Goal: Transaction & Acquisition: Purchase product/service

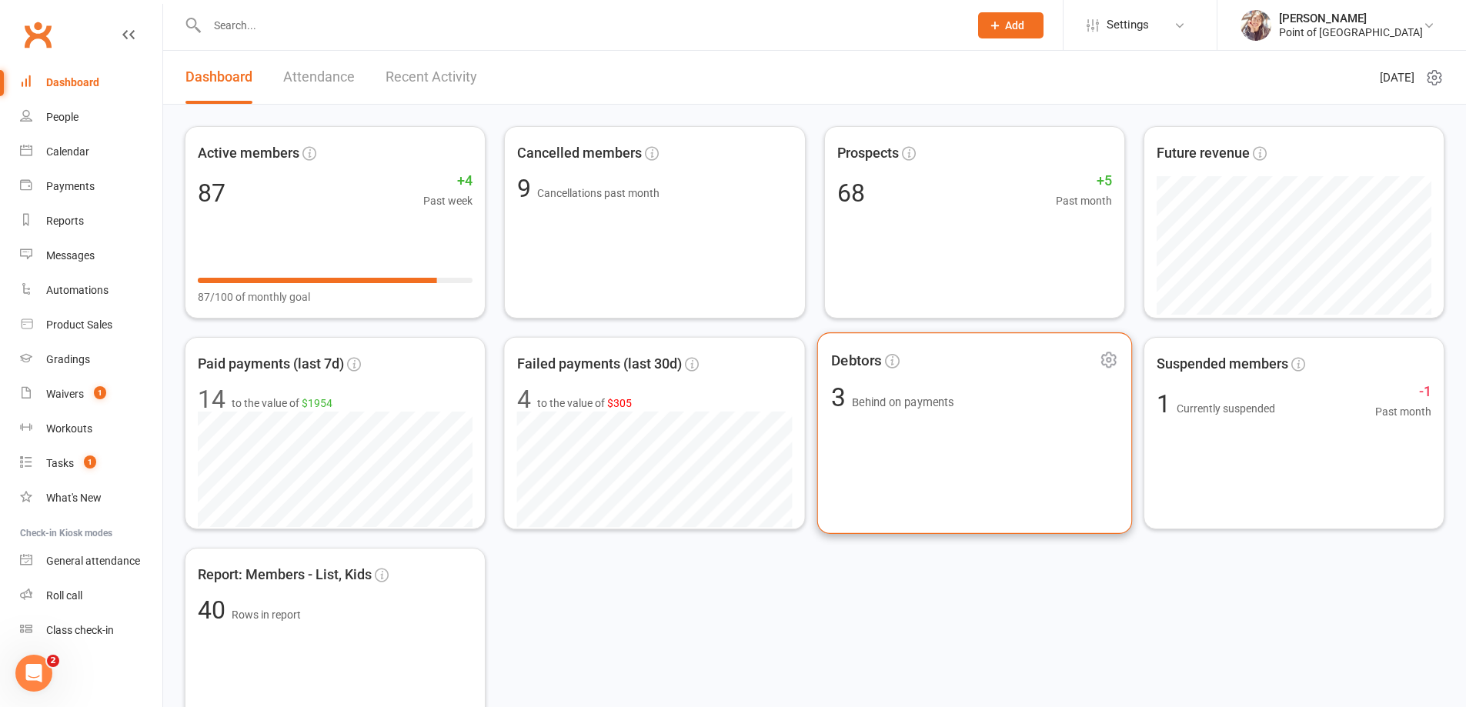
click at [945, 474] on div "Debtors 3 Behind on payments" at bounding box center [973, 433] width 315 height 202
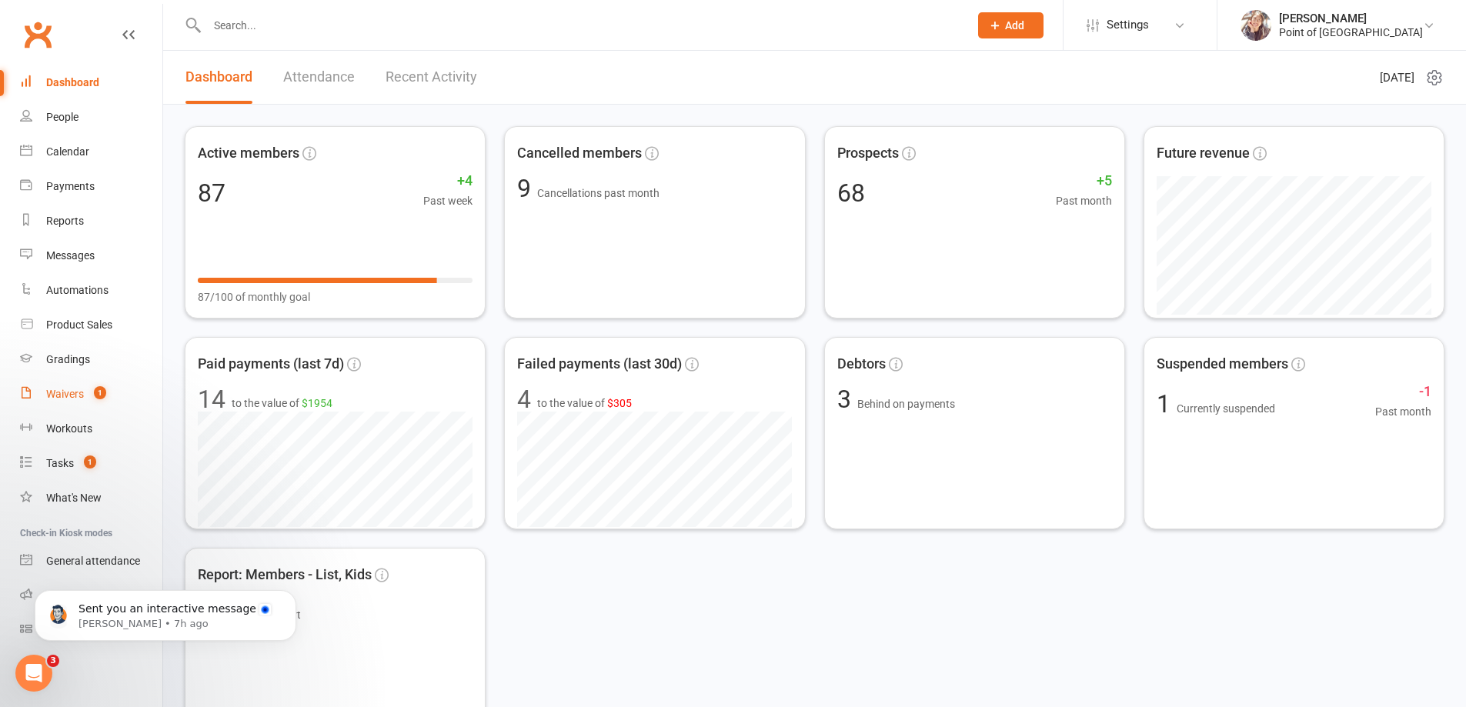
click at [105, 401] on link "Waivers 1" at bounding box center [91, 394] width 142 height 35
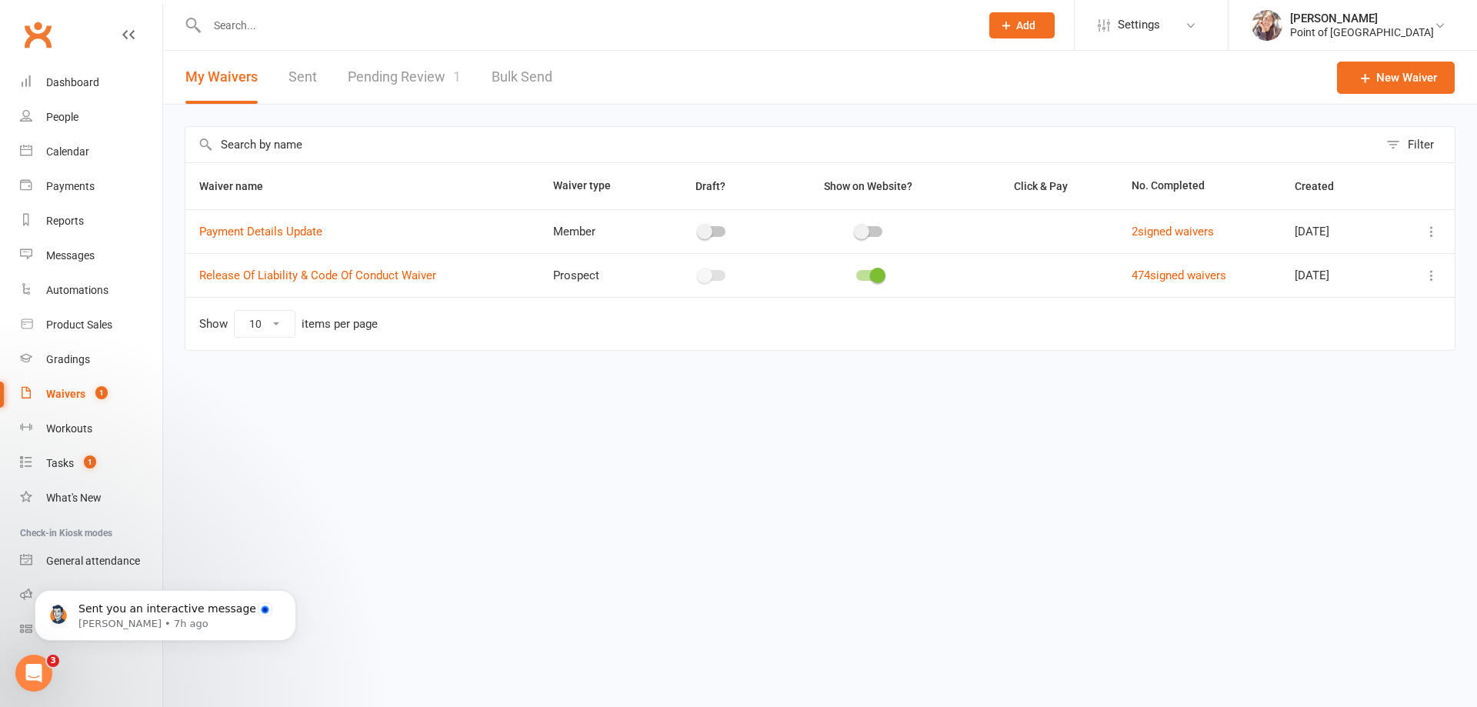
click at [345, 72] on div "My Waivers Sent Pending Review 1 Bulk Send" at bounding box center [369, 77] width 412 height 53
click at [369, 75] on link "Pending Review 1" at bounding box center [404, 77] width 113 height 53
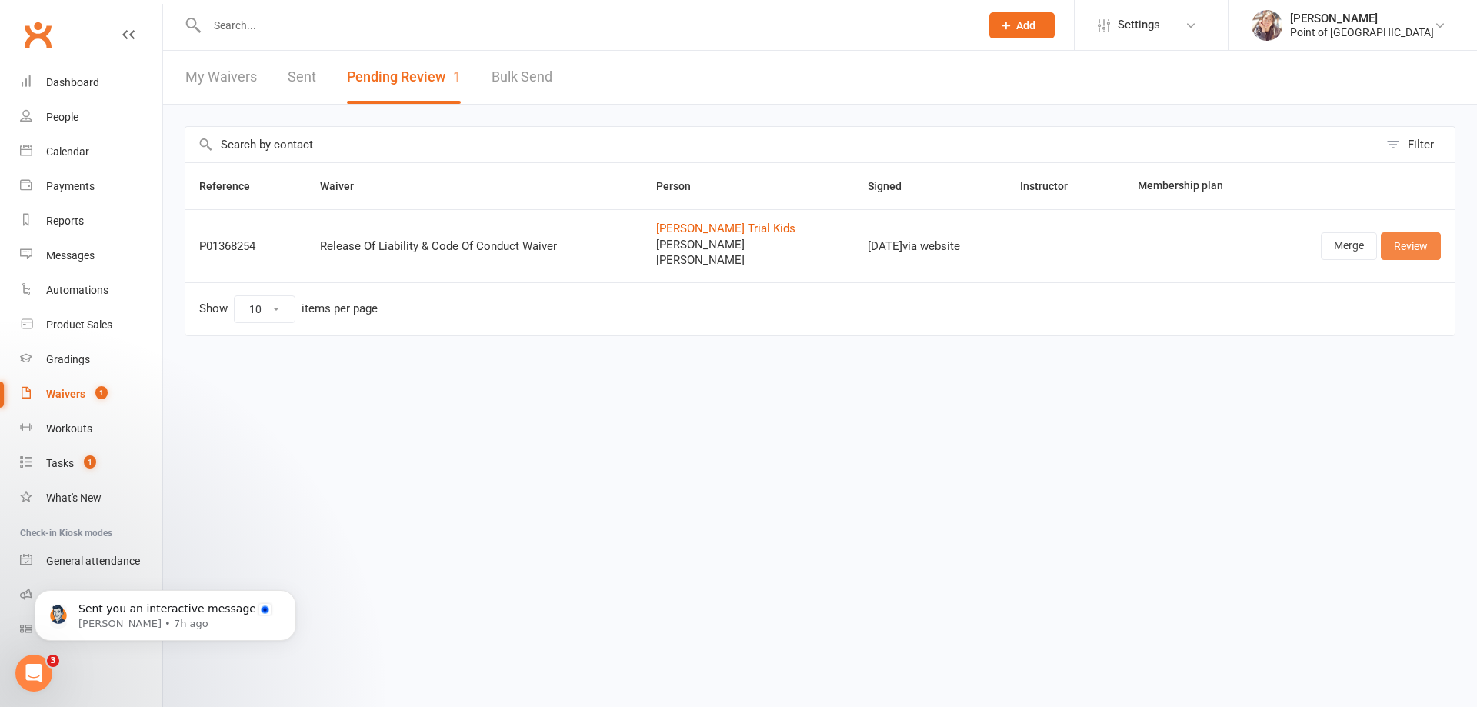
click at [1418, 248] on link "Review" at bounding box center [1411, 246] width 60 height 28
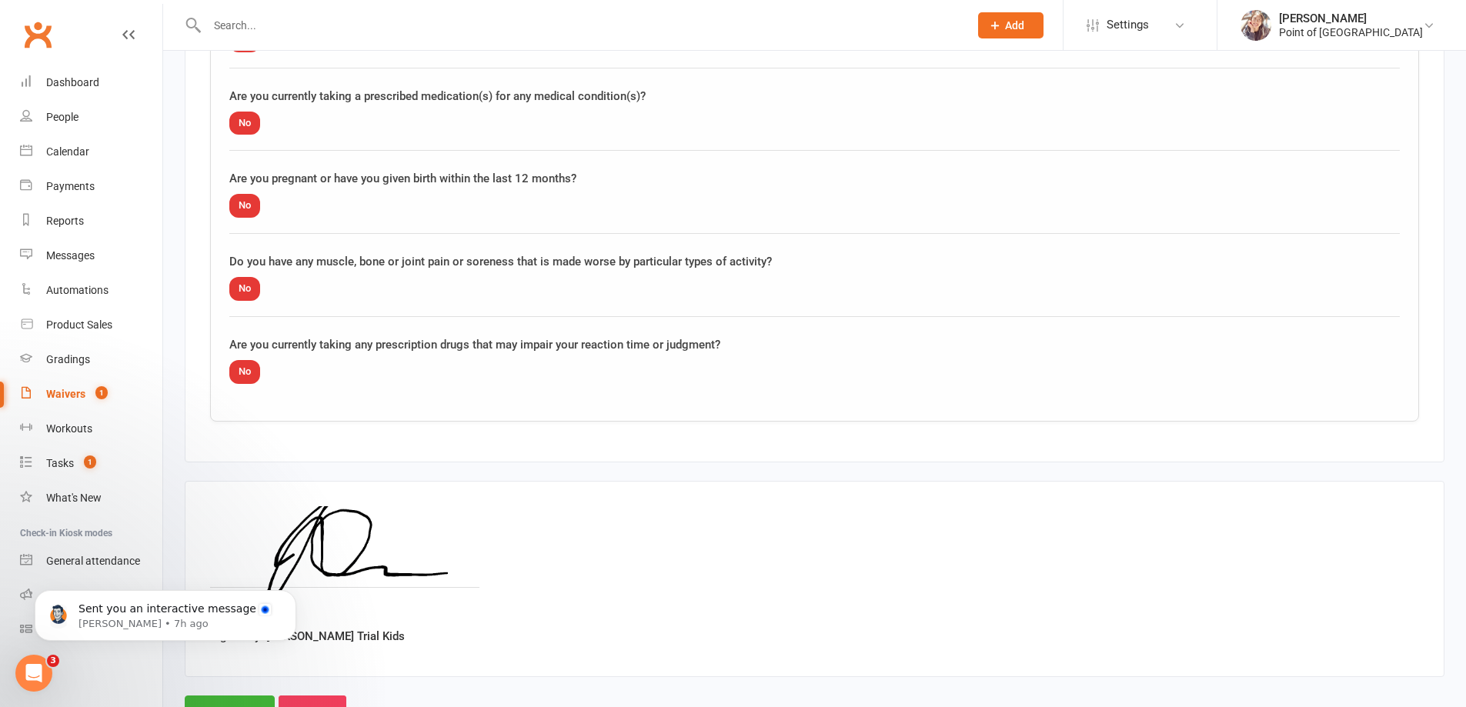
scroll to position [2643, 0]
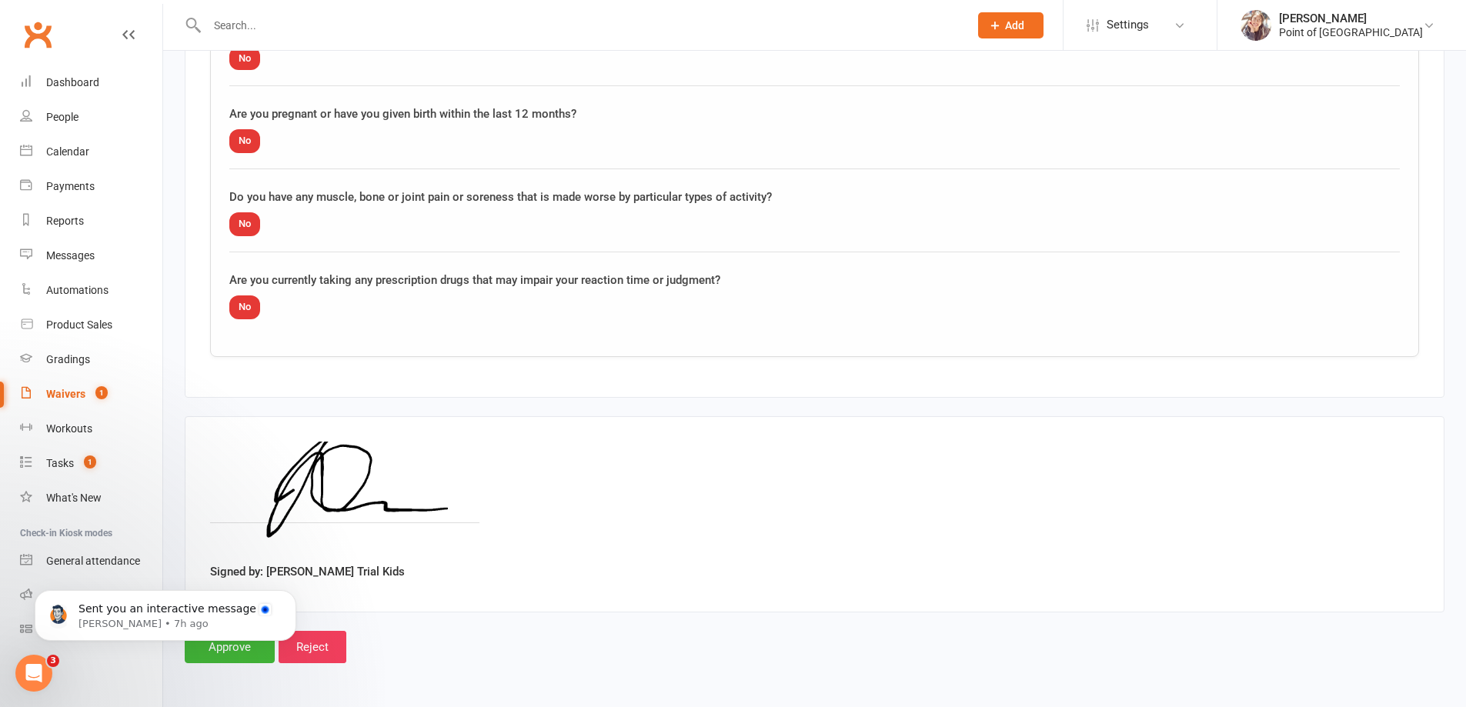
click at [235, 659] on body "Sent you an interactive message Toby • 7h ago" at bounding box center [165, 611] width 295 height 95
click at [240, 652] on body "Sent you an interactive message Toby • 7h ago" at bounding box center [165, 611] width 295 height 95
click at [235, 651] on body "Sent you an interactive message Toby • 7h ago" at bounding box center [165, 611] width 295 height 95
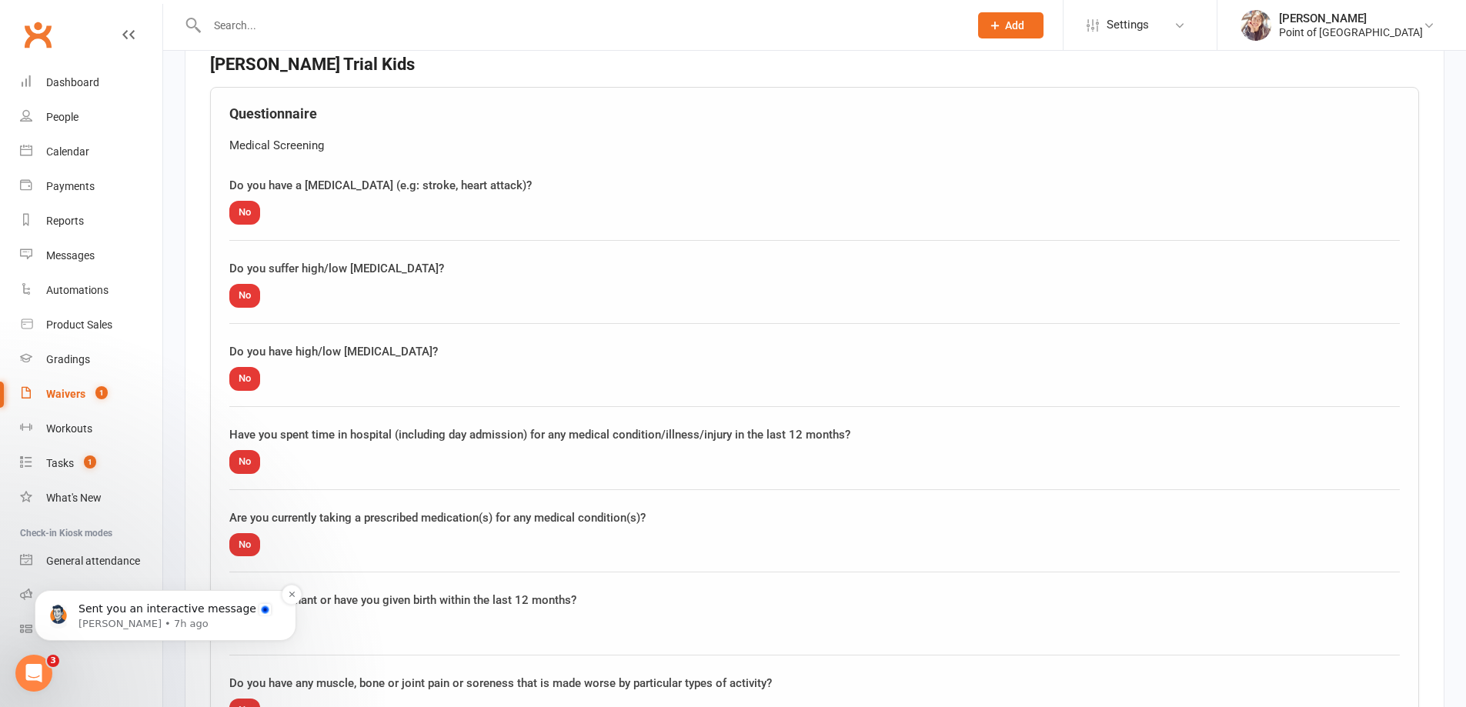
scroll to position [2143, 0]
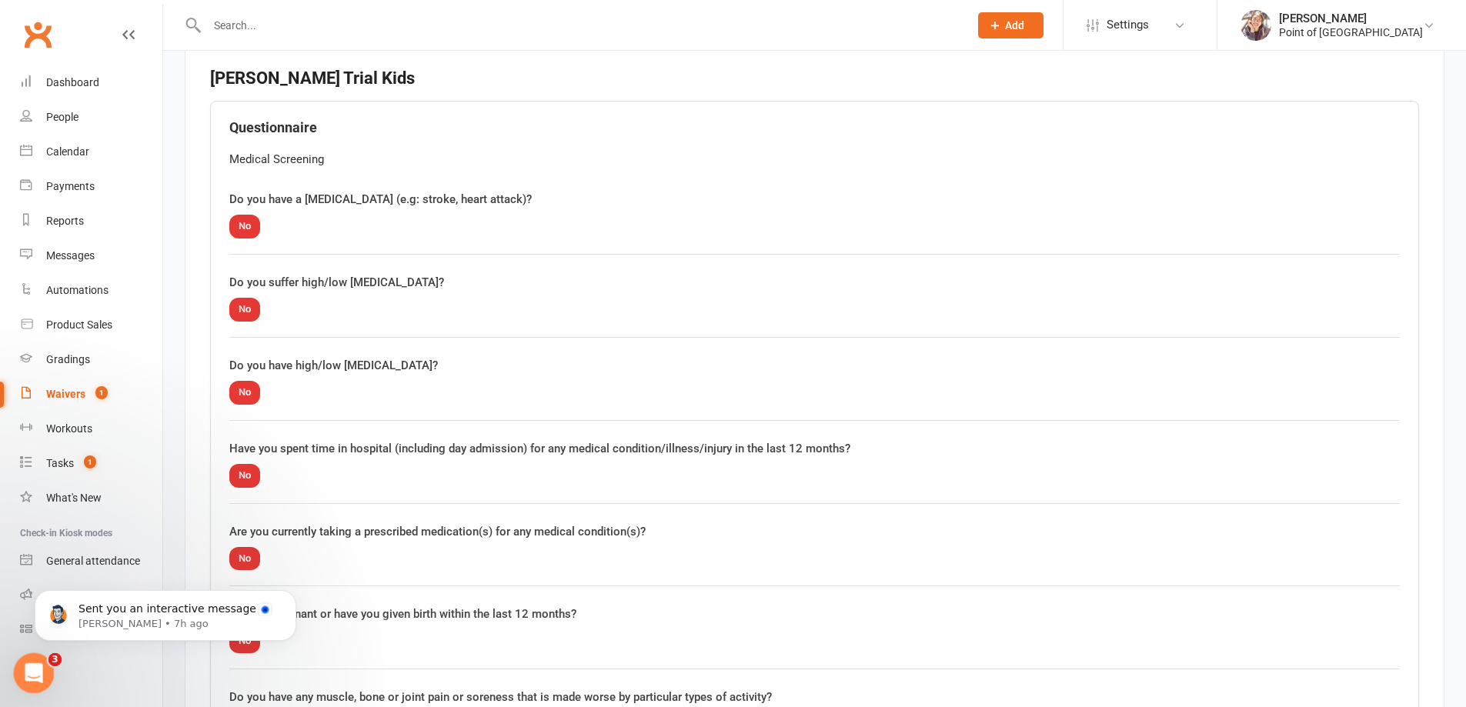
click at [33, 659] on div "Open Intercom Messenger" at bounding box center [31, 671] width 51 height 51
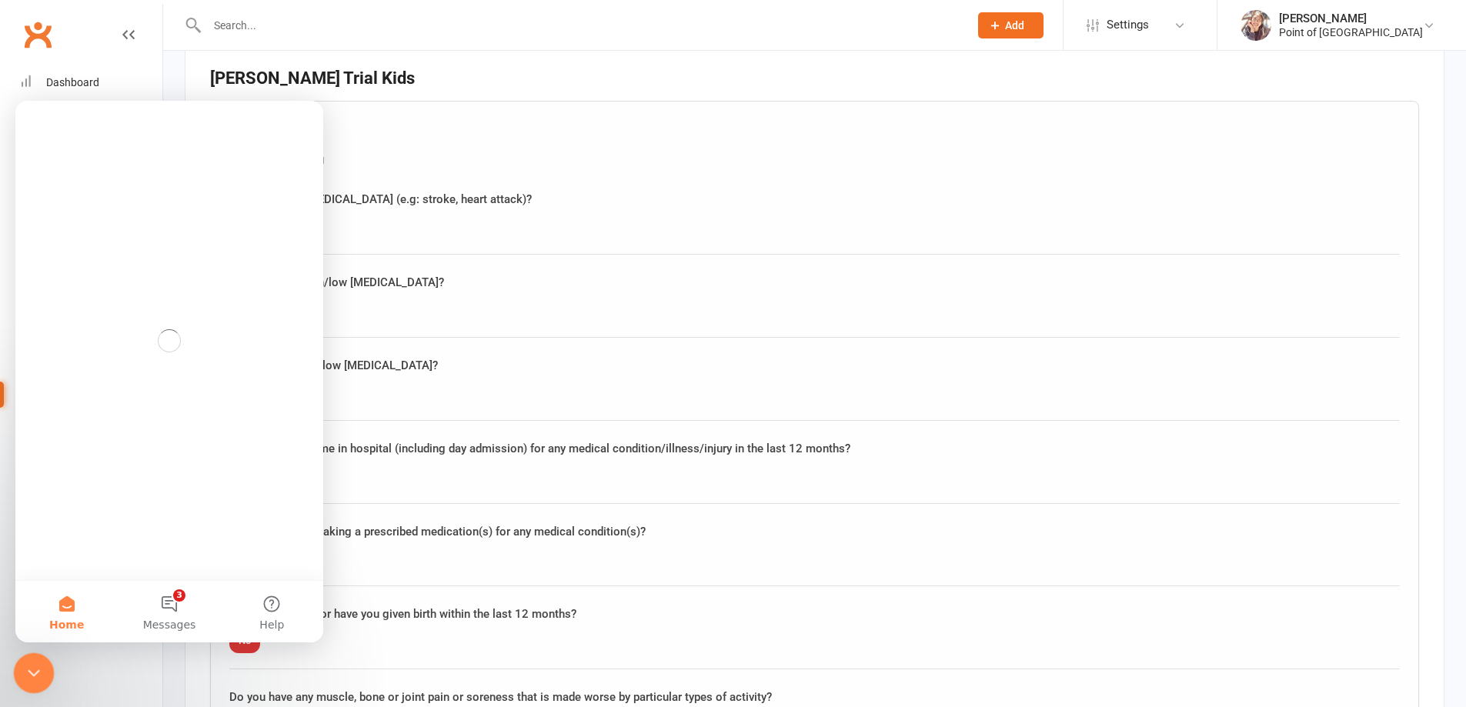
scroll to position [0, 0]
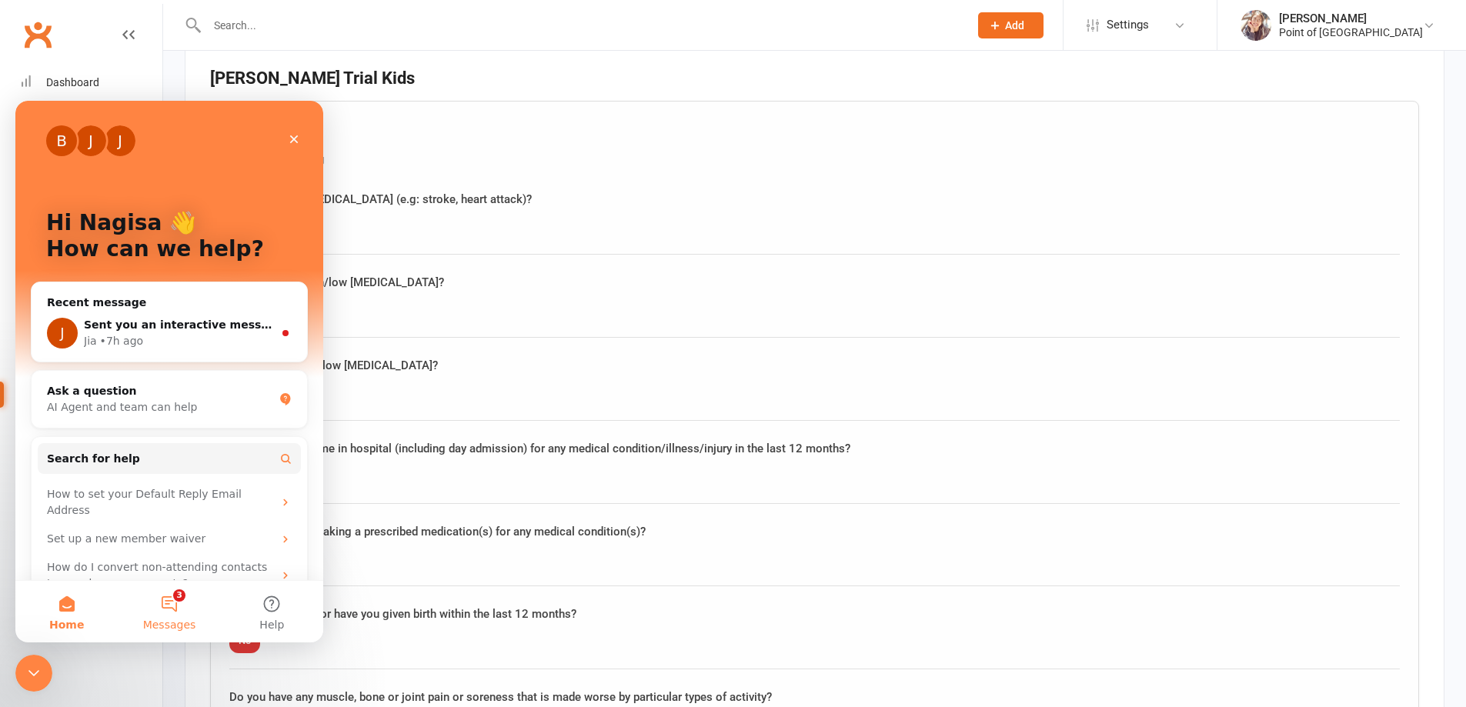
click at [182, 606] on button "3 Messages" at bounding box center [169, 612] width 102 height 62
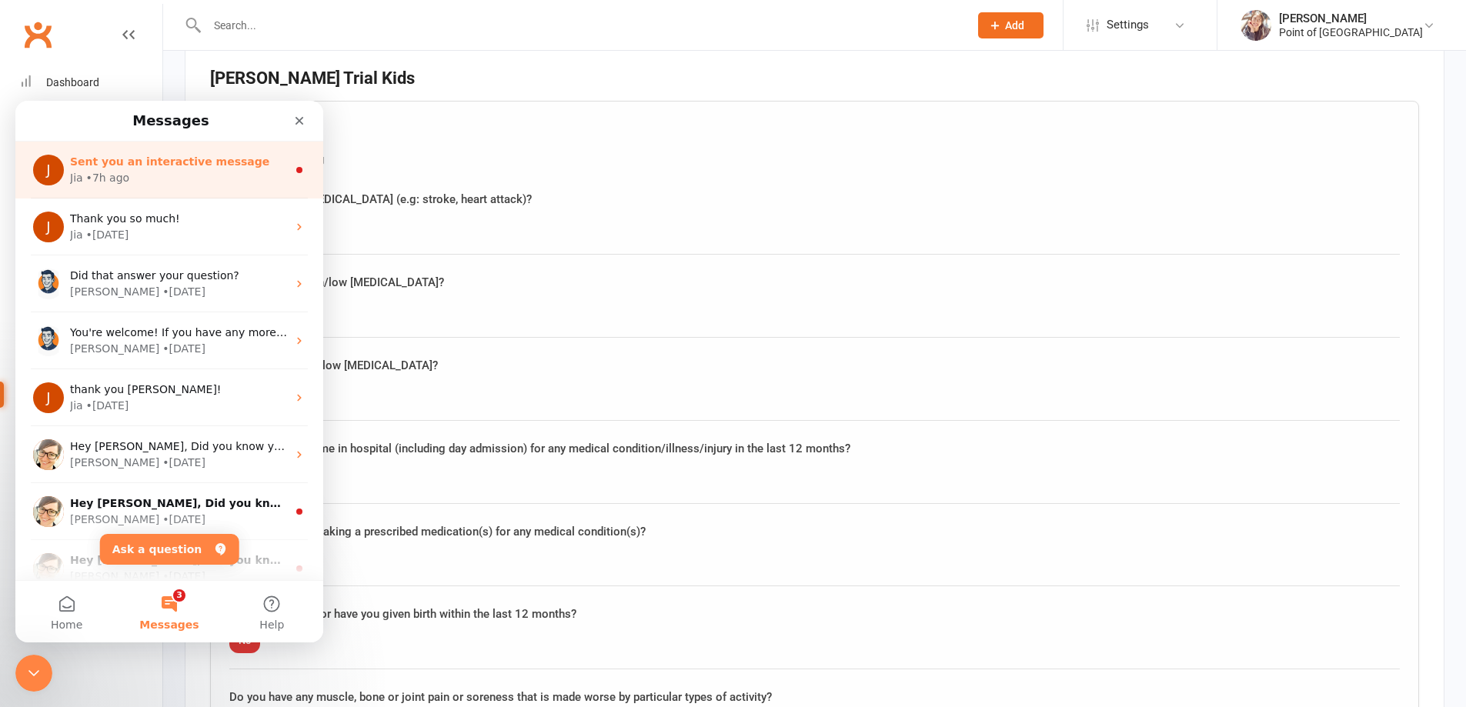
click at [190, 182] on div "Jia • 7h ago" at bounding box center [178, 178] width 217 height 16
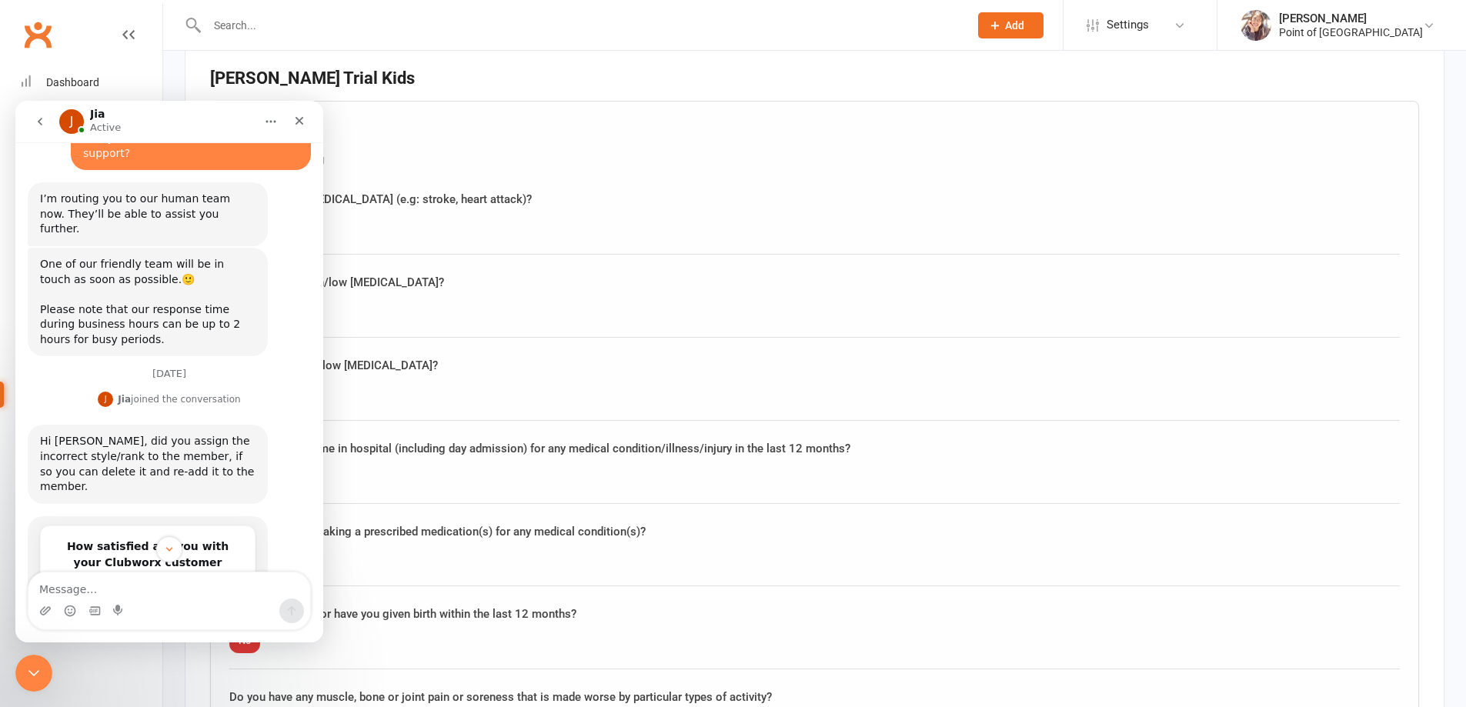
scroll to position [947, 0]
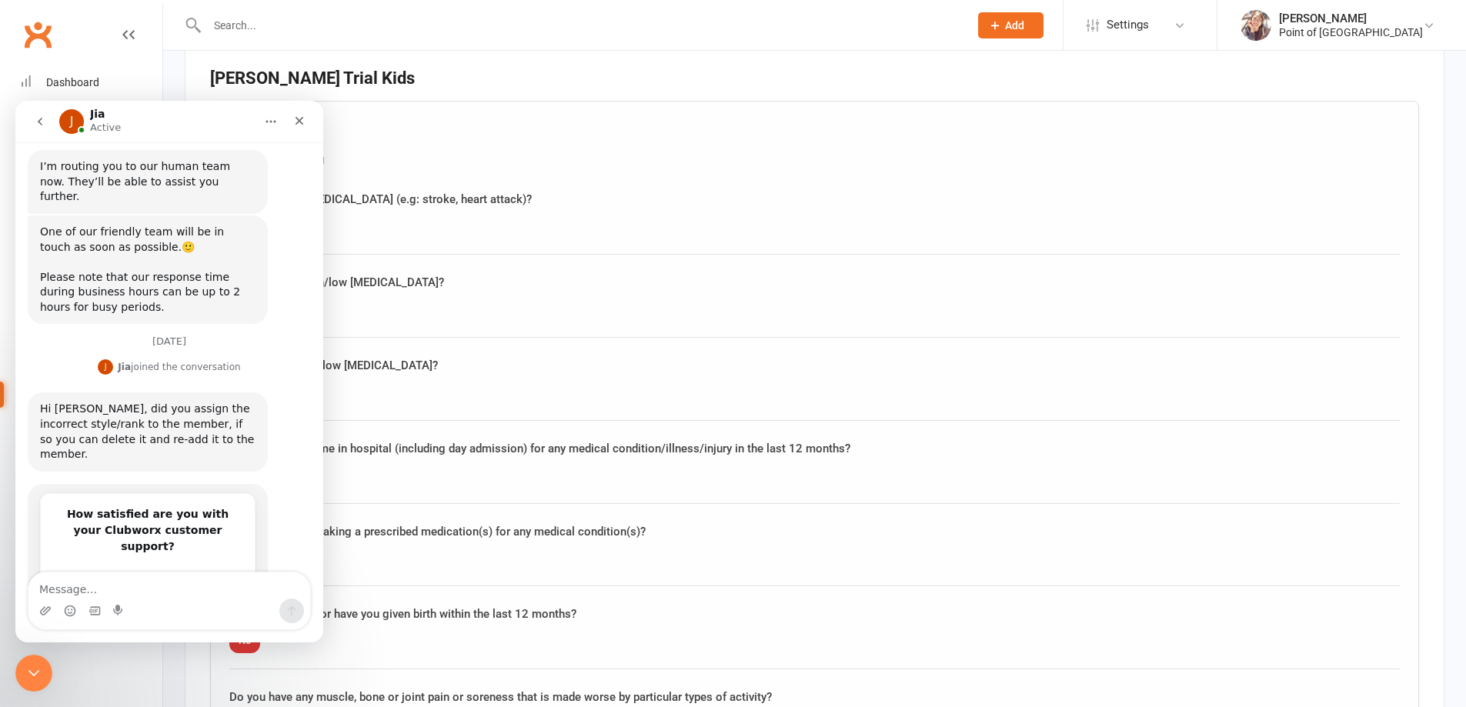
click at [778, 183] on div "Questionnaire Medical Screening Do you have a family history of heart disease (…" at bounding box center [814, 479] width 1209 height 756
click at [311, 124] on div "Close" at bounding box center [299, 121] width 28 height 28
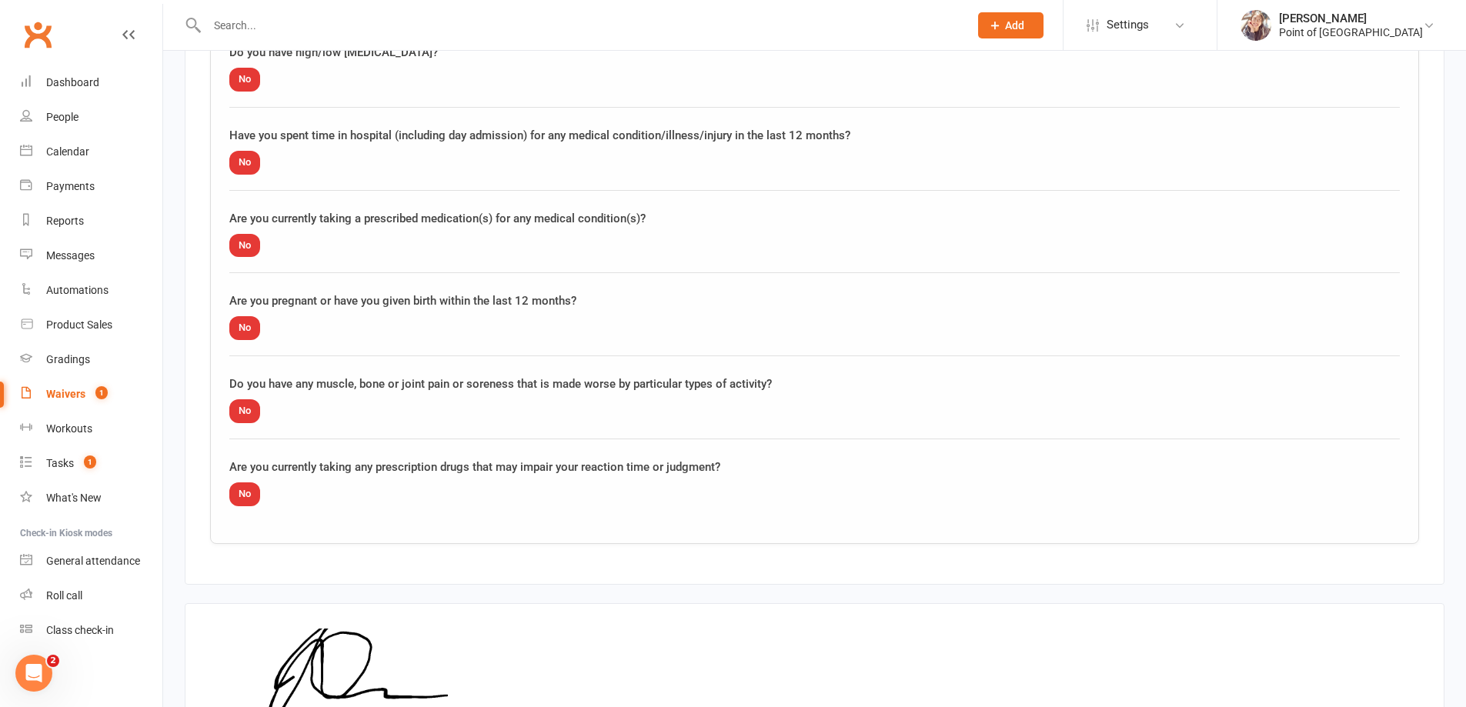
scroll to position [2643, 0]
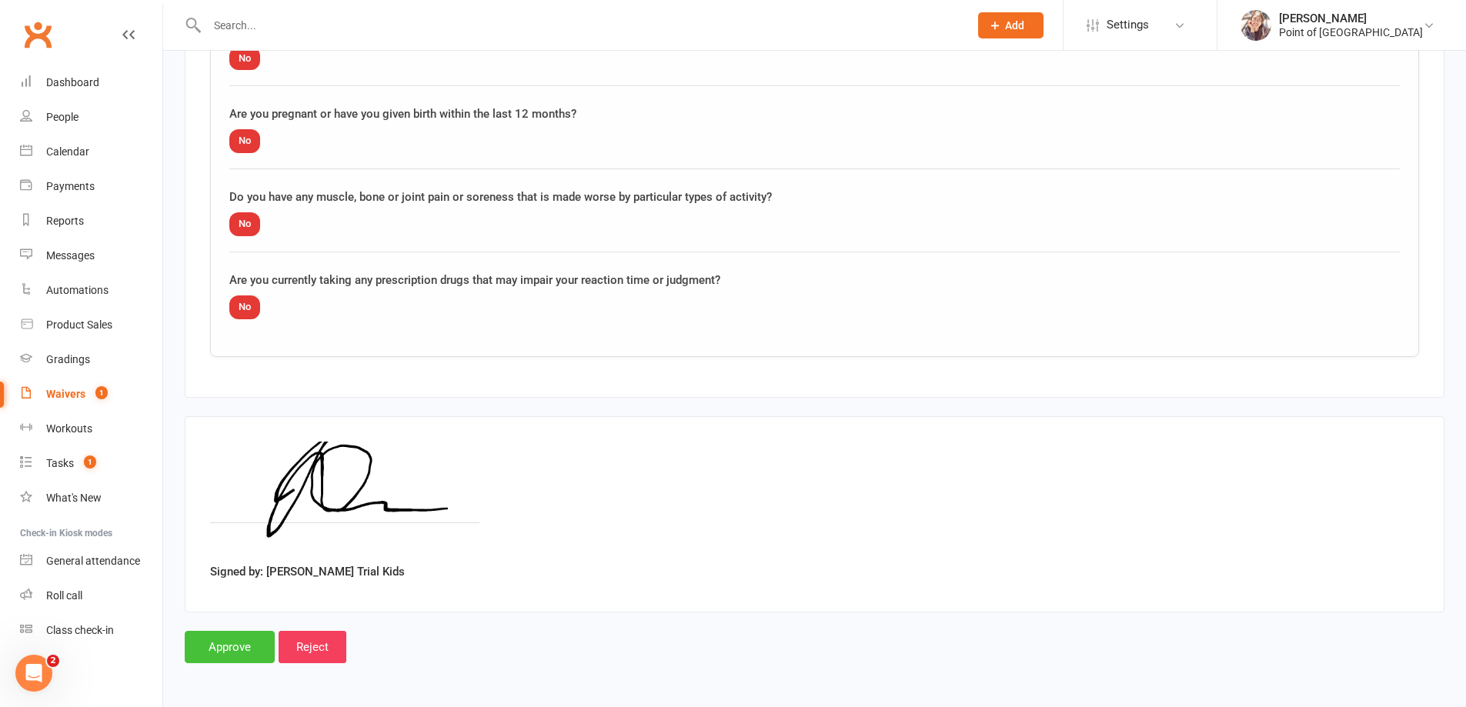
click at [231, 648] on input "Approve" at bounding box center [230, 647] width 90 height 32
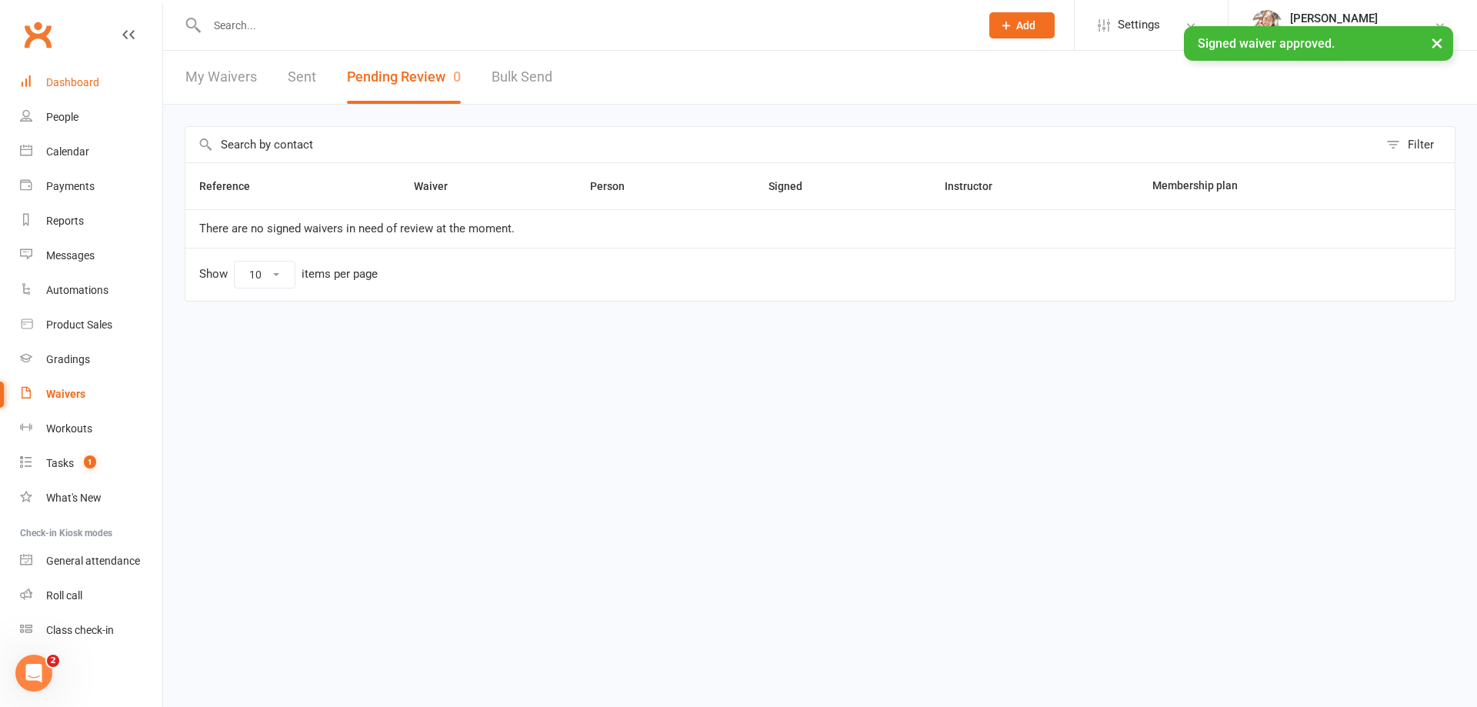
click at [98, 78] on div "Dashboard" at bounding box center [72, 82] width 53 height 12
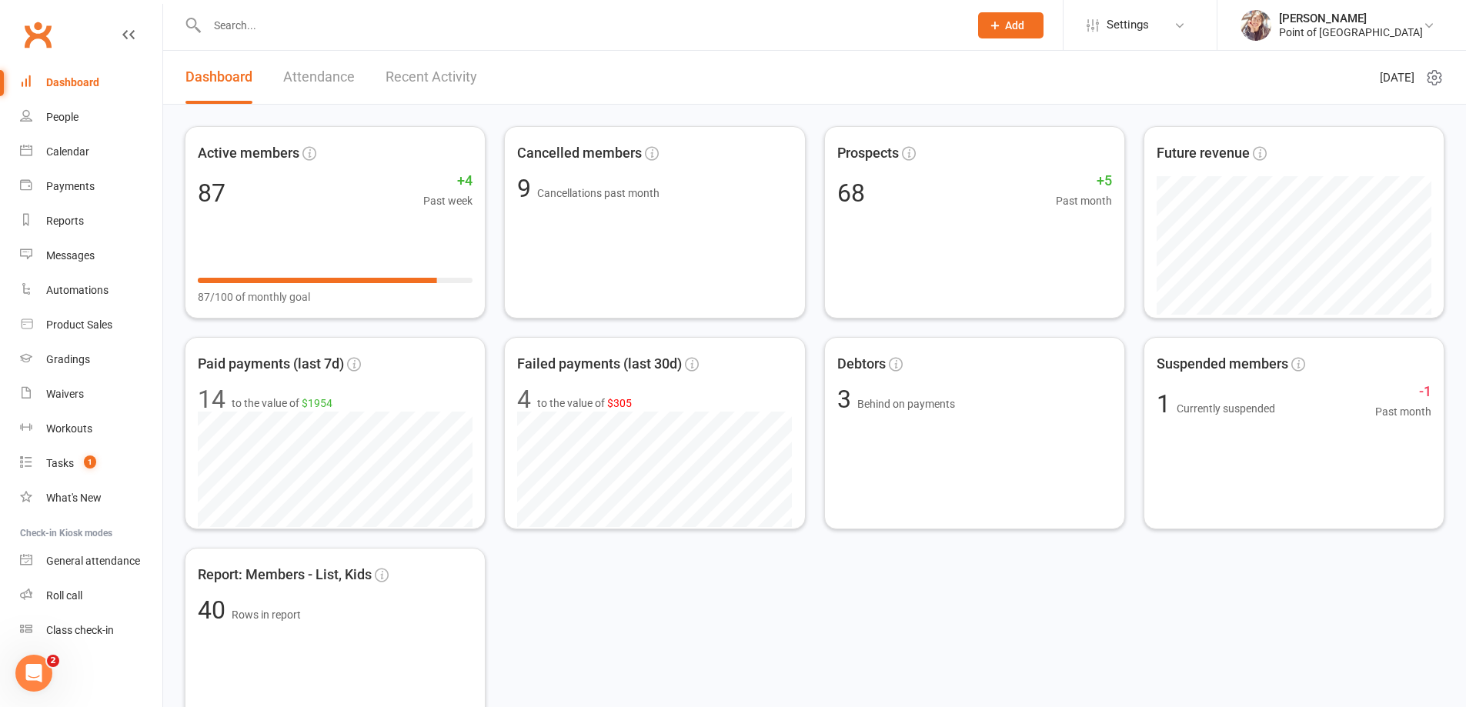
click at [281, 27] on input "text" at bounding box center [580, 26] width 756 height 22
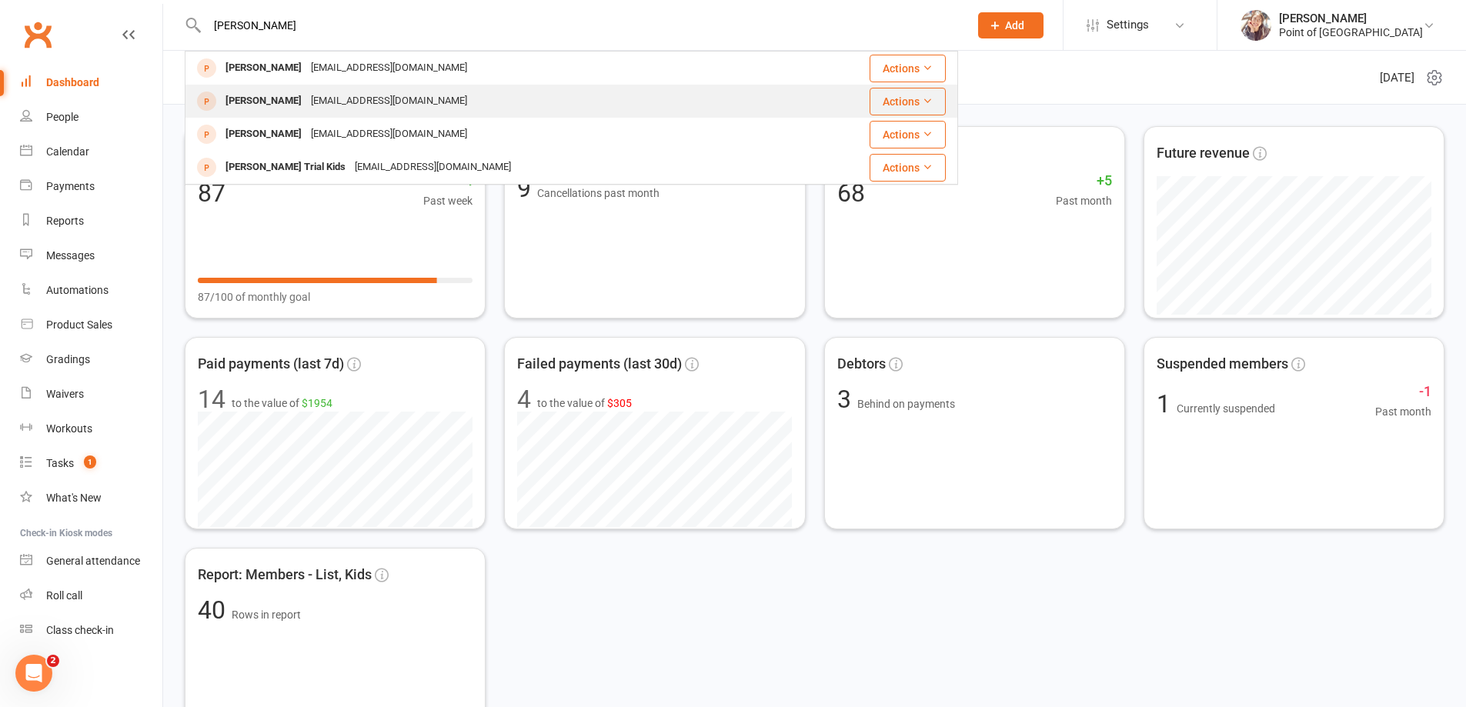
type input "justin"
click at [324, 106] on div "justingilmour@hotmail.com" at bounding box center [388, 101] width 165 height 22
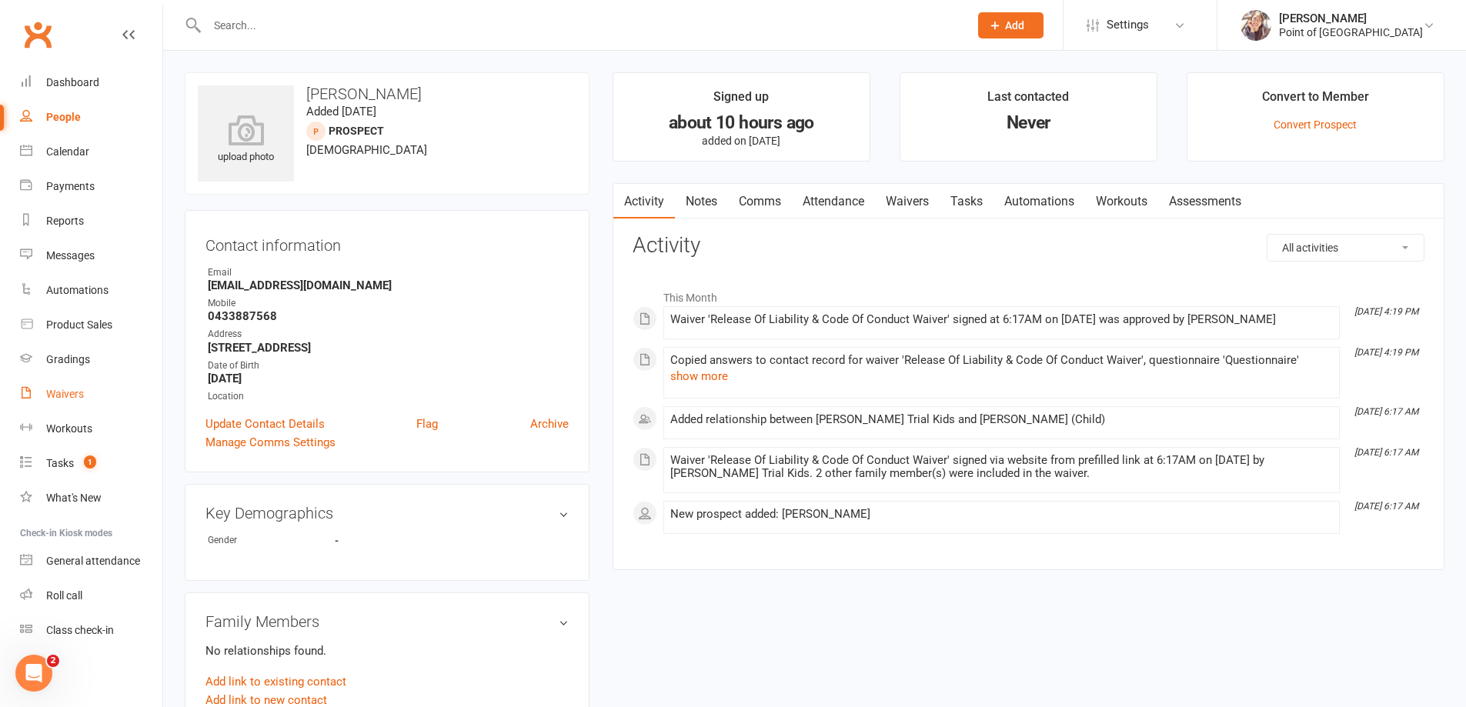
click at [78, 392] on div "Waivers" at bounding box center [65, 394] width 38 height 12
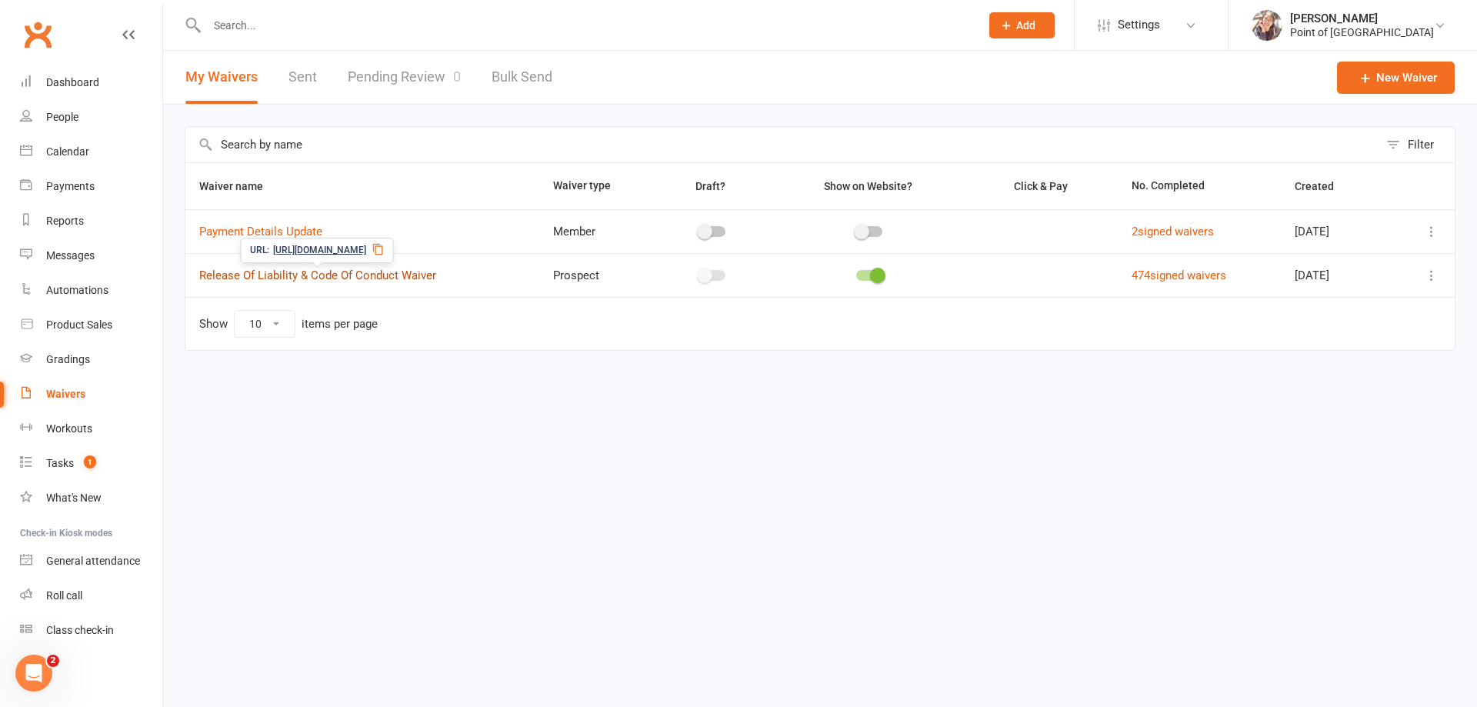
click at [349, 280] on link "Release Of Liability & Code Of Conduct Waiver" at bounding box center [317, 276] width 237 height 14
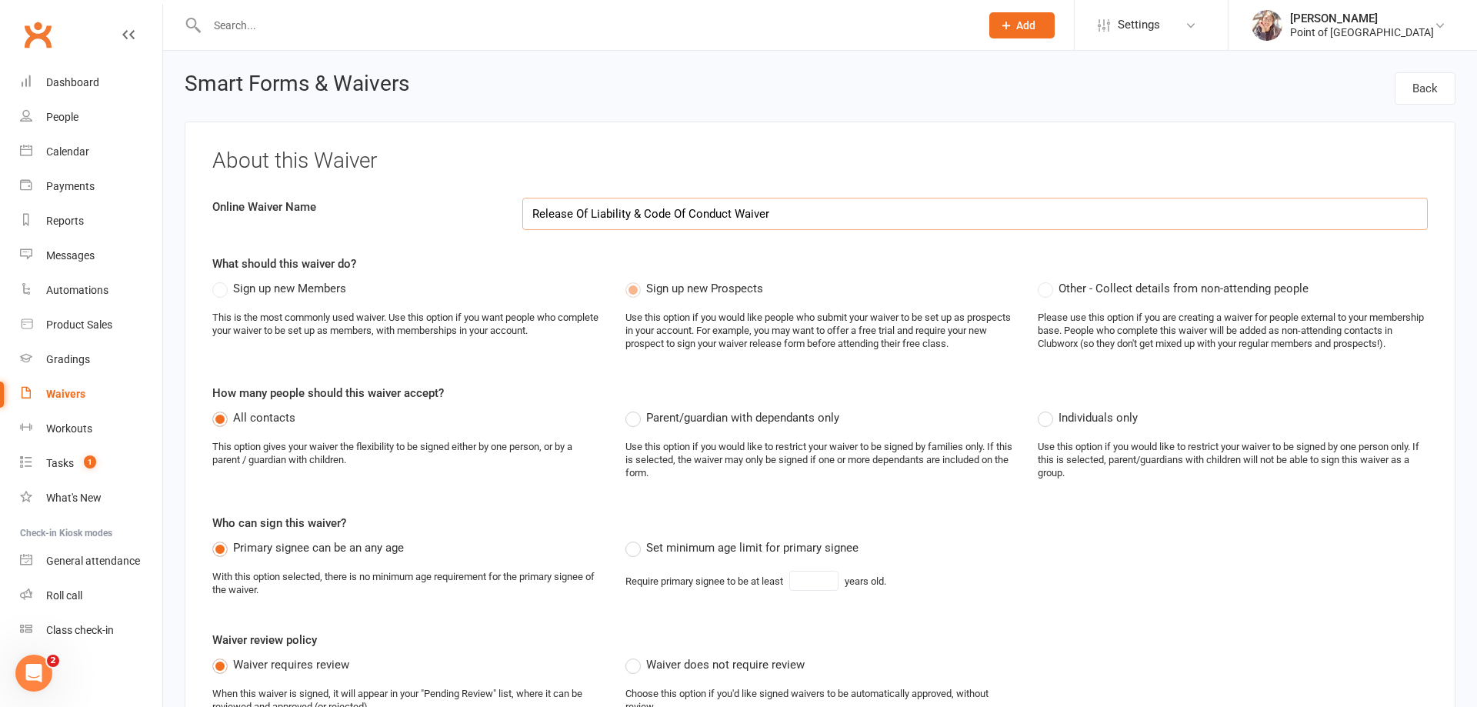
select select "applies_to_all_signees"
select select "copy_answers_for_all_signees"
select select "checkbox"
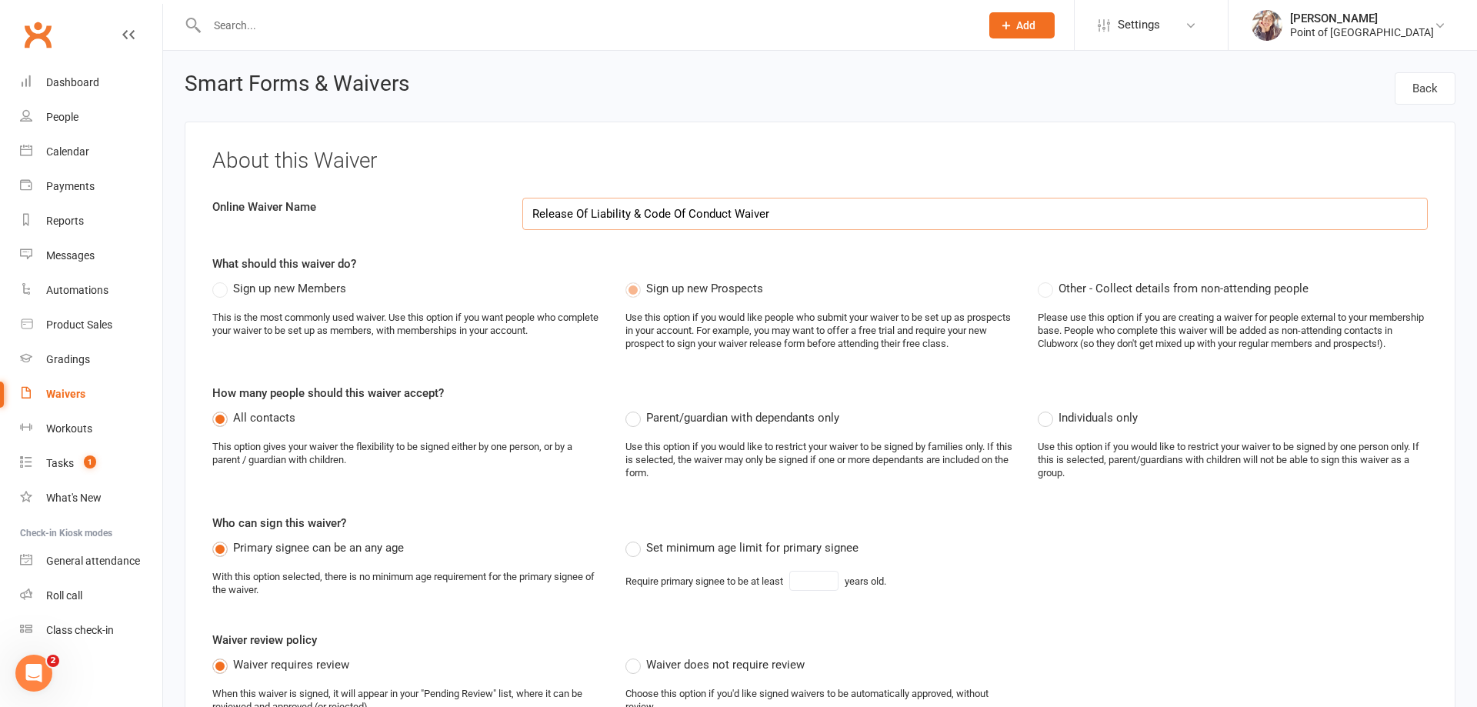
select select "checkbox"
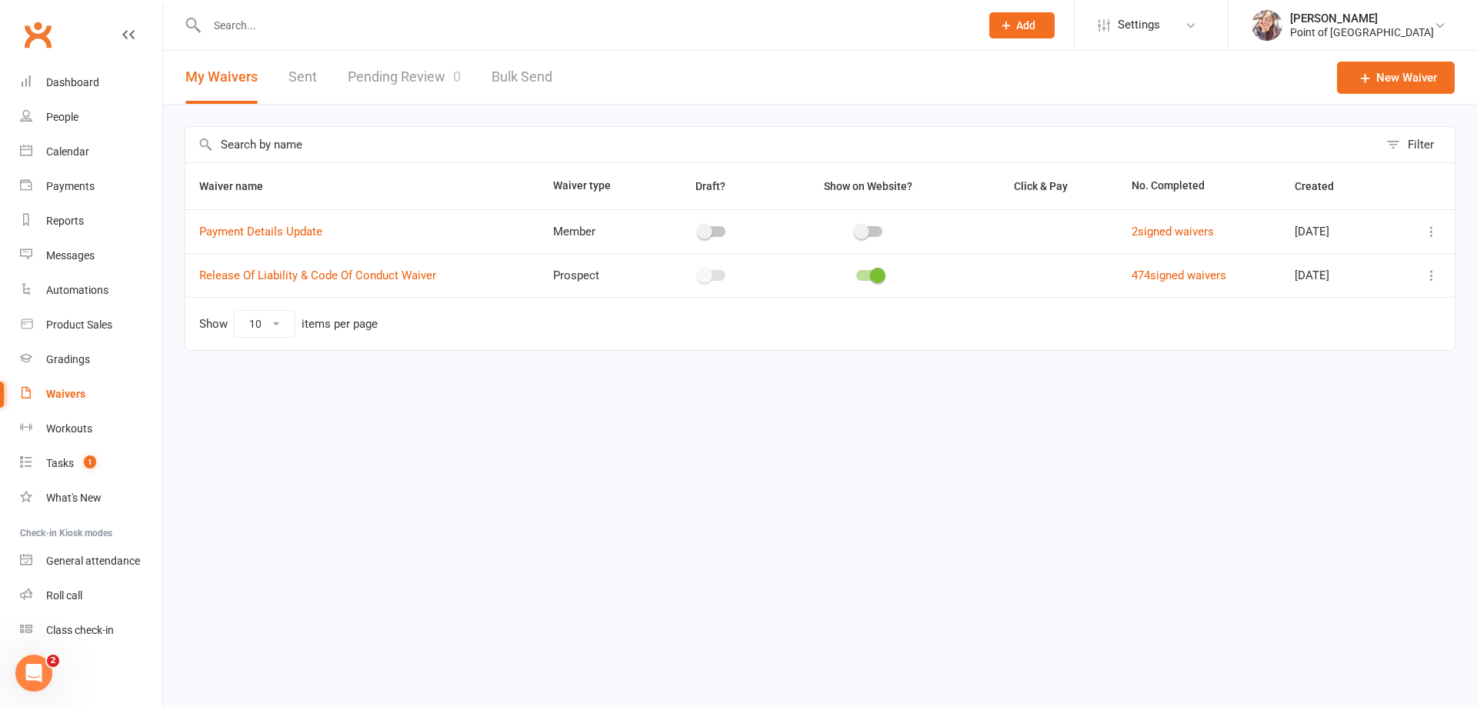
click at [414, 82] on link "Pending Review 0" at bounding box center [404, 77] width 113 height 53
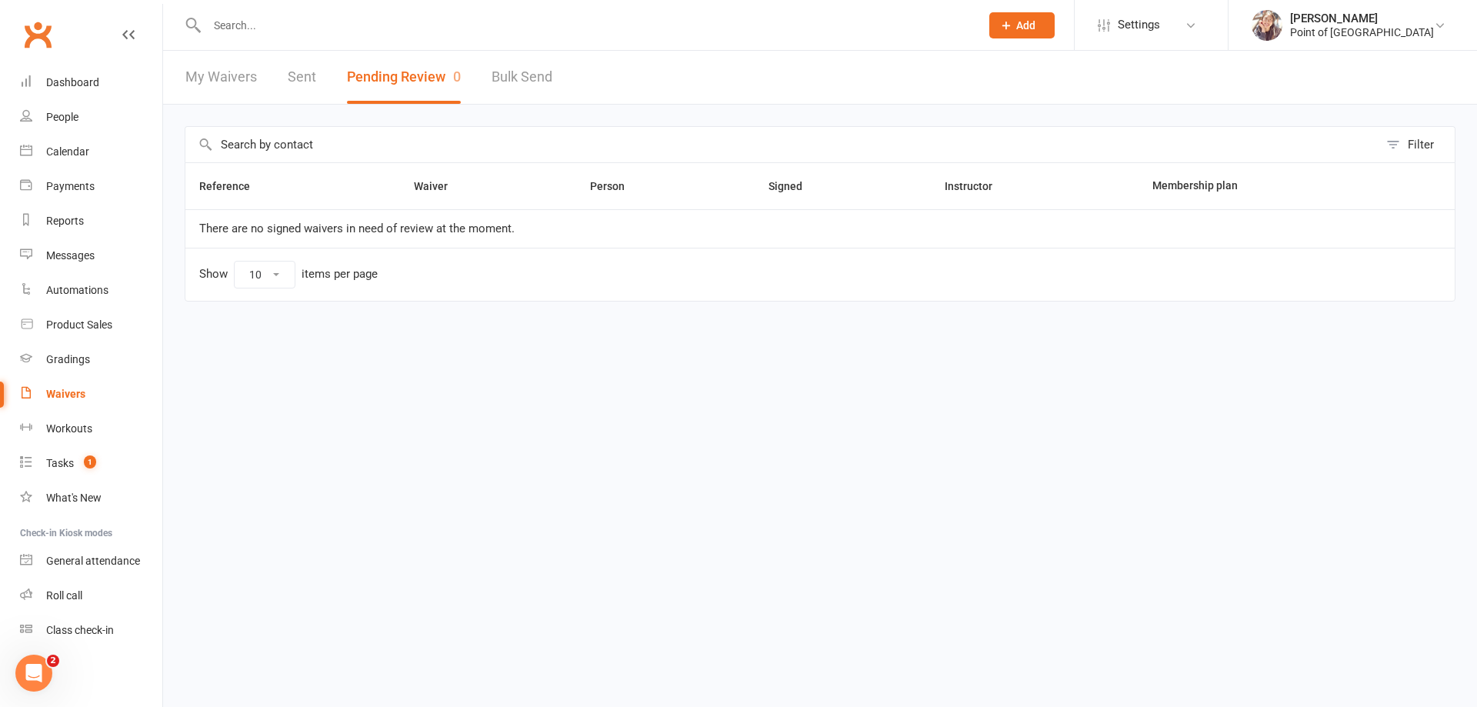
click at [236, 85] on link "My Waivers" at bounding box center [221, 77] width 72 height 53
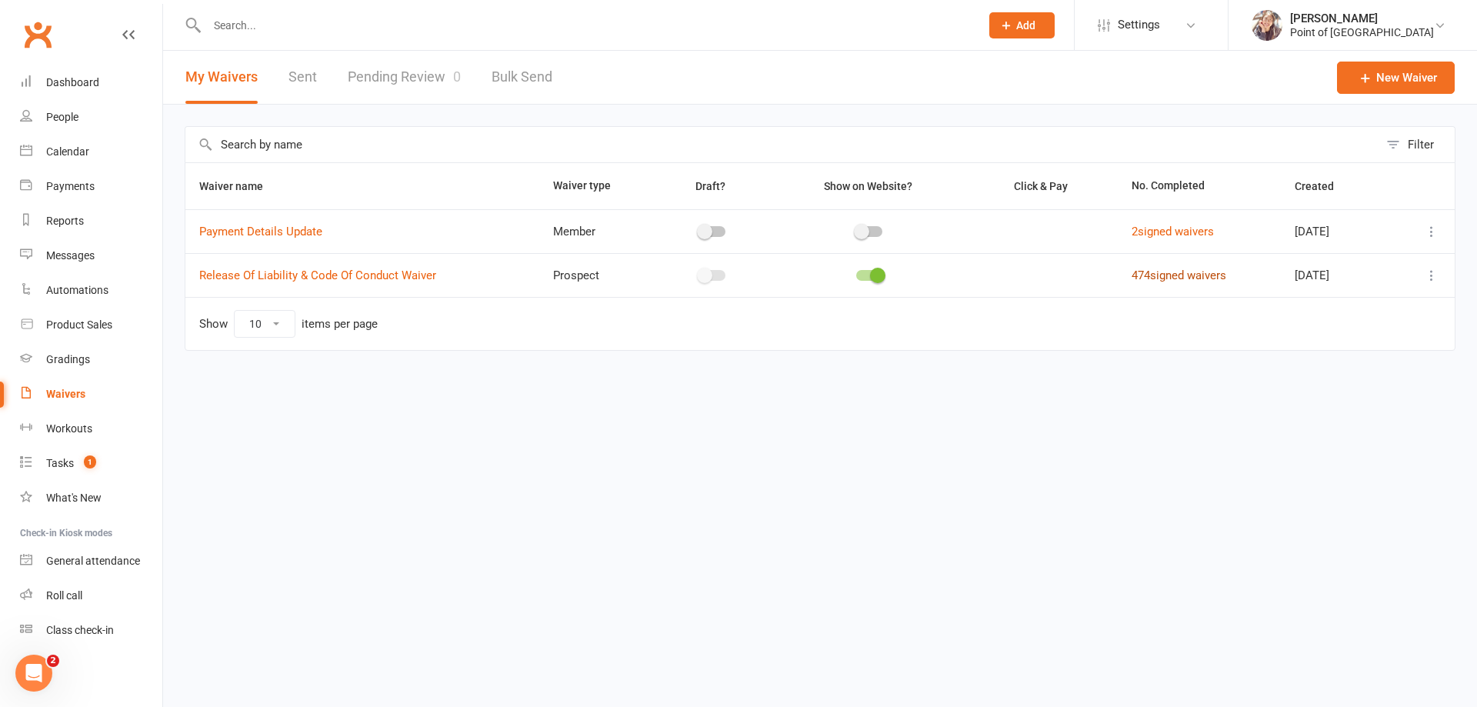
click at [1197, 271] on link "474 signed waivers" at bounding box center [1179, 276] width 95 height 14
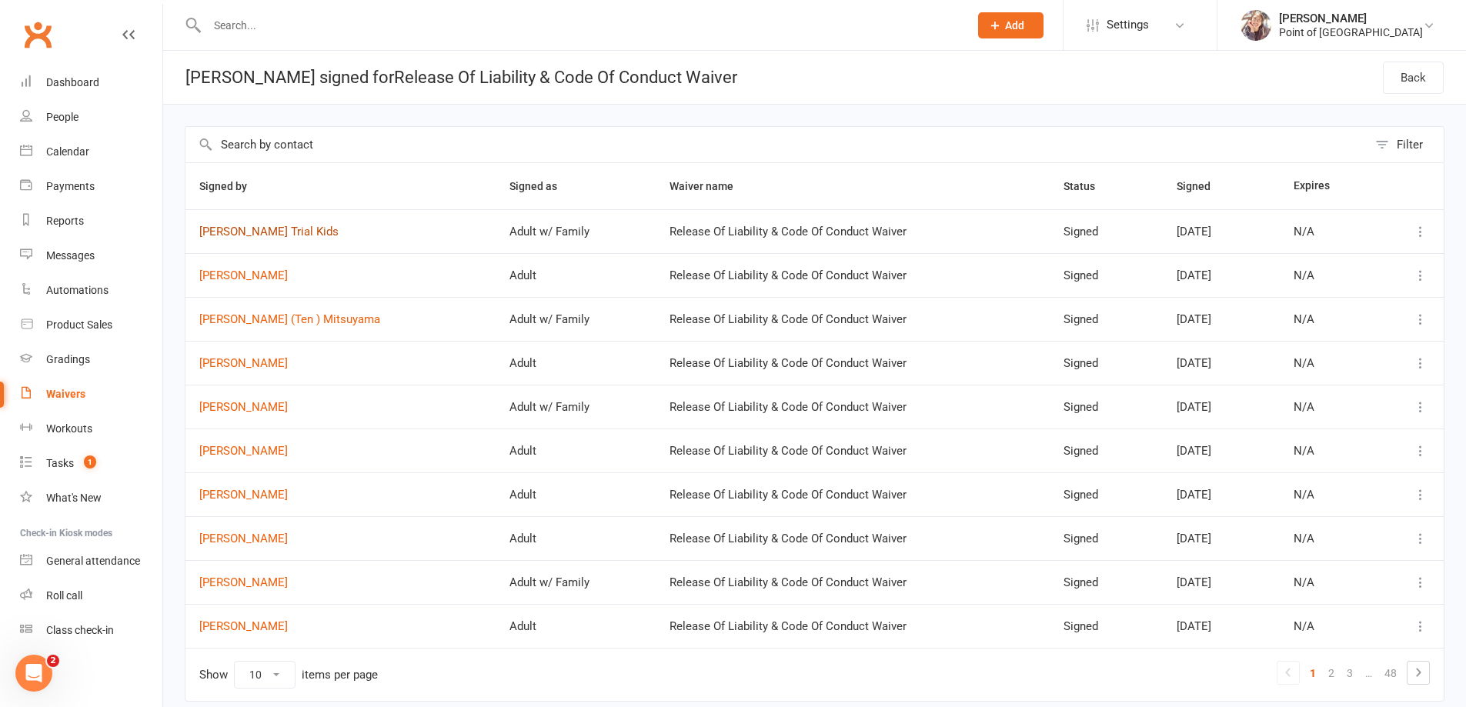
click at [305, 227] on link "Justin Gilmour Trial Kids" at bounding box center [340, 231] width 282 height 13
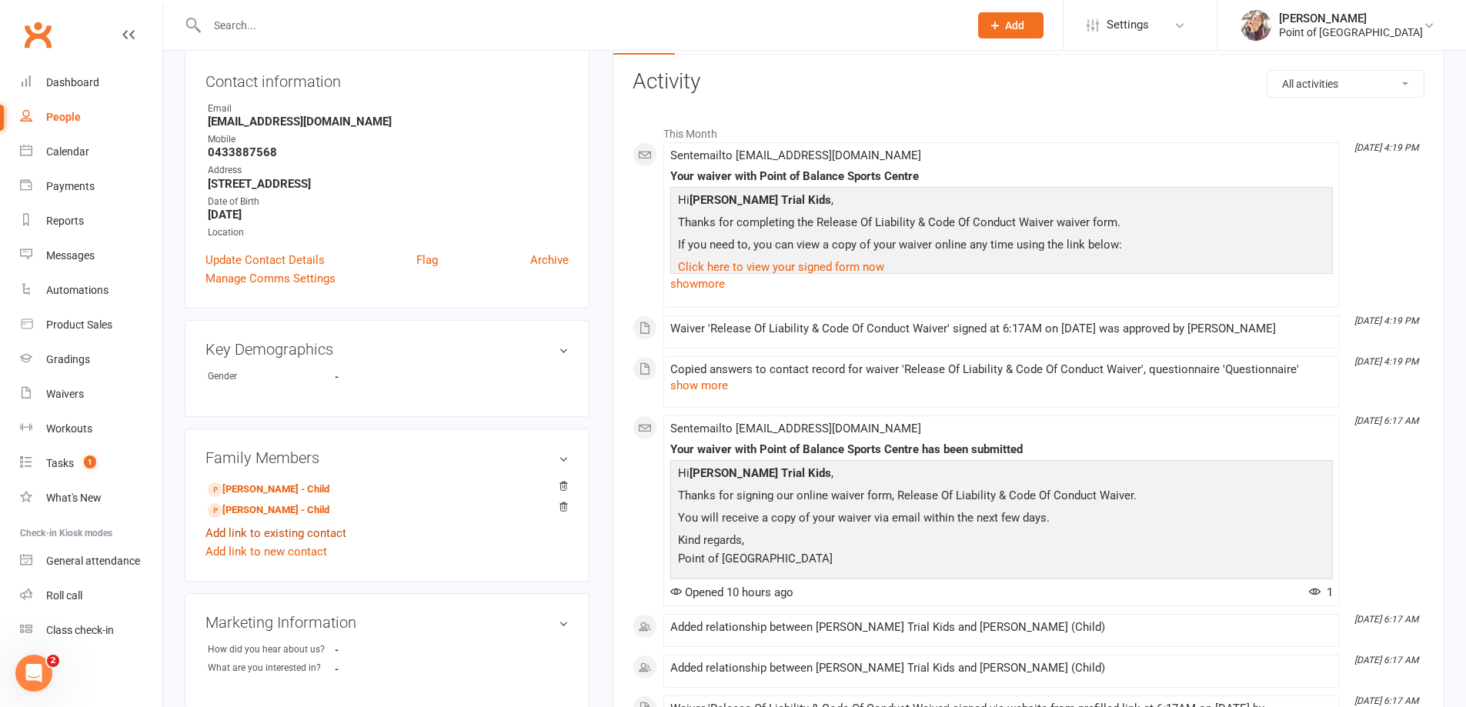
scroll to position [173, 0]
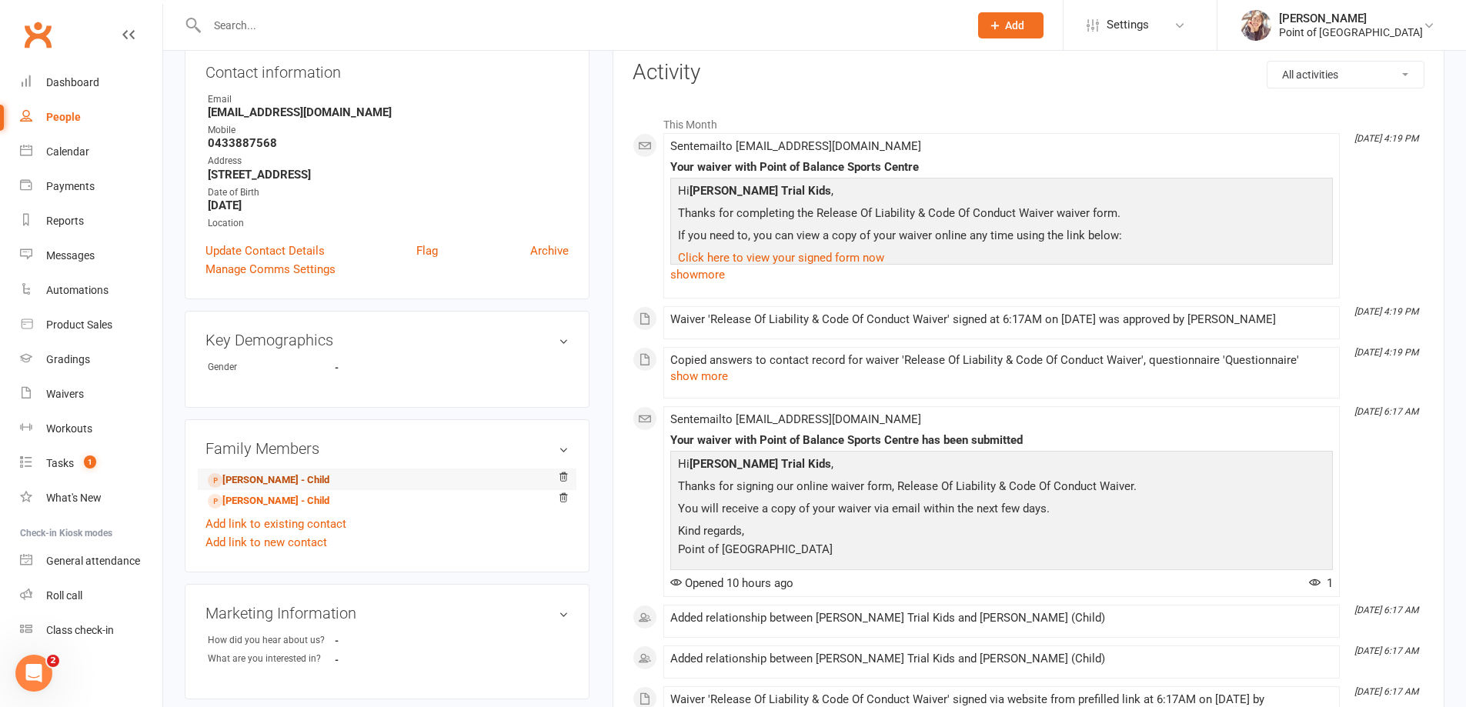
click at [269, 480] on link "Leo Gilmour - Child" at bounding box center [269, 480] width 122 height 16
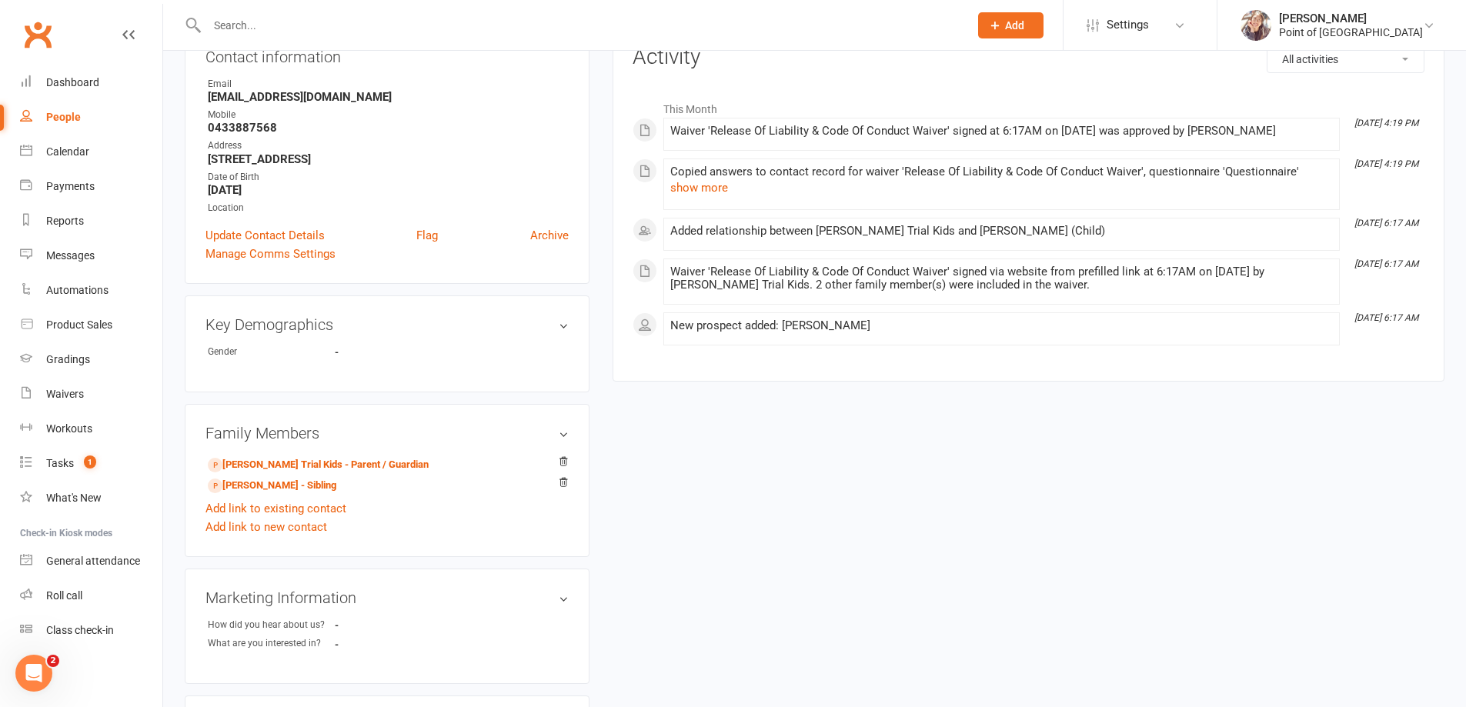
scroll to position [192, 0]
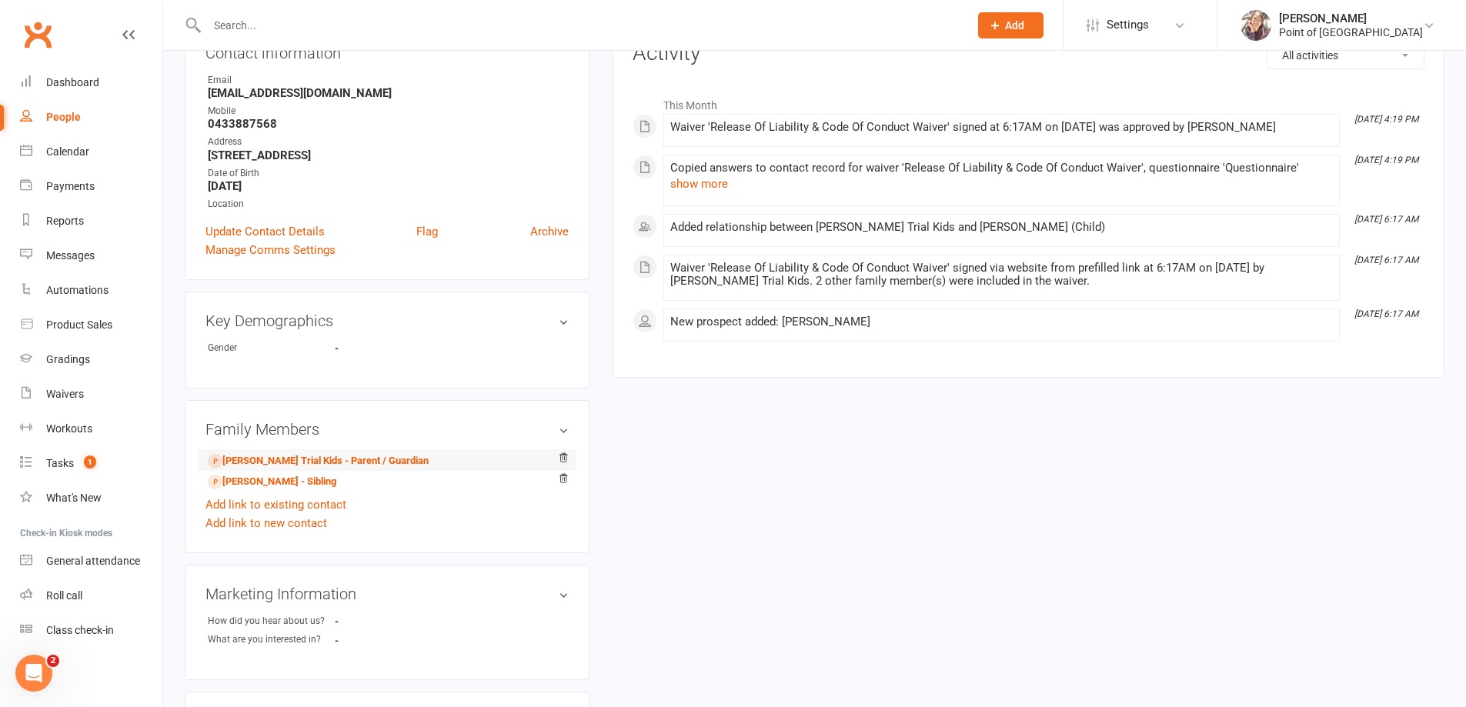
click at [309, 452] on li "Justin Gilmour Trial Kids - Parent / Guardian" at bounding box center [386, 460] width 363 height 22
click at [305, 462] on link "Justin Gilmour Trial Kids - Parent / Guardian" at bounding box center [318, 461] width 221 height 16
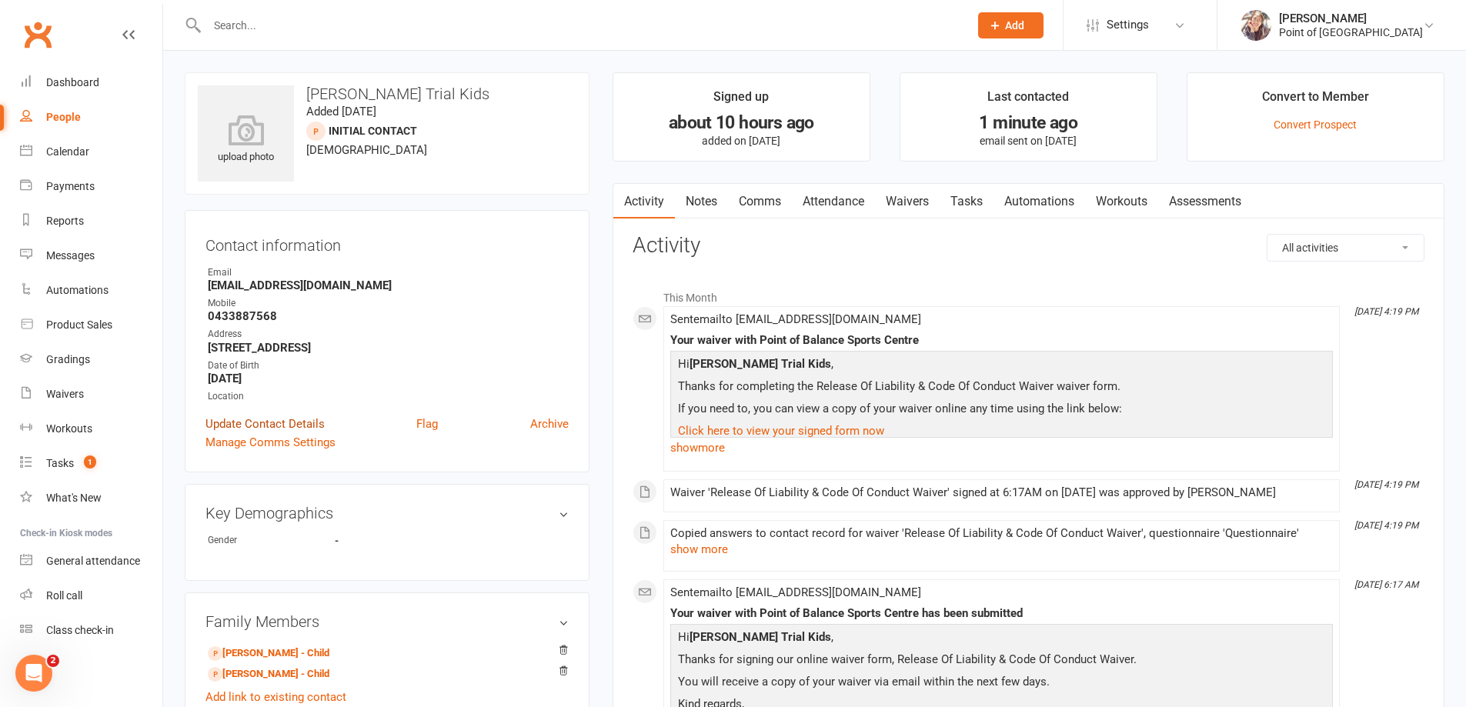
click at [253, 422] on link "Update Contact Details" at bounding box center [264, 424] width 119 height 18
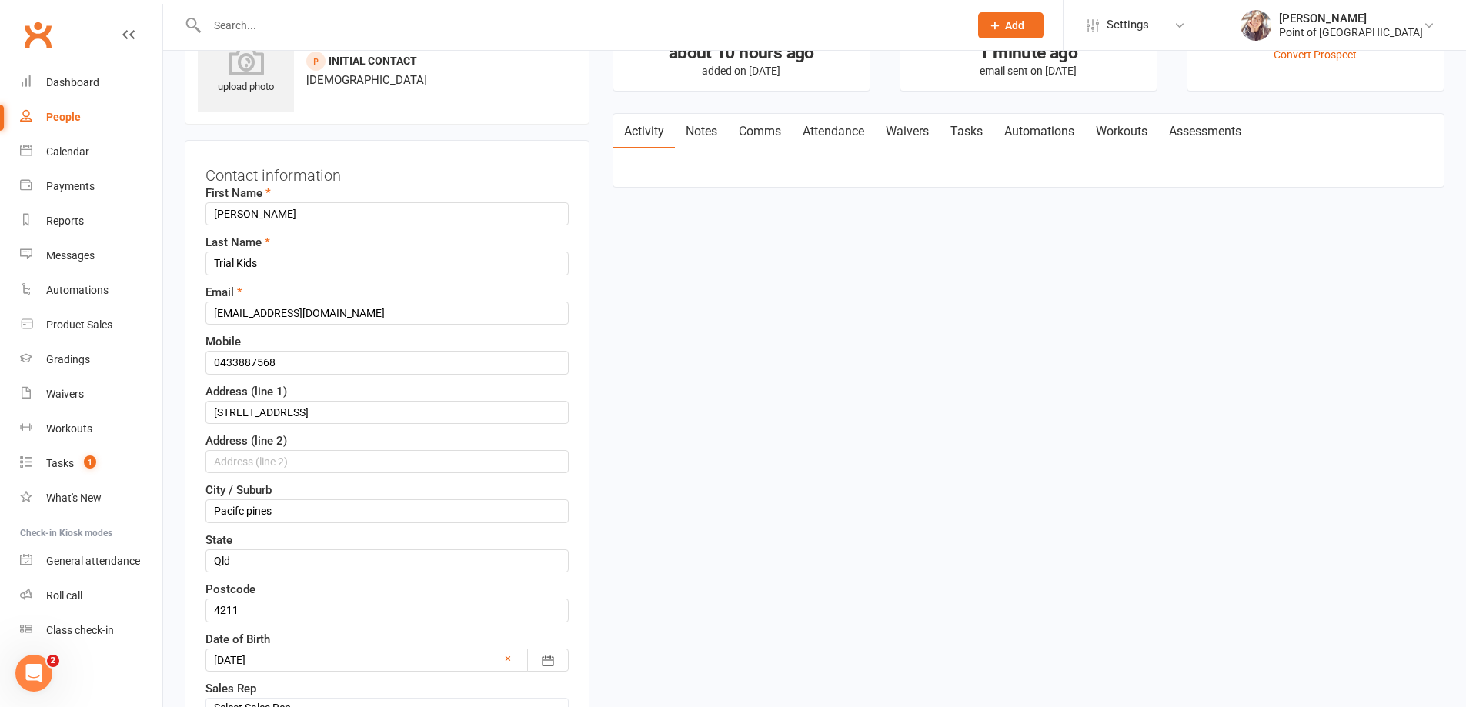
scroll to position [72, 0]
drag, startPoint x: 295, startPoint y: 214, endPoint x: 247, endPoint y: 214, distance: 48.5
click at [247, 214] on input "Justin Gilmour" at bounding box center [386, 211] width 363 height 23
type input "Justin"
drag, startPoint x: 260, startPoint y: 257, endPoint x: 190, endPoint y: 256, distance: 70.0
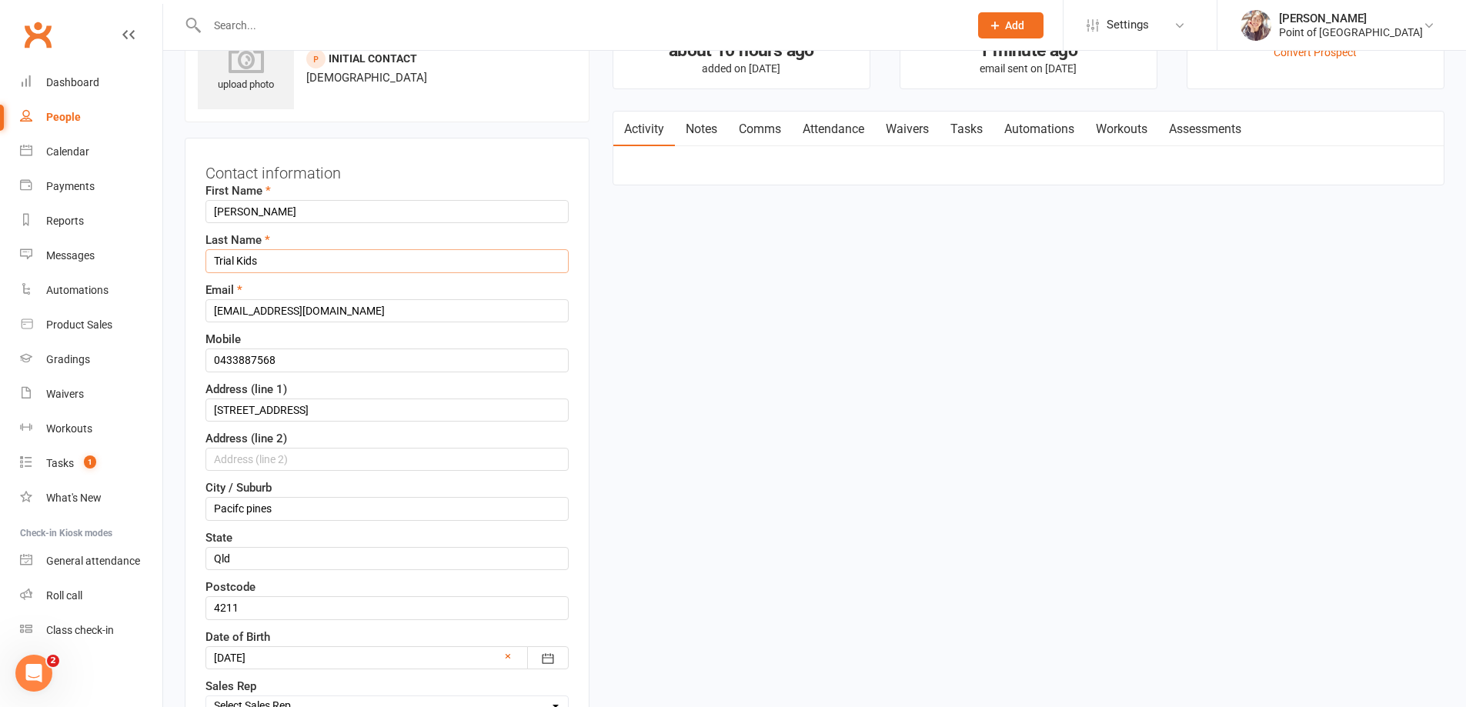
click at [190, 256] on div "Contact information First Name Justin Last Name Trial Kids Email justingilmour@…" at bounding box center [387, 509] width 405 height 742
paste input "Gilmour"
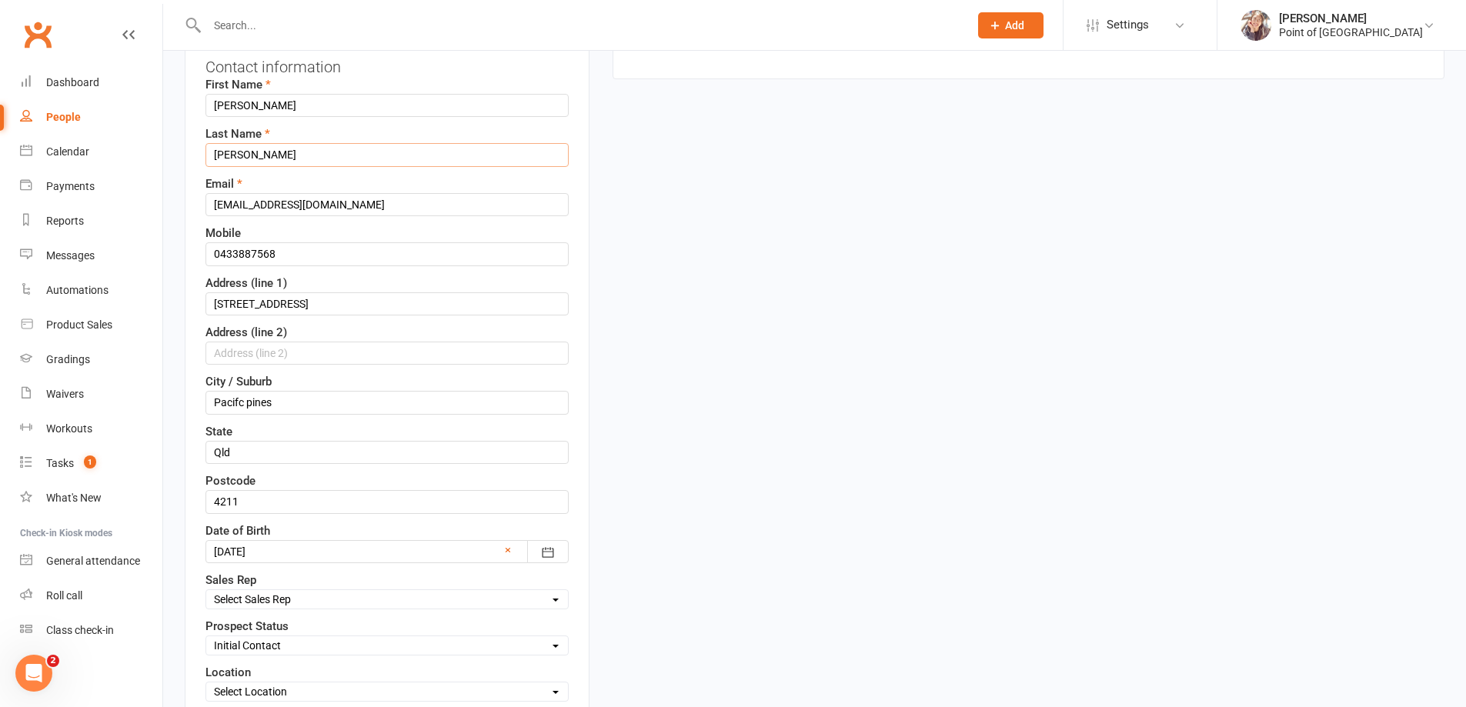
scroll to position [342, 0]
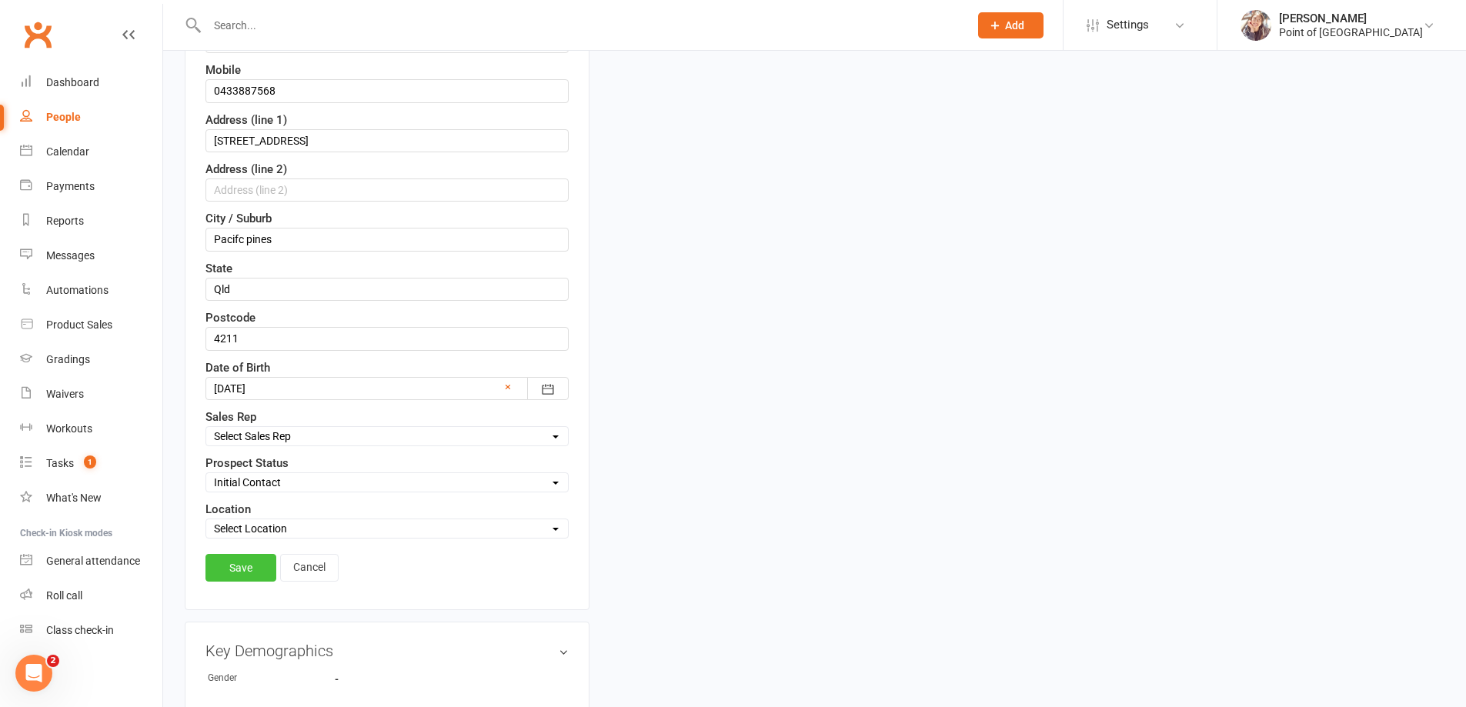
type input "Gilmour"
click at [238, 569] on link "Save" at bounding box center [240, 568] width 71 height 28
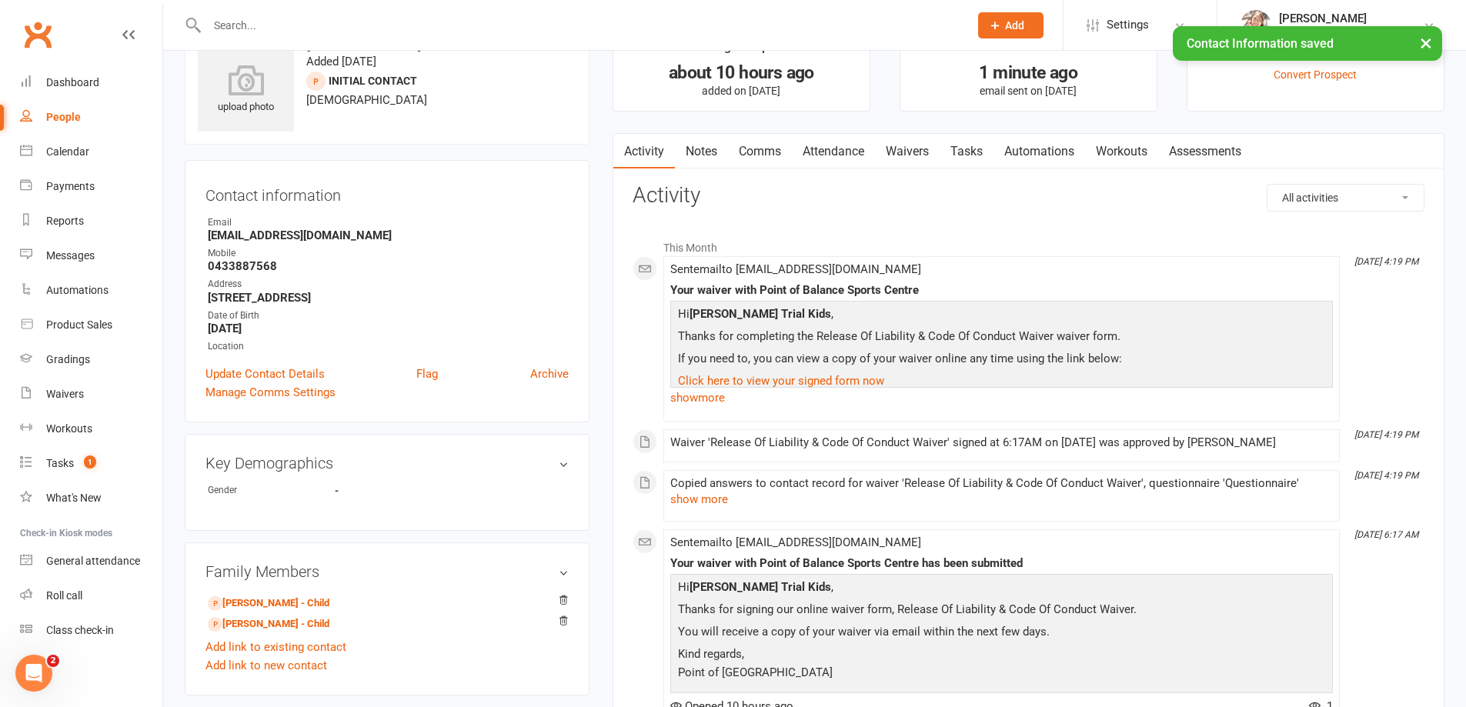
scroll to position [0, 0]
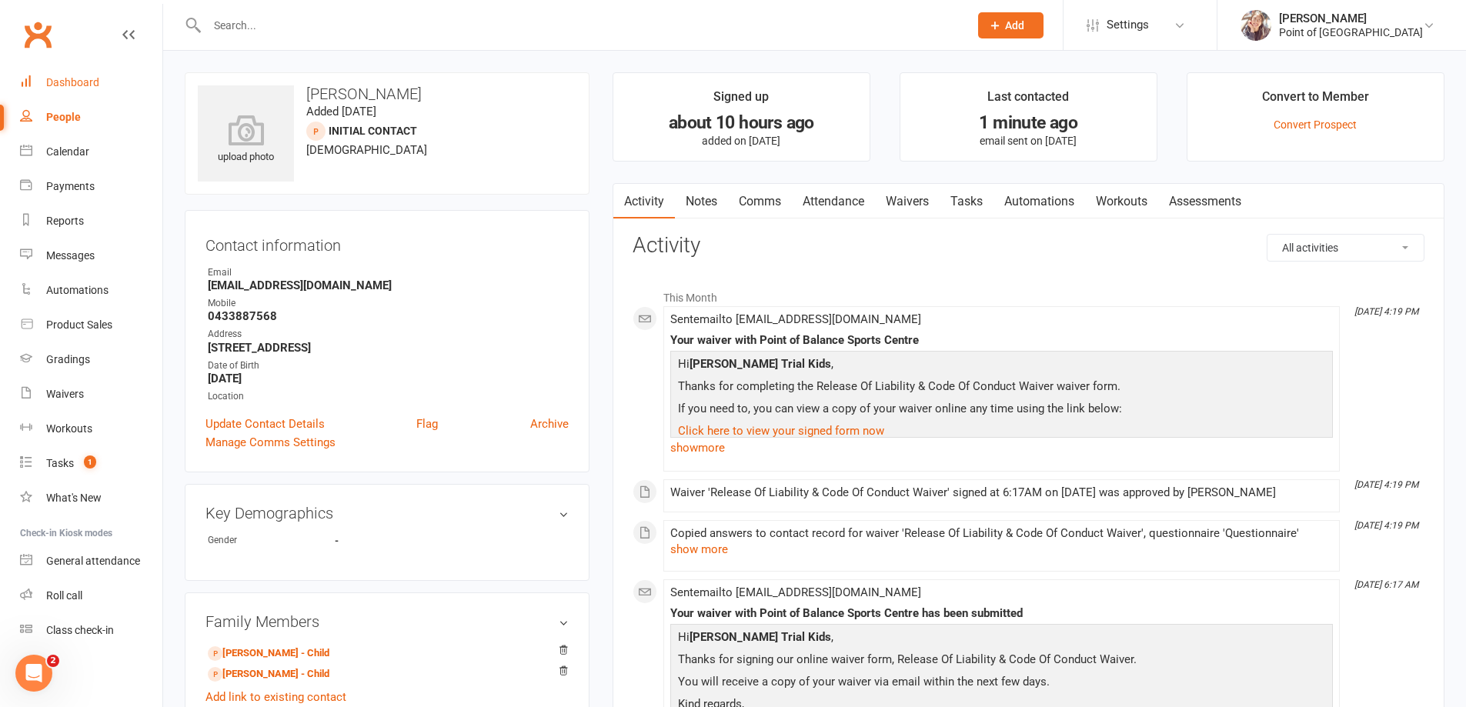
click at [82, 89] on link "Dashboard" at bounding box center [91, 82] width 142 height 35
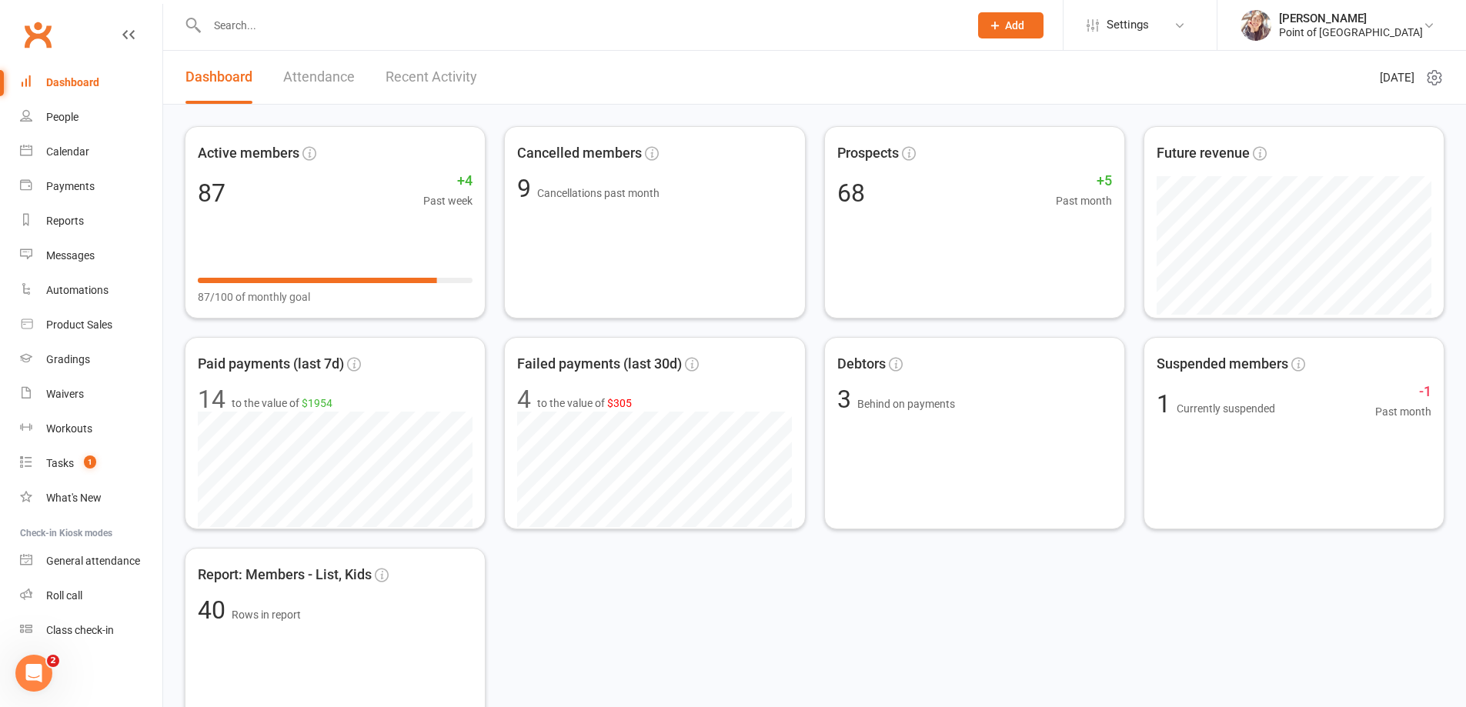
click at [295, 19] on input "text" at bounding box center [580, 26] width 756 height 22
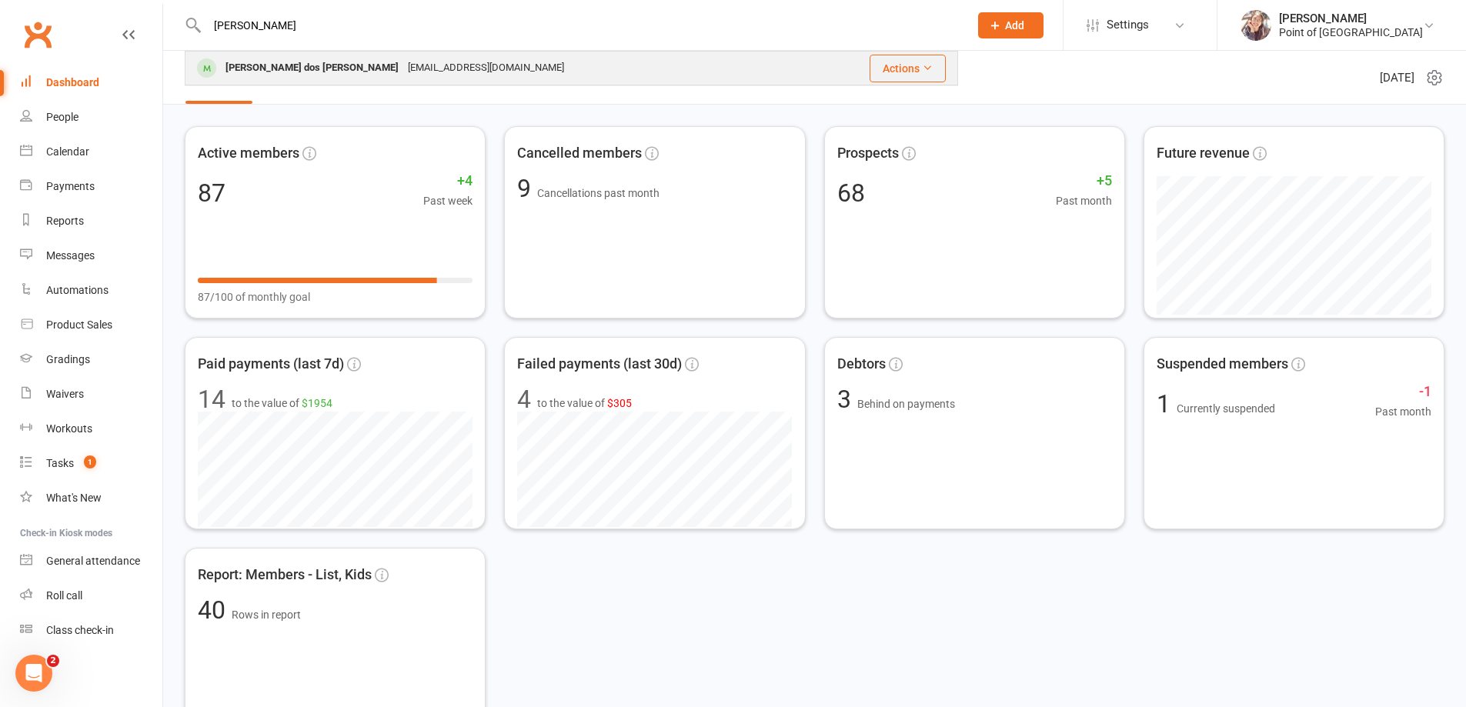
type input "arthur"
click at [299, 72] on div "Artur Cornetet dos santos" at bounding box center [312, 68] width 182 height 22
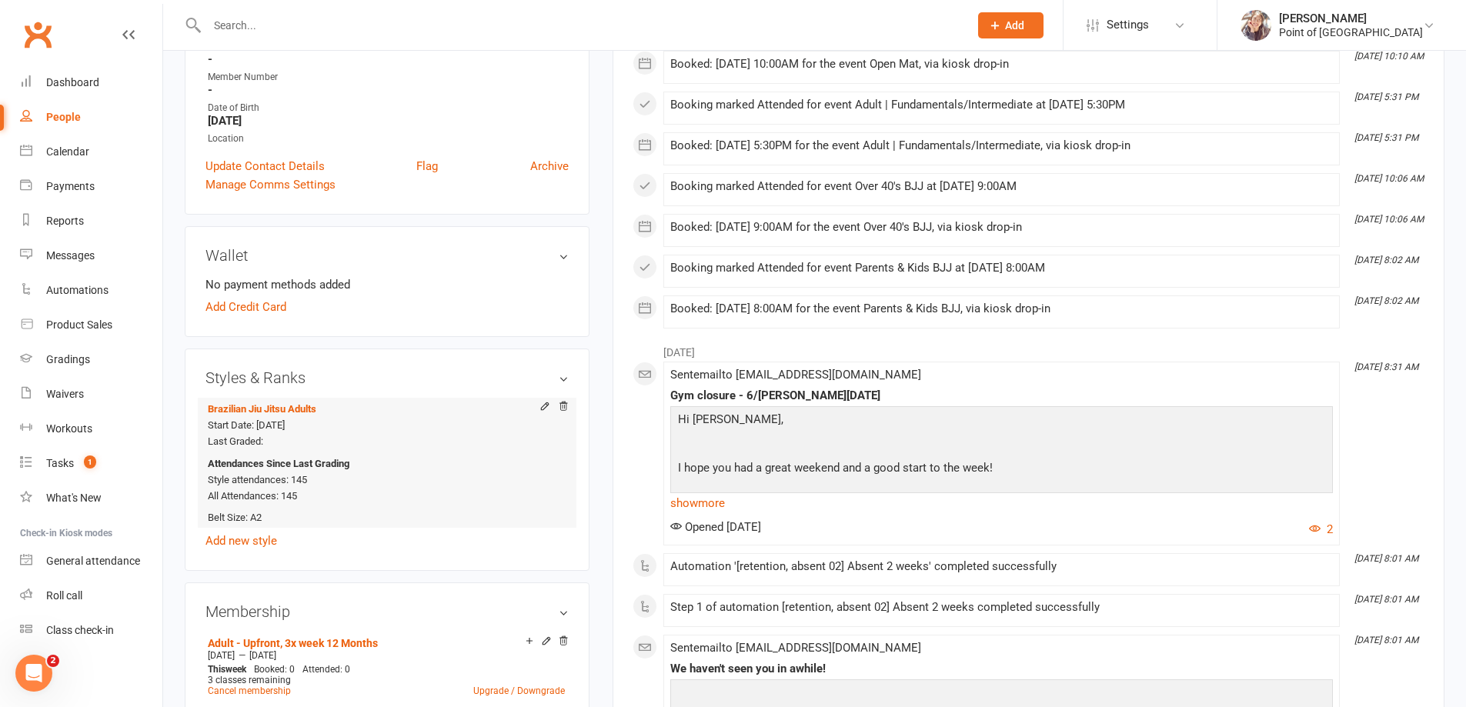
scroll to position [327, 0]
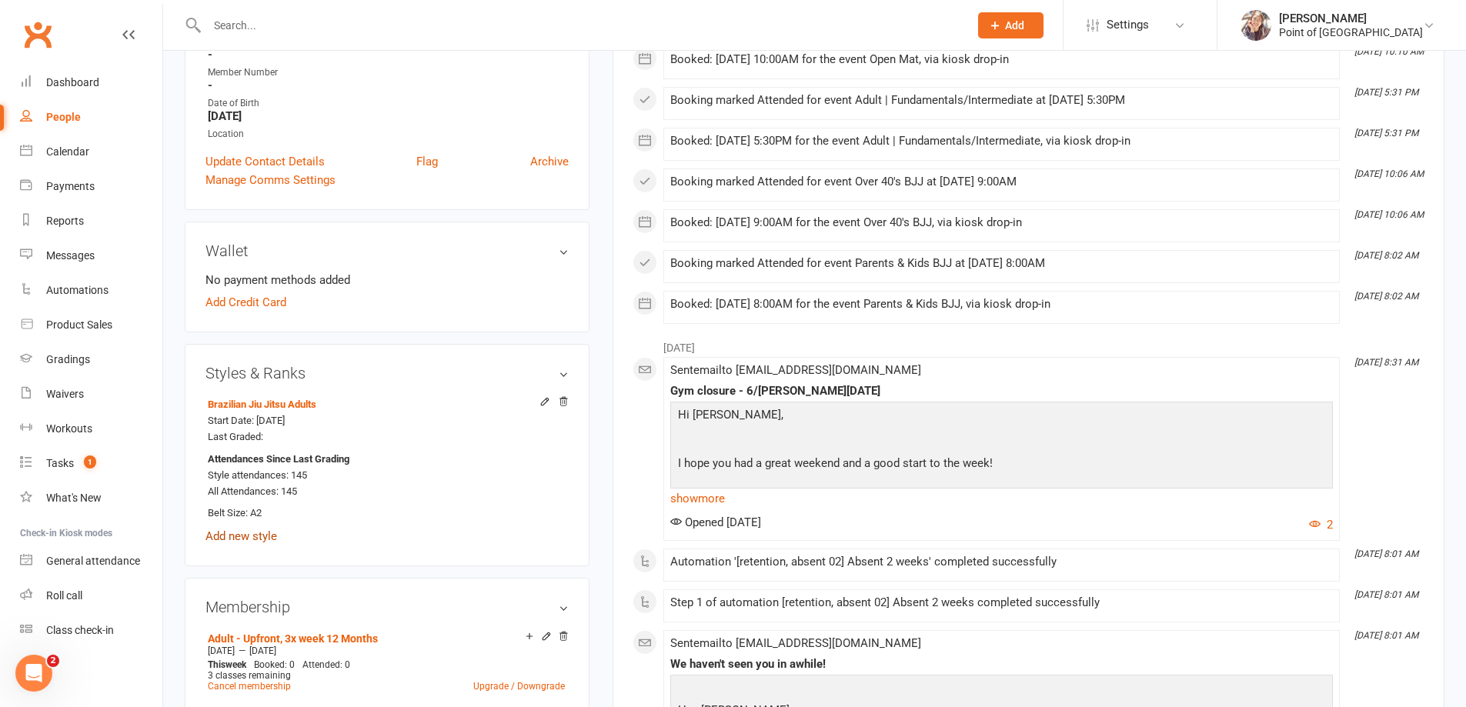
click at [257, 536] on link "Add new style" at bounding box center [241, 536] width 72 height 14
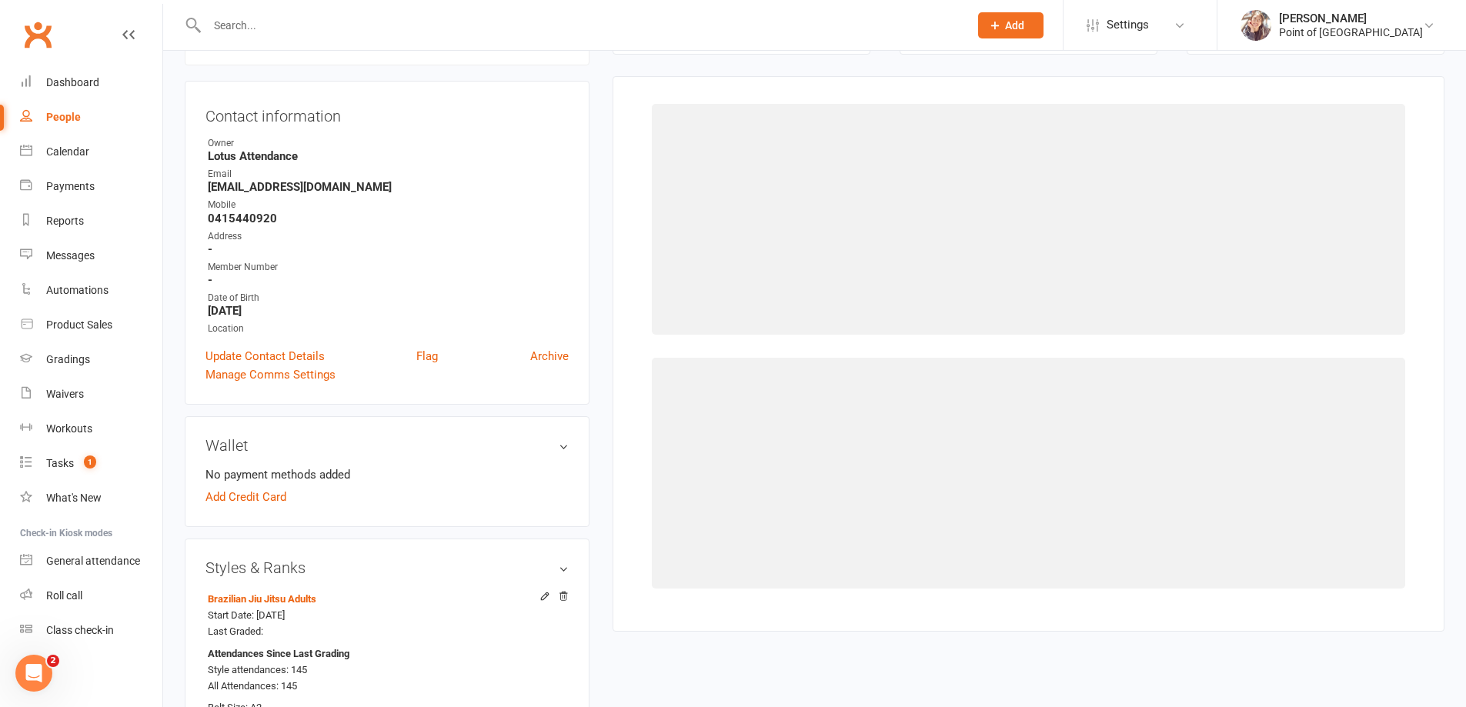
scroll to position [132, 0]
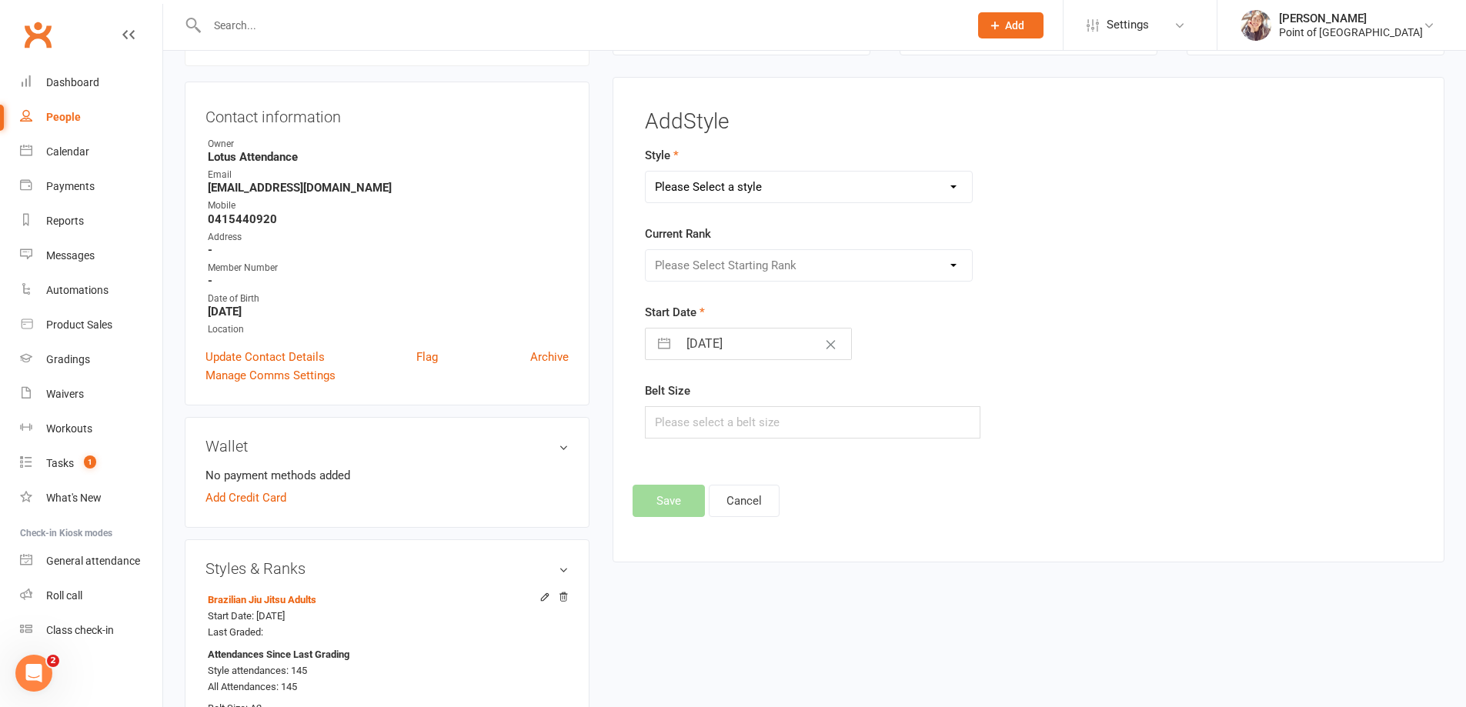
click at [806, 186] on select "Please Select a style Brazilian Jiu Jitsu Adults Brazilian Jiu Jitsu Kids Kickb…" at bounding box center [809, 187] width 327 height 31
select select "1724"
click at [646, 172] on select "Please Select a style Brazilian Jiu Jitsu Adults Brazilian Jiu Jitsu Kids Kickb…" at bounding box center [809, 187] width 327 height 31
click at [739, 269] on select "Please Select Starting Rank White Belt White Belt 1 Stripe White Belt 2 Stripes…" at bounding box center [809, 265] width 327 height 31
select select "16806"
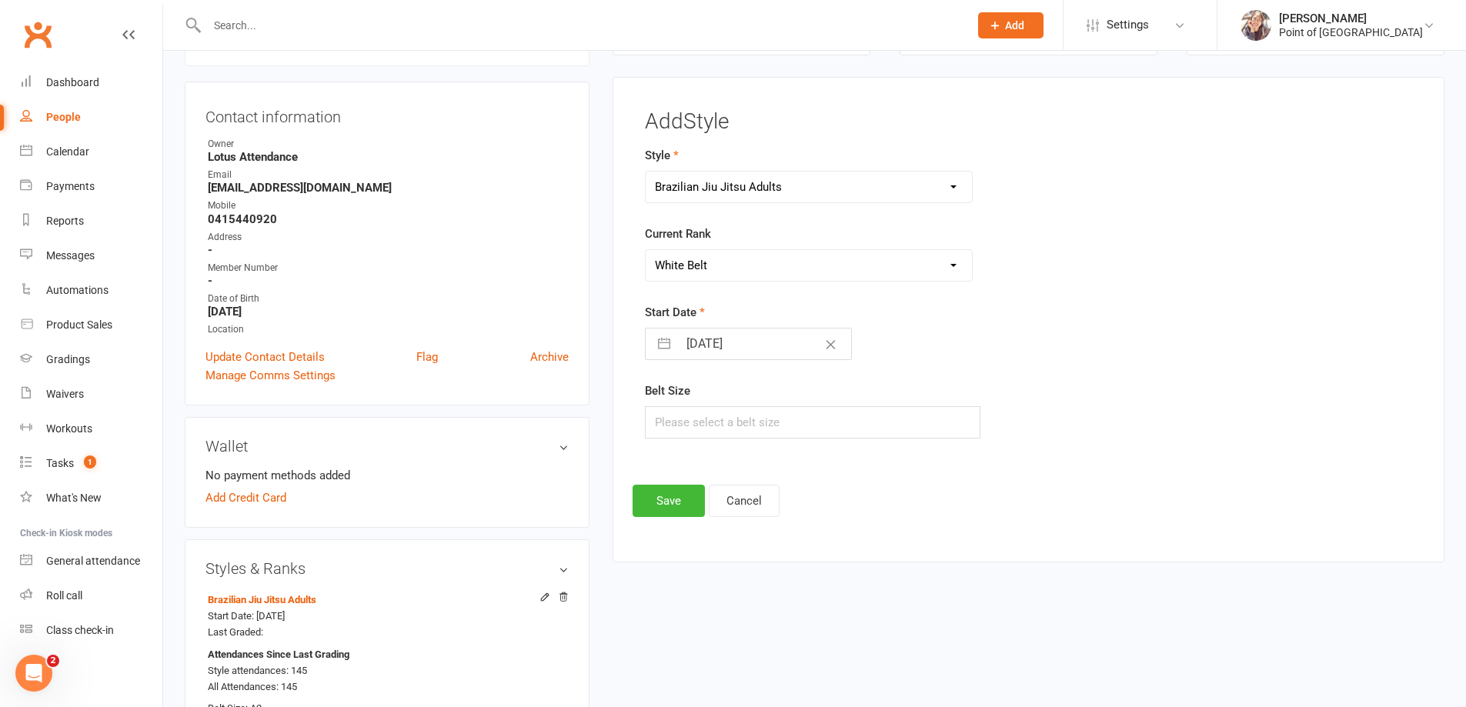
click at [646, 250] on select "Please Select Starting Rank White Belt White Belt 1 Stripe White Belt 2 Stripes…" at bounding box center [809, 265] width 327 height 31
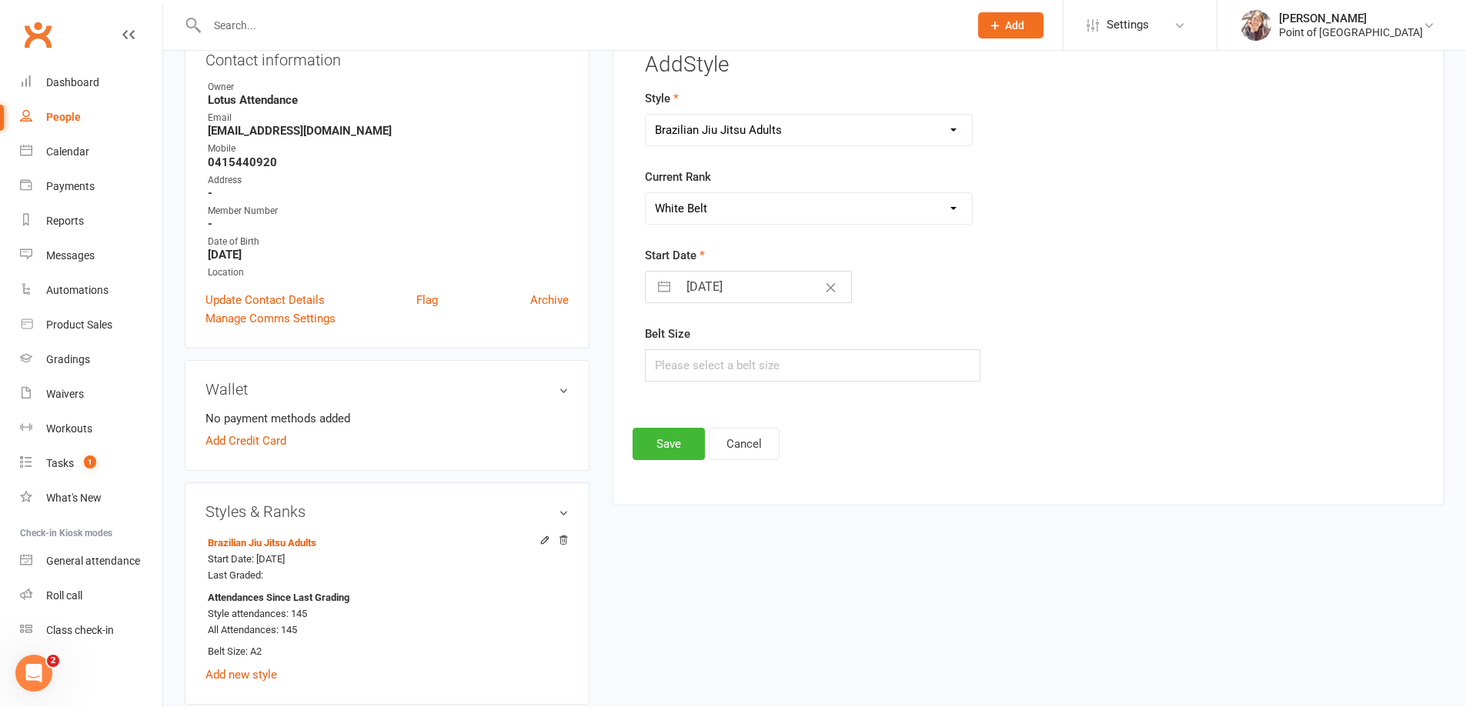
scroll to position [189, 0]
click at [729, 294] on input "13 Oct 2025" at bounding box center [764, 286] width 173 height 31
select select "8"
select select "2025"
select select "9"
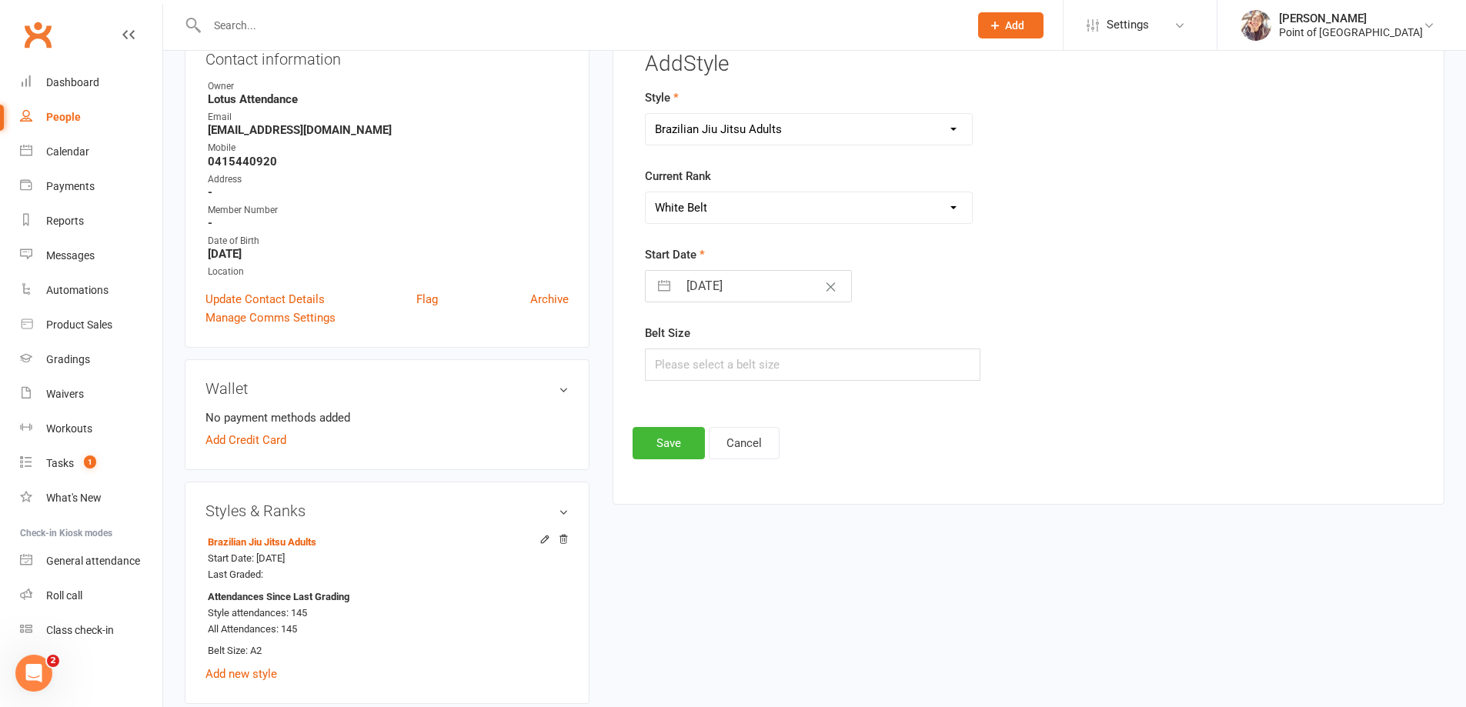
select select "2025"
select select "10"
select select "2025"
click at [817, 348] on select "2035 2034 2033 2032 2031 2030 2029 2028 2027 2026 2025 2024 2023 2022 2021 2020…" at bounding box center [809, 348] width 46 height 18
select select "8"
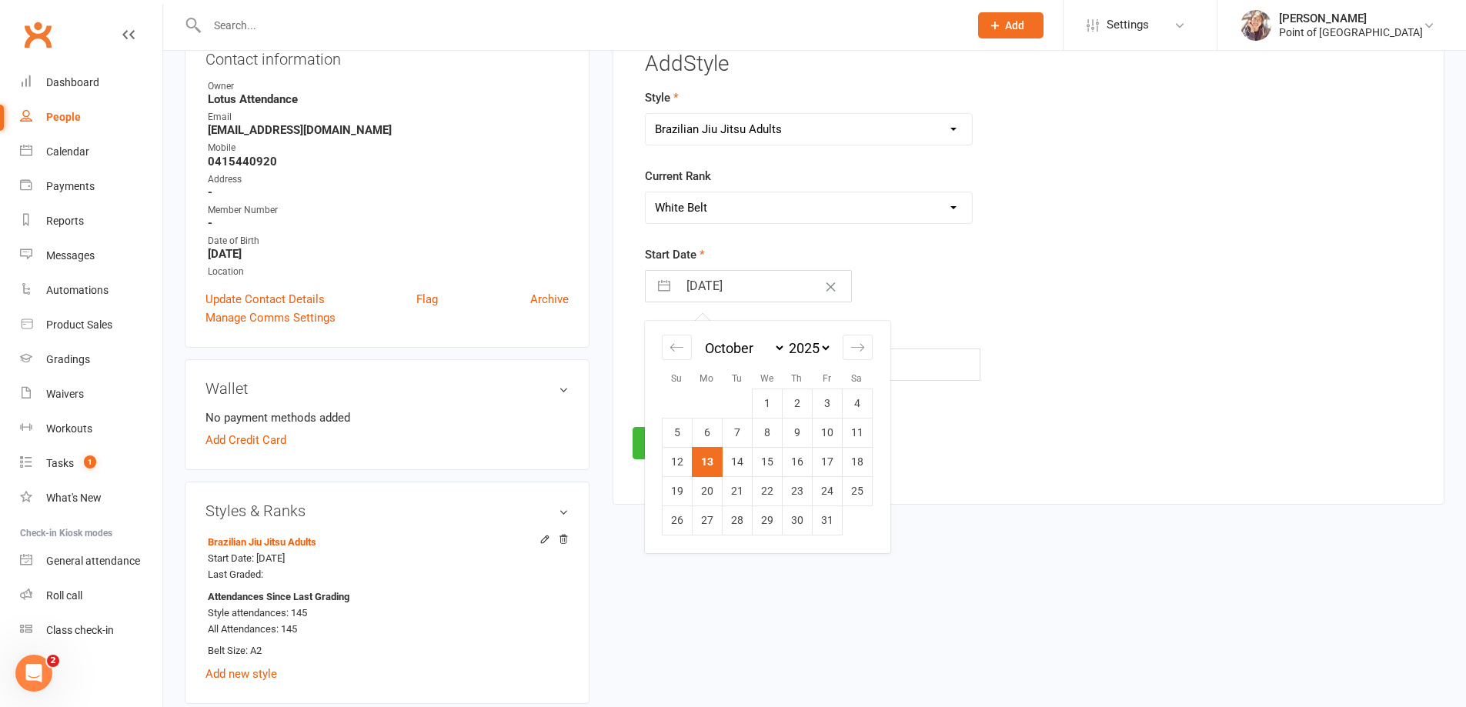
select select "2023"
select select "9"
select select "2023"
select select "10"
select select "2023"
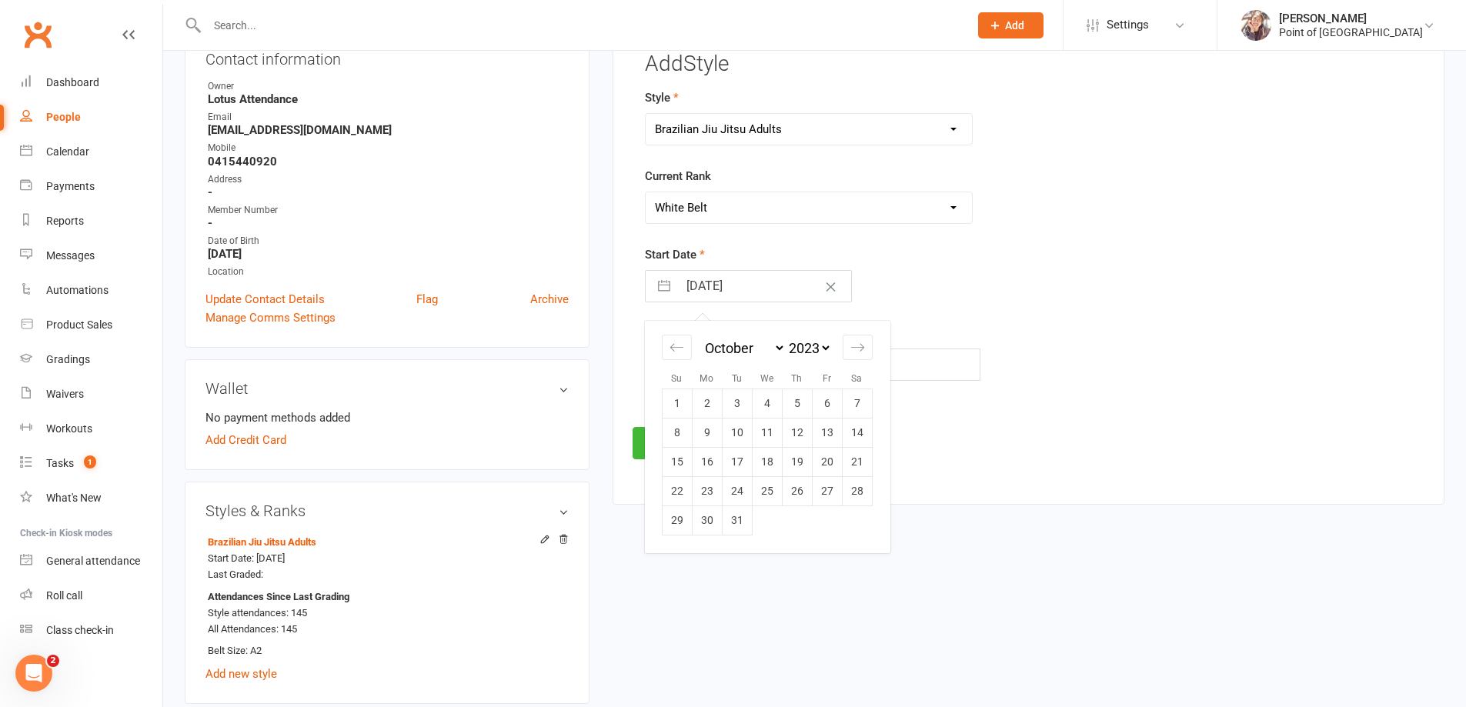
click at [736, 343] on select "January February March April May June July August September October November De…" at bounding box center [744, 348] width 84 height 18
select select "9"
select select "11"
select select "2023"
click at [863, 465] on td "18" at bounding box center [857, 461] width 30 height 29
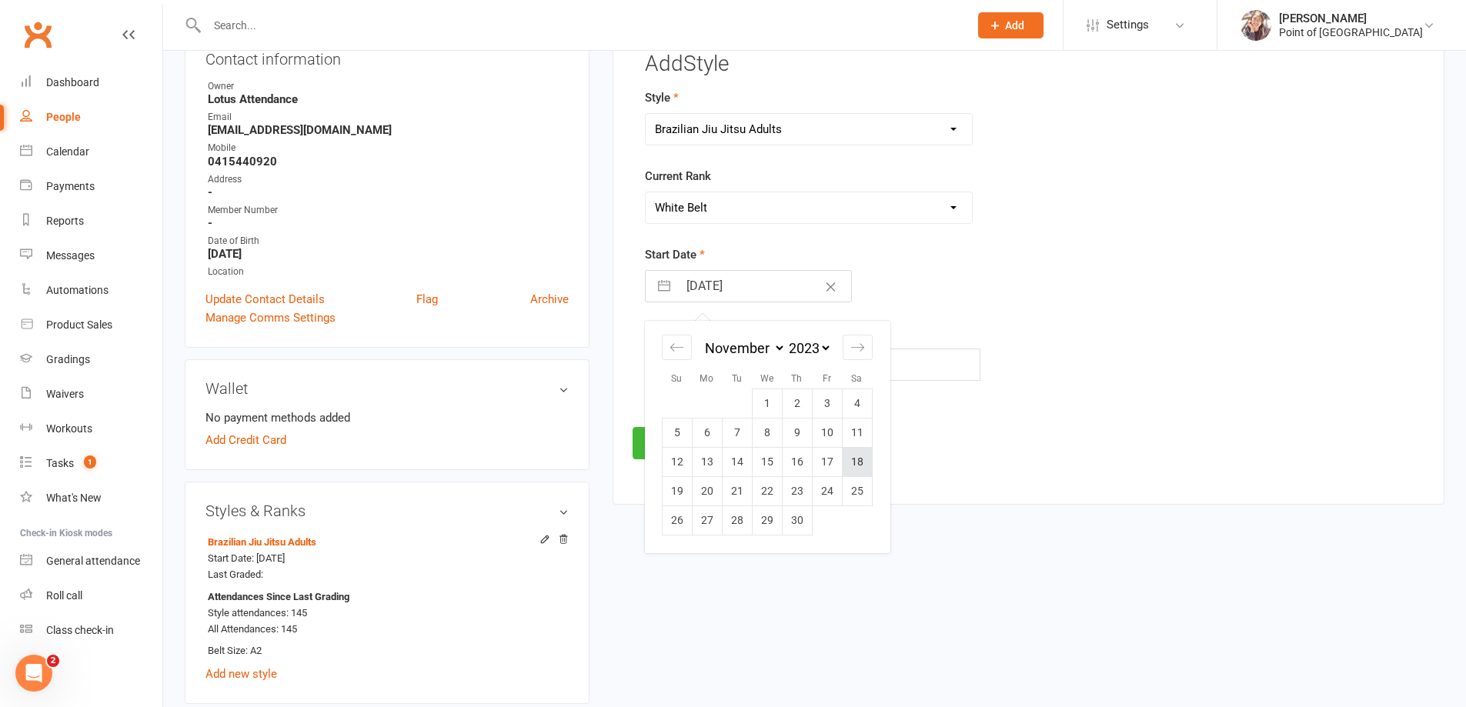
type input "18 Nov 2023"
click at [672, 367] on input "text" at bounding box center [813, 365] width 336 height 32
type input "A2"
click at [681, 446] on button "Save" at bounding box center [668, 443] width 72 height 32
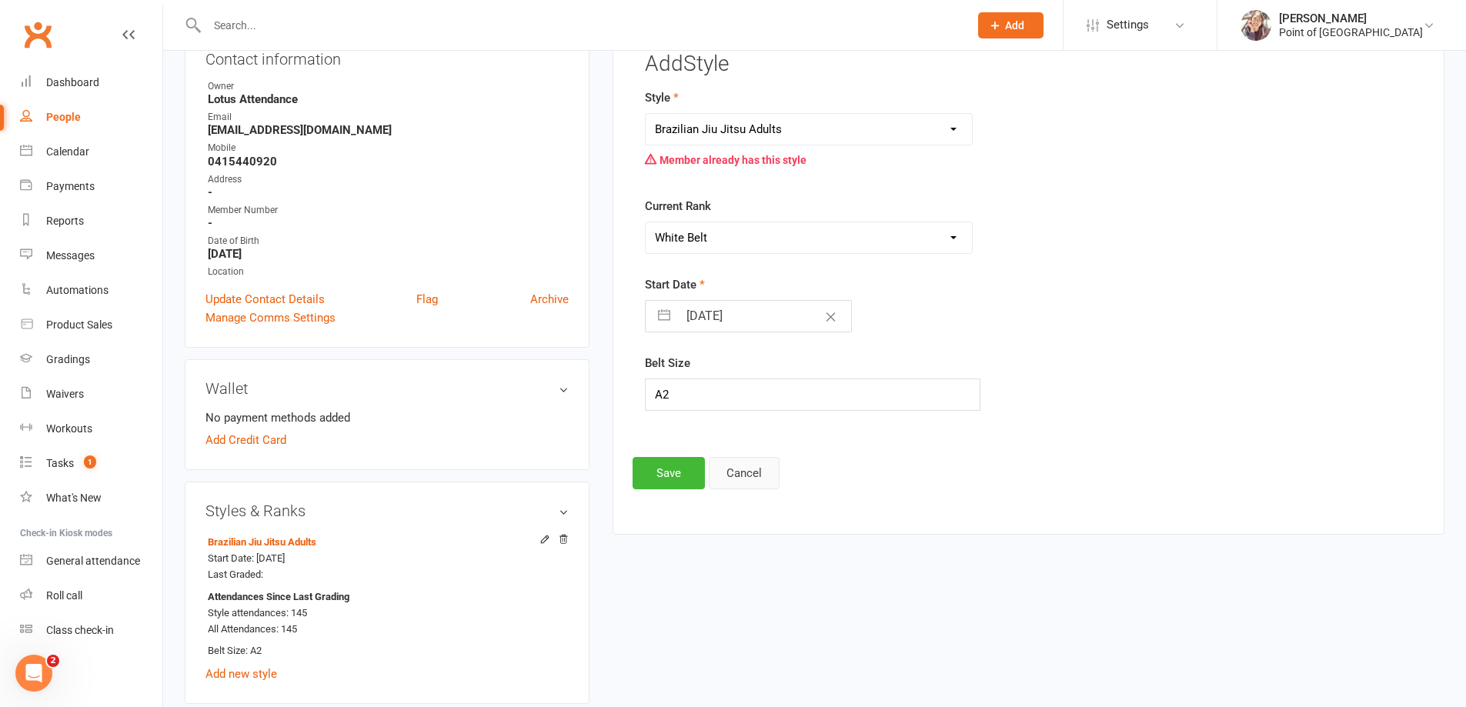
click at [760, 479] on button "Cancel" at bounding box center [744, 473] width 71 height 32
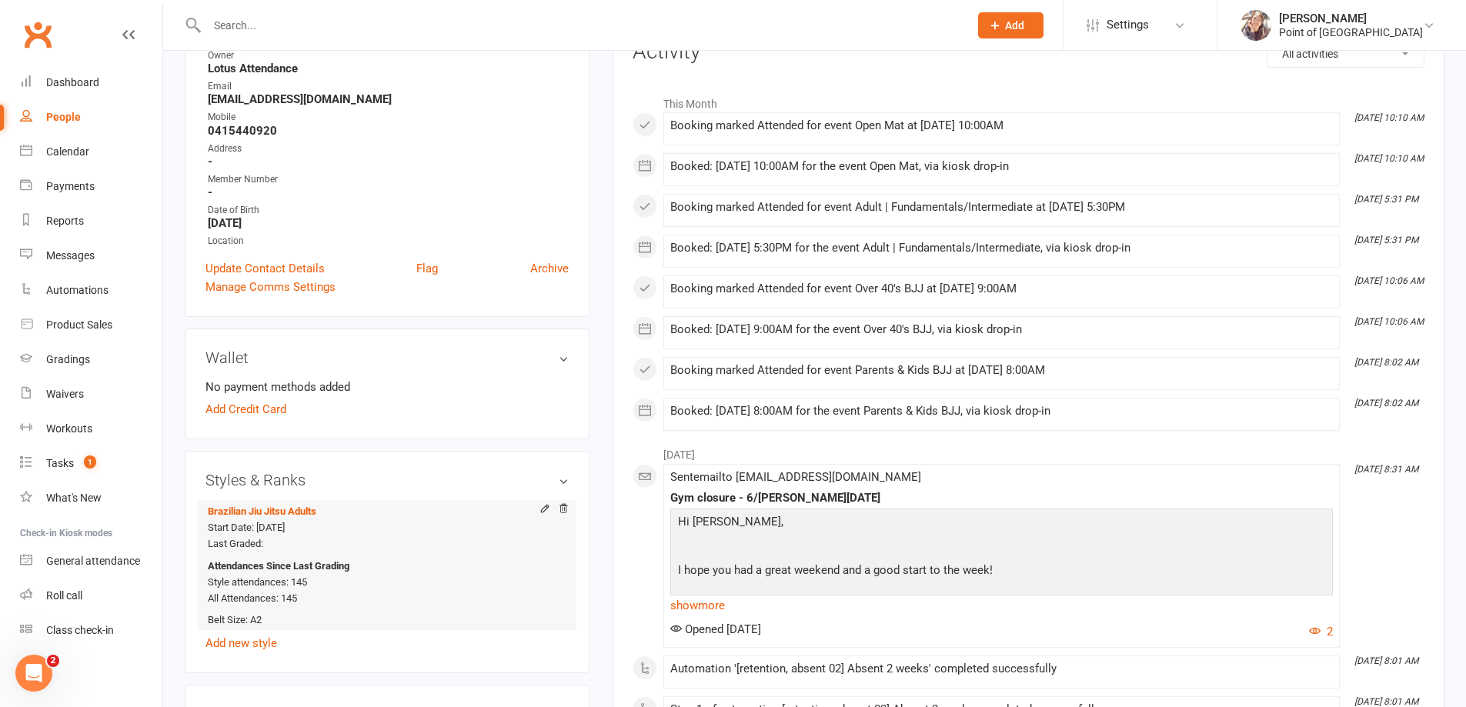
scroll to position [305, 0]
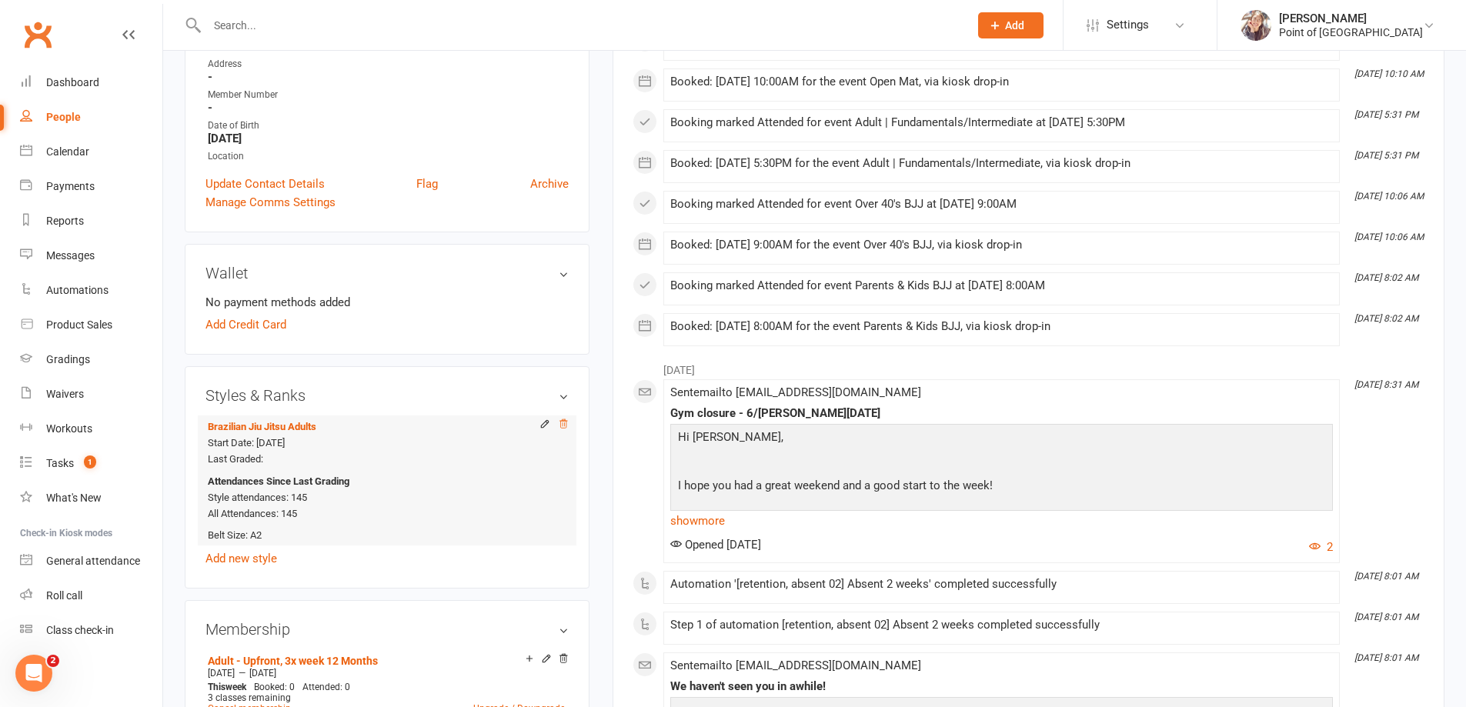
click at [565, 423] on icon at bounding box center [563, 424] width 11 height 11
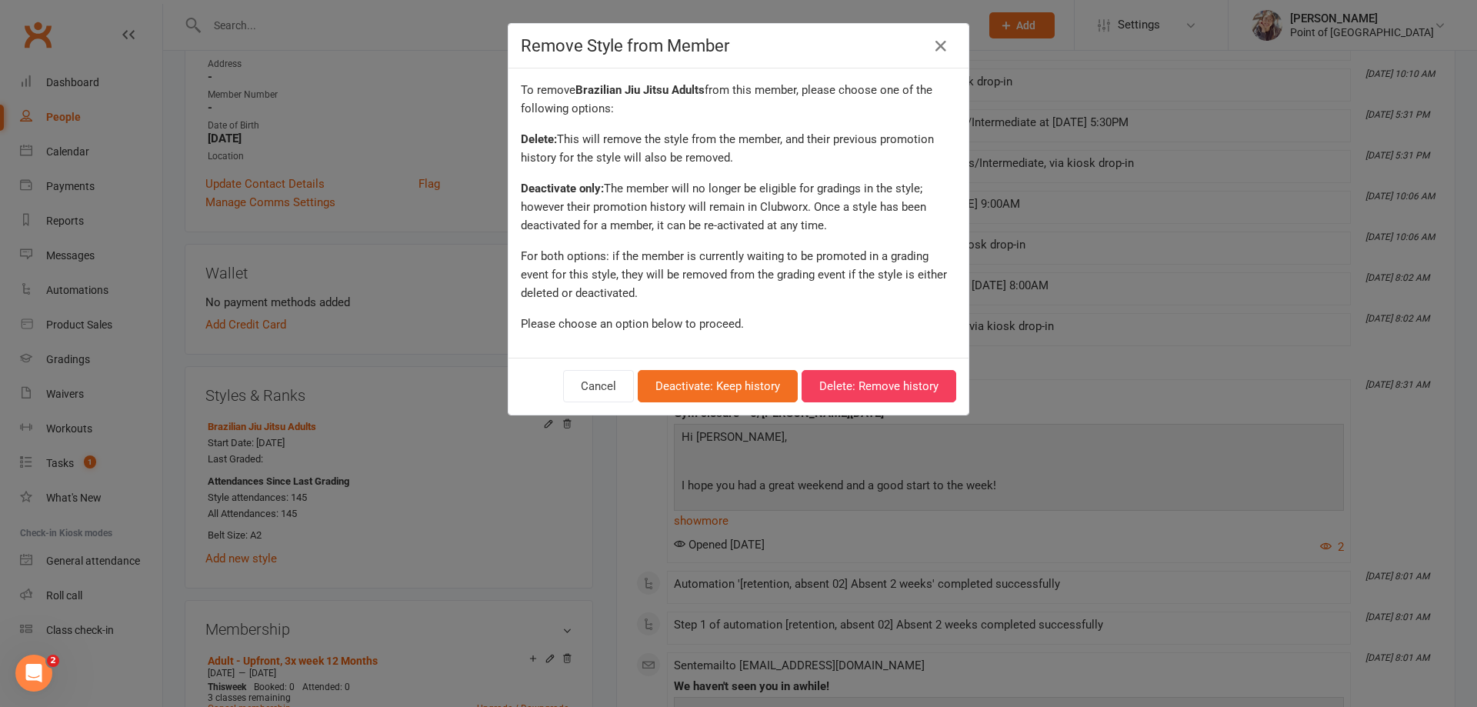
click at [460, 345] on div "Remove Style from Member To remove Brazilian Jiu Jitsu Adults from this member,…" at bounding box center [738, 353] width 1477 height 707
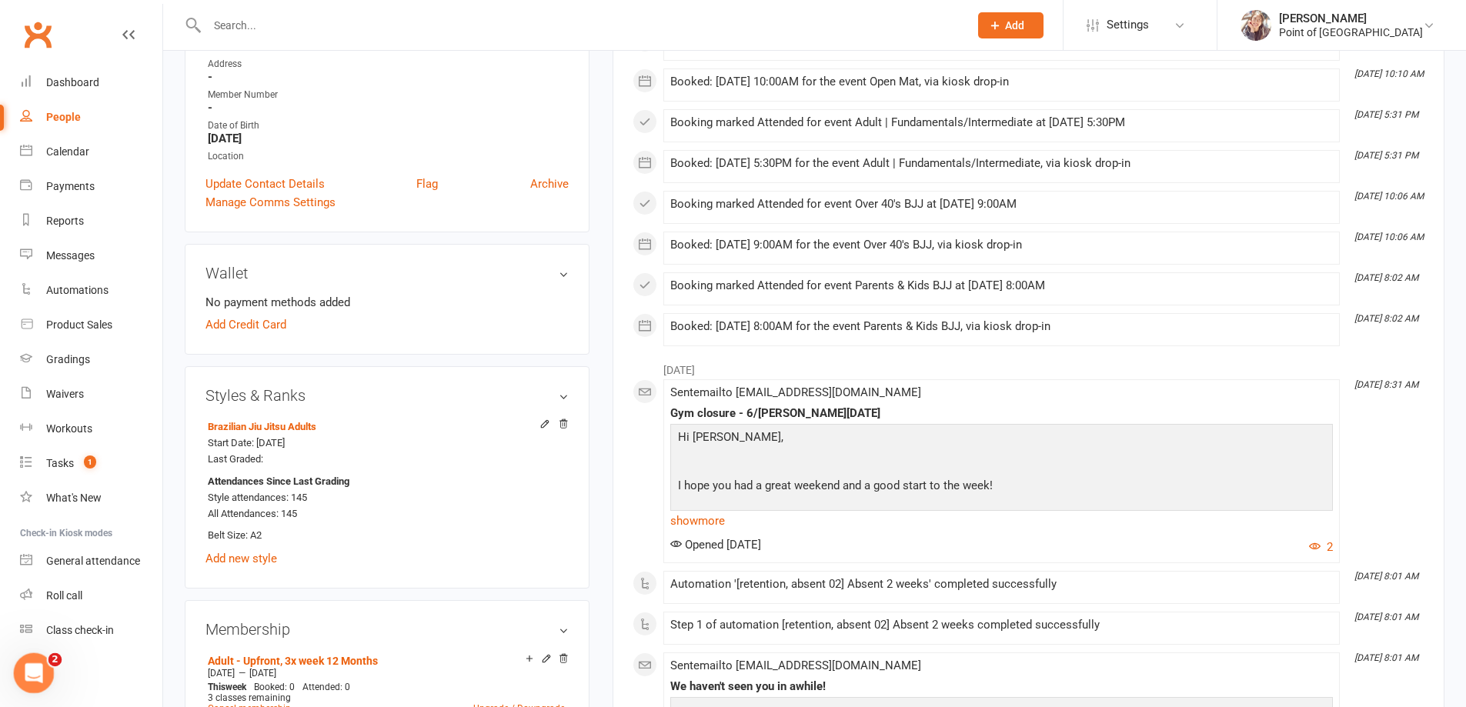
click at [45, 675] on div "Open Intercom Messenger" at bounding box center [31, 671] width 51 height 51
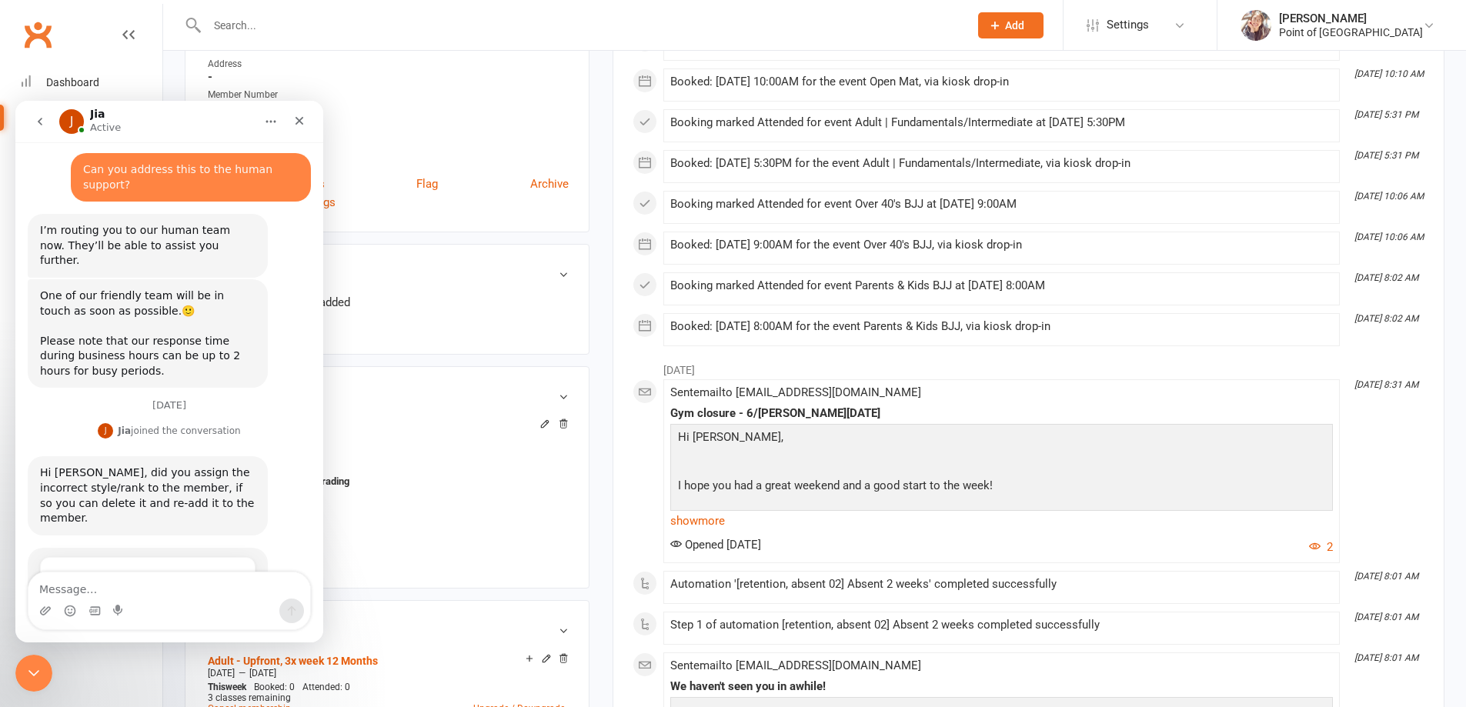
scroll to position [947, 0]
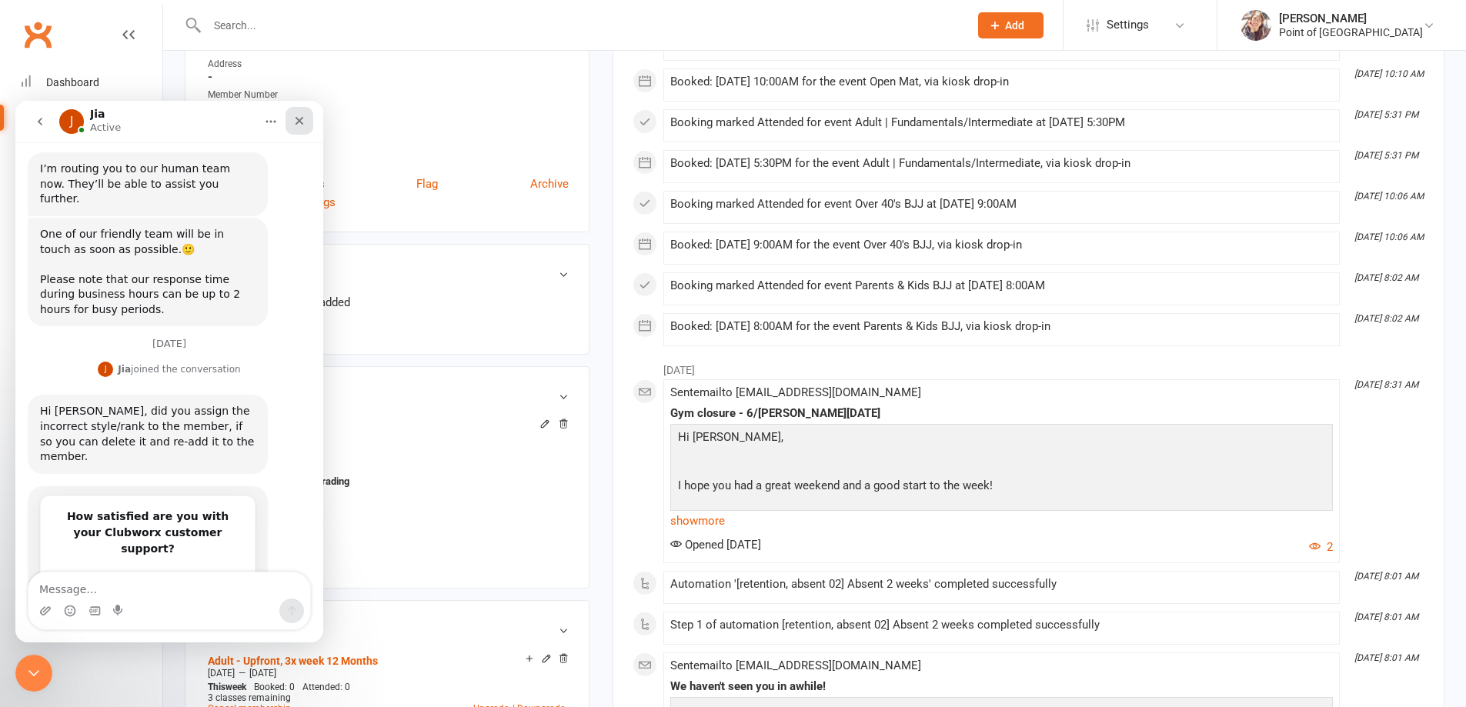
click at [307, 122] on div "Close" at bounding box center [299, 121] width 28 height 28
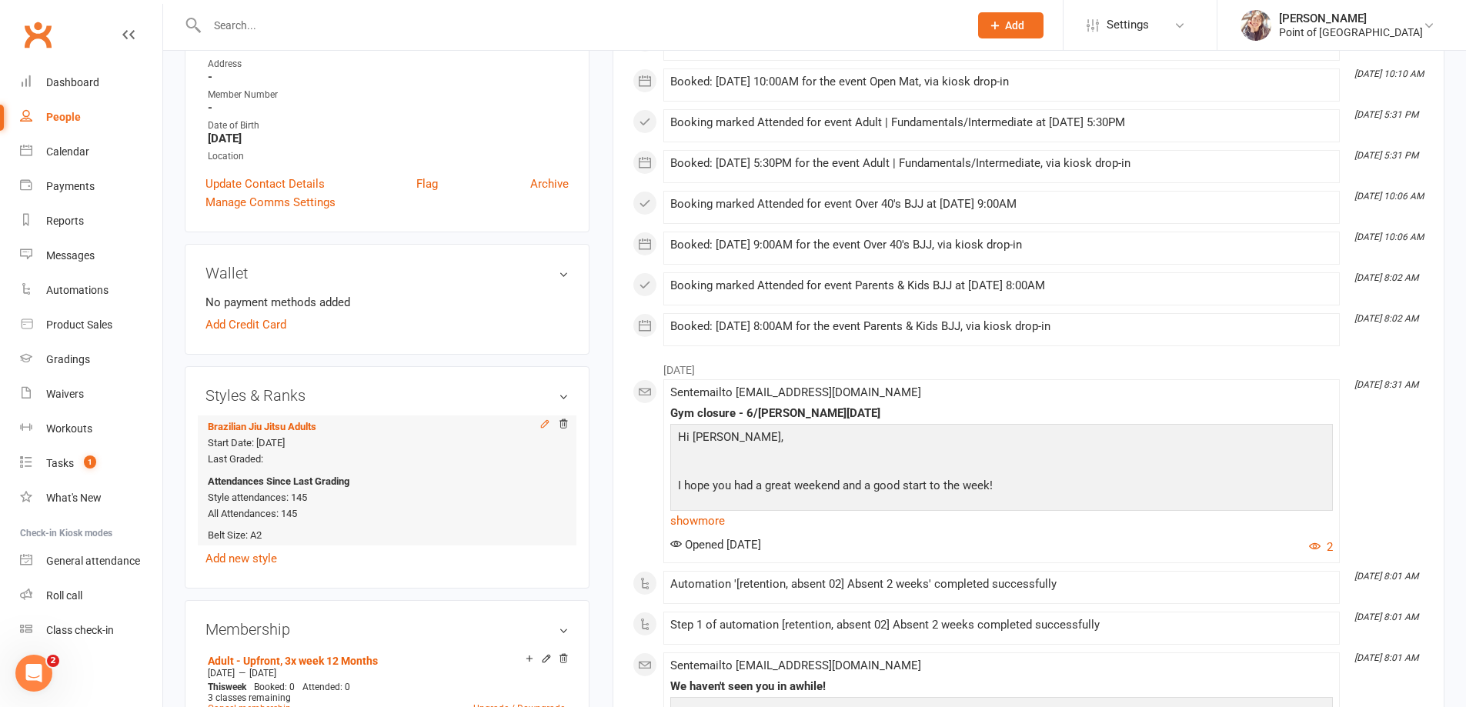
click at [548, 421] on icon at bounding box center [544, 424] width 7 height 7
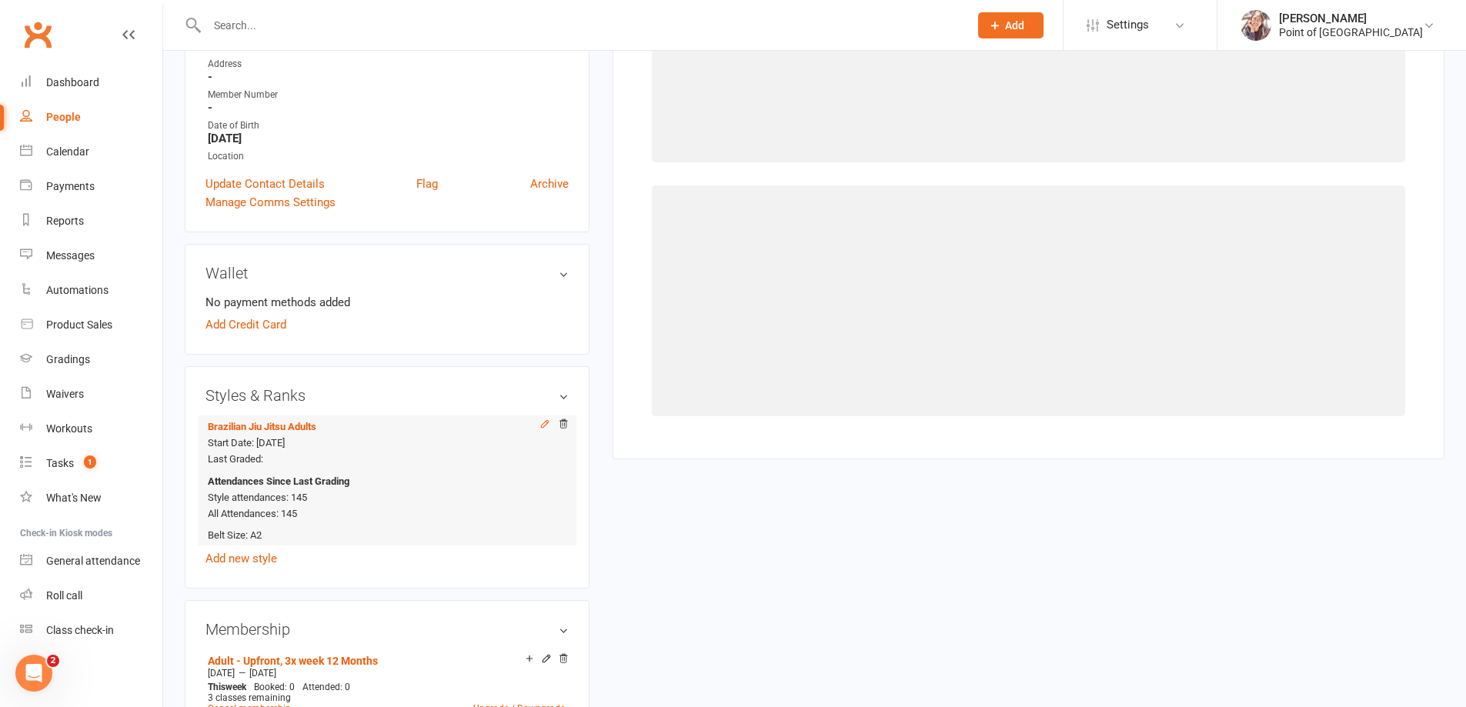
scroll to position [132, 0]
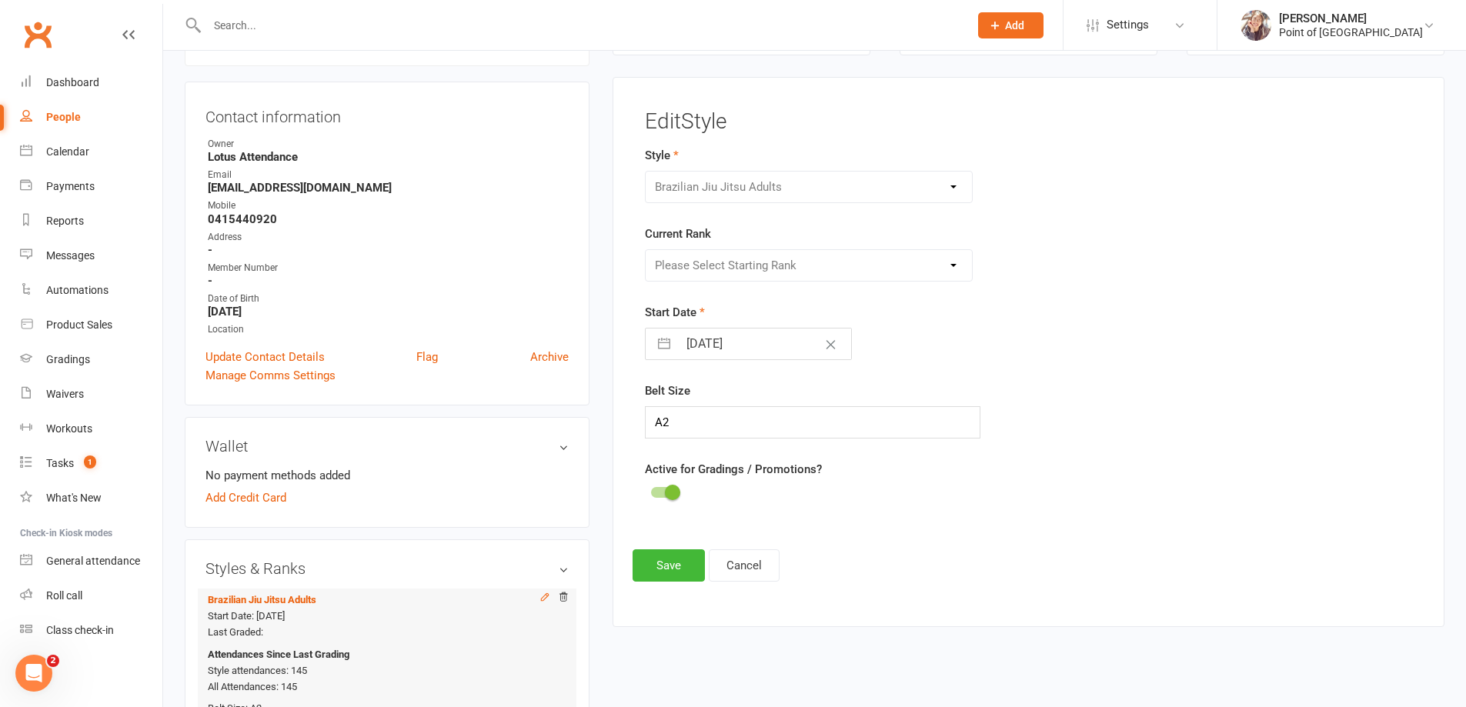
click at [542, 596] on icon at bounding box center [544, 597] width 11 height 11
click at [749, 183] on div "Brazilian Jiu Jitsu Adults Brazilian Jiu Jitsu Kids Kickboxing Kudo" at bounding box center [809, 187] width 329 height 32
click at [740, 282] on div "Please Select Starting Rank White Belt White Belt 1 Stripe White Belt 2 Stripes…" at bounding box center [809, 265] width 329 height 32
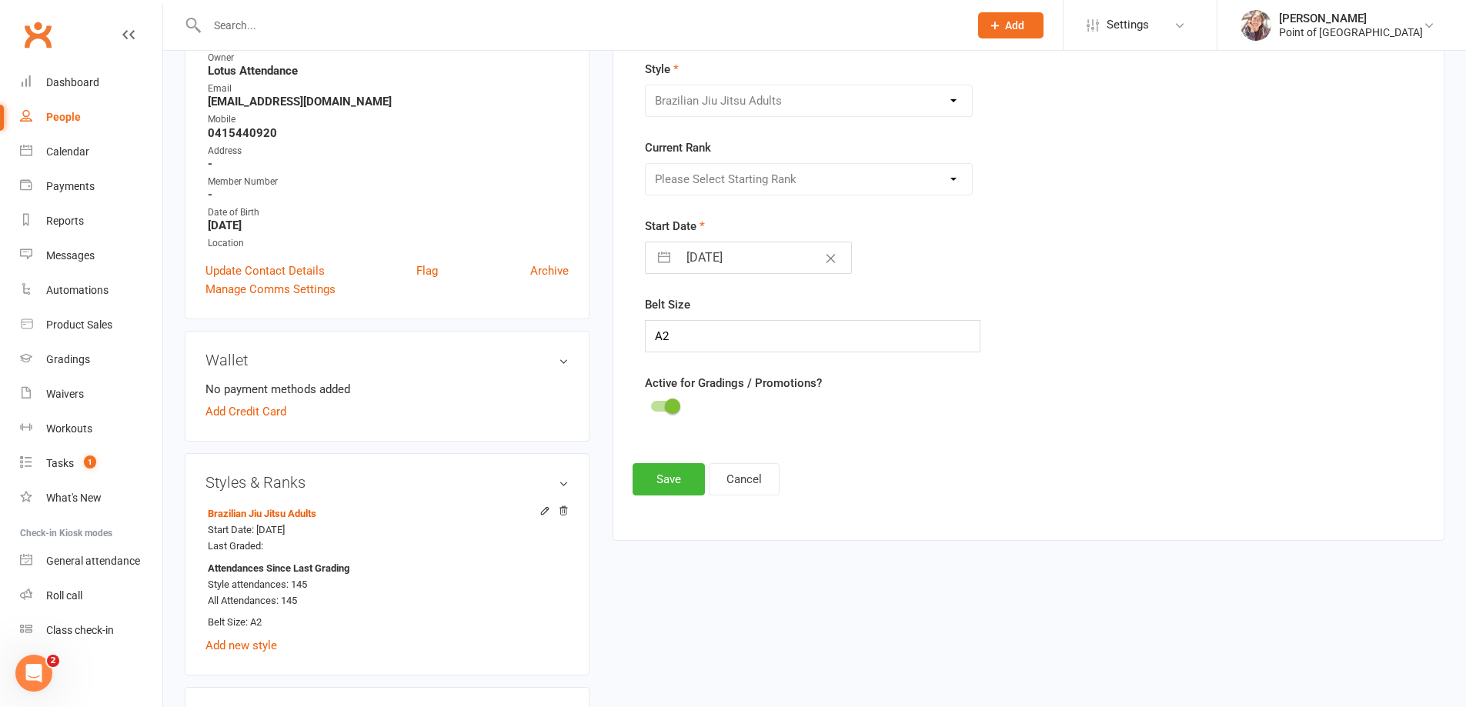
scroll to position [228, 0]
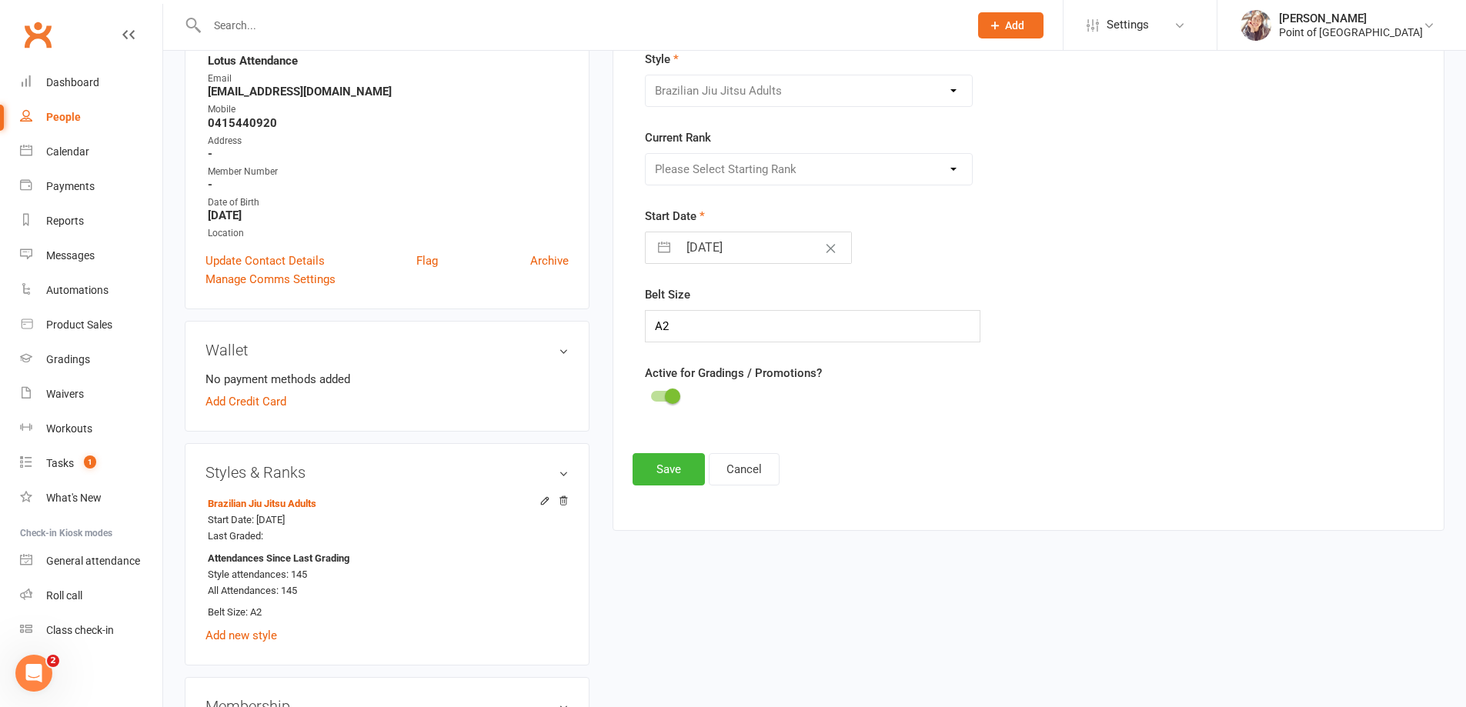
drag, startPoint x: 813, startPoint y: 162, endPoint x: 769, endPoint y: 174, distance: 45.4
click at [772, 172] on div "Please Select Starting Rank White Belt White Belt 1 Stripe White Belt 2 Stripes…" at bounding box center [809, 169] width 329 height 32
drag, startPoint x: 62, startPoint y: 1318, endPoint x: 47, endPoint y: 663, distance: 655.0
click at [47, 663] on div "Open Intercom Messenger" at bounding box center [31, 671] width 51 height 51
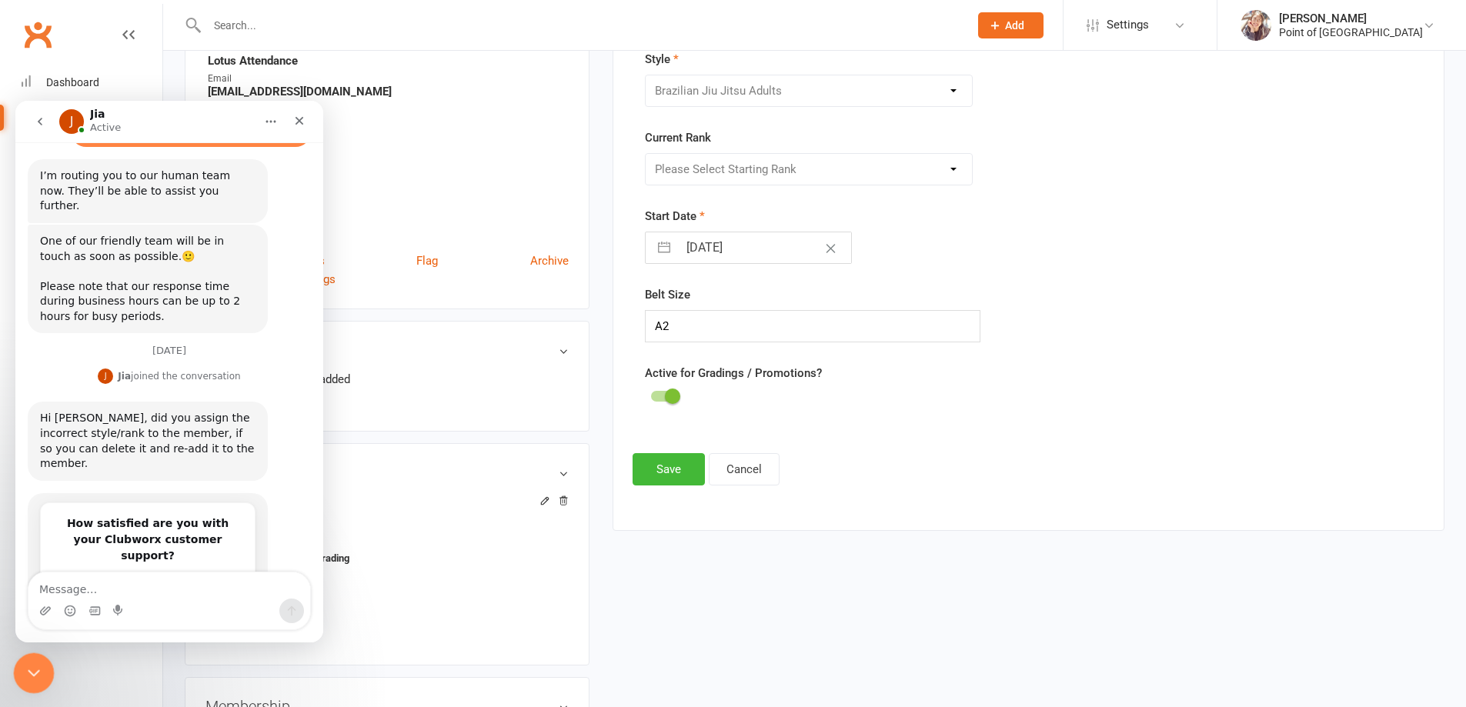
scroll to position [947, 0]
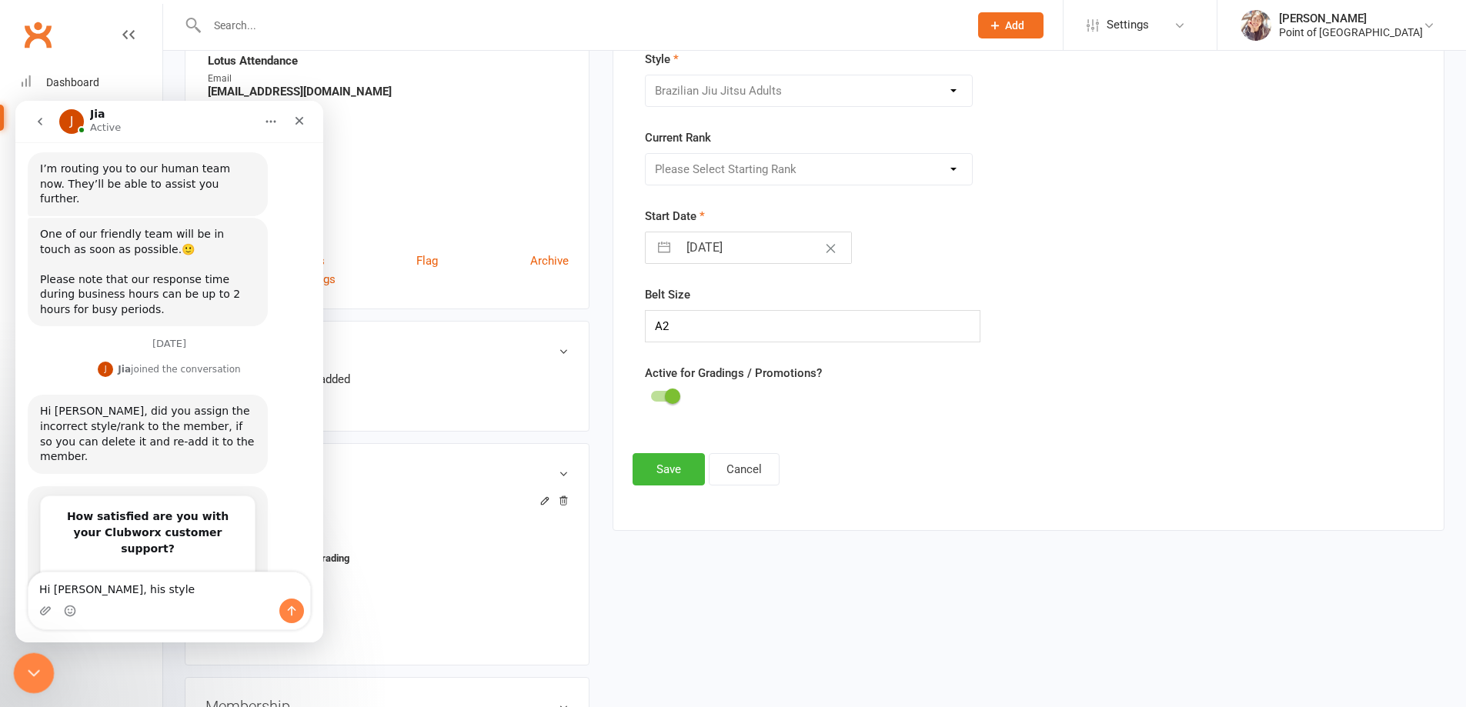
click at [156, 584] on textarea "Hi Jia, his style" at bounding box center [169, 585] width 282 height 26
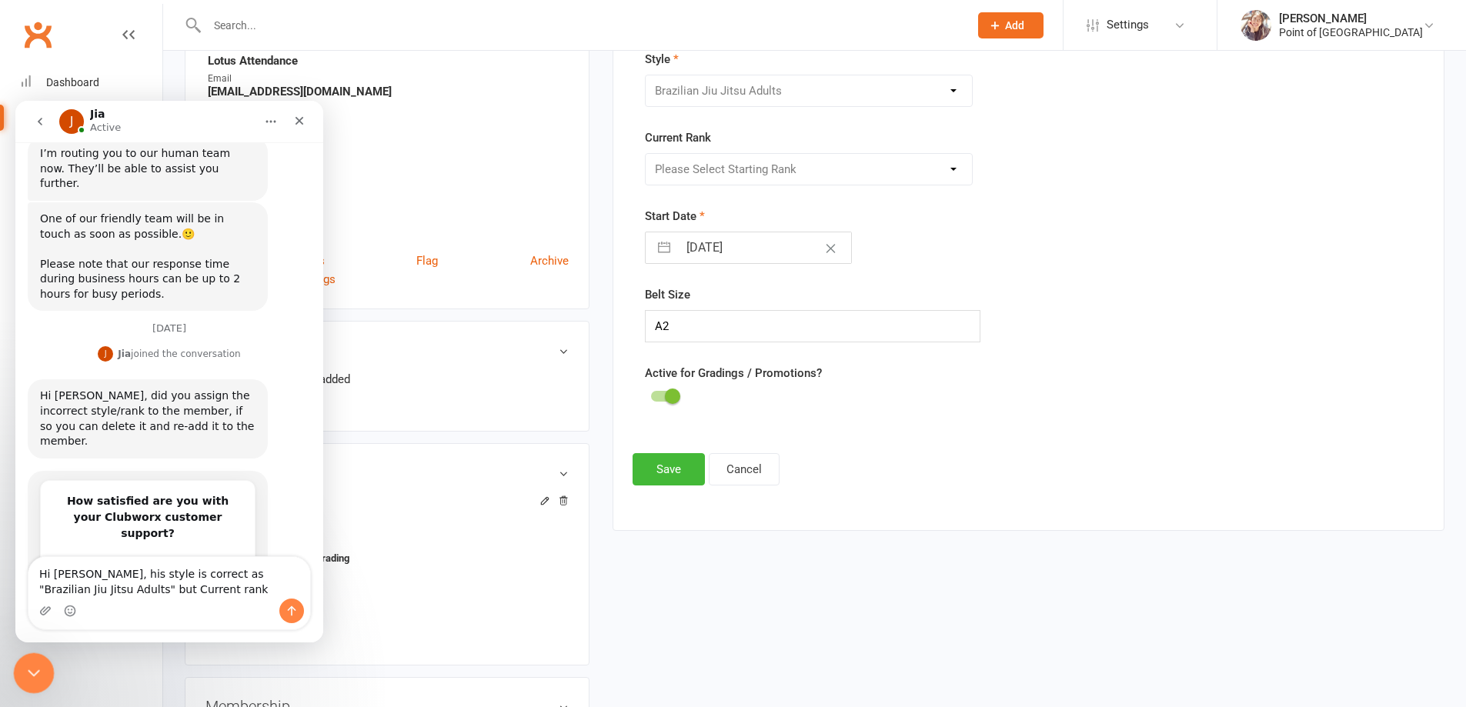
click at [61, 586] on textarea "Hi Jia, his style is correct as "Brazilian Jiu Jitsu Adults" but Current rank" at bounding box center [169, 578] width 282 height 42
click at [183, 579] on textarea "Hi Jia, his style is correct as "Brazilian Jiu Jitsu Adults" but I can't select…" at bounding box center [169, 570] width 282 height 57
click at [185, 592] on textarea "Hi Jia, his style is correct as "Brazilian Jiu Jitsu Adults" but I can't select…" at bounding box center [169, 570] width 282 height 57
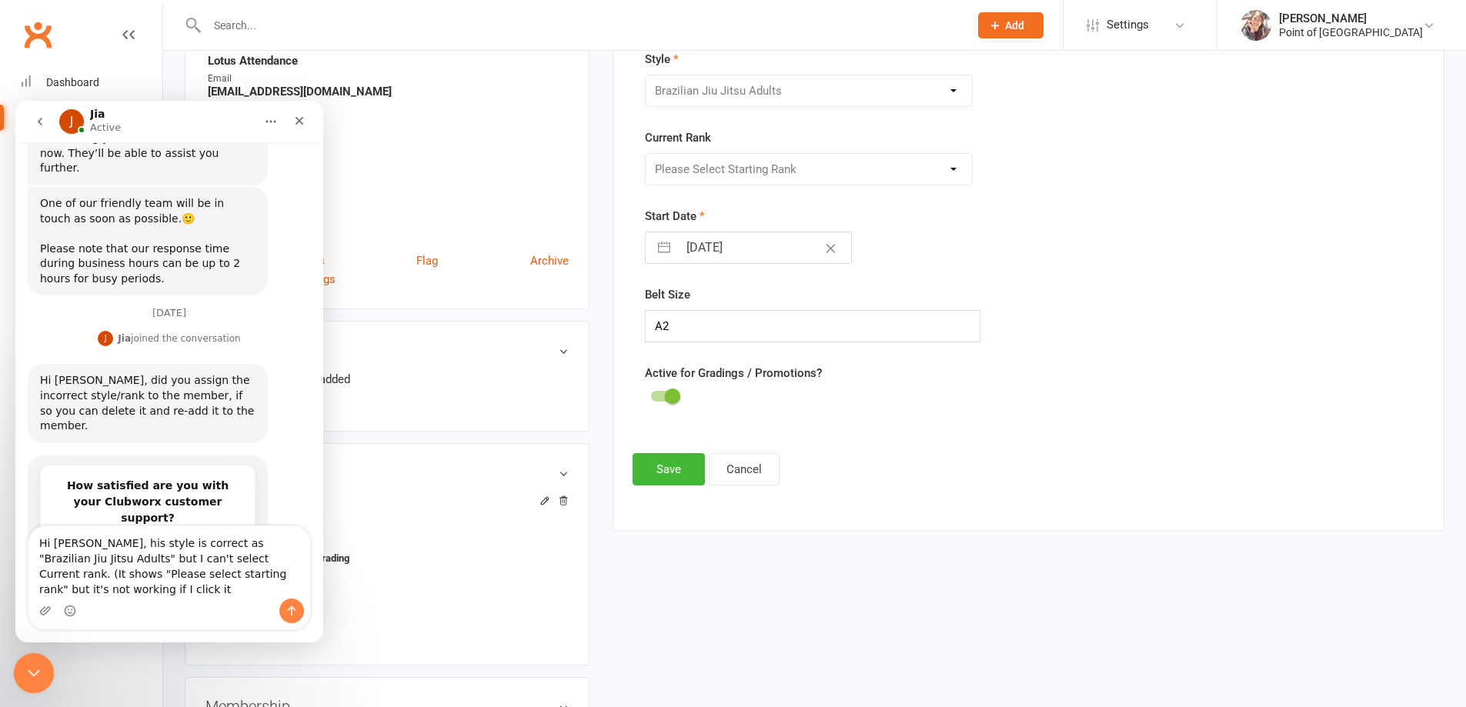
type textarea "Hi [PERSON_NAME], his style is correct as "Brazilian Jiu Jitsu Adults" but I ca…"
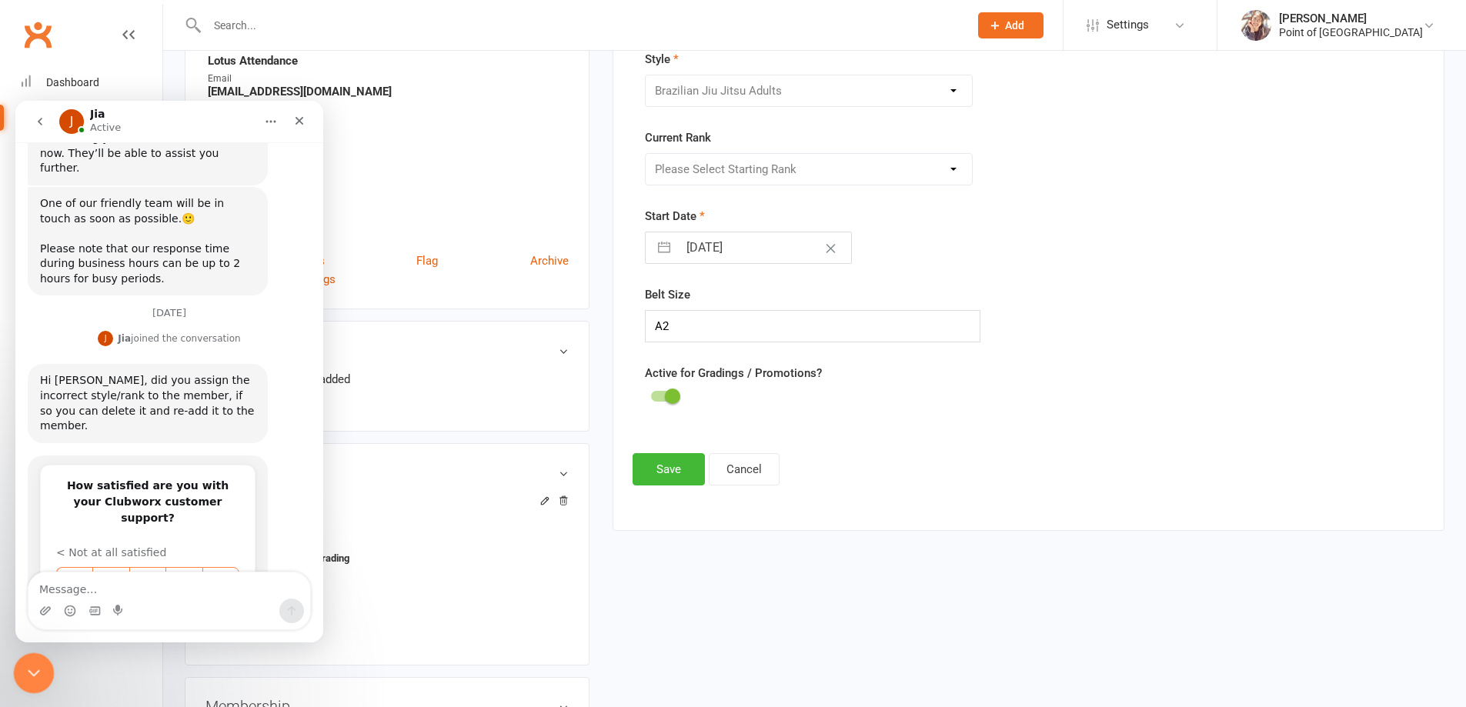
scroll to position [1038, 0]
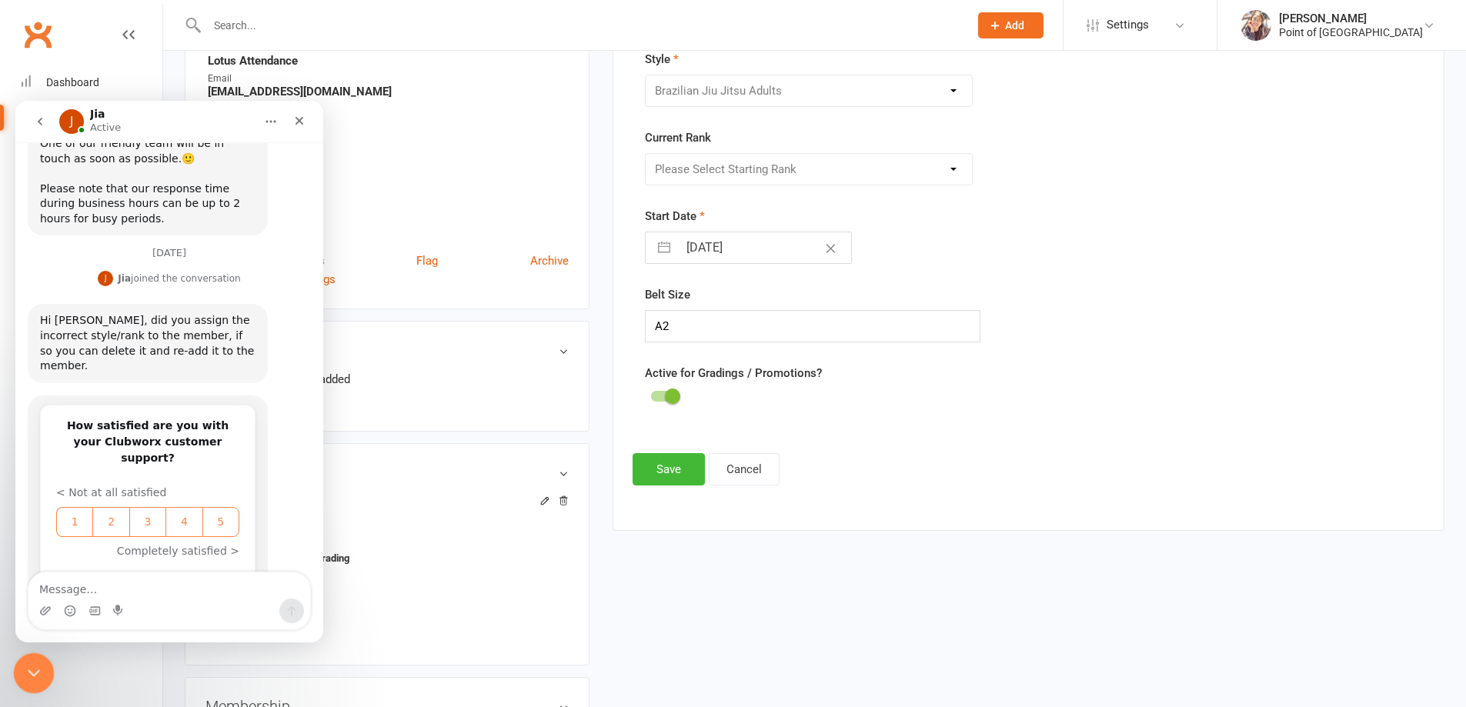
click at [32, 122] on button "go back" at bounding box center [39, 121] width 29 height 29
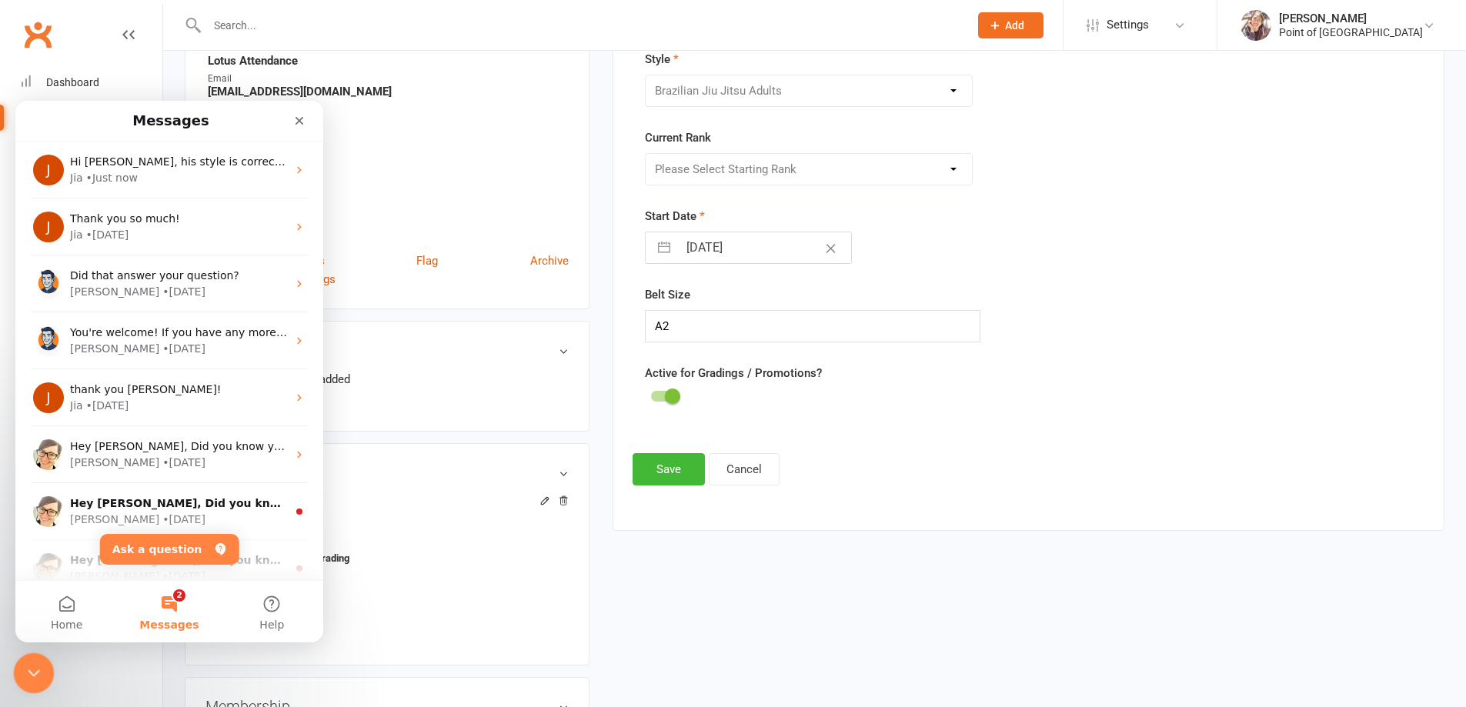
click at [30, 674] on icon "Close Intercom Messenger" at bounding box center [31, 671] width 18 height 18
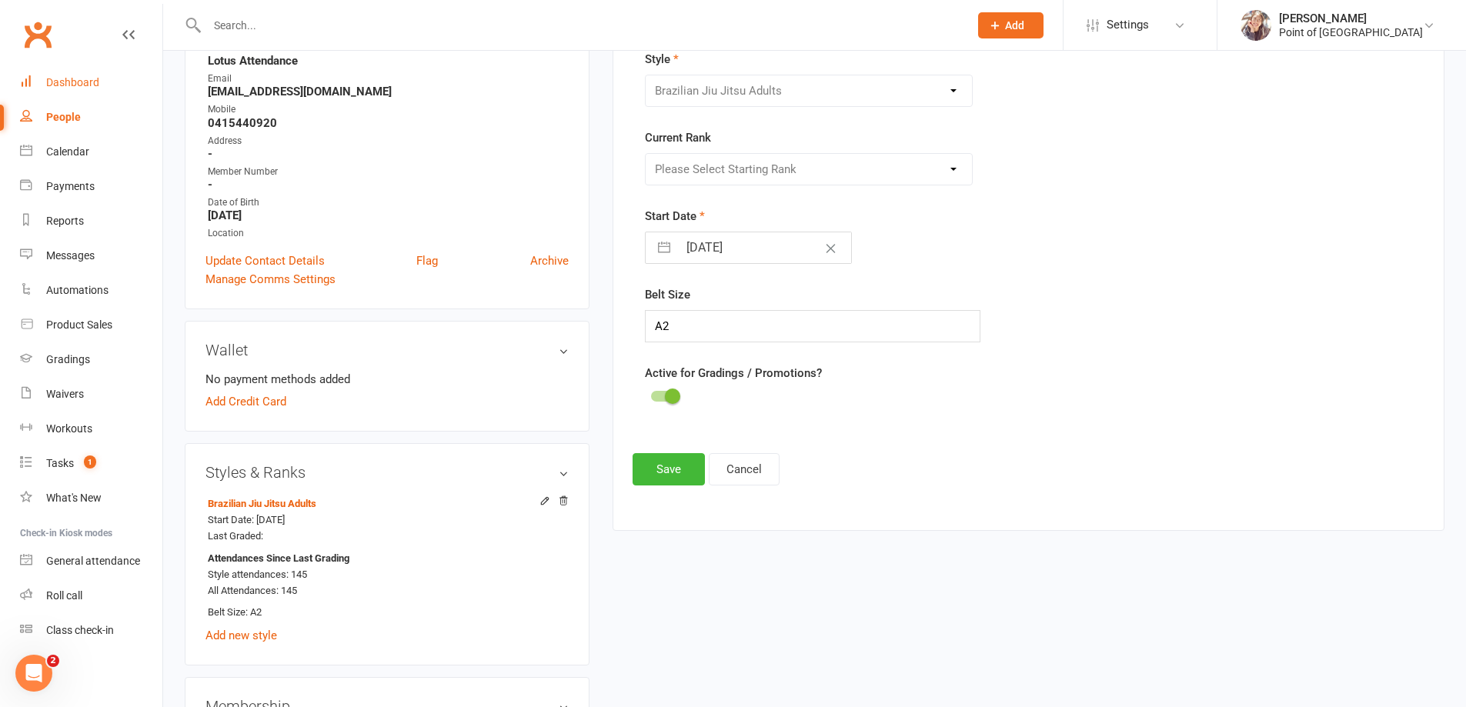
click at [47, 75] on link "Dashboard" at bounding box center [91, 82] width 142 height 35
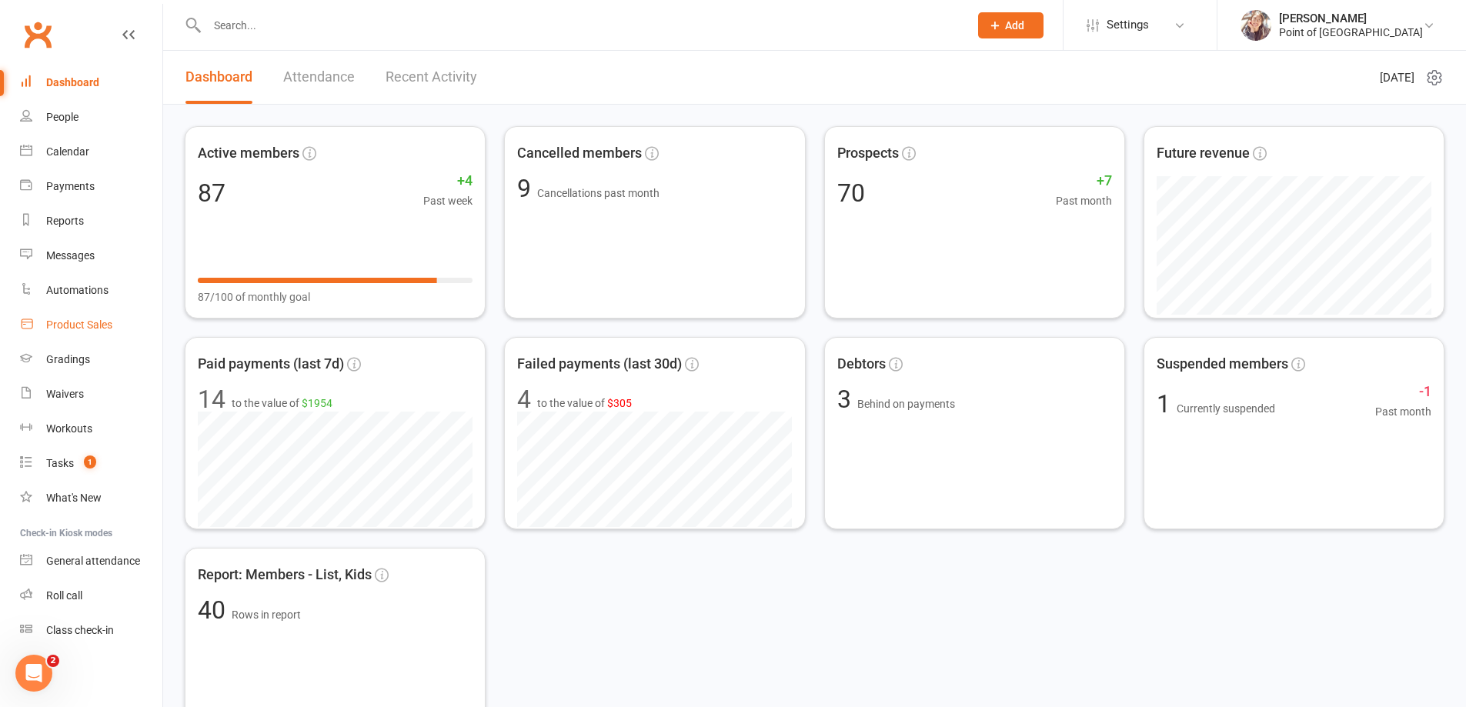
click at [86, 322] on div "Product Sales" at bounding box center [79, 325] width 66 height 12
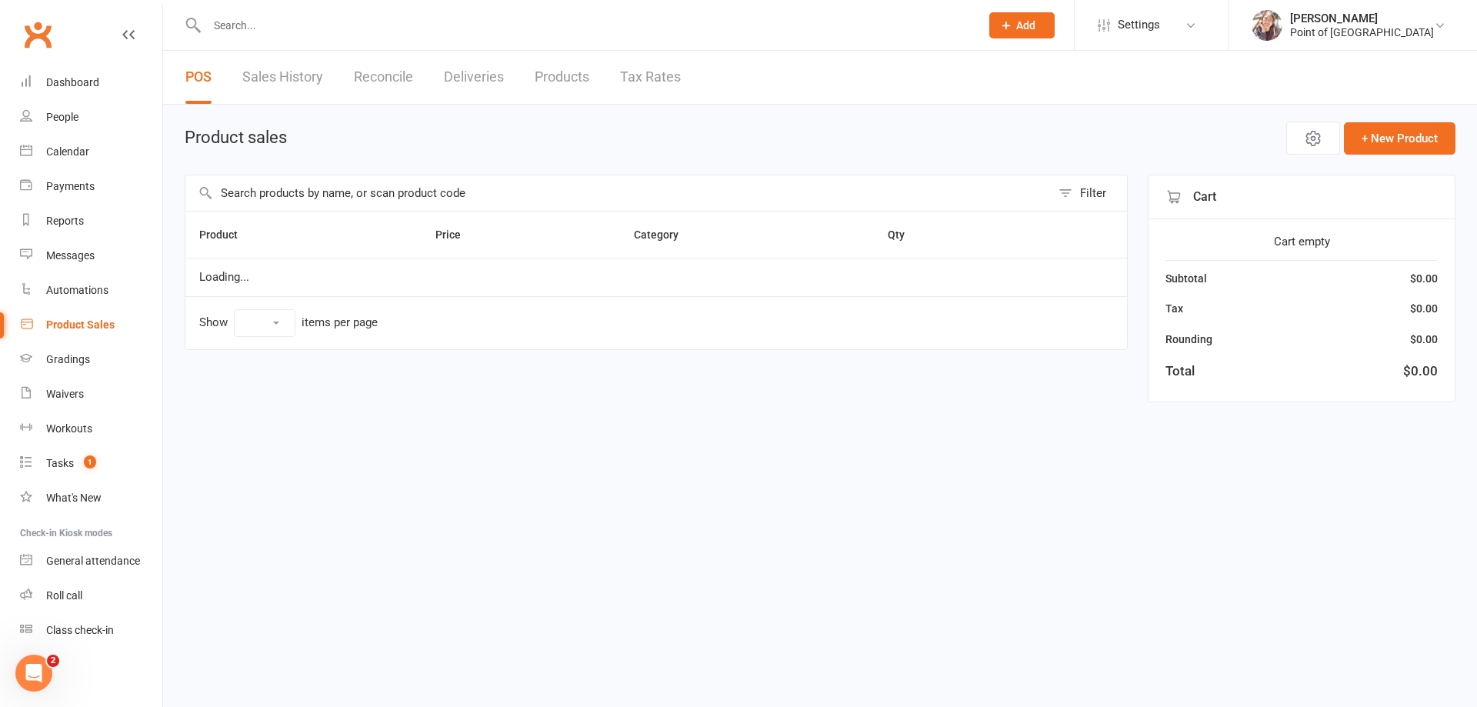
select select "10"
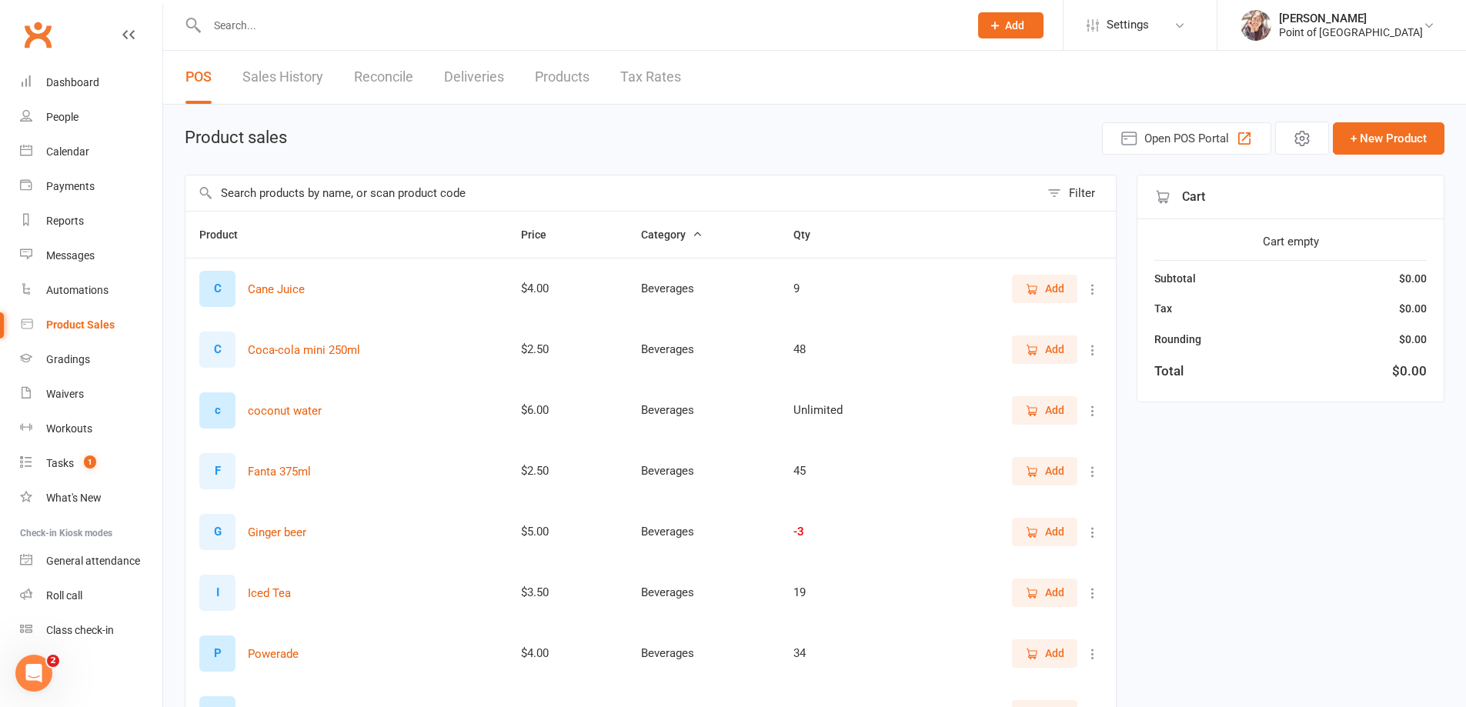
click at [347, 192] on input "text" at bounding box center [612, 192] width 854 height 35
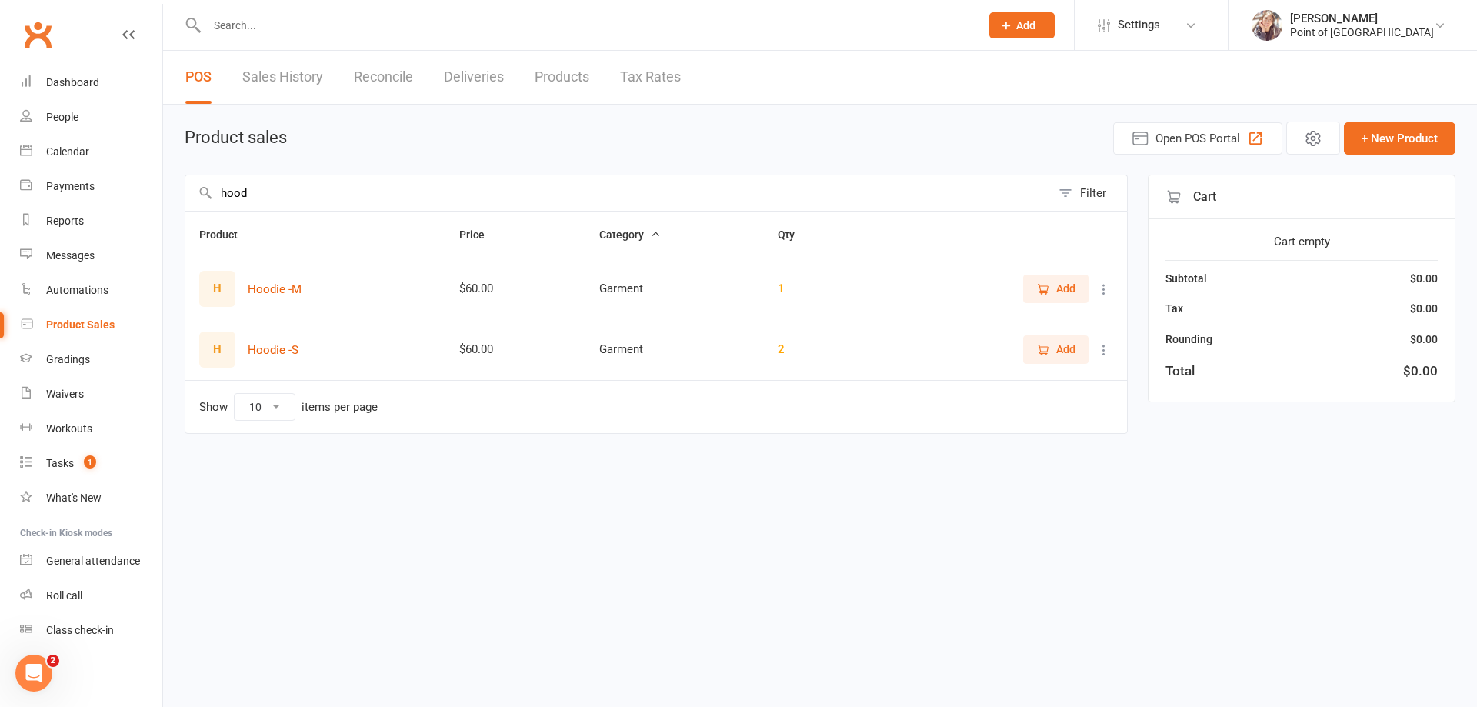
type input "hood"
click at [1057, 289] on span "Add" at bounding box center [1065, 288] width 19 height 17
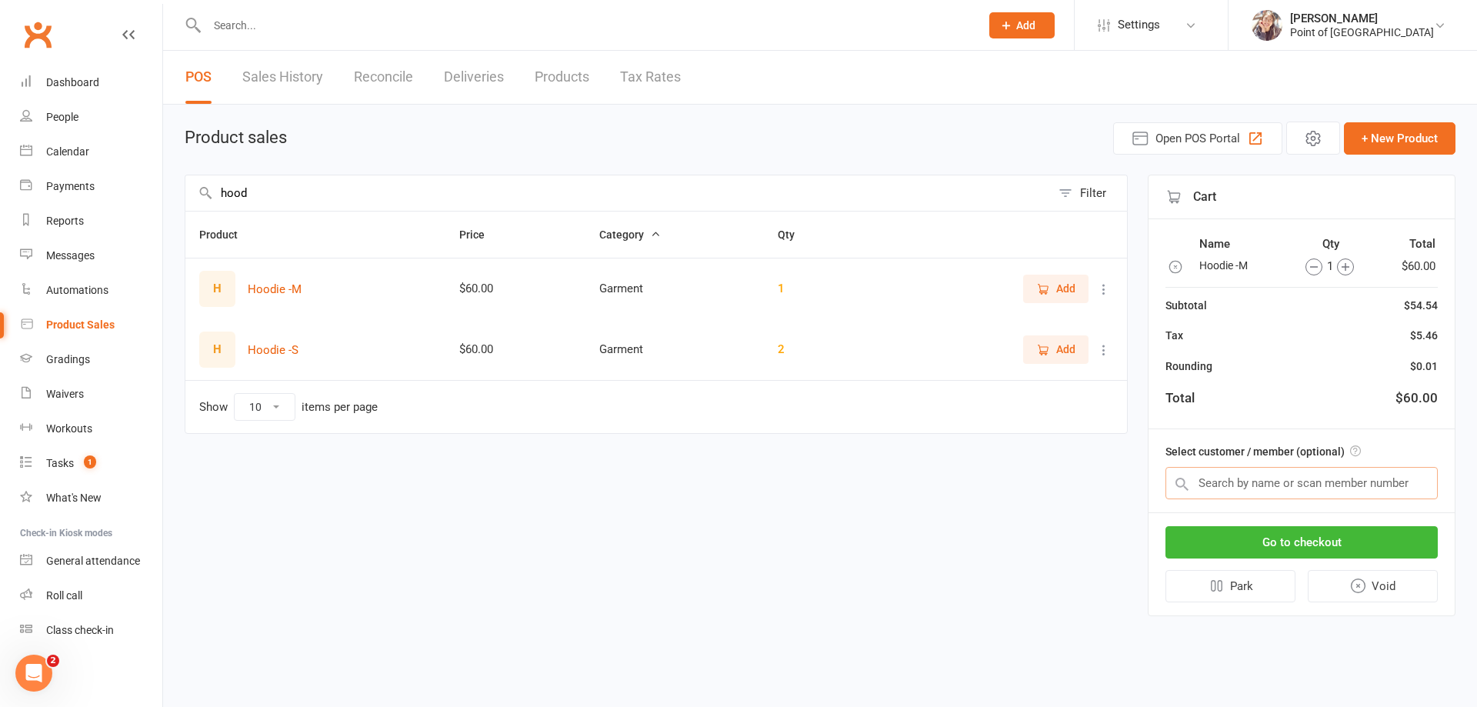
click at [1323, 481] on input "text" at bounding box center [1302, 483] width 272 height 32
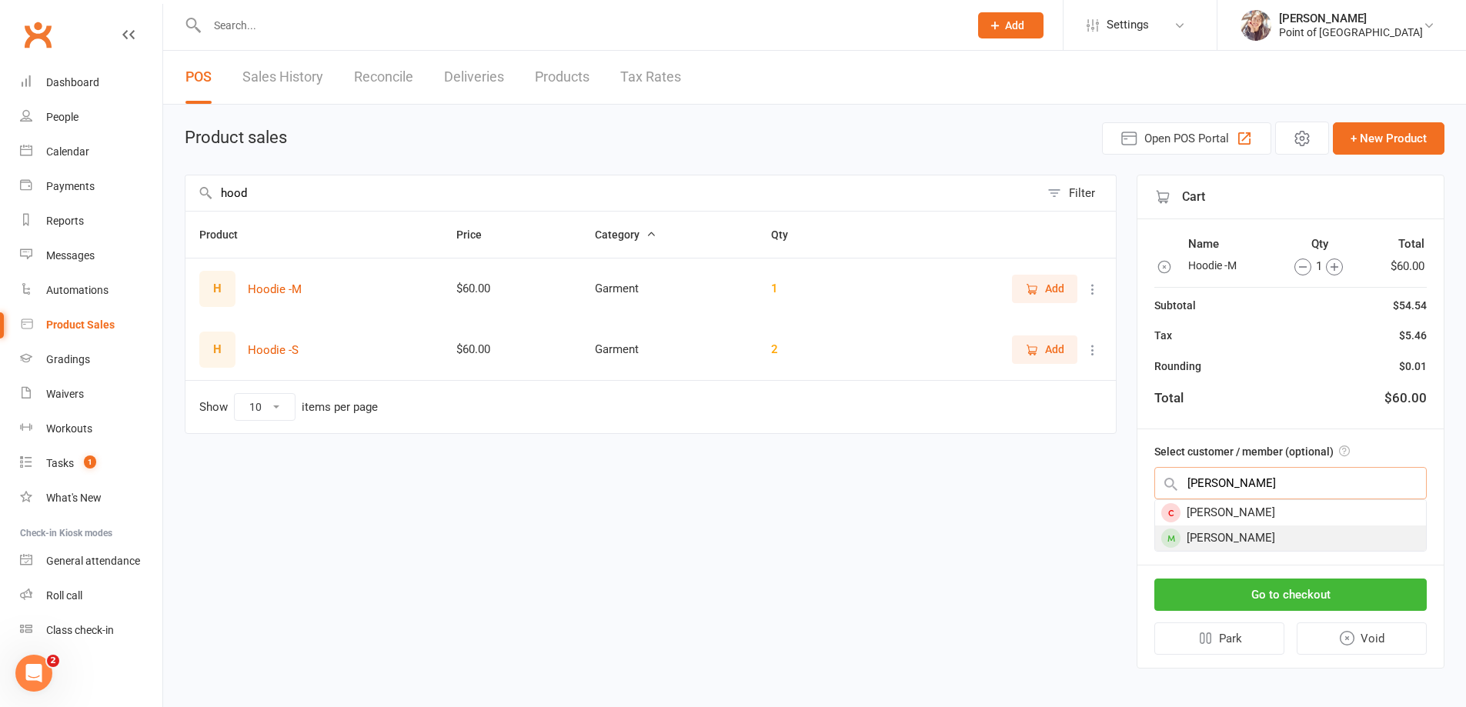
type input "ashley"
click at [1242, 539] on div "Ashley Ivory" at bounding box center [1290, 538] width 271 height 25
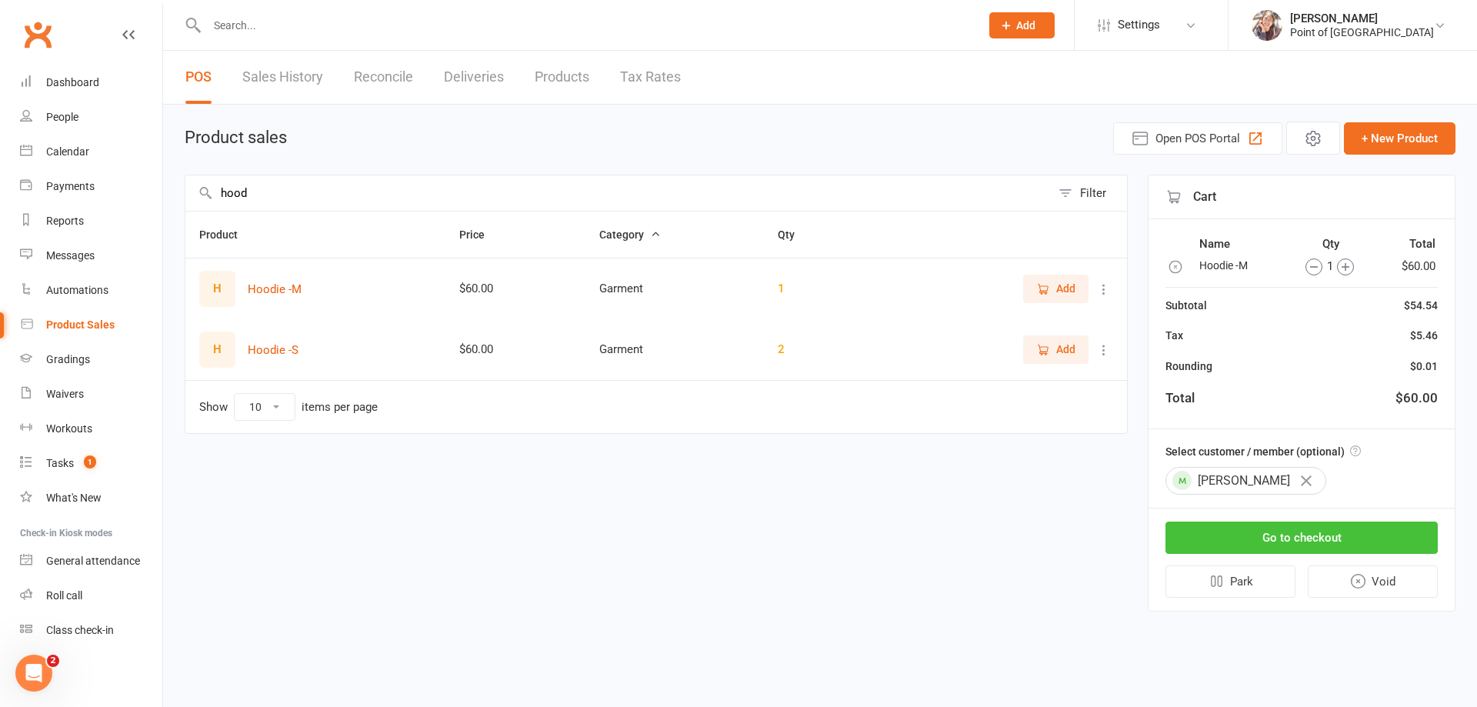
click at [1259, 533] on button "Go to checkout" at bounding box center [1302, 538] width 272 height 32
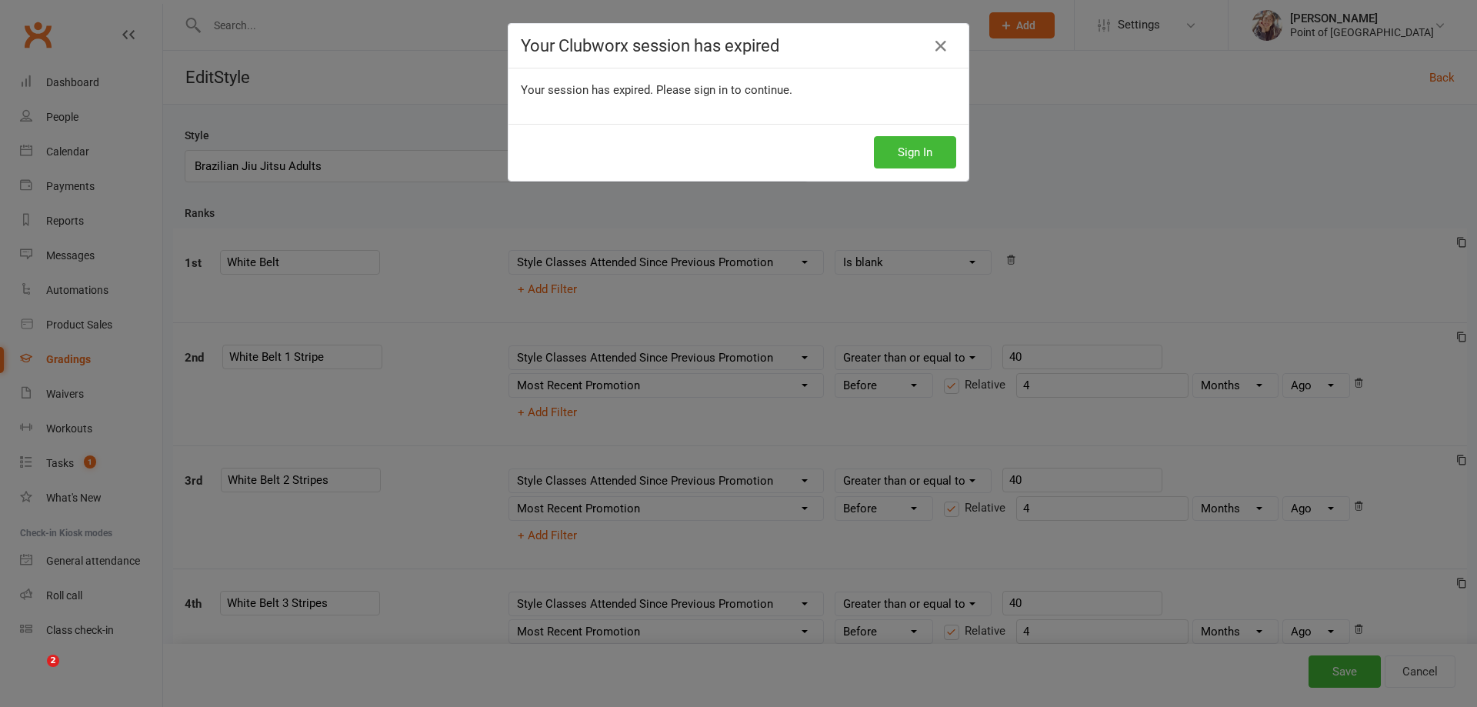
select select "contact_summaries:styles_style_class_attendances_since_last_promotion"
select select "IS BLANK"
select select "contact_summaries:styles_style_class_attendances_since_last_promotion"
select select ">="
select select "contact_summaries:styles_style_most_recently_promoted_on"
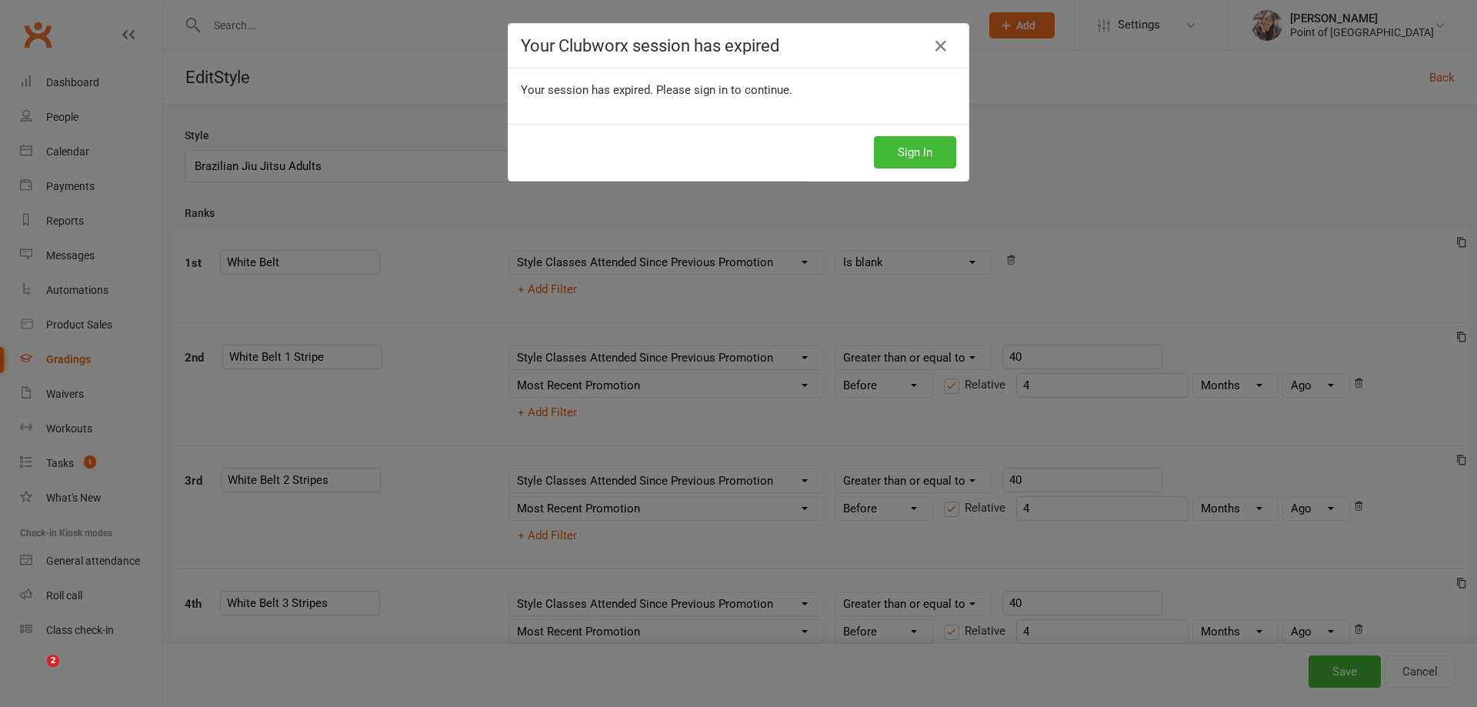
select select "<"
select select "months"
select select "contact_summaries:styles_style_class_attendances_since_last_promotion"
select select ">="
select select "contact_summaries:styles_style_most_recently_promoted_on"
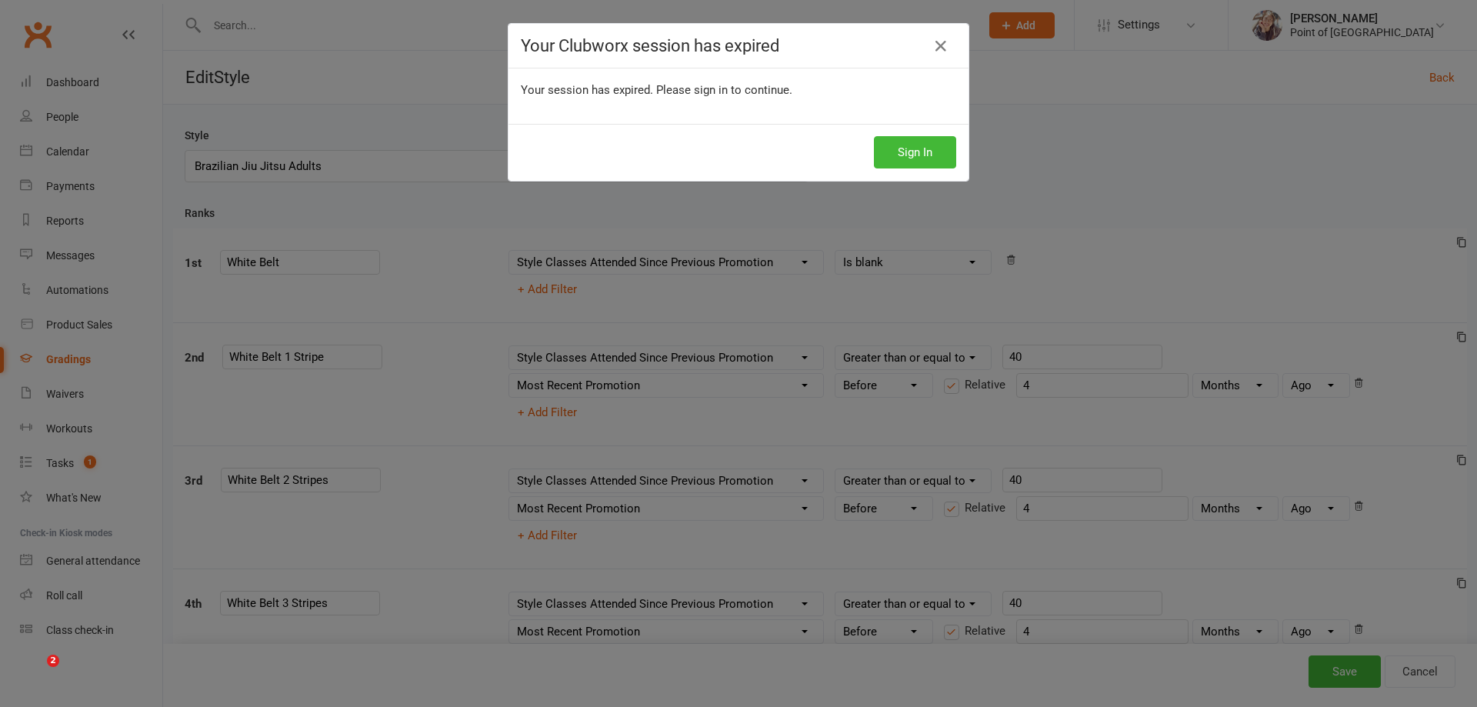
select select "<"
select select "months"
select select "contact_summaries:styles_style_class_attendances_since_last_promotion"
select select ">="
select select "contact_summaries:styles_style_most_recently_promoted_on"
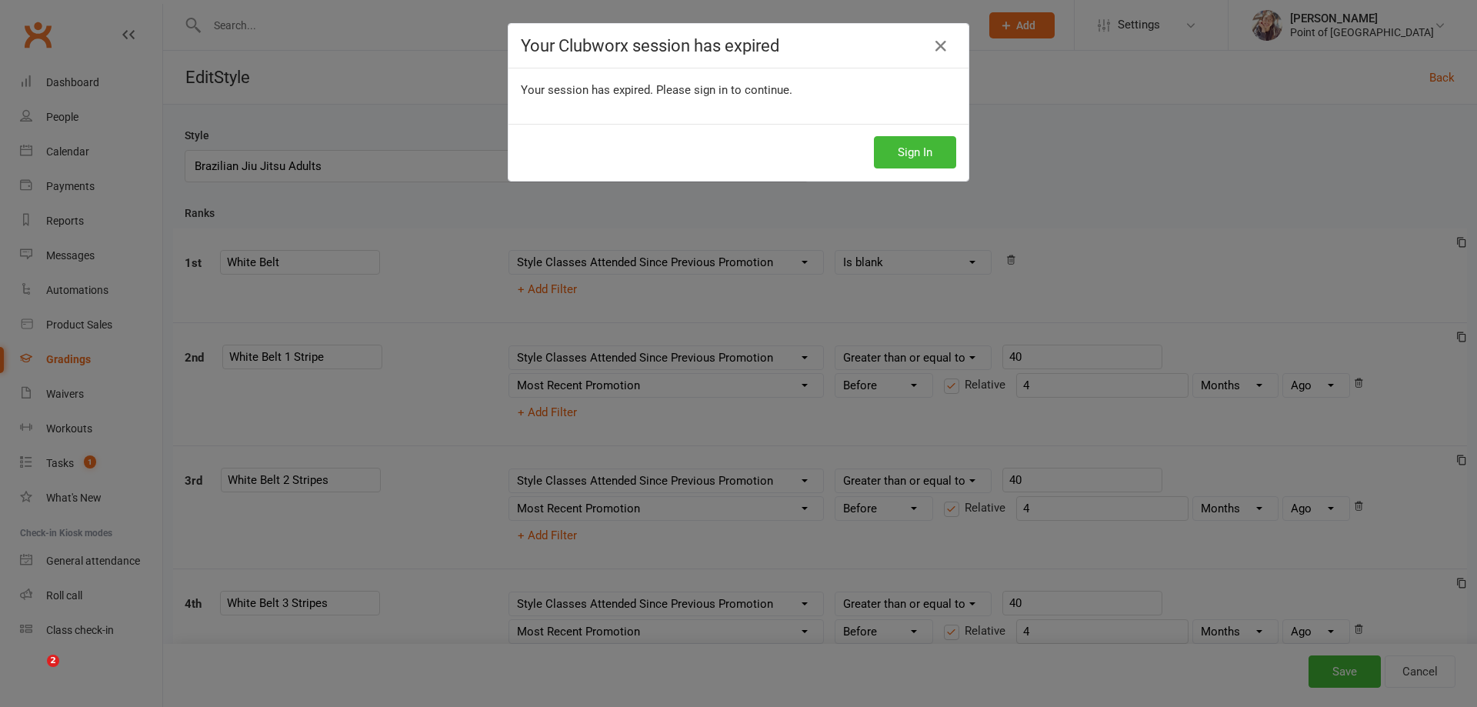
select select "<"
select select "months"
select select "contact_summaries:styles_style_class_attendances_since_last_promotion"
select select ">="
select select "contact_summaries:styles_style_most_recently_promoted_on"
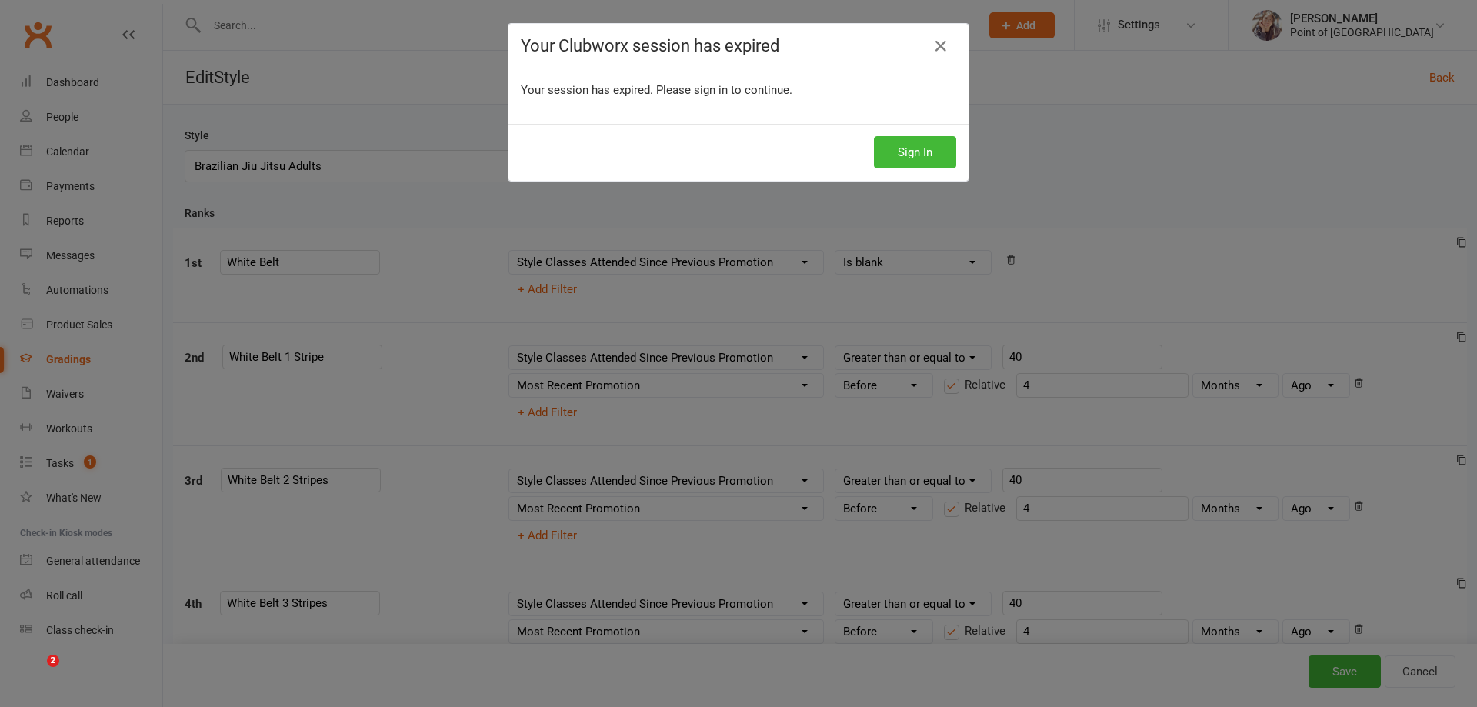
select select "<"
select select "months"
select select "contact_summaries:styles_style_class_attendances_since_last_promotion"
select select ">="
select select "contact_summaries:styles_style_most_recently_promoted_on"
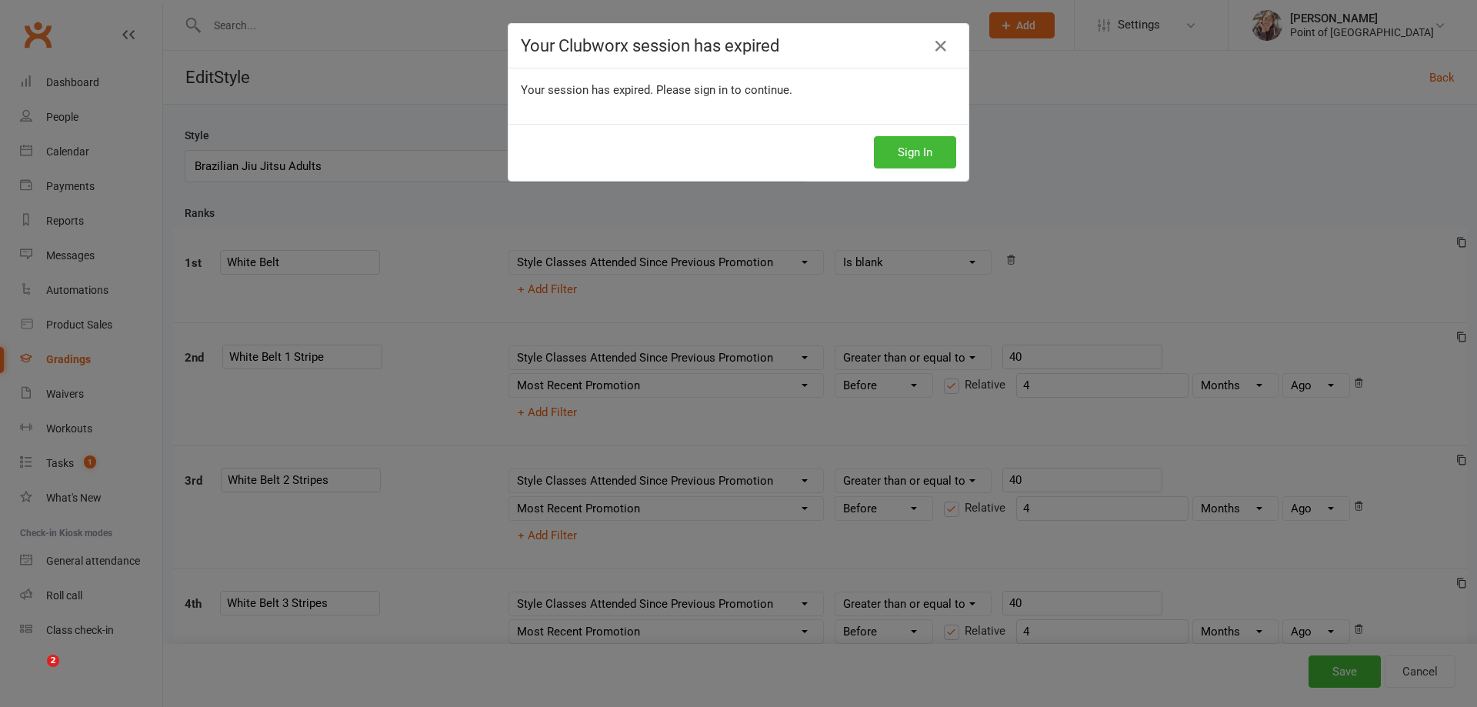
select select "<"
select select "months"
select select "contact_summaries:styles_style_class_attendances_since_last_promotion"
select select ">="
select select "contact_summaries:styles_style_most_recently_promoted_on"
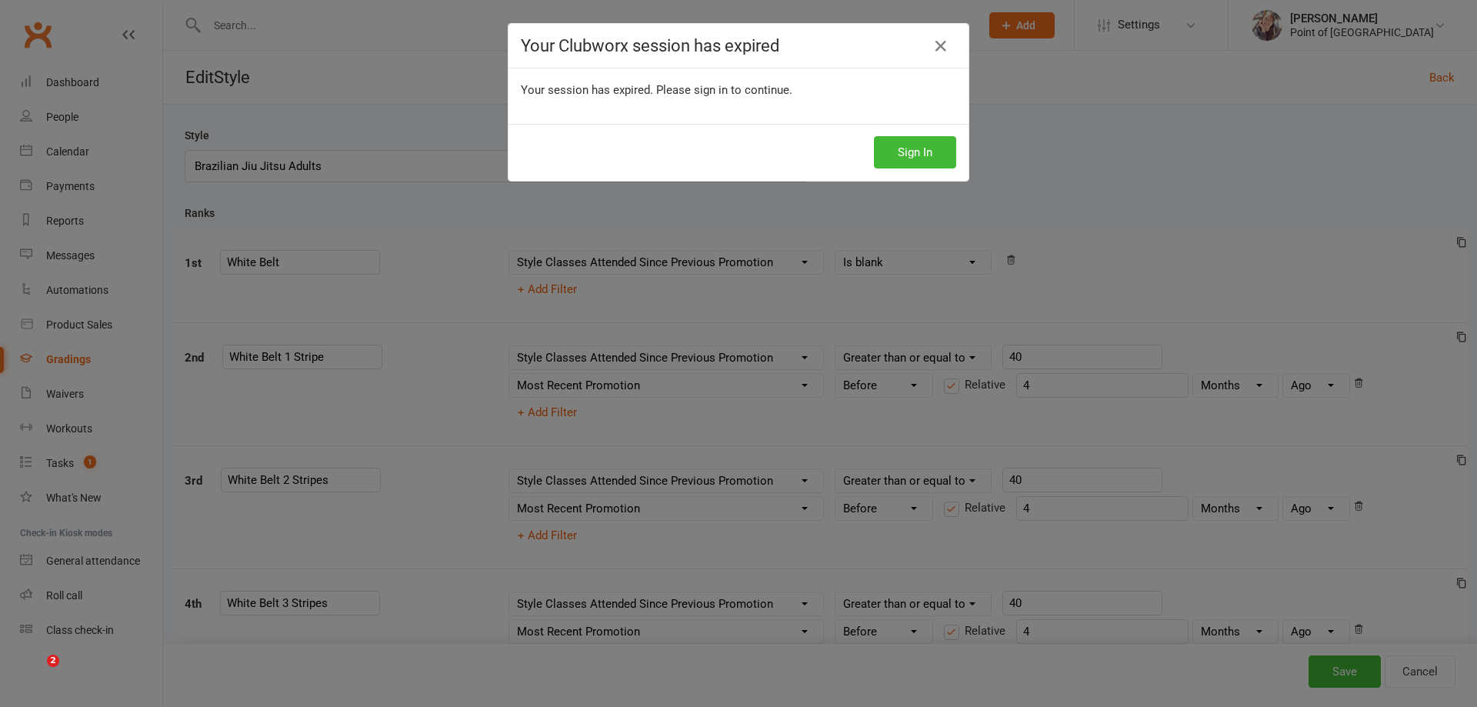
select select "<"
select select "months"
select select "contact_summaries:styles_style_class_attendances_since_last_promotion"
select select ">="
select select "contact_summaries:styles_style_most_recently_promoted_on"
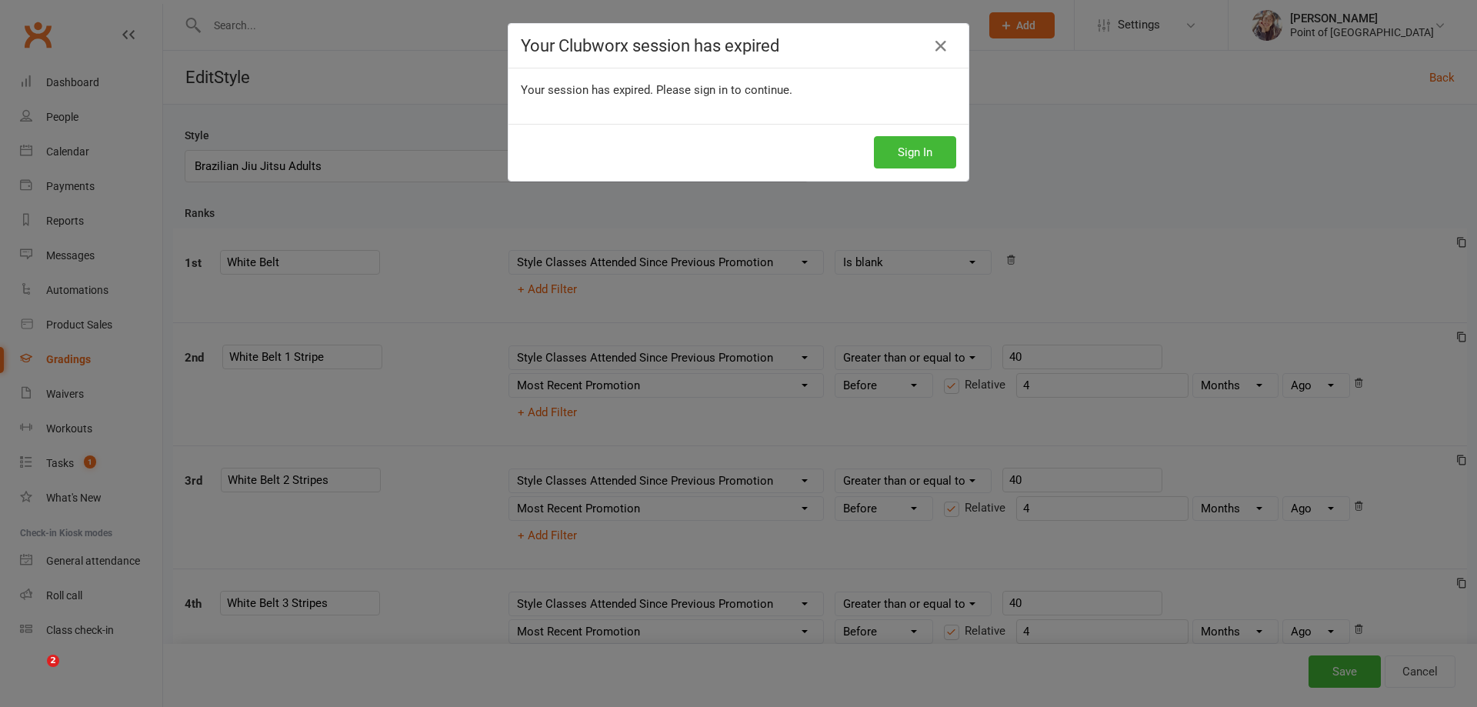
select select "<"
select select "months"
select select "contact_summaries:styles_style_class_attendances_since_last_promotion"
select select ">="
select select "contact_summaries:styles_style_most_recently_promoted_on"
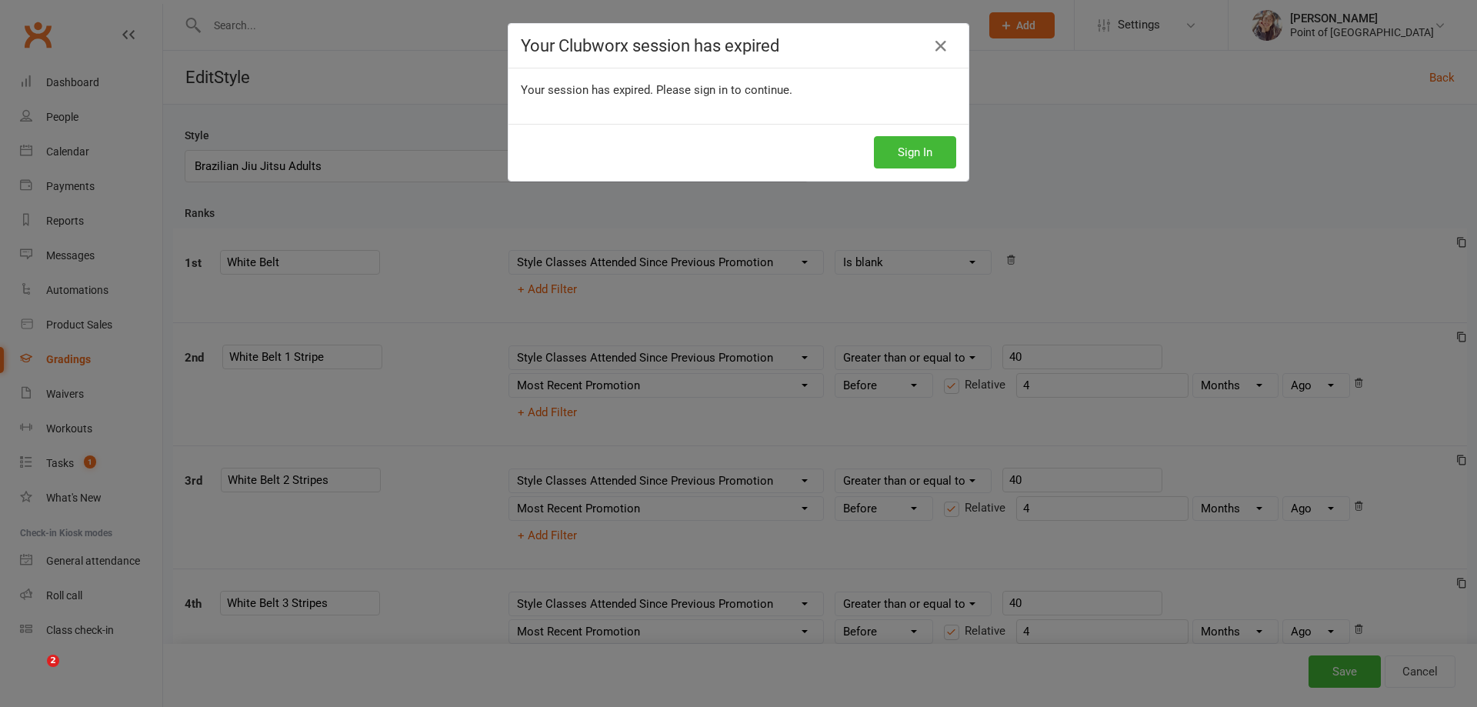
select select "<"
select select "months"
select select "contact_summaries:styles_all_class_attendances_since_last_promotion"
select select ">="
select select "contact_summaries:styles_style_most_recently_promoted_on"
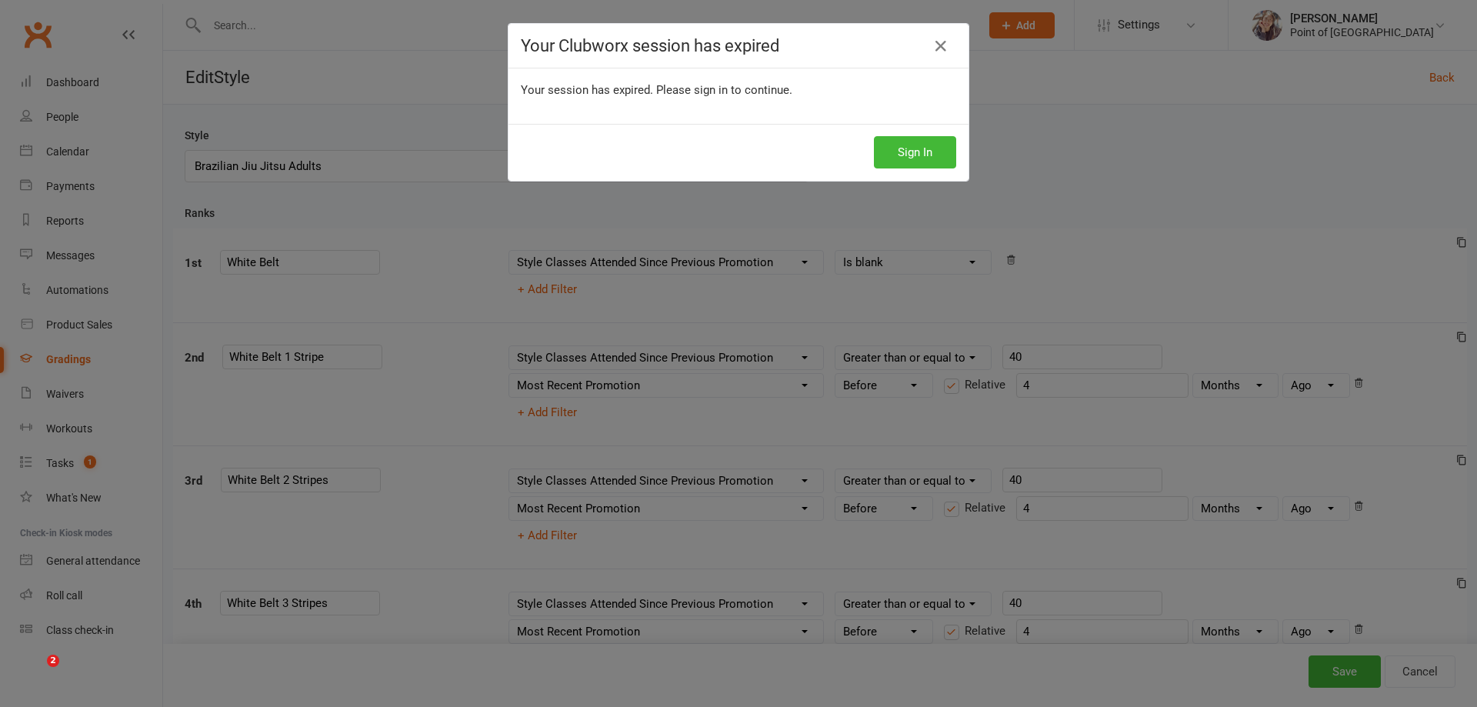
select select "<"
select select "months"
select select "contact_summaries:styles_style_most_recently_promoted_on"
select select "<"
select select "months"
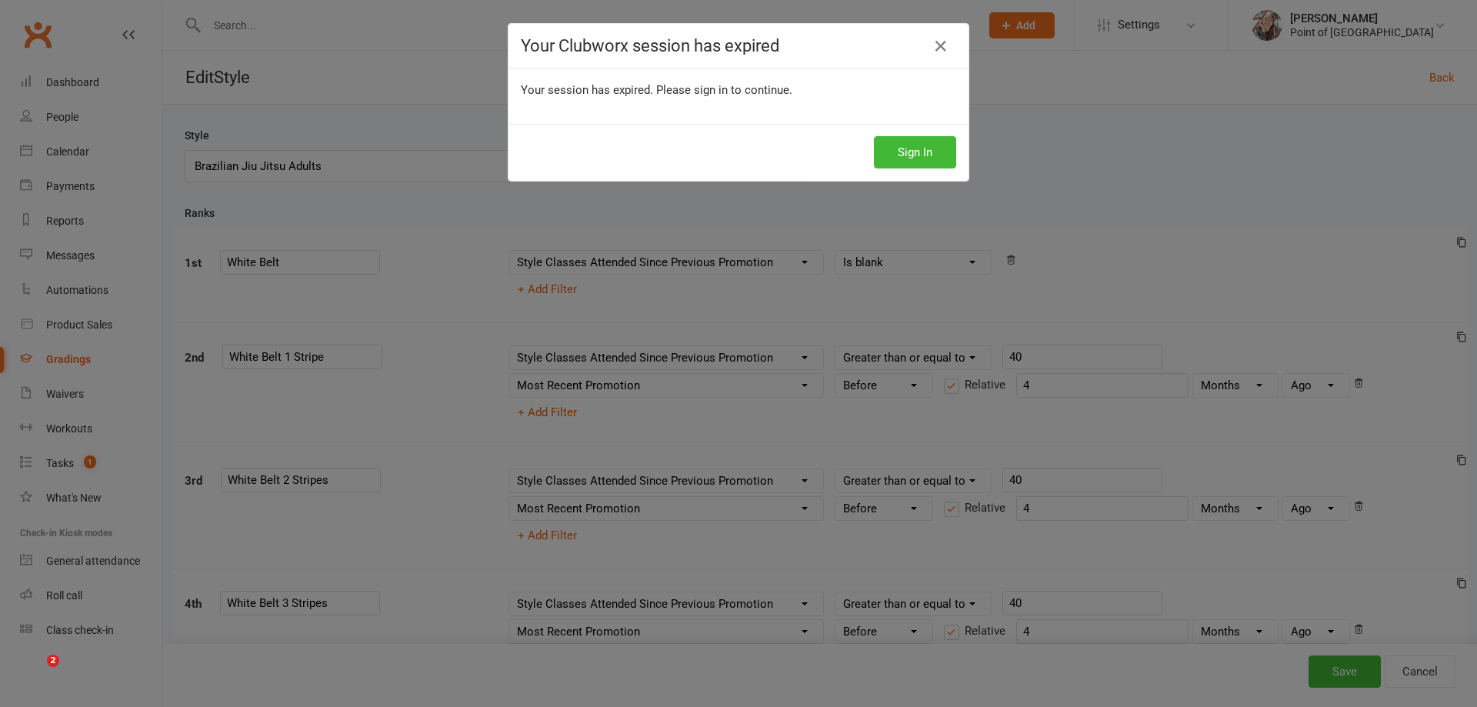
select select "contact_summaries:styles_style_class_attendances_since_last_promotion"
select select ">="
select select "contact_summaries:styles_style_class_attendances_since_last_promotion"
select select ">="
select select "contact_summaries:styles_style_most_recently_promoted_on"
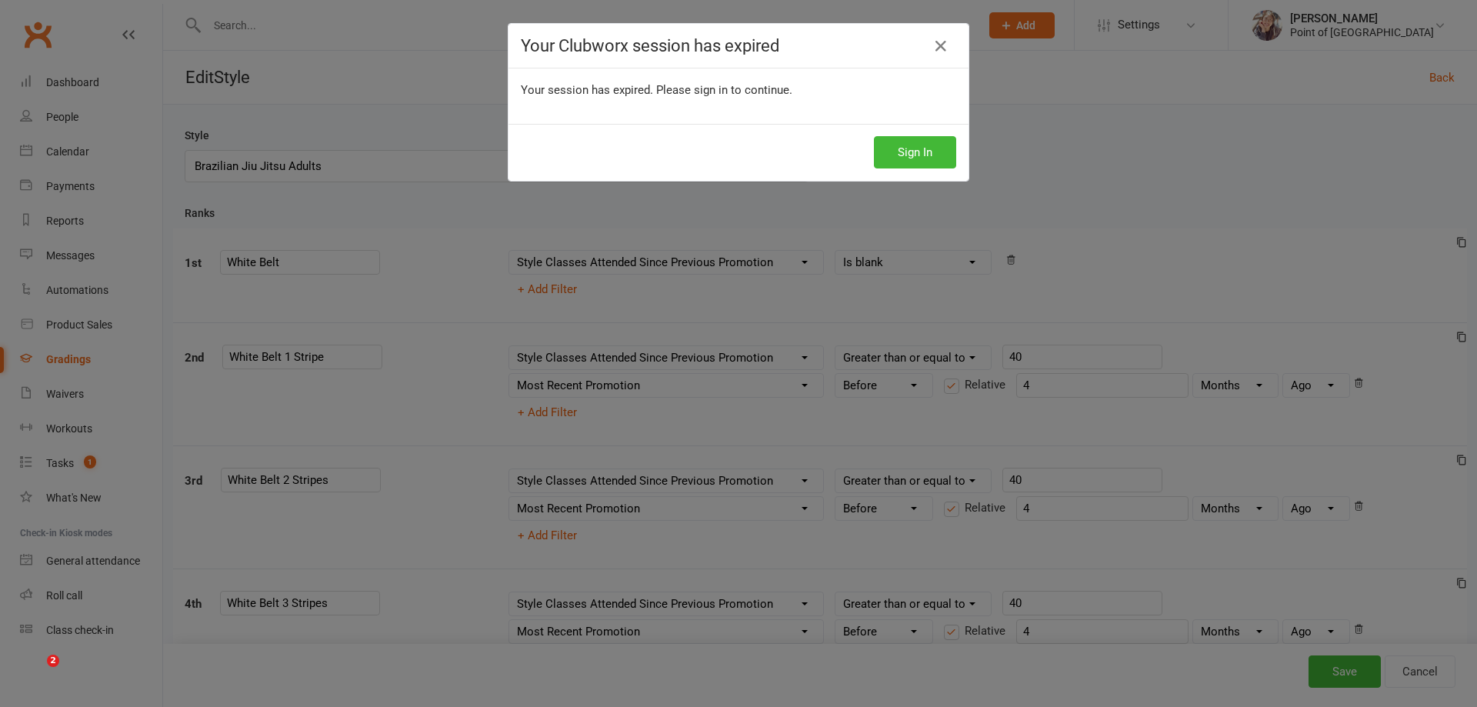
select select "<"
select select "months"
select select "contact_summaries:styles_style_class_attendances_since_last_promotion"
select select ">="
select select "contact_summaries:styles_style_most_recently_promoted_on"
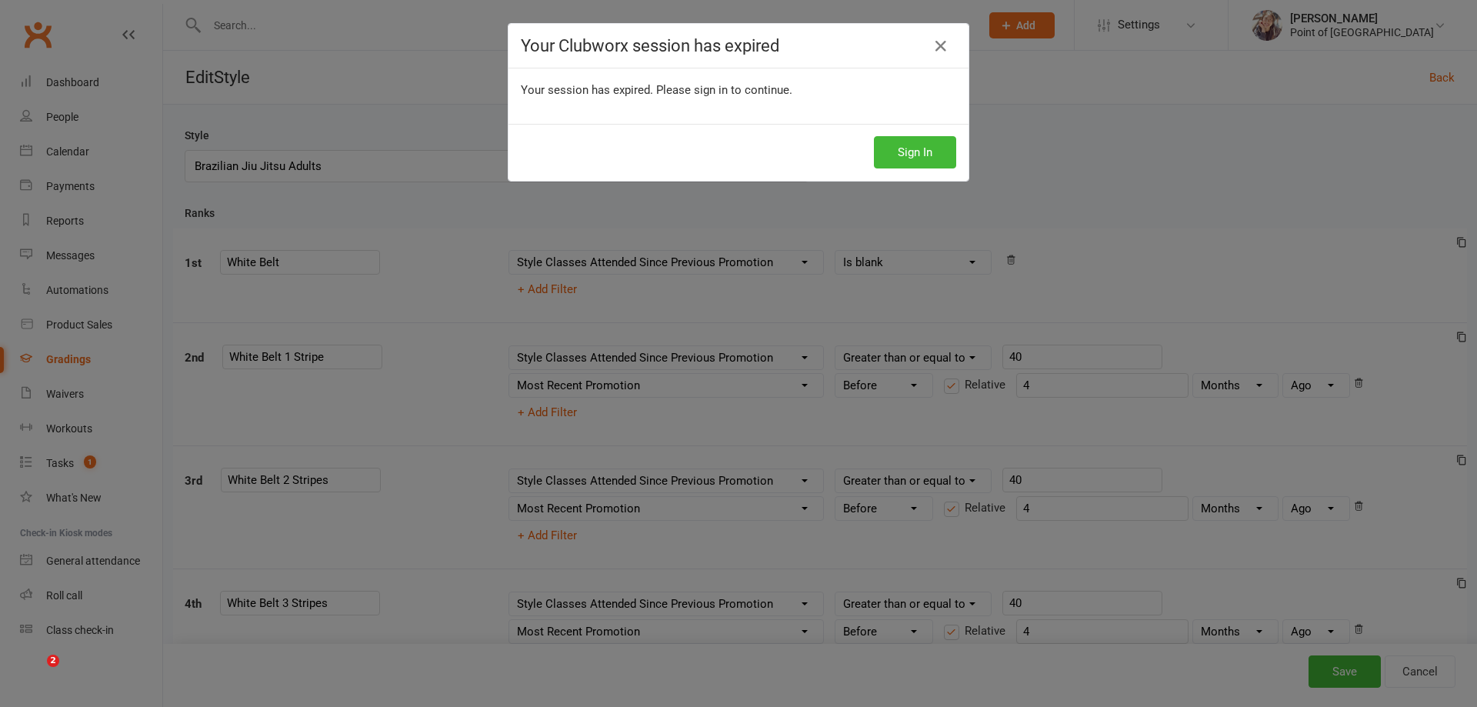
select select "<"
select select "months"
select select "contact_summaries:styles_style_class_attendances_since_last_promotion"
select select ">="
select select "contact_summaries:styles_style_most_recently_promoted_on"
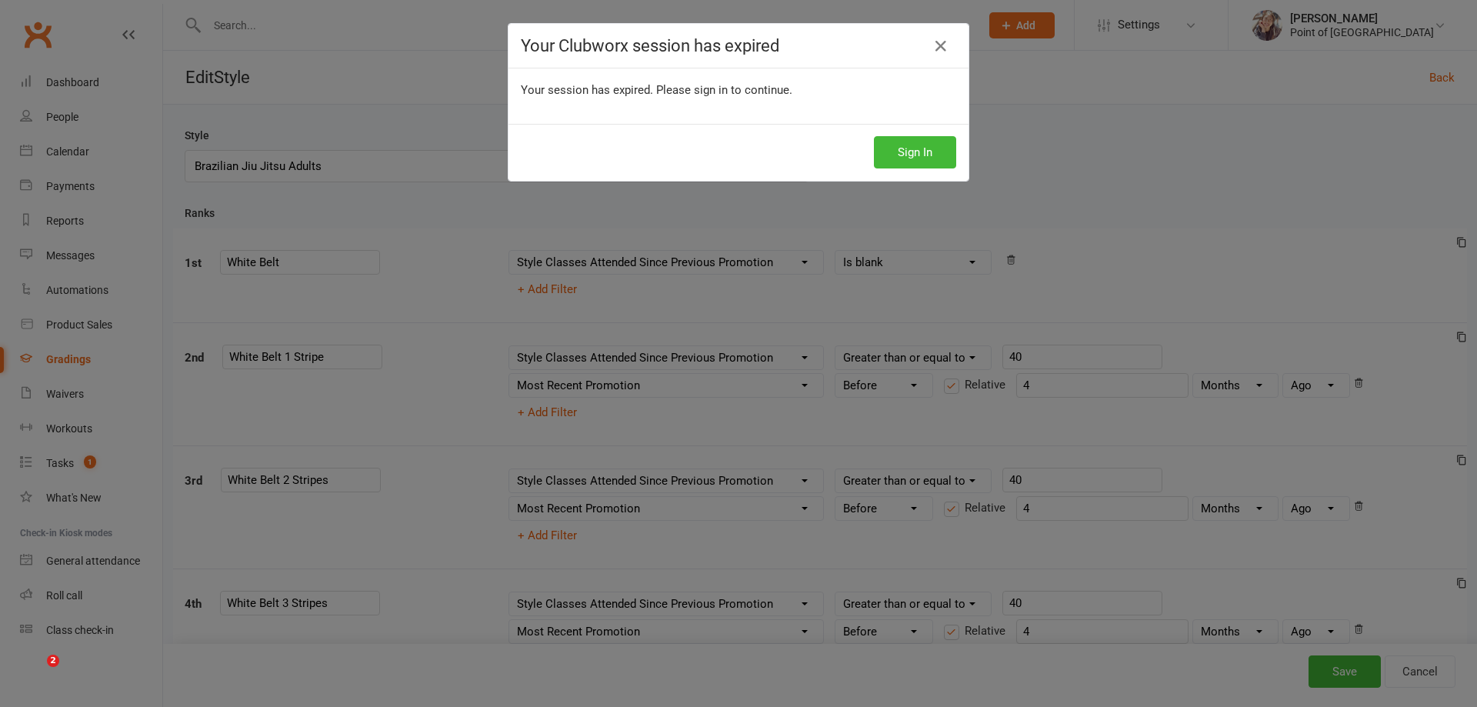
select select "<"
select select "months"
select select "contact_summaries:styles_style_class_attendances_since_last_promotion"
select select ">="
select select "contact_summaries:styles_style_most_recently_promoted_on"
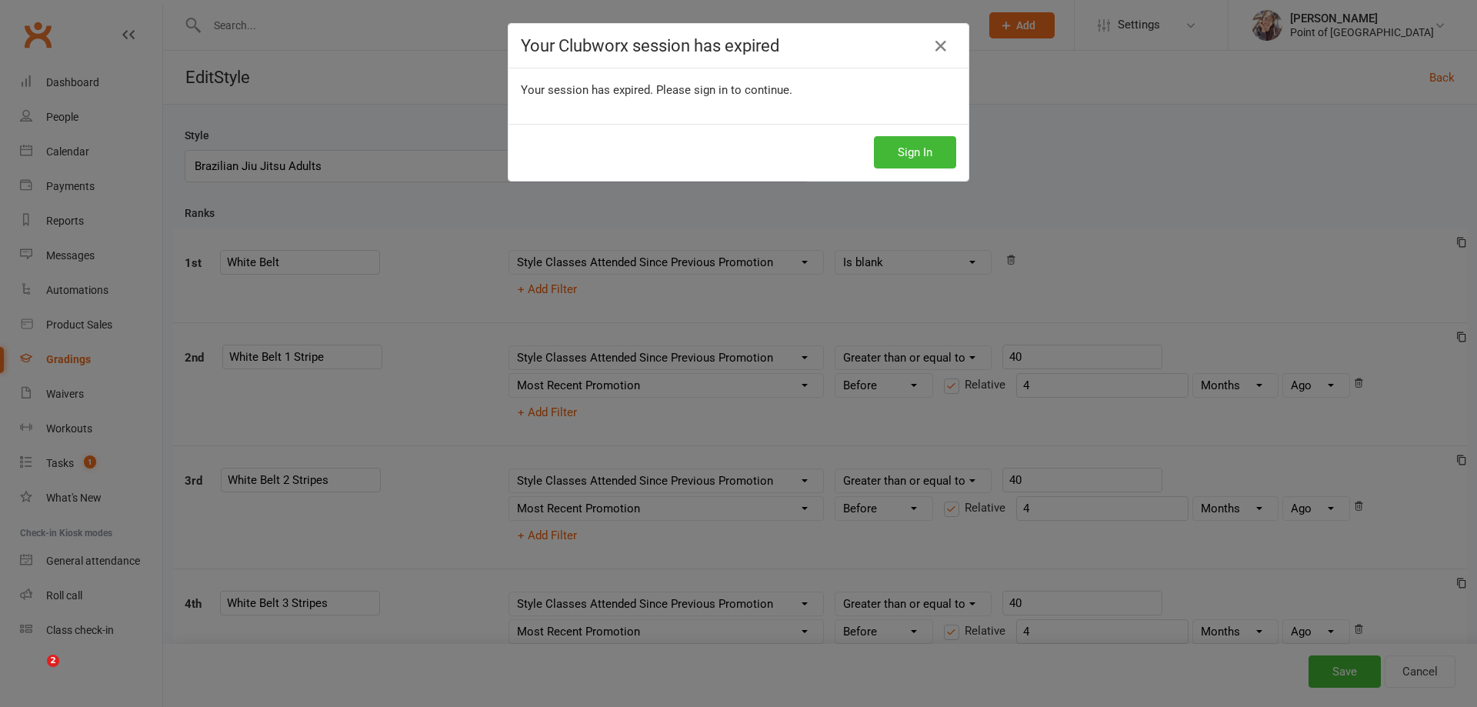
select select "<"
select select "months"
select select "contact_summaries:styles_style_class_attendances_since_last_promotion"
select select ">="
select select "contact_summaries:styles_style_most_recently_promoted_on"
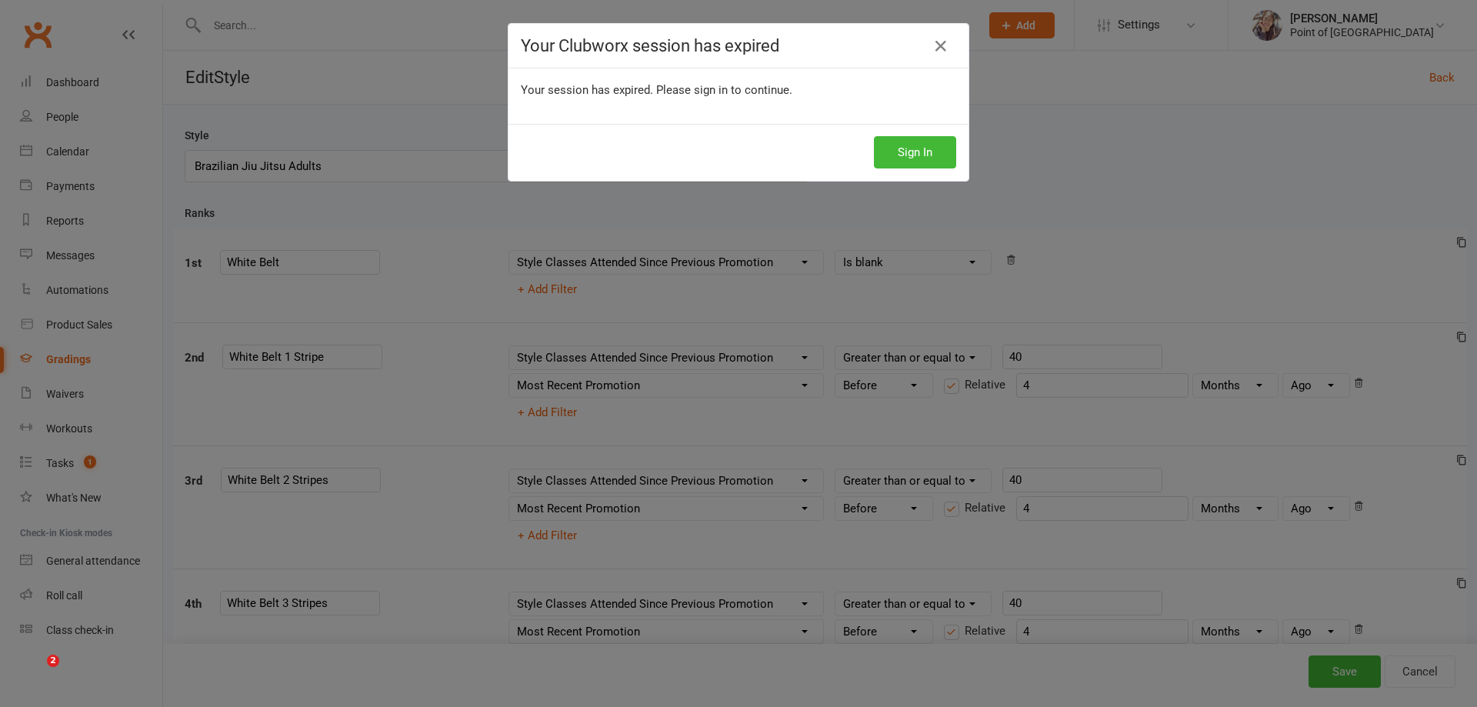
select select "<"
select select "months"
select select "contact_summaries:styles_style_class_attendances_since_last_promotion"
select select ">="
select select "contact_summaries:styles_style_most_recently_promoted_on"
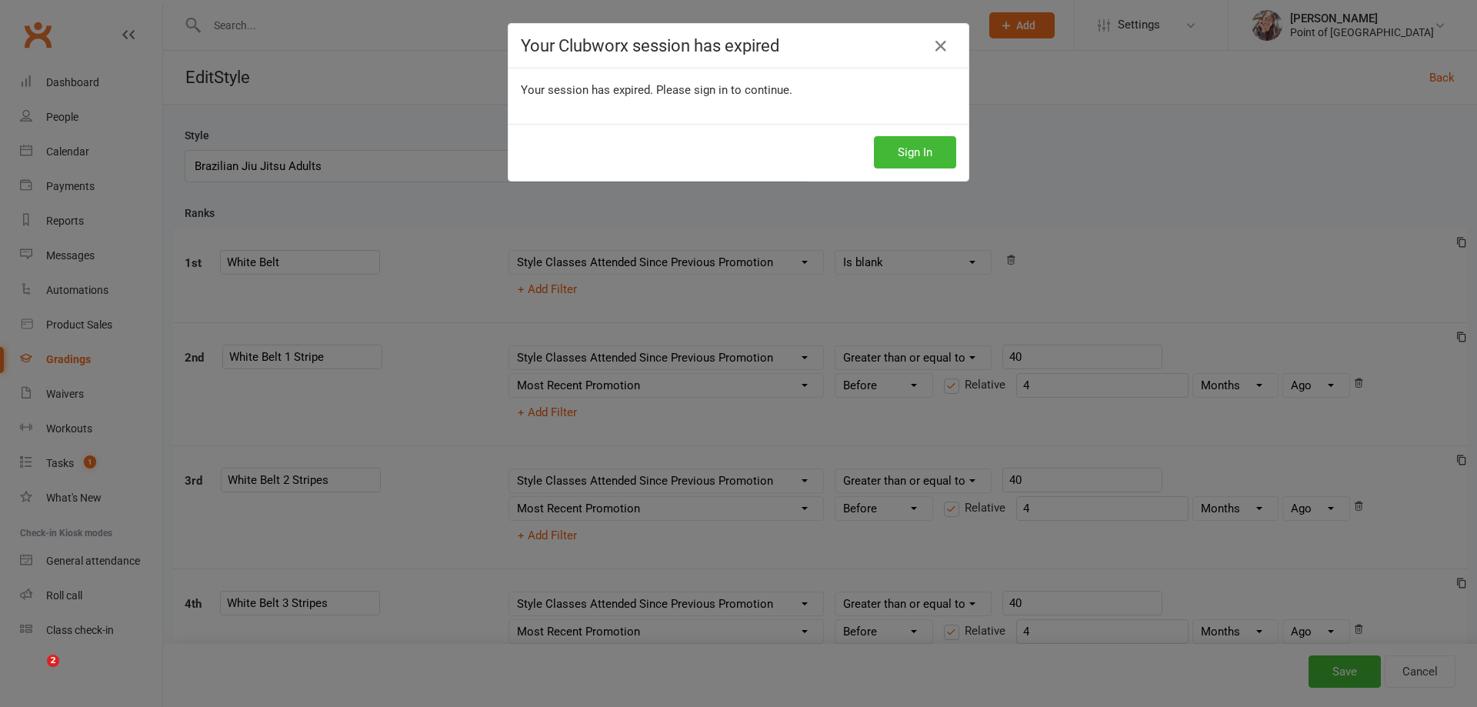
select select "<"
select select "months"
select select "contact_summaries:styles_style_class_attendances_since_last_promotion"
select select ">="
select select "contact_summaries:styles_style_most_recently_promoted_on"
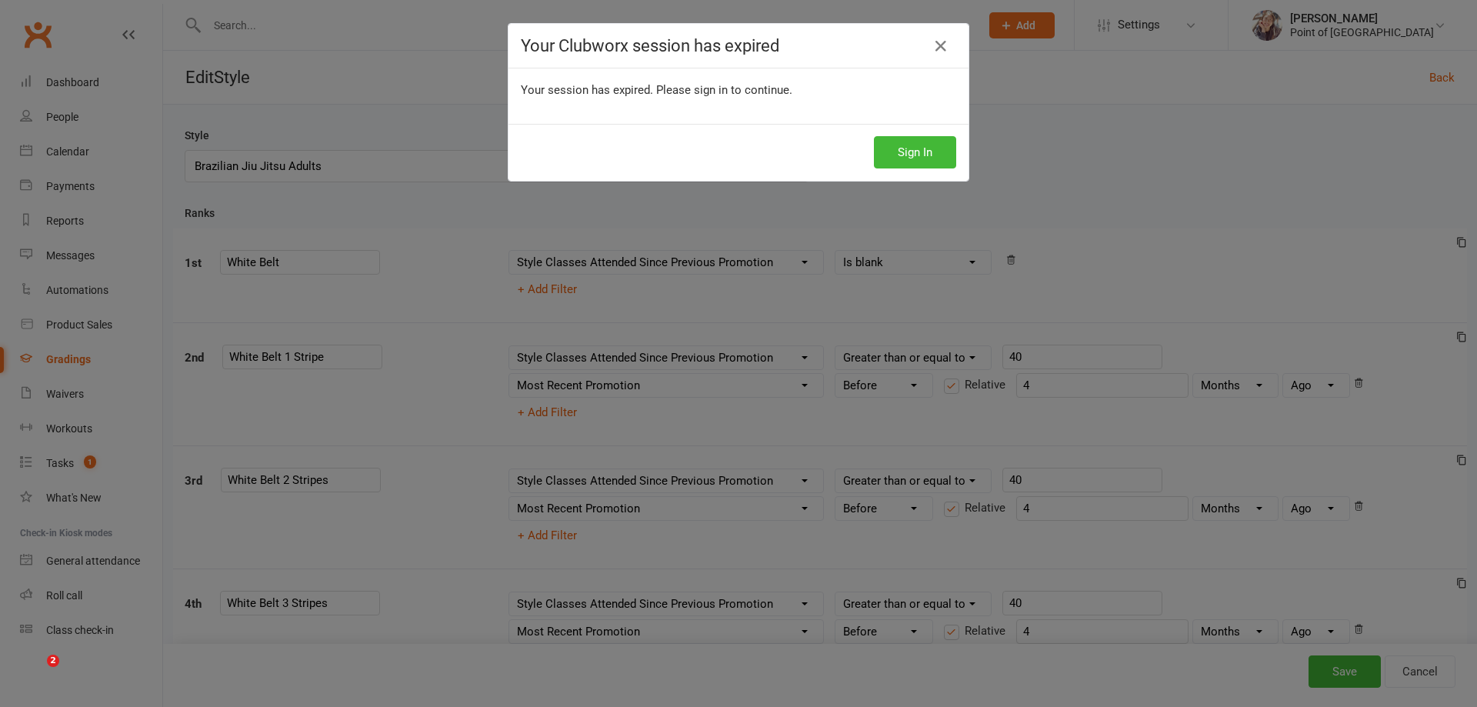
select select "<"
select select "months"
select select "contact_summaries:styles_style_class_attendances_since_last_promotion"
select select ">="
select select "contact_summaries:styles_style_most_recently_promoted_on"
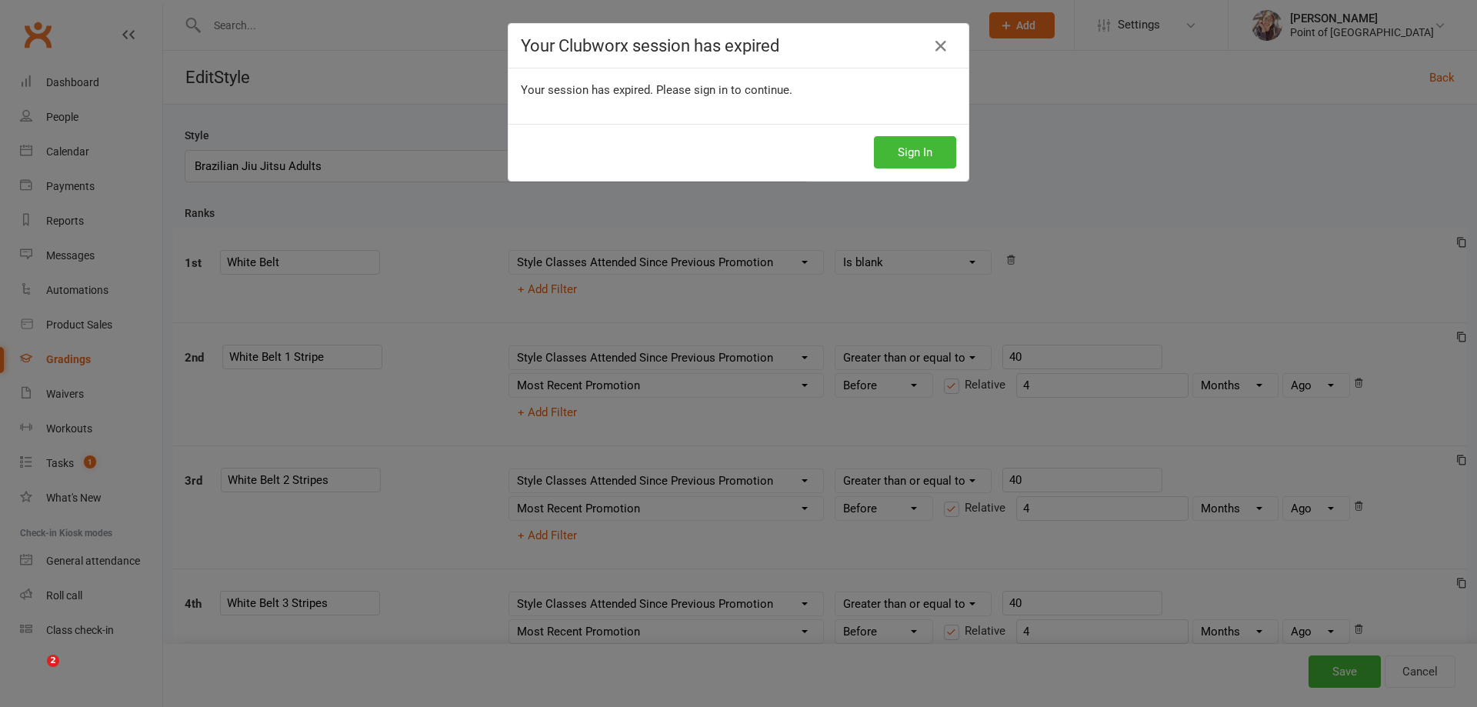
select select "<"
select select "months"
select select "contact_summaries:styles_style_class_attendances_since_last_promotion"
select select ">="
select select "contact_summaries:styles_style_most_recently_promoted_on"
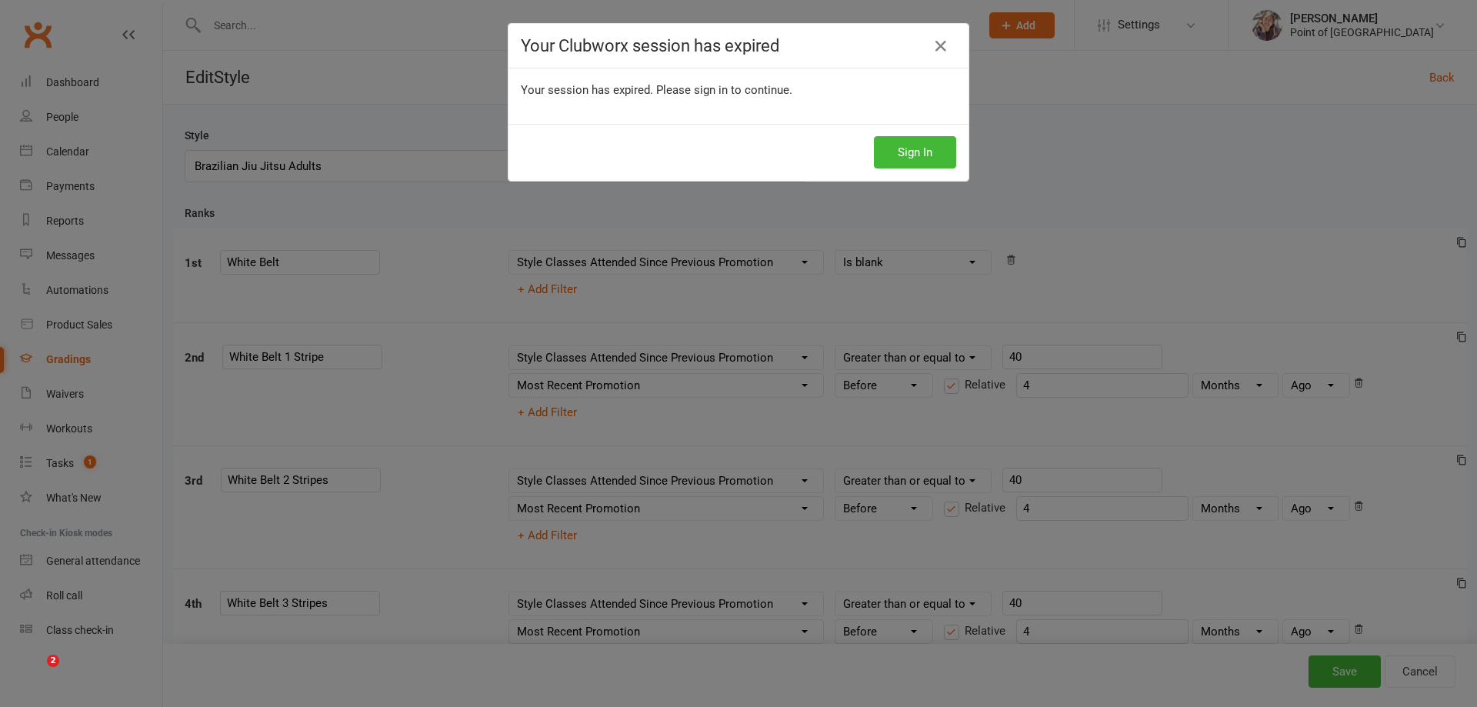
select select "<"
select select "months"
select select "contact_summaries:styles_style_class_attendances_since_last_promotion"
select select ">="
select select "contact_summaries:styles_style_most_recently_promoted_on"
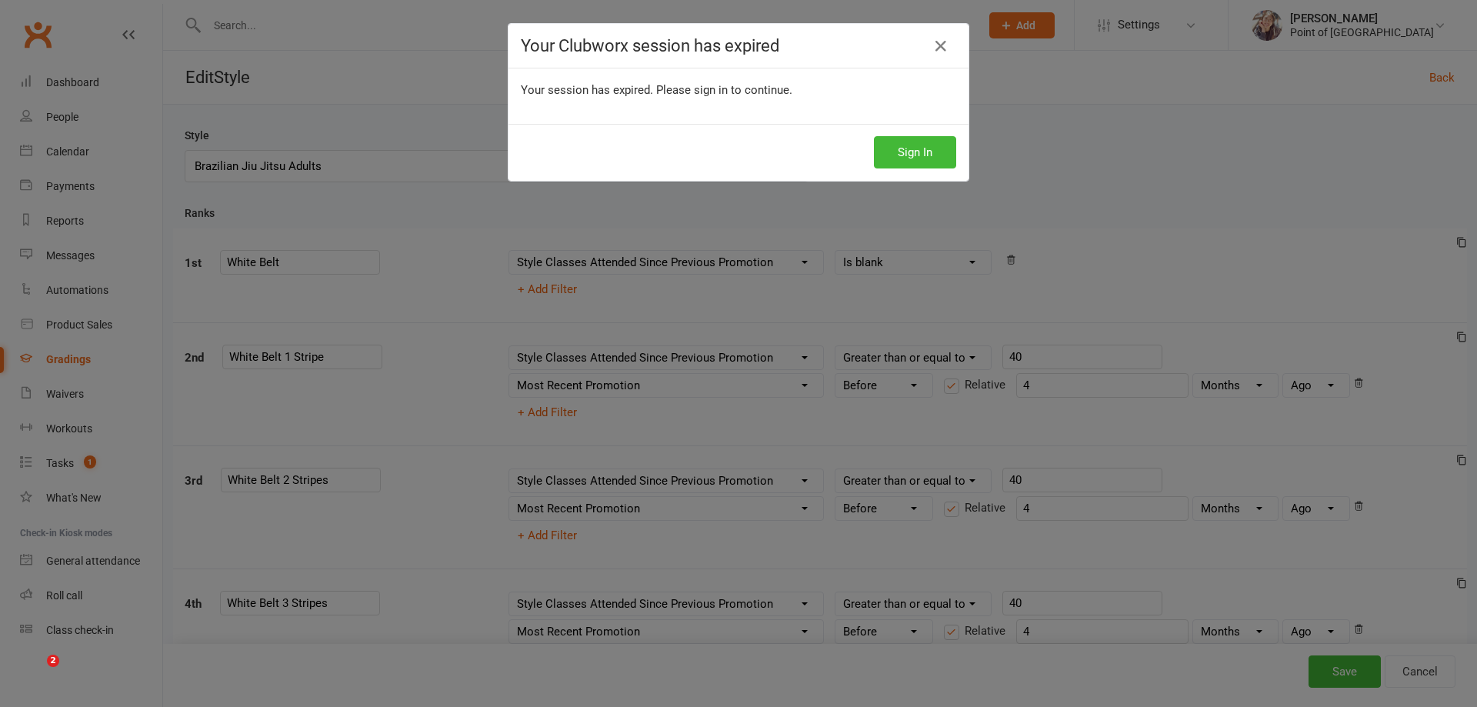
select select "<"
select select "months"
select select "contact_summaries:styles_style_class_attendances_since_last_promotion"
select select ">="
select select "contact_summaries:styles_style_most_recently_promoted_on"
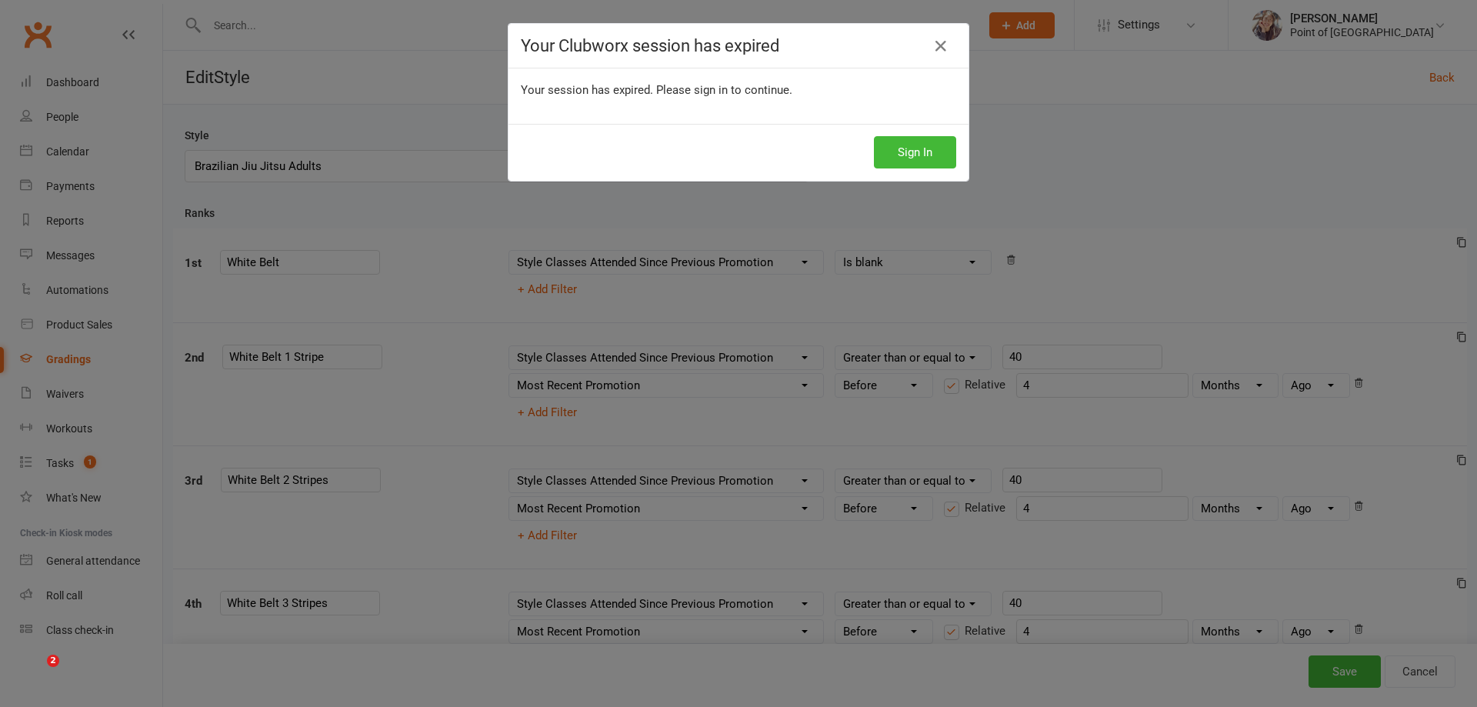
select select "<"
select select "years"
select select "contact_summaries:styles_style_class_attendances_since_last_promotion"
select select ">="
select select "contact_summaries:styles_style_most_recently_promoted_on"
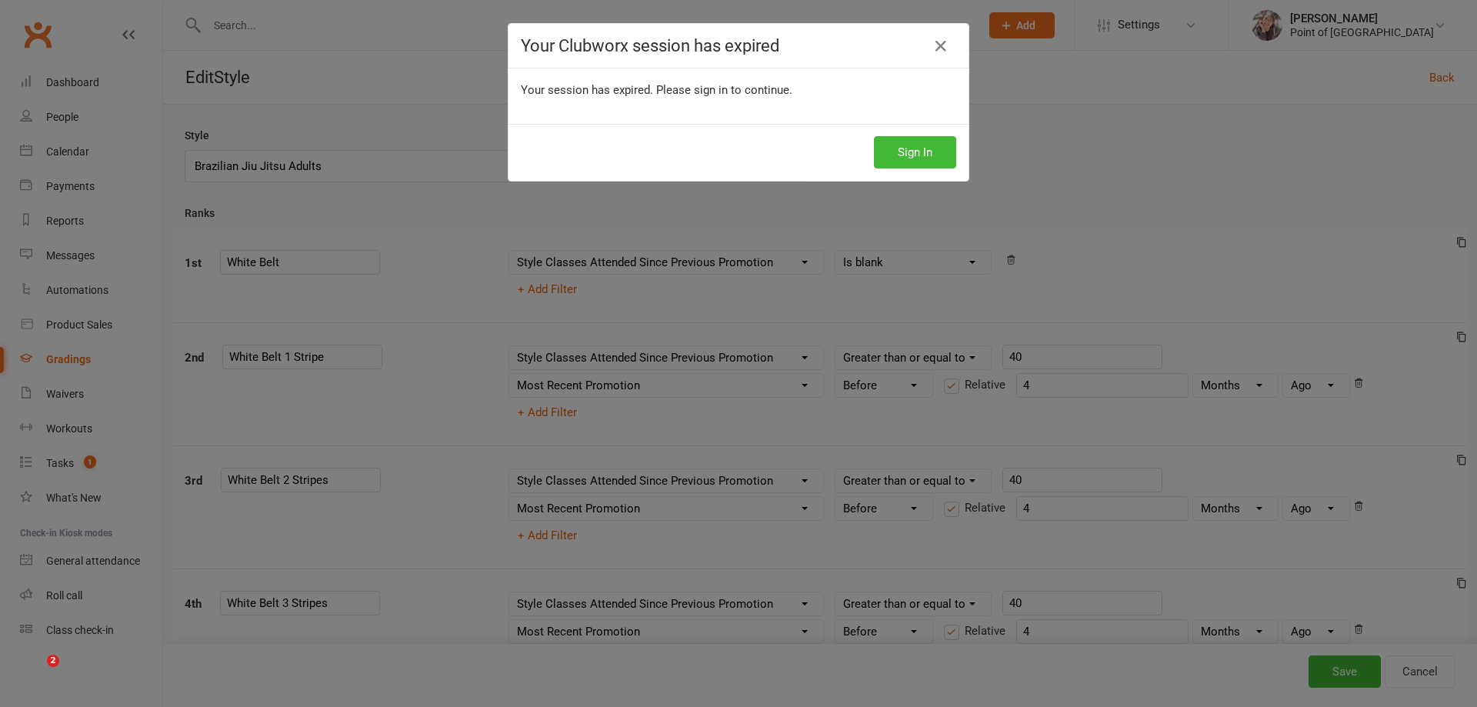
select select "<"
select select "years"
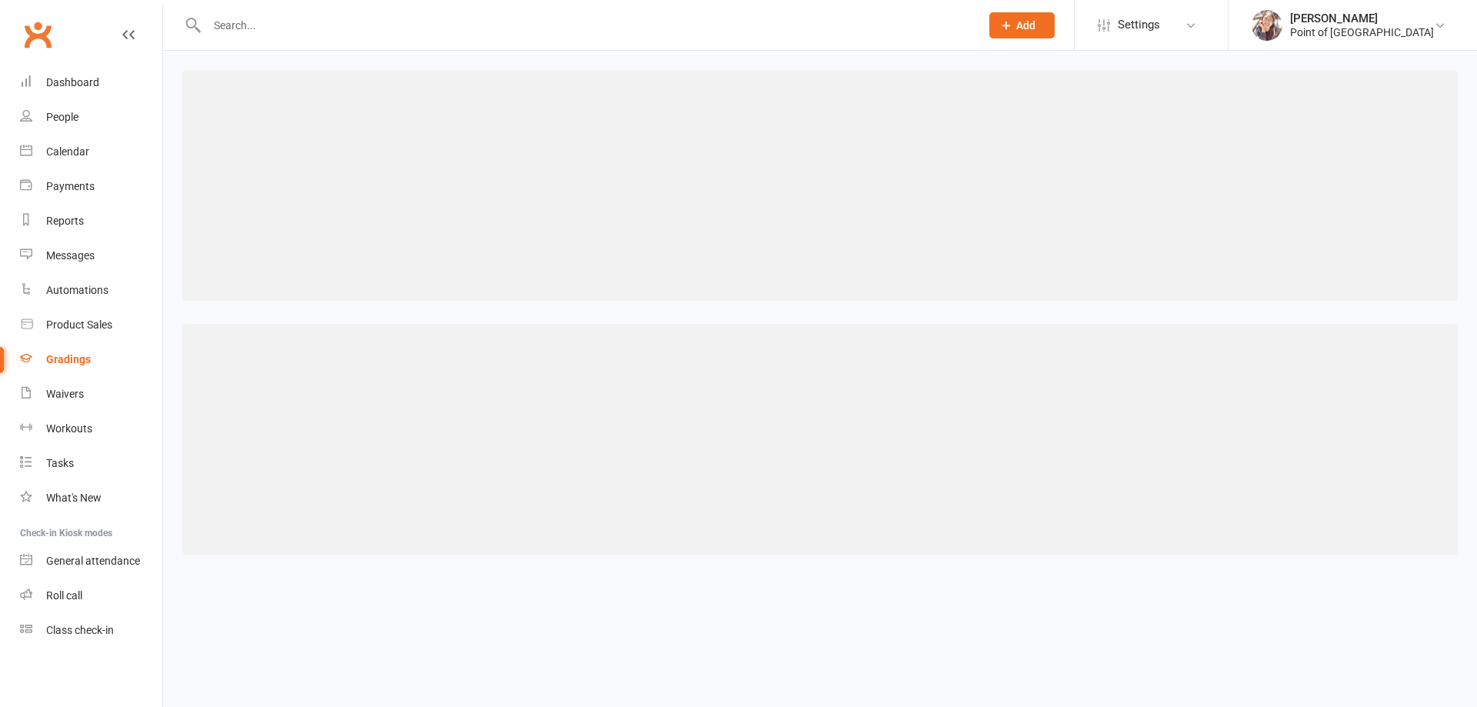
select select "contact_summaries:styles_style_class_attendances_since_last_promotion"
select select "IS BLANK"
select select "contact_summaries:styles_style_class_attendances_since_last_promotion"
select select ">="
select select "contact_summaries:styles_style_most_recently_promoted_on"
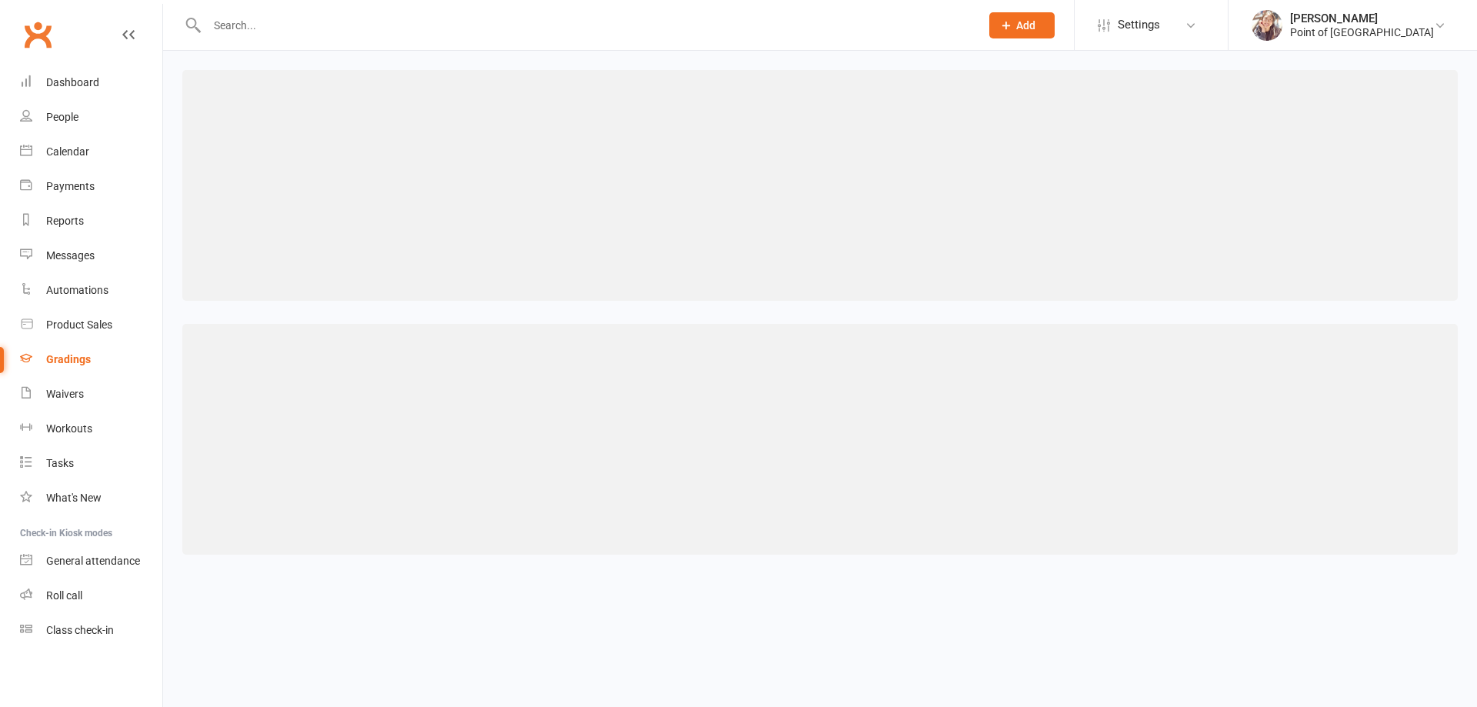
select select "<"
select select "months"
select select "contact_summaries:styles_style_class_attendances_since_last_promotion"
select select ">="
select select "contact_summaries:styles_style_most_recently_promoted_on"
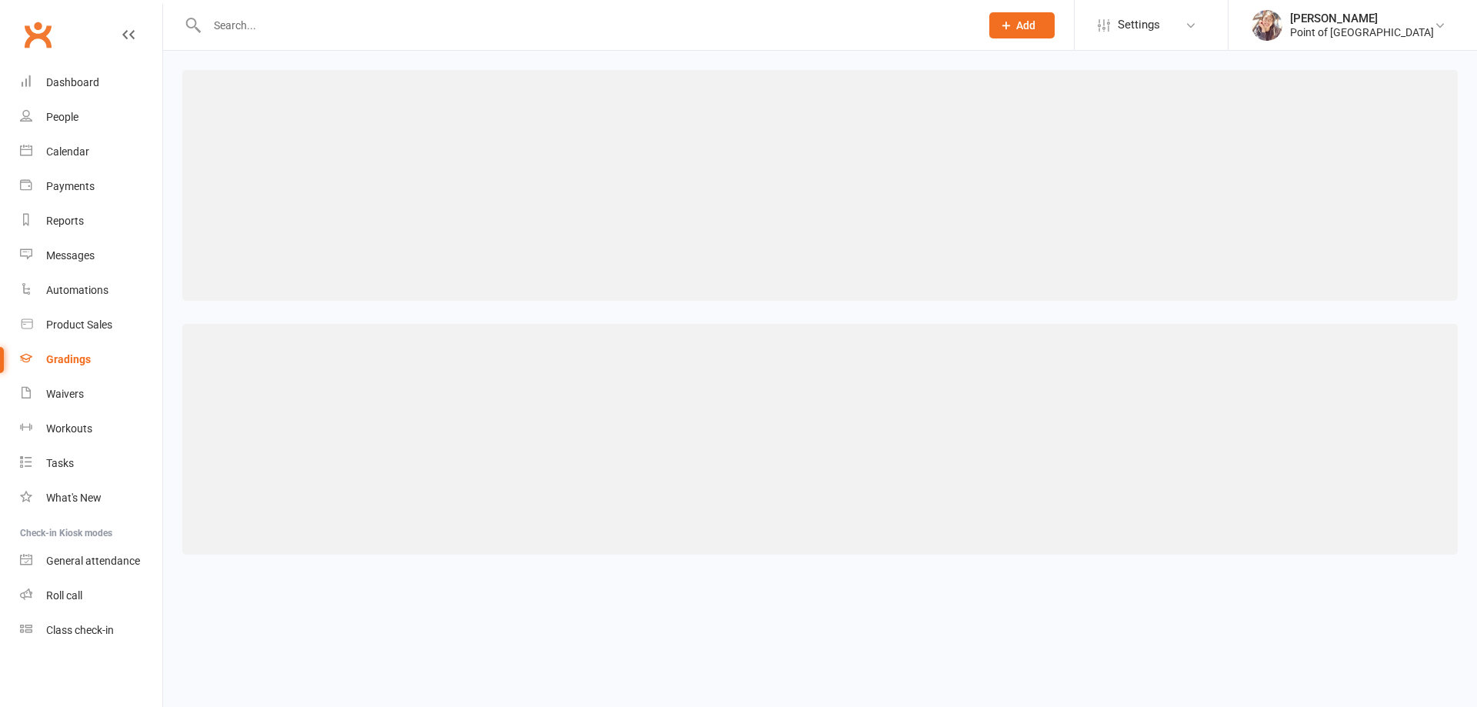
select select "<"
select select "months"
select select "contact_summaries:styles_style_class_attendances_since_last_promotion"
select select ">="
select select "contact_summaries:styles_style_most_recently_promoted_on"
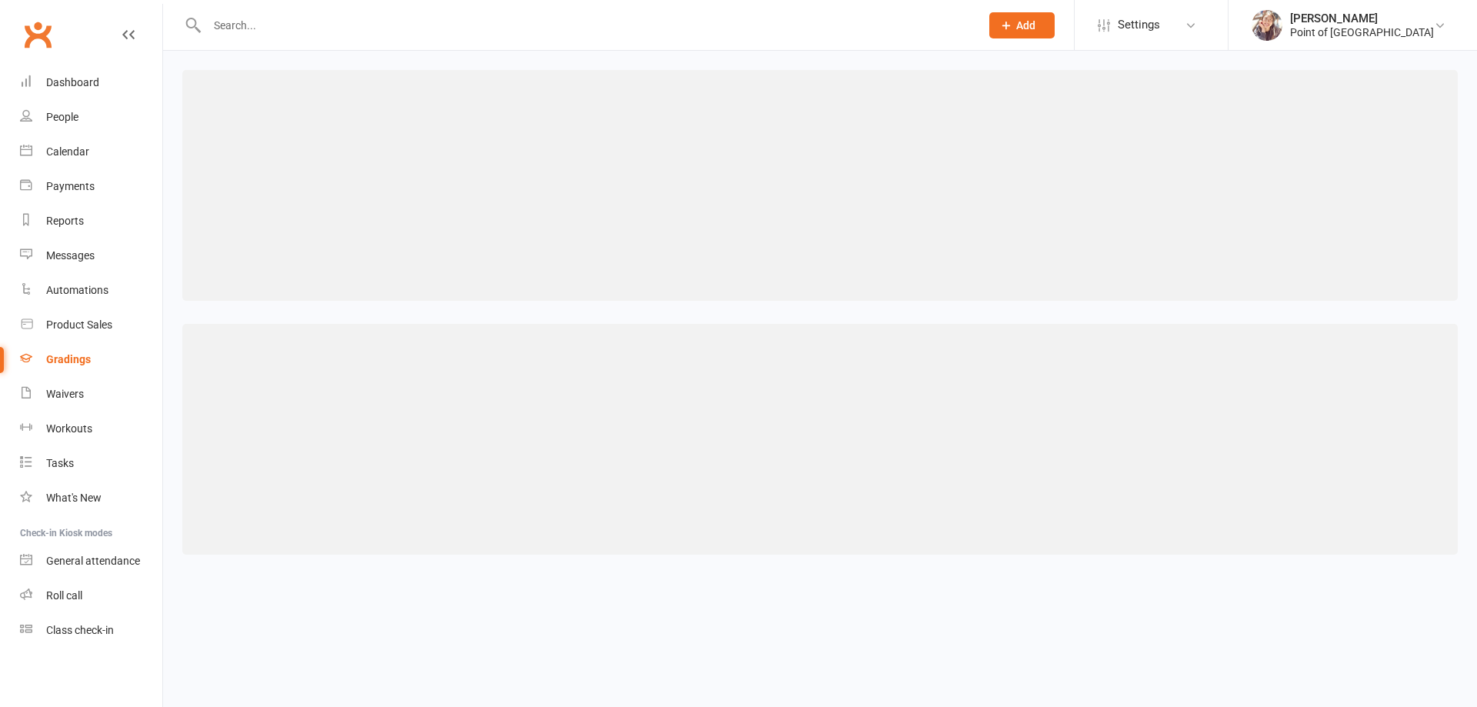
select select "<"
select select "months"
select select "contact_summaries:styles_style_class_attendances_since_last_promotion"
select select ">="
select select "contact_summaries:styles_style_most_recently_promoted_on"
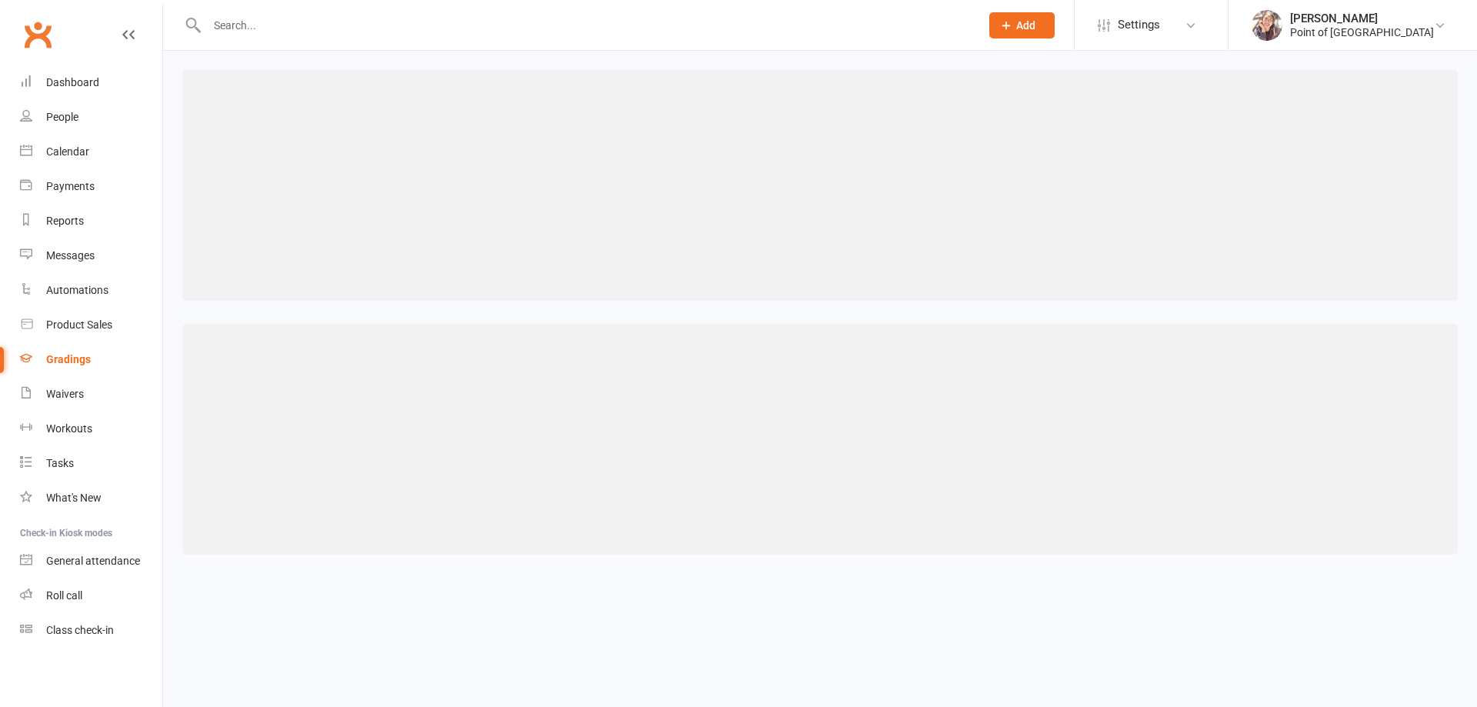
select select "<"
select select "months"
select select "contact_summaries:styles_style_class_attendances_since_last_promotion"
select select ">="
select select "contact_summaries:styles_style_most_recently_promoted_on"
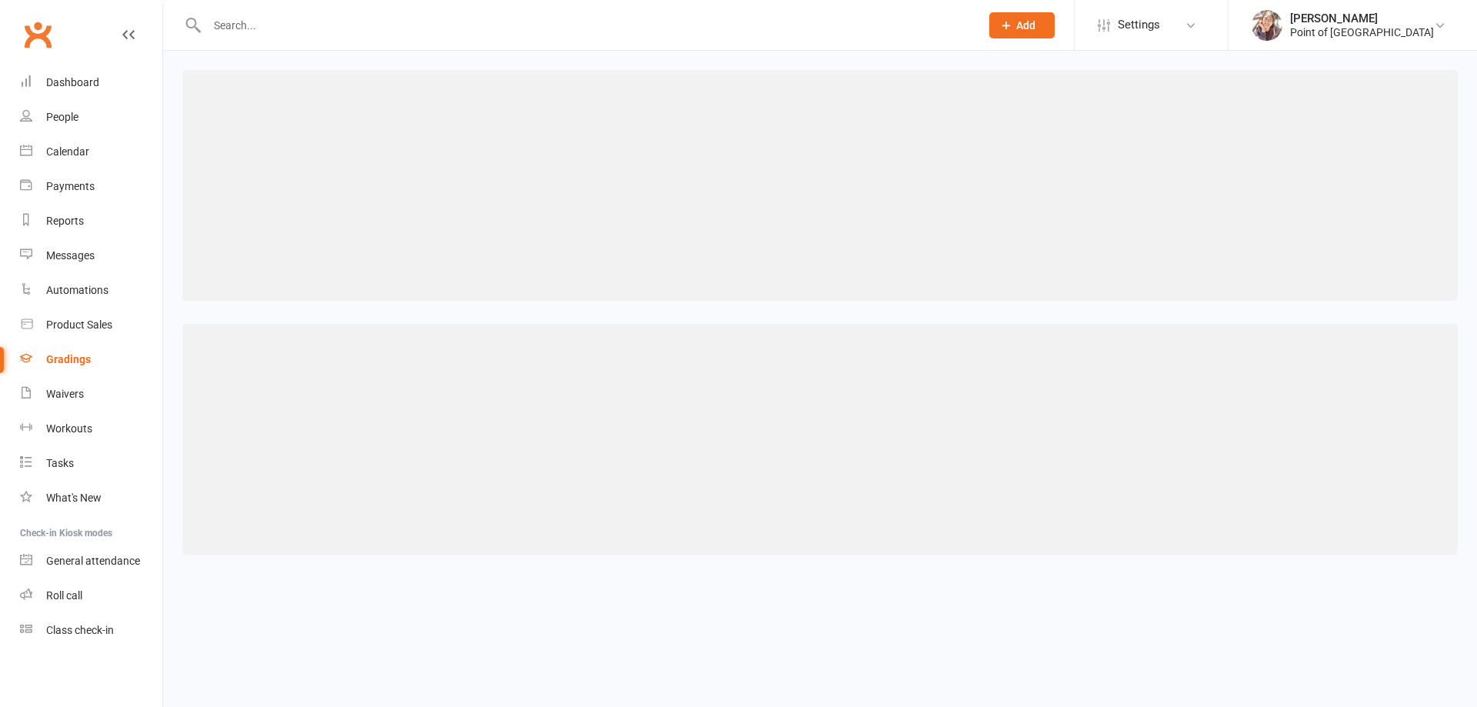
select select "<"
select select "months"
select select "contact_summaries:styles_style_class_attendances_since_last_promotion"
select select ">="
select select "contact_summaries:styles_style_most_recently_promoted_on"
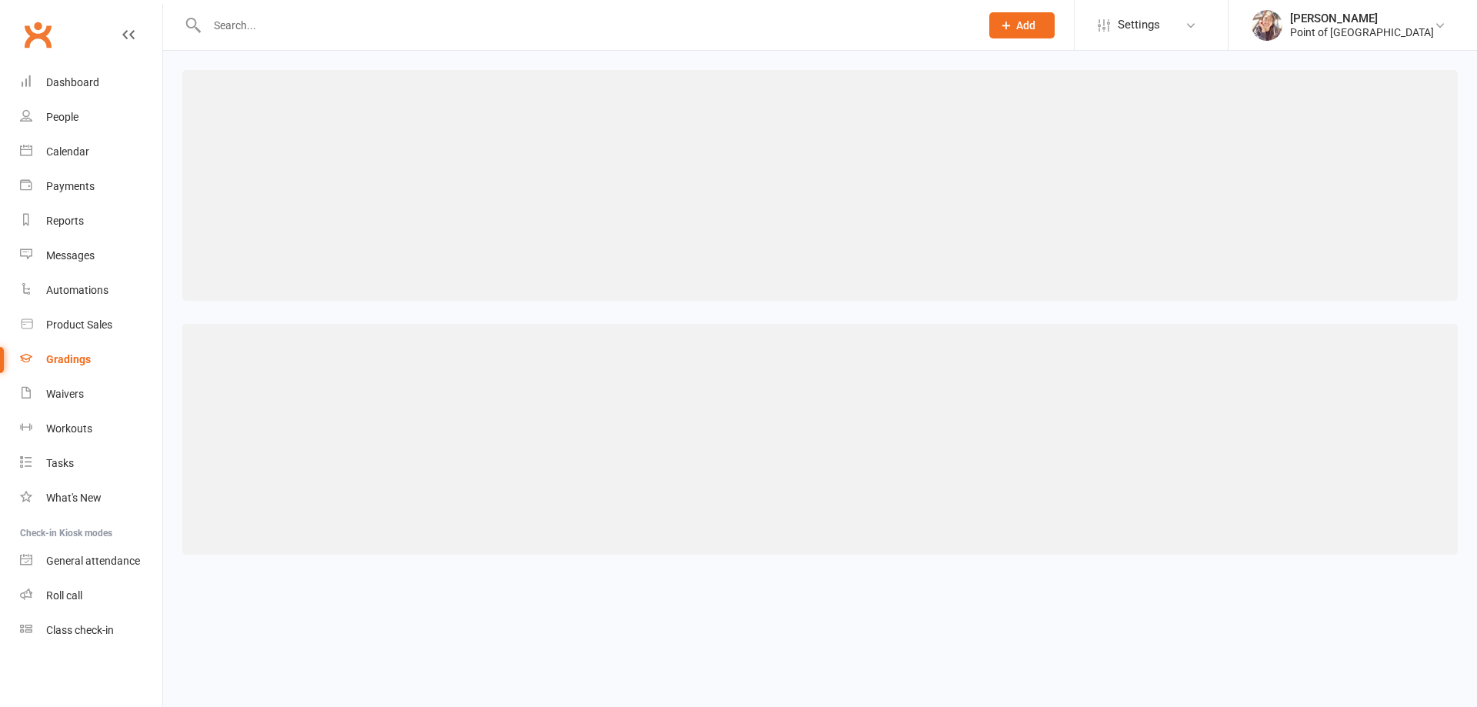
select select "<"
select select "months"
select select "contact_summaries:styles_style_class_attendances_since_last_promotion"
select select ">="
select select "contact_summaries:styles_style_most_recently_promoted_on"
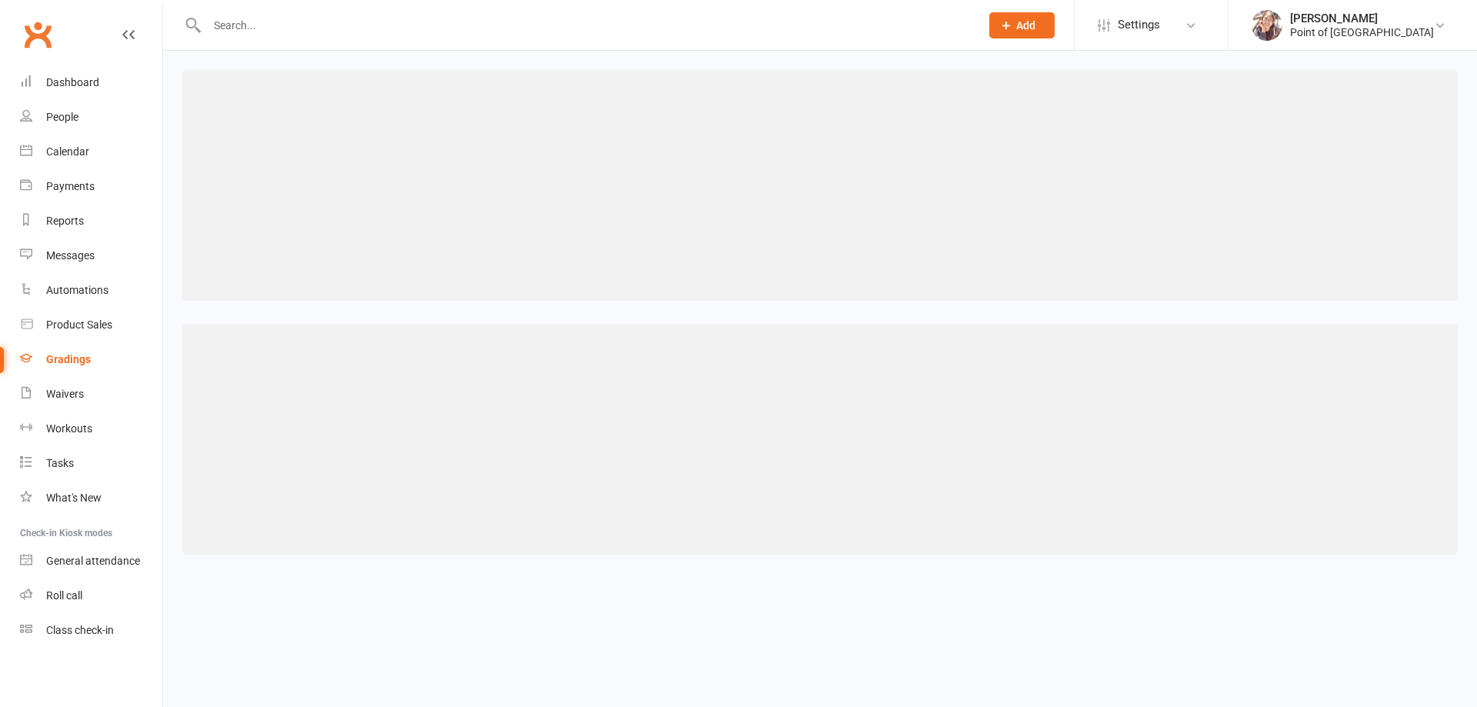
select select "<"
select select "months"
select select "contact_summaries:styles_style_class_attendances_since_last_promotion"
select select ">="
select select "contact_summaries:styles_style_most_recently_promoted_on"
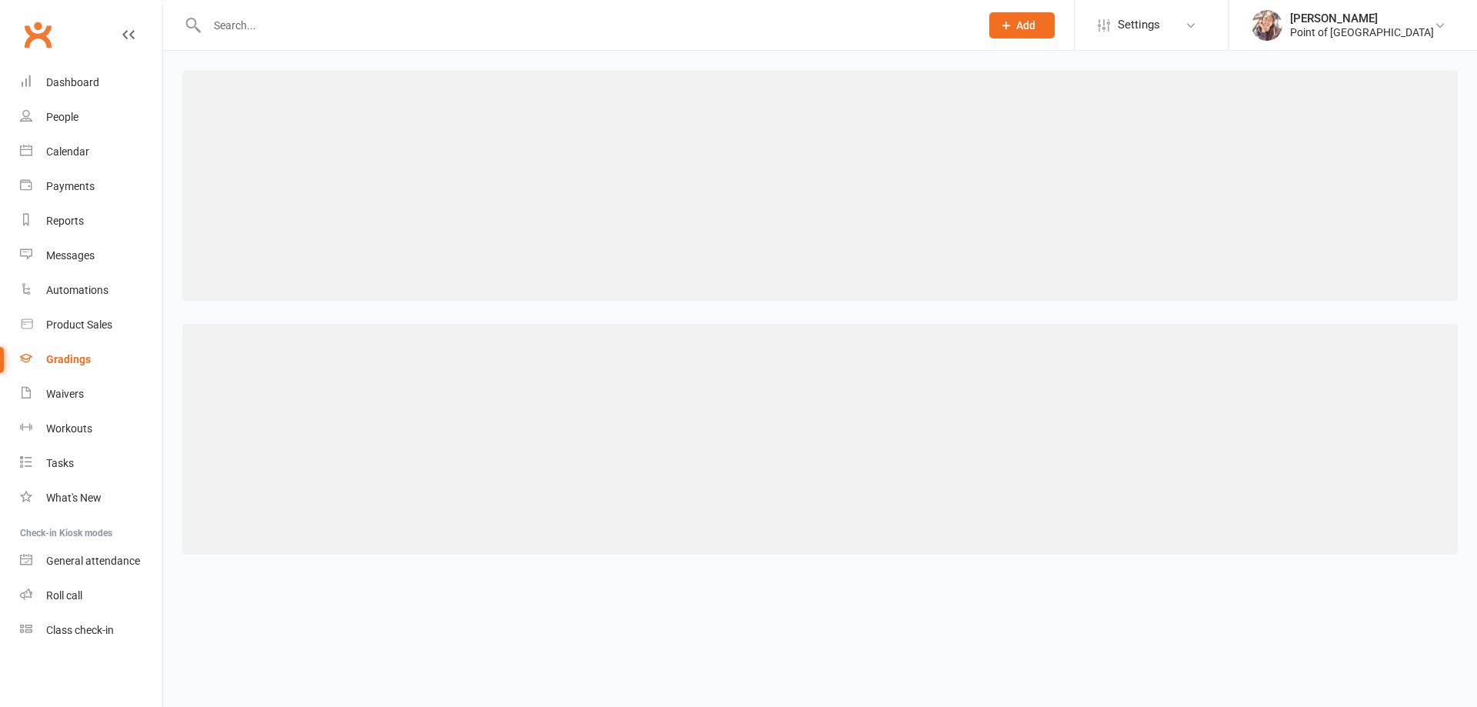
select select "<"
select select "months"
select select "contact_summaries:styles_all_class_attendances_since_last_promotion"
select select ">="
select select "contact_summaries:styles_style_most_recently_promoted_on"
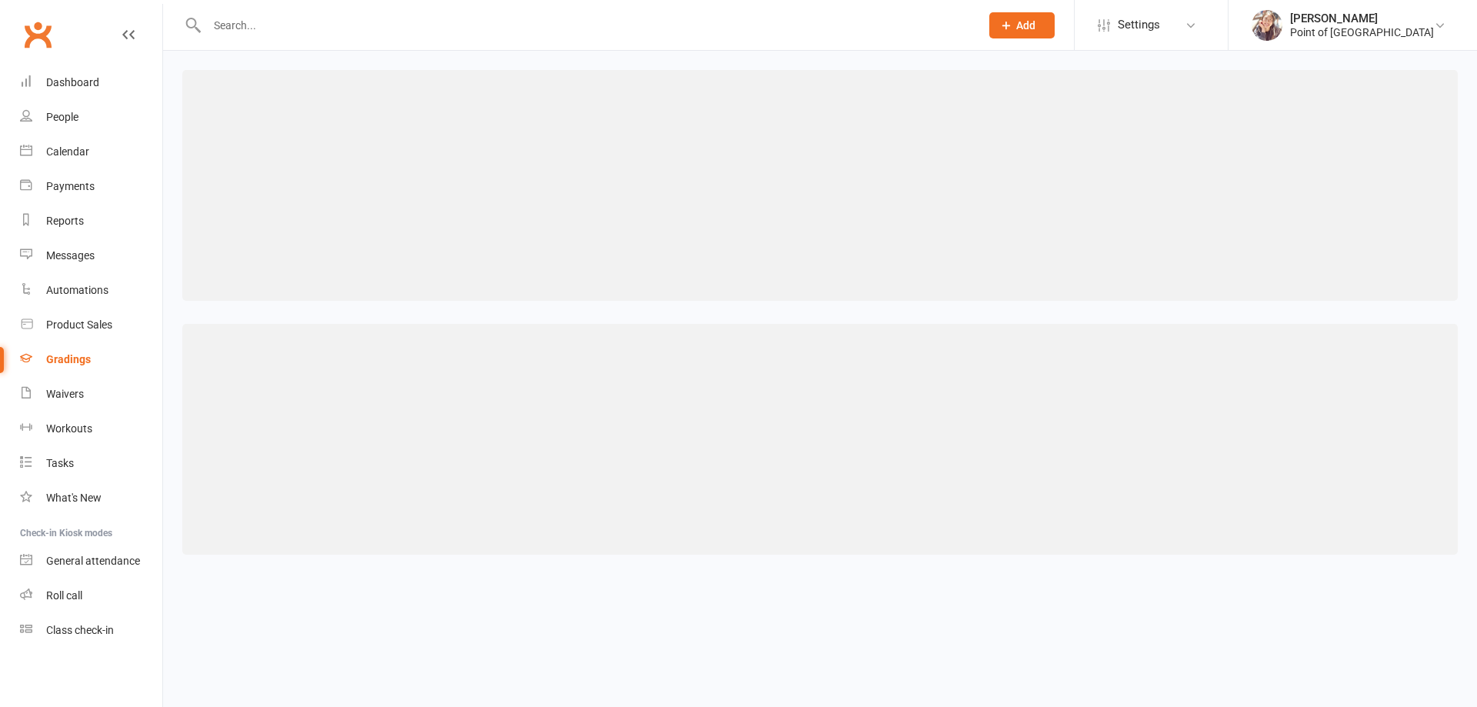
select select "<"
select select "months"
select select "contact_summaries:styles_style_most_recently_promoted_on"
select select "<"
select select "months"
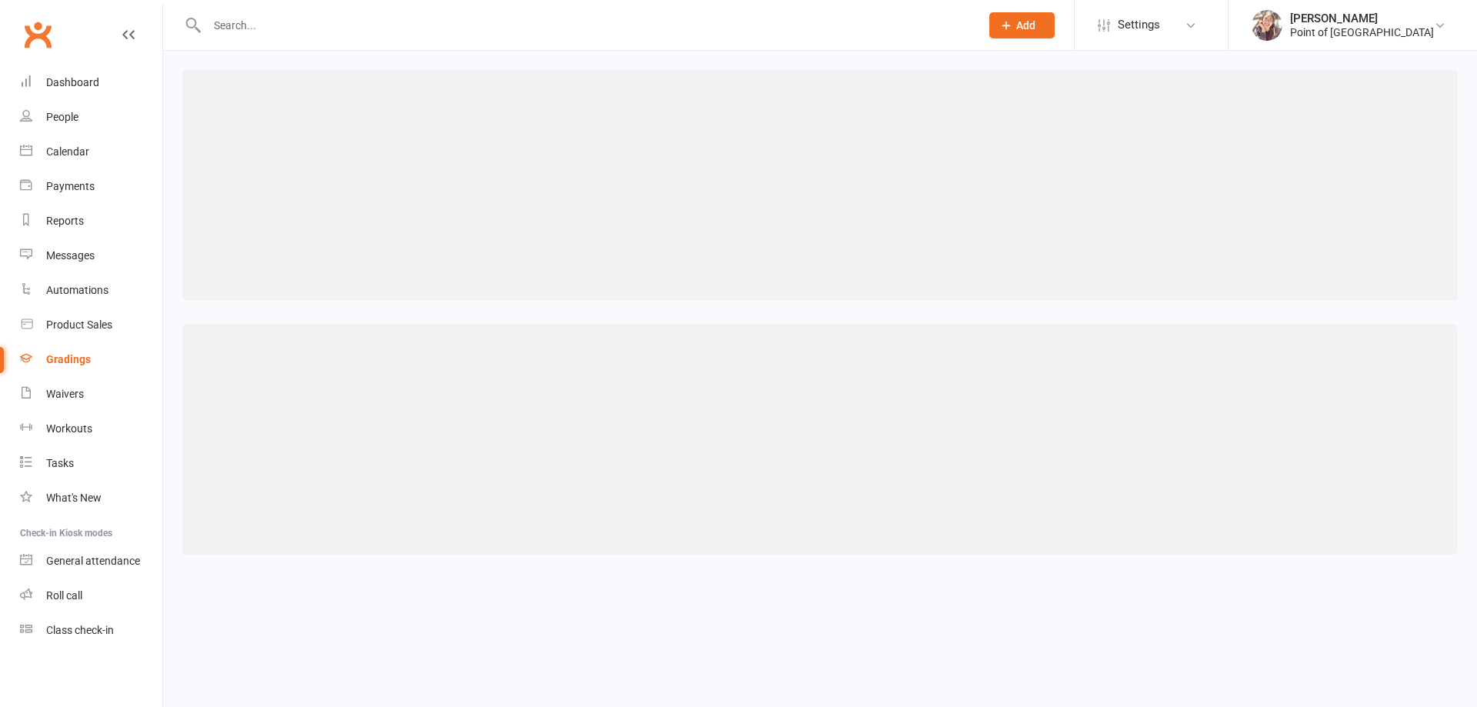
select select "contact_summaries:styles_style_class_attendances_since_last_promotion"
select select ">="
select select "contact_summaries:styles_style_class_attendances_since_last_promotion"
select select ">="
select select "contact_summaries:styles_style_most_recently_promoted_on"
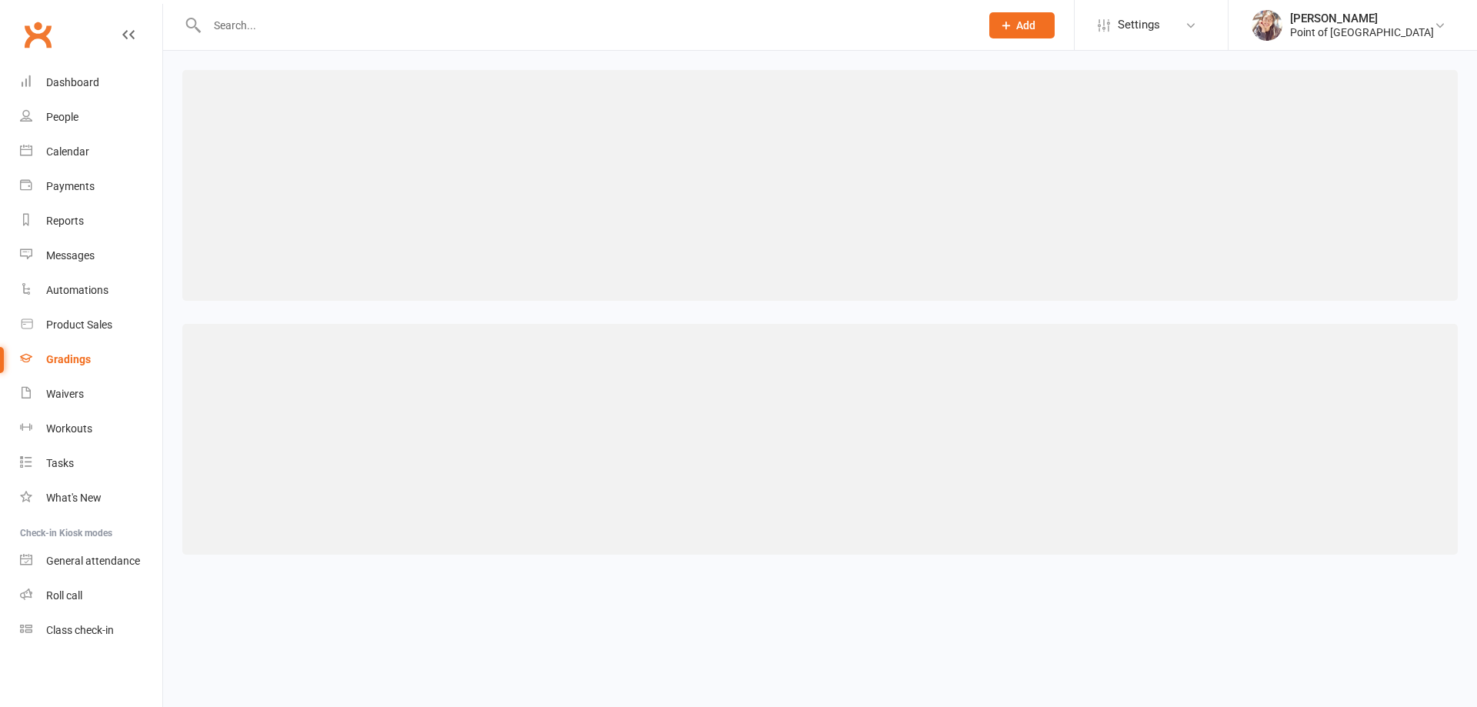
select select "<"
select select "months"
select select "contact_summaries:styles_style_class_attendances_since_last_promotion"
select select ">="
select select "contact_summaries:styles_style_most_recently_promoted_on"
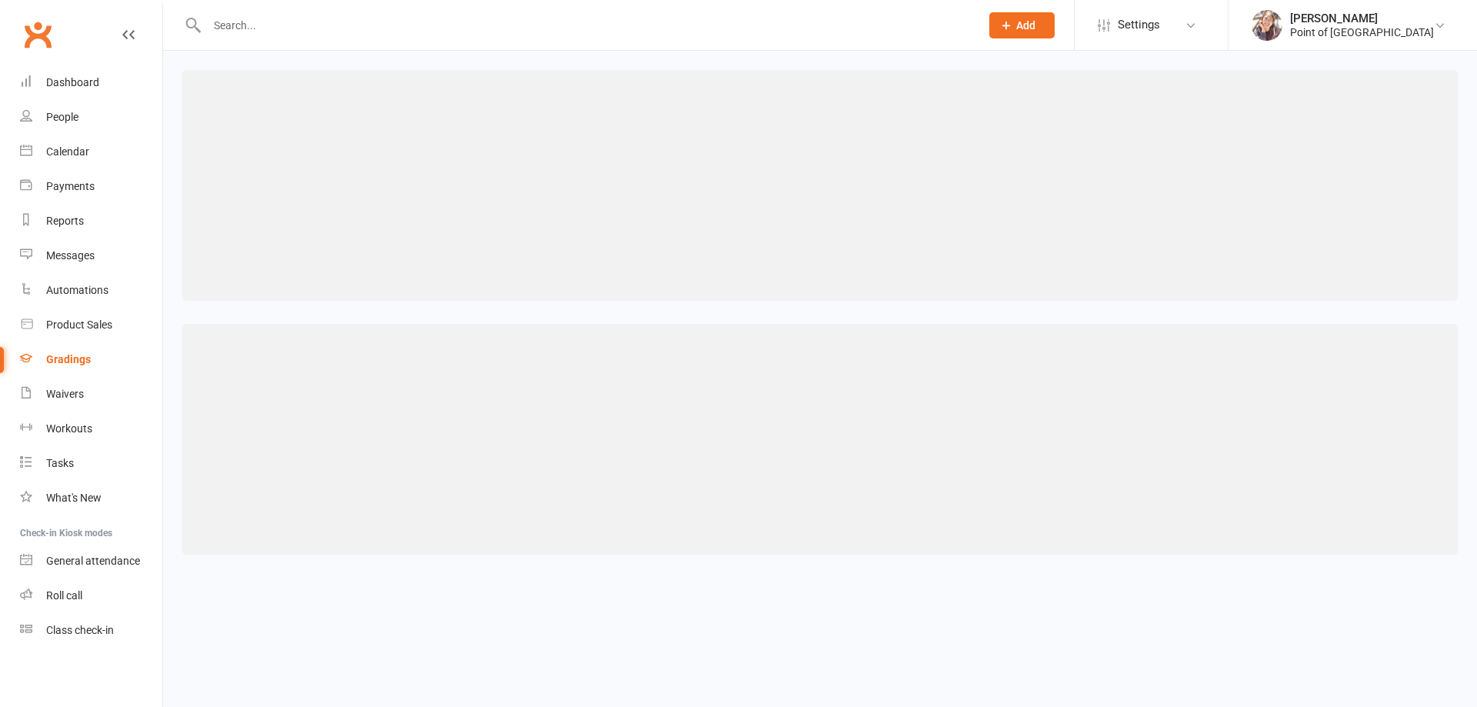
select select "<"
select select "months"
select select "contact_summaries:styles_style_class_attendances_since_last_promotion"
select select ">="
select select "contact_summaries:styles_style_most_recently_promoted_on"
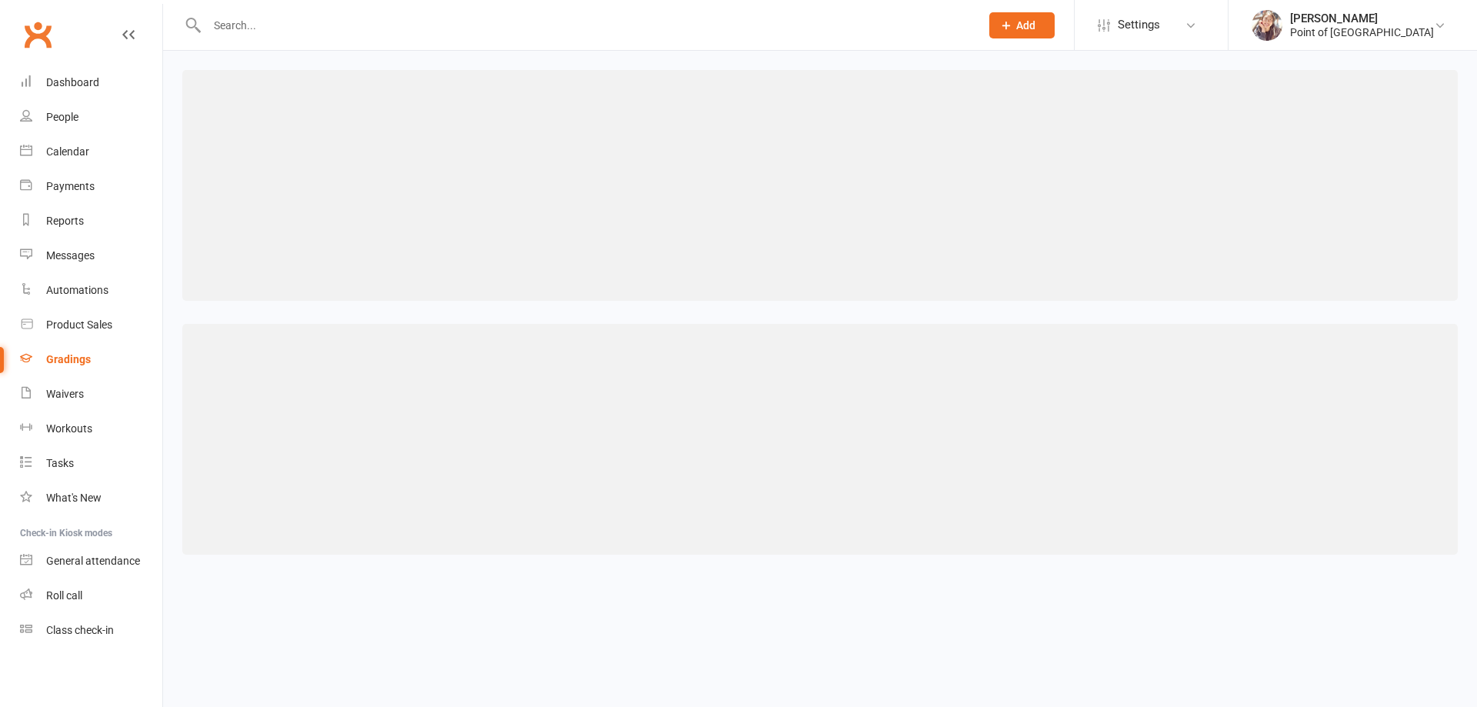
select select "<"
select select "months"
select select "contact_summaries:styles_style_class_attendances_since_last_promotion"
select select ">="
select select "contact_summaries:styles_style_most_recently_promoted_on"
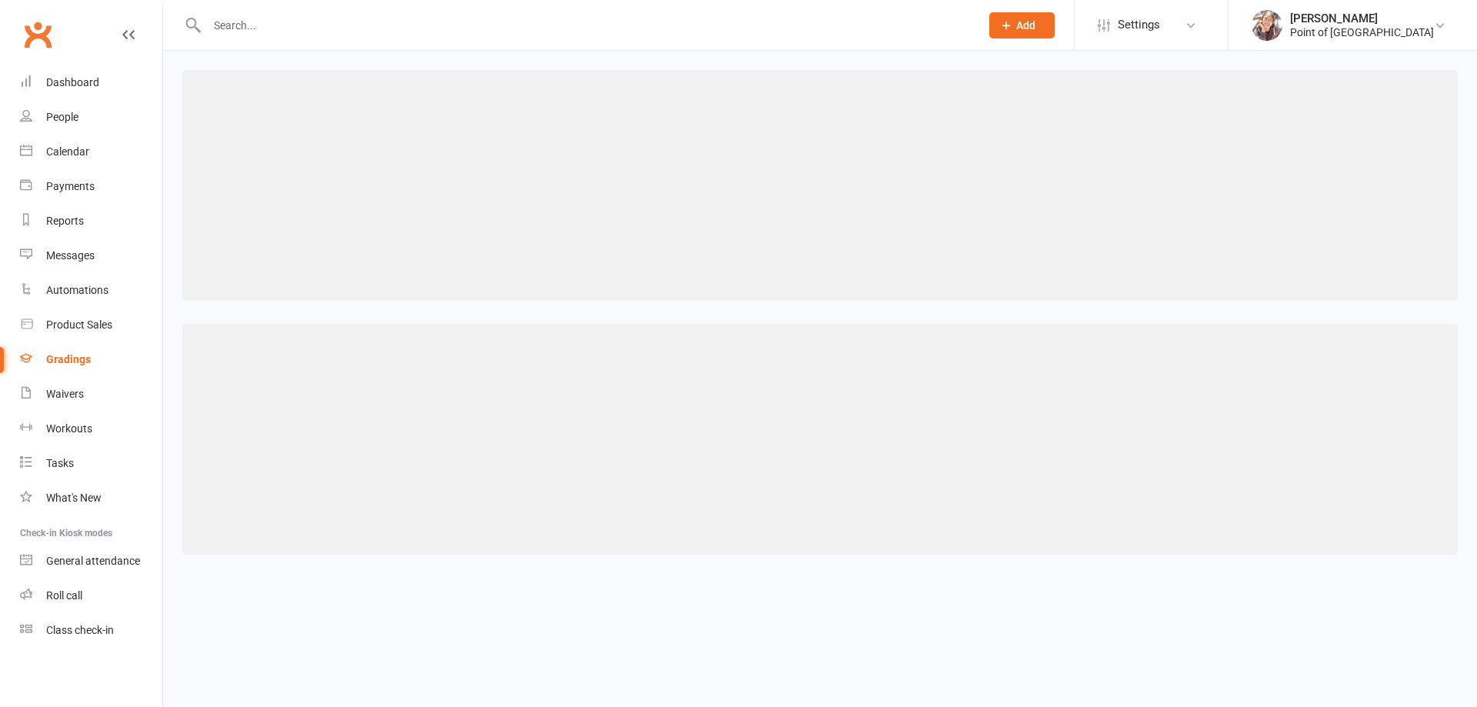
select select "<"
select select "months"
select select "contact_summaries:styles_style_class_attendances_since_last_promotion"
select select ">="
select select "contact_summaries:styles_style_most_recently_promoted_on"
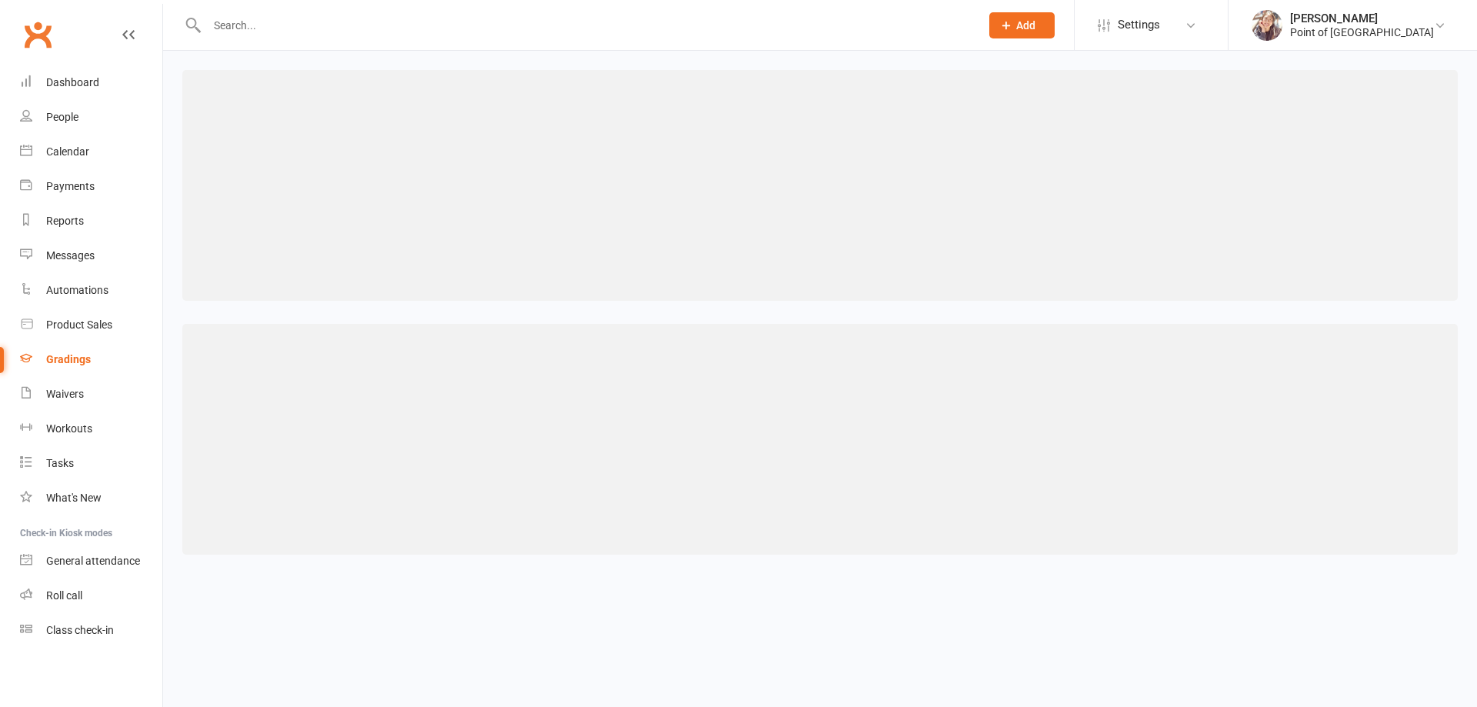
select select "<"
select select "months"
select select "contact_summaries:styles_style_class_attendances_since_last_promotion"
select select ">="
select select "contact_summaries:styles_style_most_recently_promoted_on"
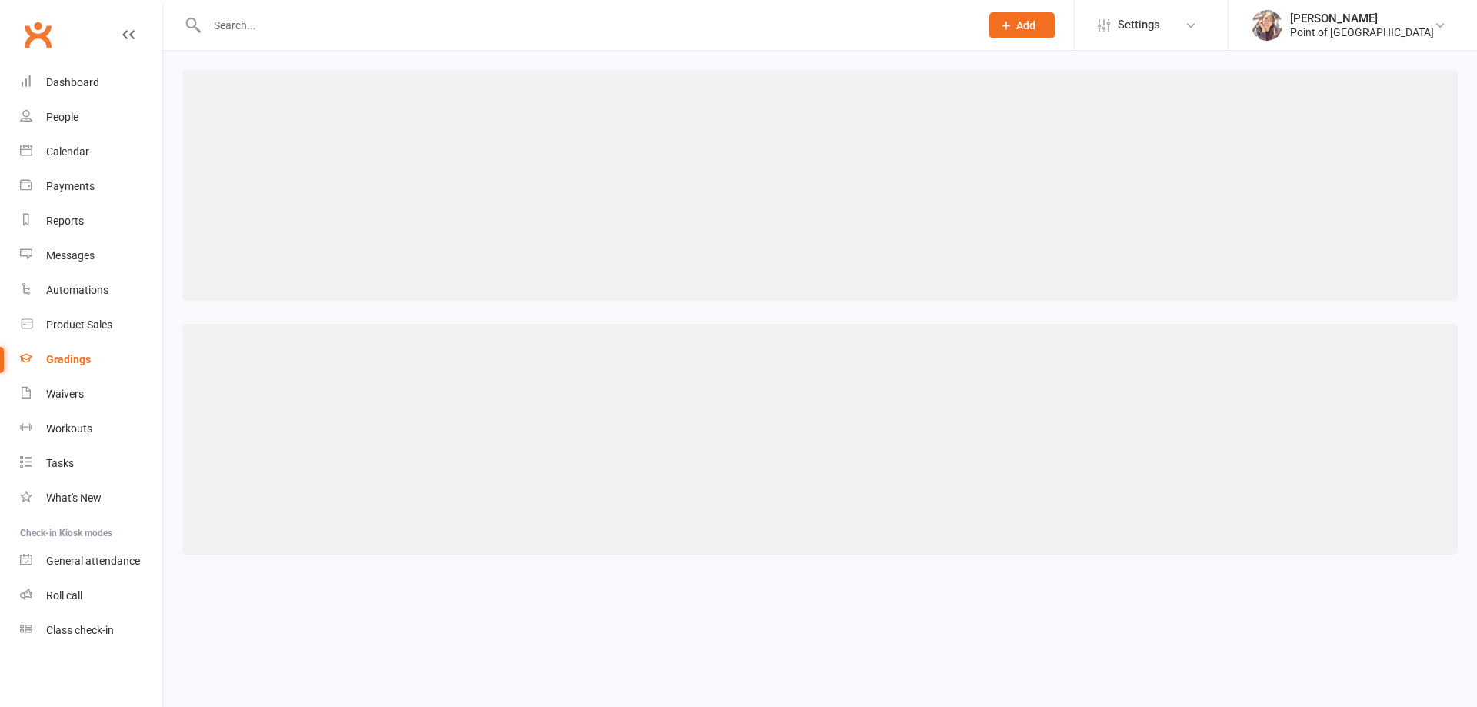
select select "<"
select select "months"
select select "contact_summaries:styles_style_class_attendances_since_last_promotion"
select select ">="
select select "contact_summaries:styles_style_most_recently_promoted_on"
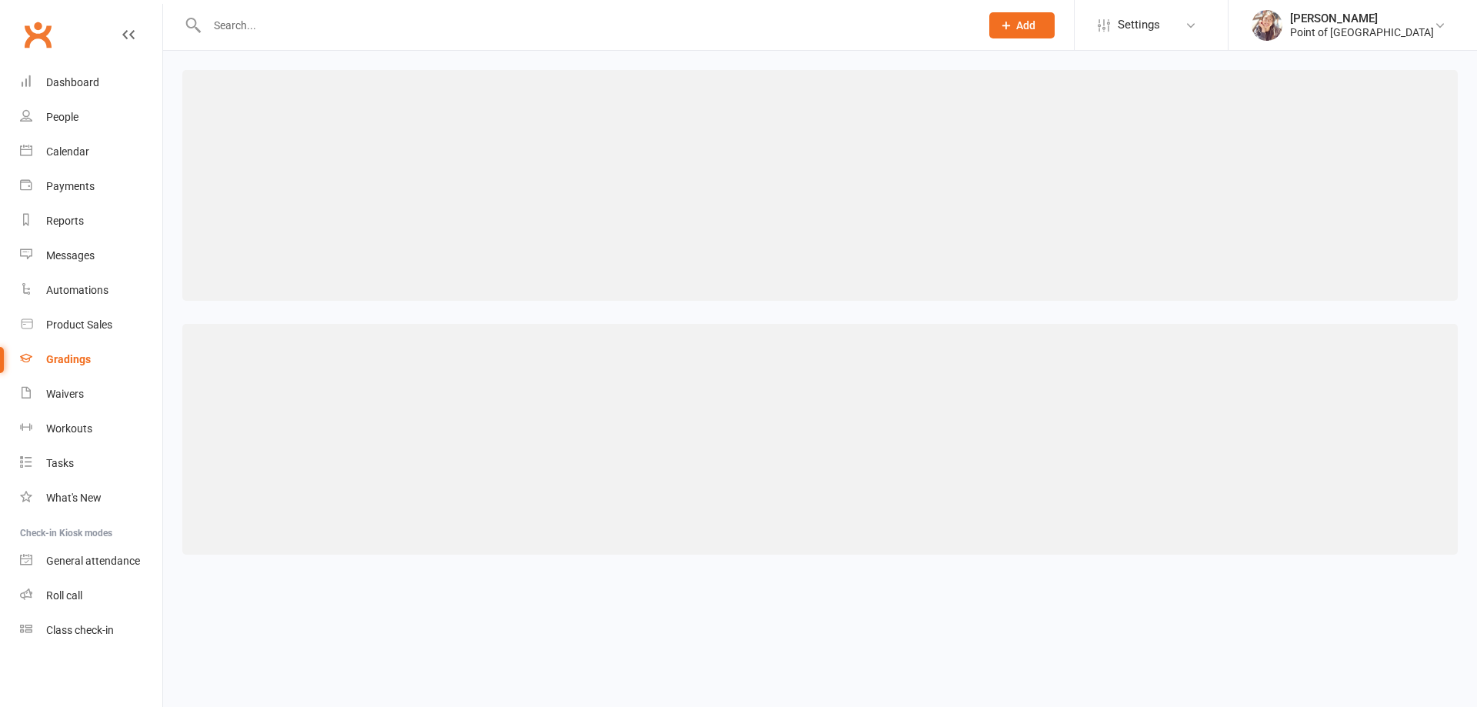
select select "<"
select select "months"
select select "contact_summaries:styles_style_class_attendances_since_last_promotion"
select select ">="
select select "contact_summaries:styles_style_most_recently_promoted_on"
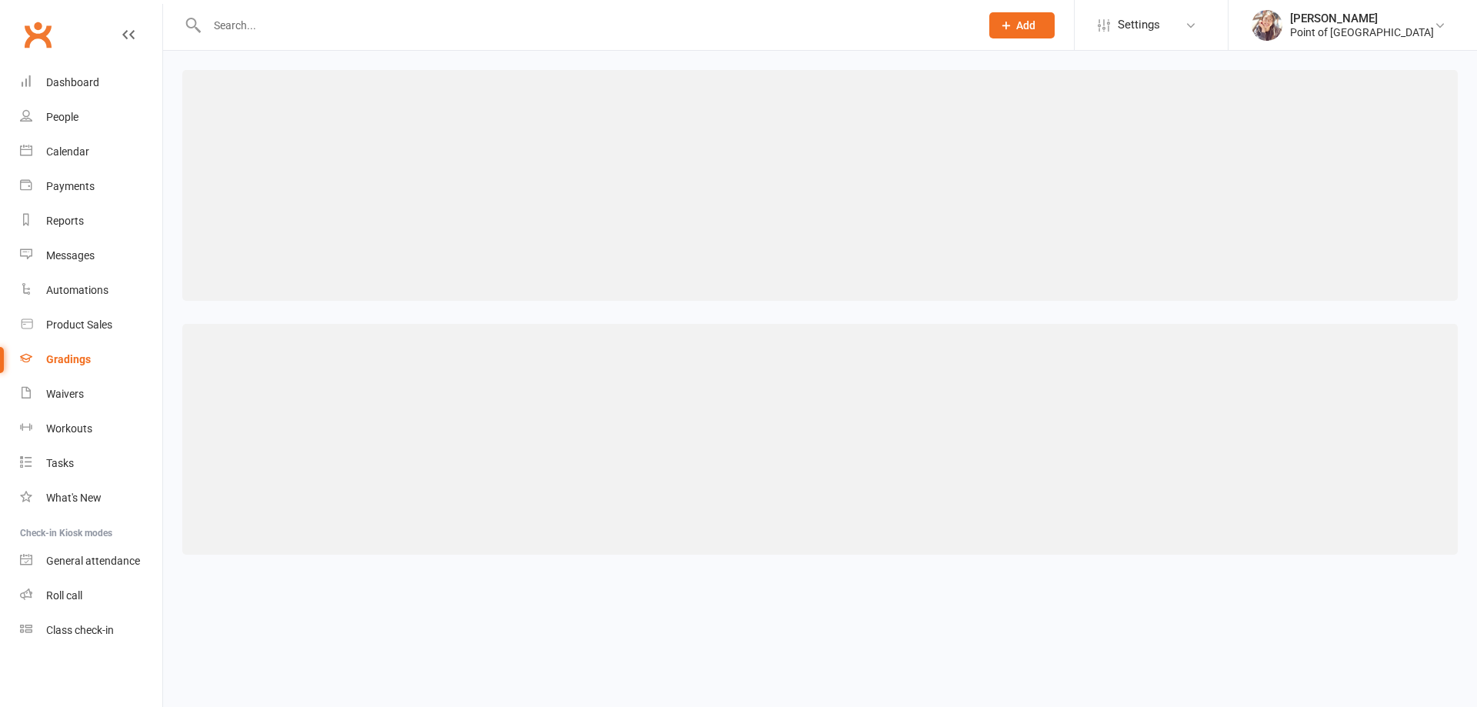
select select "<"
select select "months"
select select "contact_summaries:styles_style_class_attendances_since_last_promotion"
select select ">="
select select "contact_summaries:styles_style_most_recently_promoted_on"
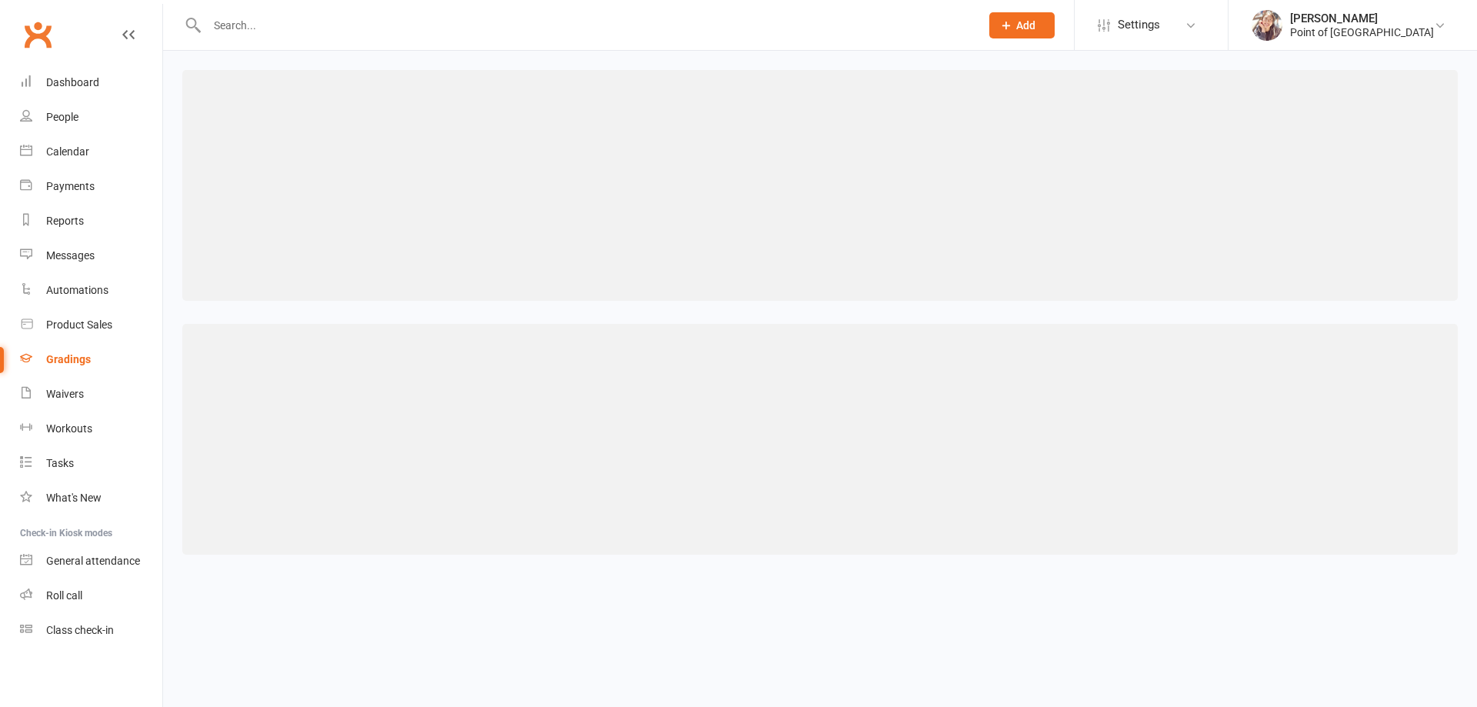
select select "<"
select select "months"
select select "contact_summaries:styles_style_class_attendances_since_last_promotion"
select select ">="
select select "contact_summaries:styles_style_most_recently_promoted_on"
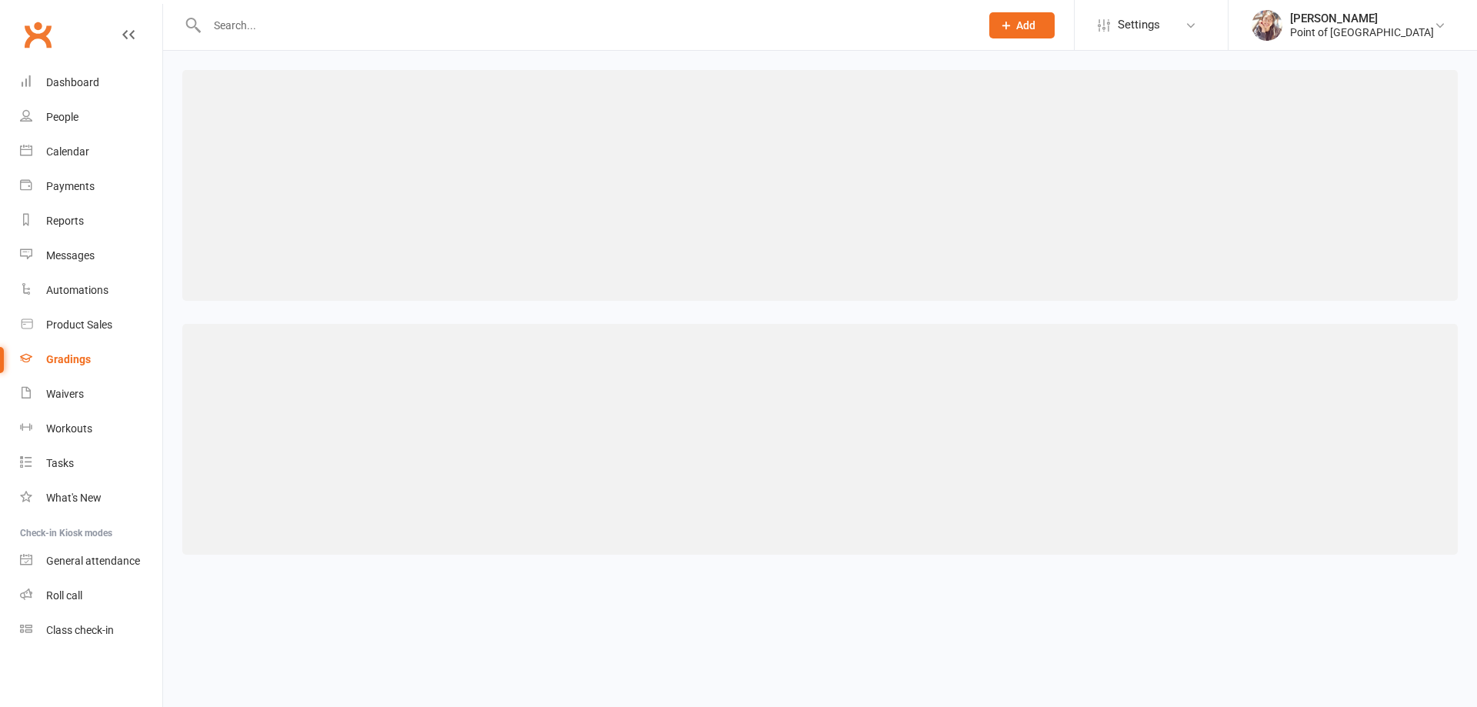
select select "<"
select select "months"
select select "contact_summaries:styles_style_class_attendances_since_last_promotion"
select select ">="
select select "contact_summaries:styles_style_most_recently_promoted_on"
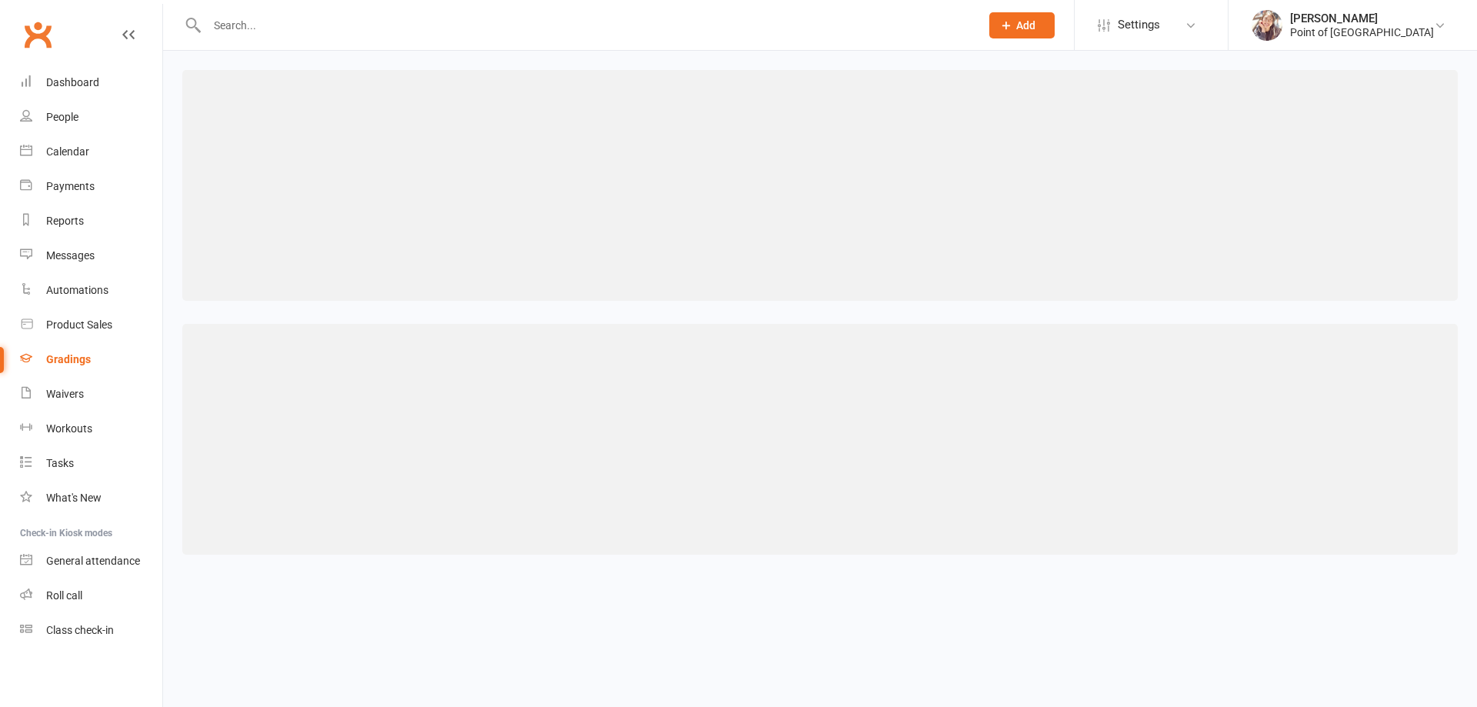
select select "<"
select select "years"
select select "contact_summaries:styles_style_class_attendances_since_last_promotion"
select select ">="
select select "contact_summaries:styles_style_most_recently_promoted_on"
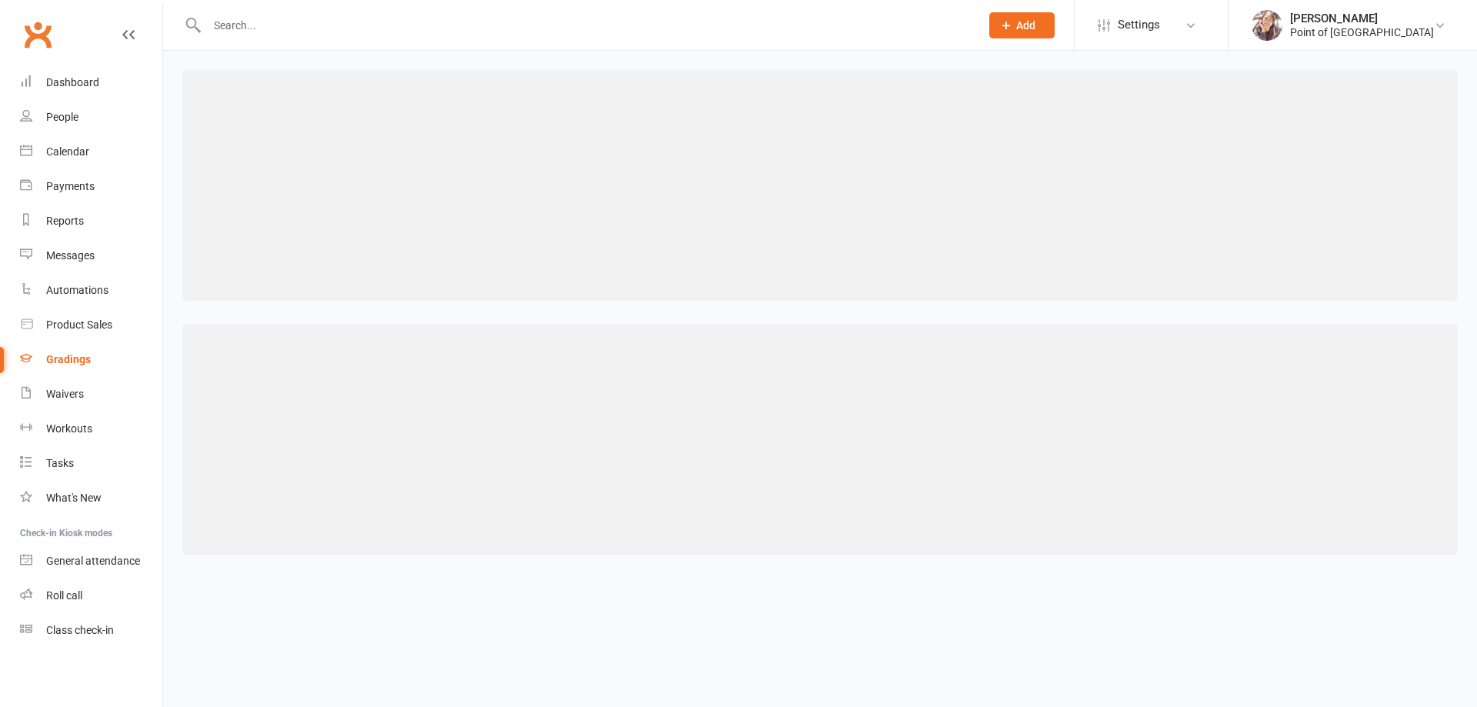
select select "<"
select select "years"
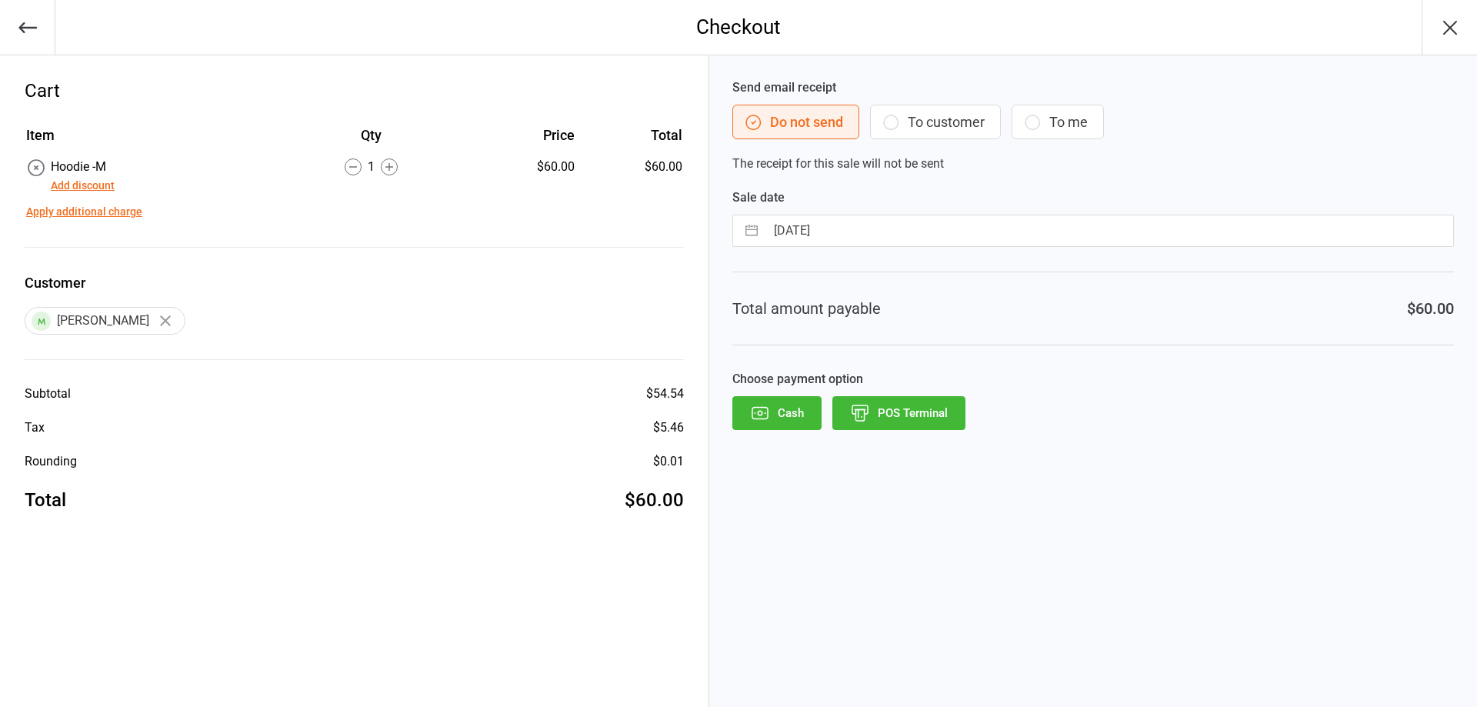
select select "8"
select select "2025"
select select "9"
select select "2025"
select select "10"
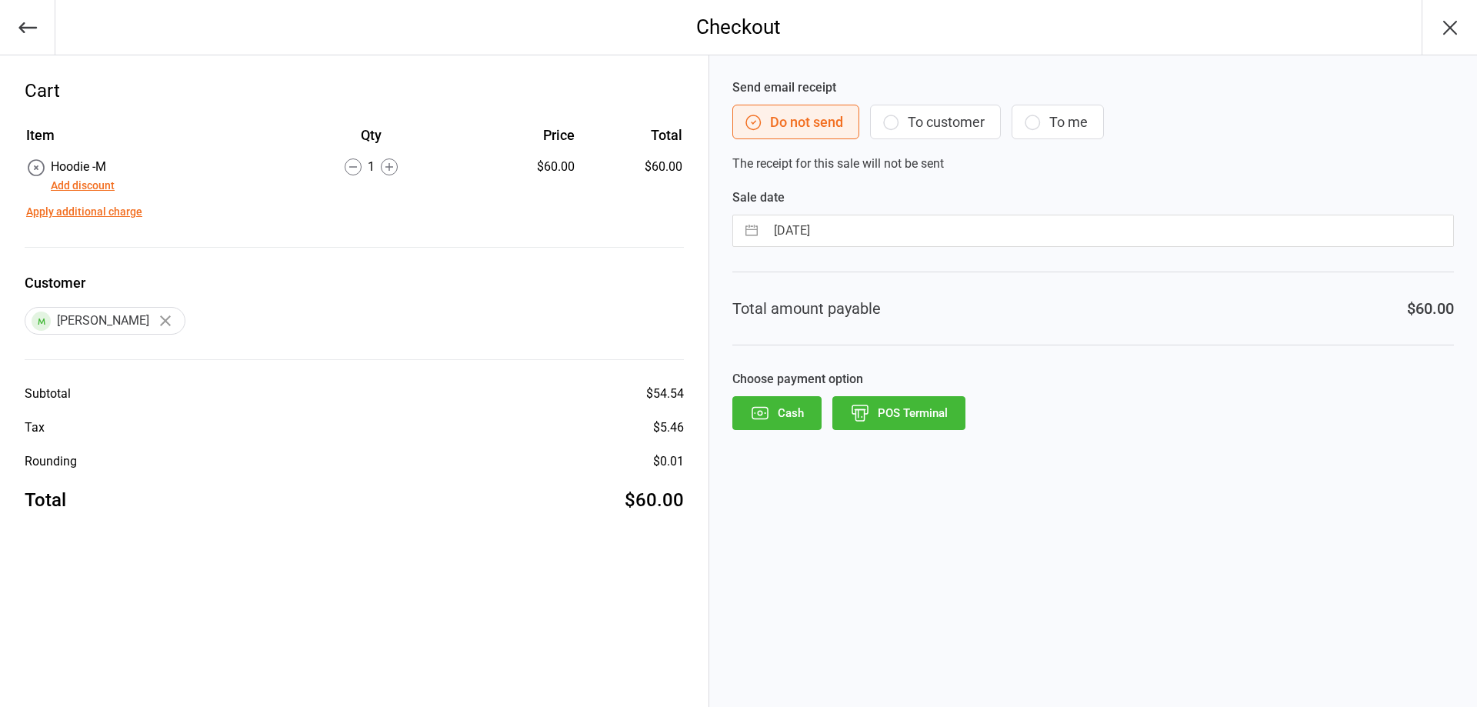
select select "2025"
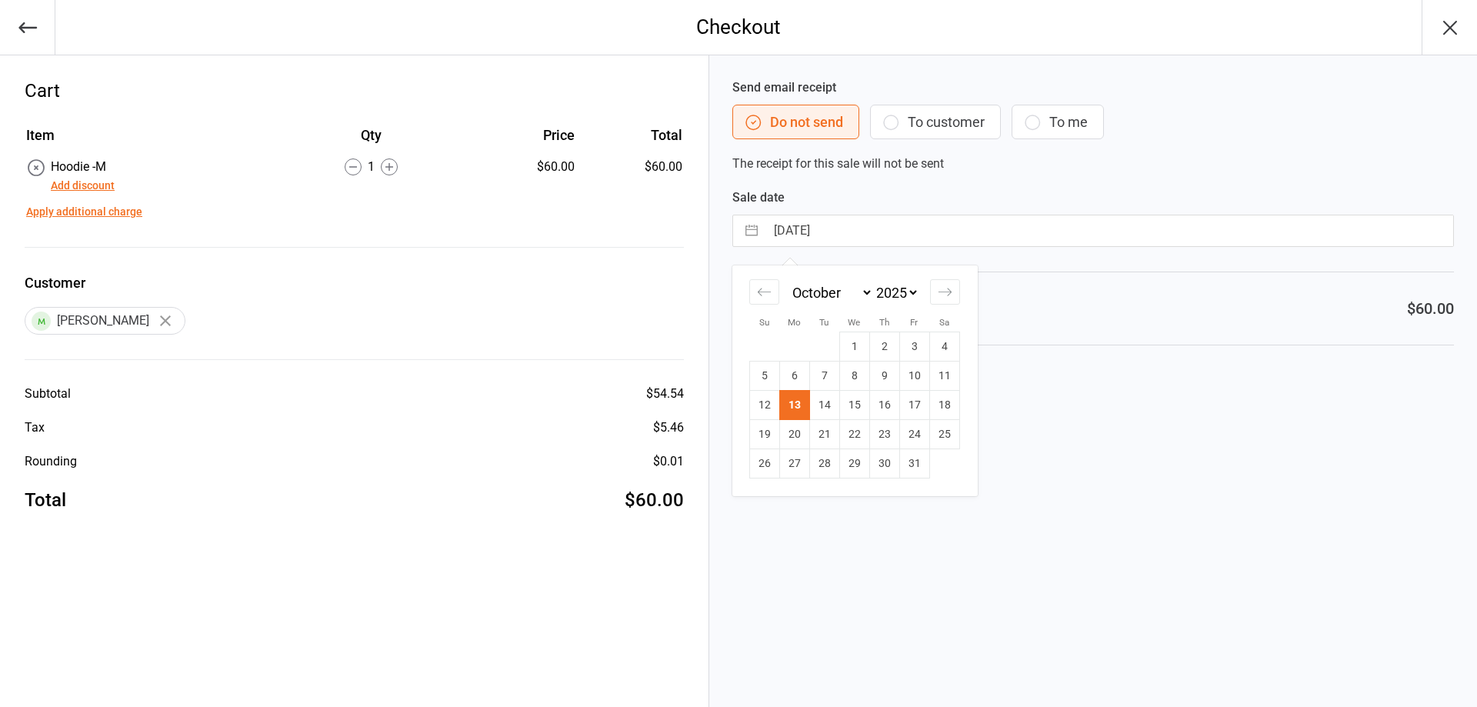
click at [804, 232] on input "13 Oct 2025" at bounding box center [1110, 230] width 688 height 31
click at [947, 373] on td "11" at bounding box center [944, 376] width 30 height 29
type input "11 Oct 2025"
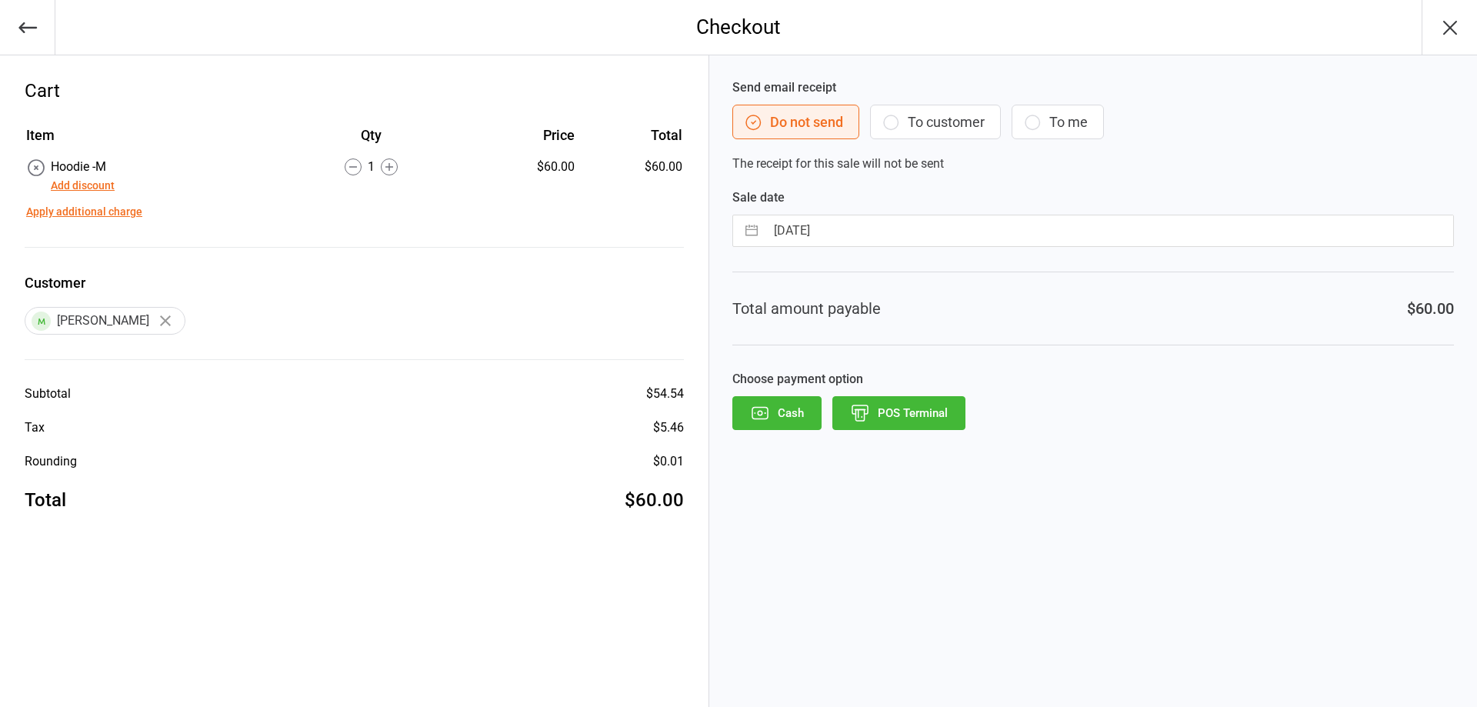
click at [921, 414] on button "POS Terminal" at bounding box center [899, 413] width 133 height 34
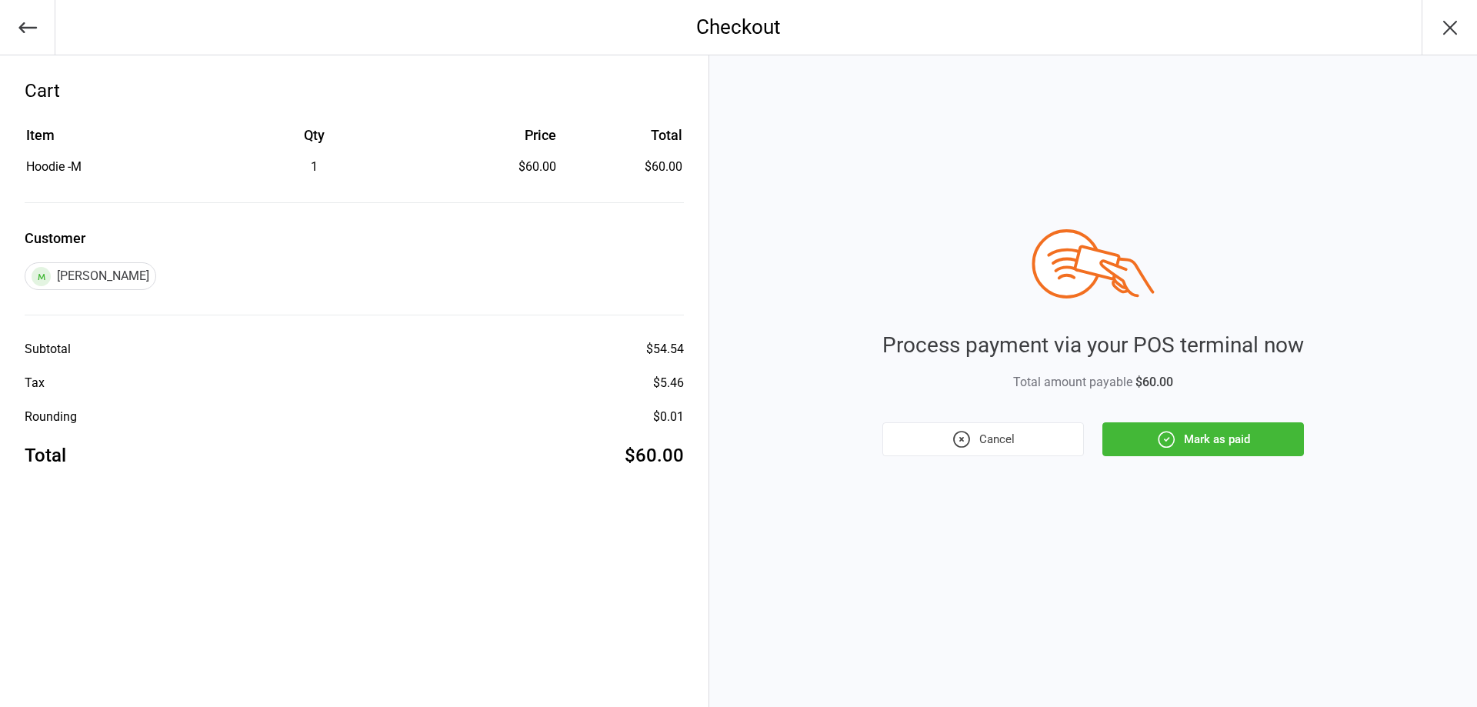
click at [1217, 444] on button "Mark as paid" at bounding box center [1204, 439] width 202 height 34
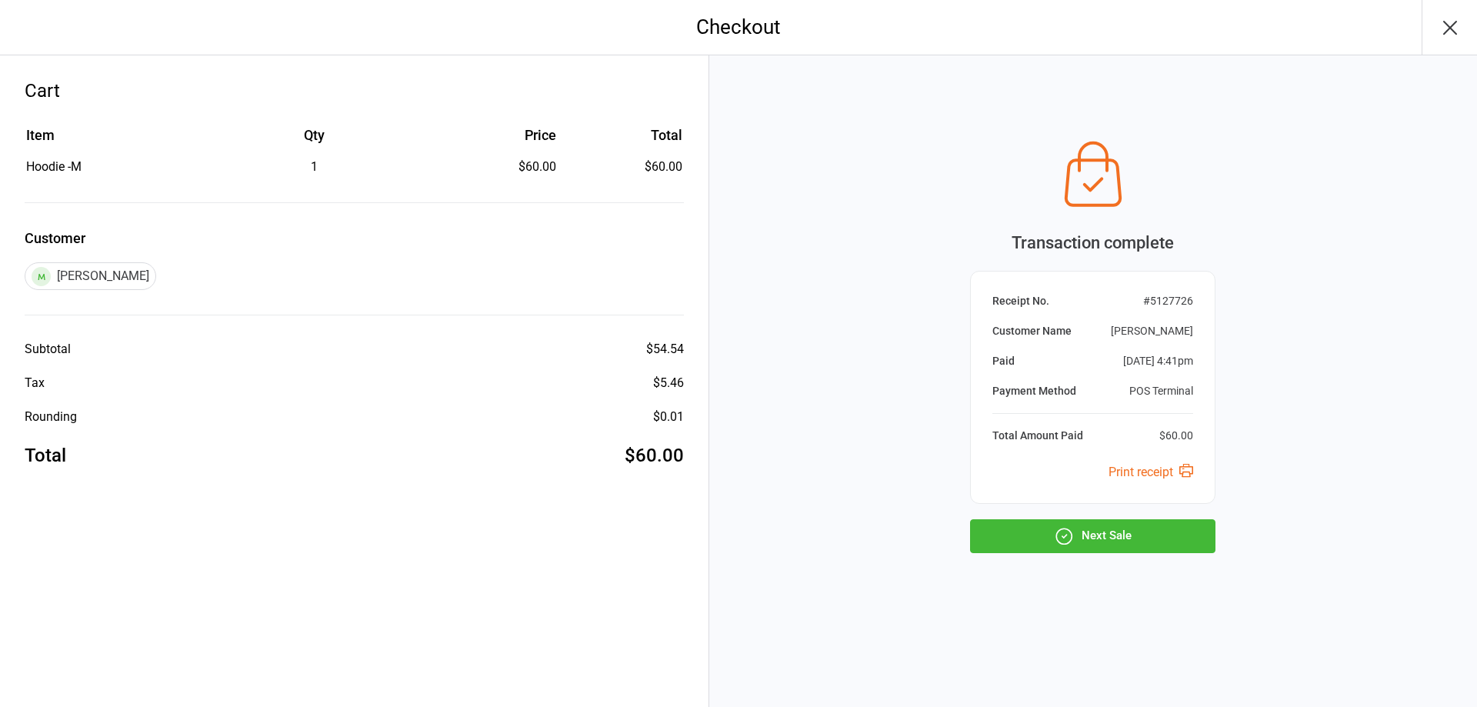
click at [1135, 539] on button "Next Sale" at bounding box center [1092, 536] width 245 height 34
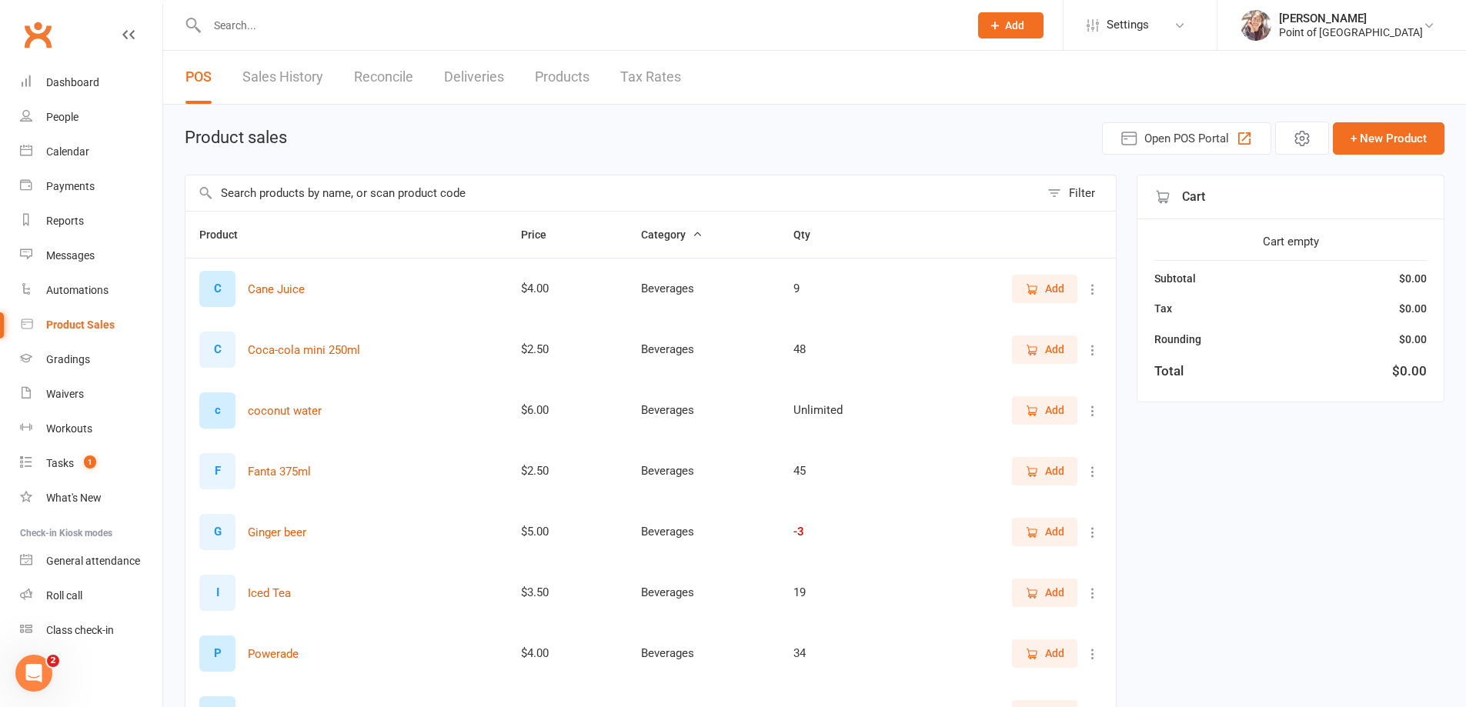
click at [1043, 349] on span "Add" at bounding box center [1044, 349] width 39 height 17
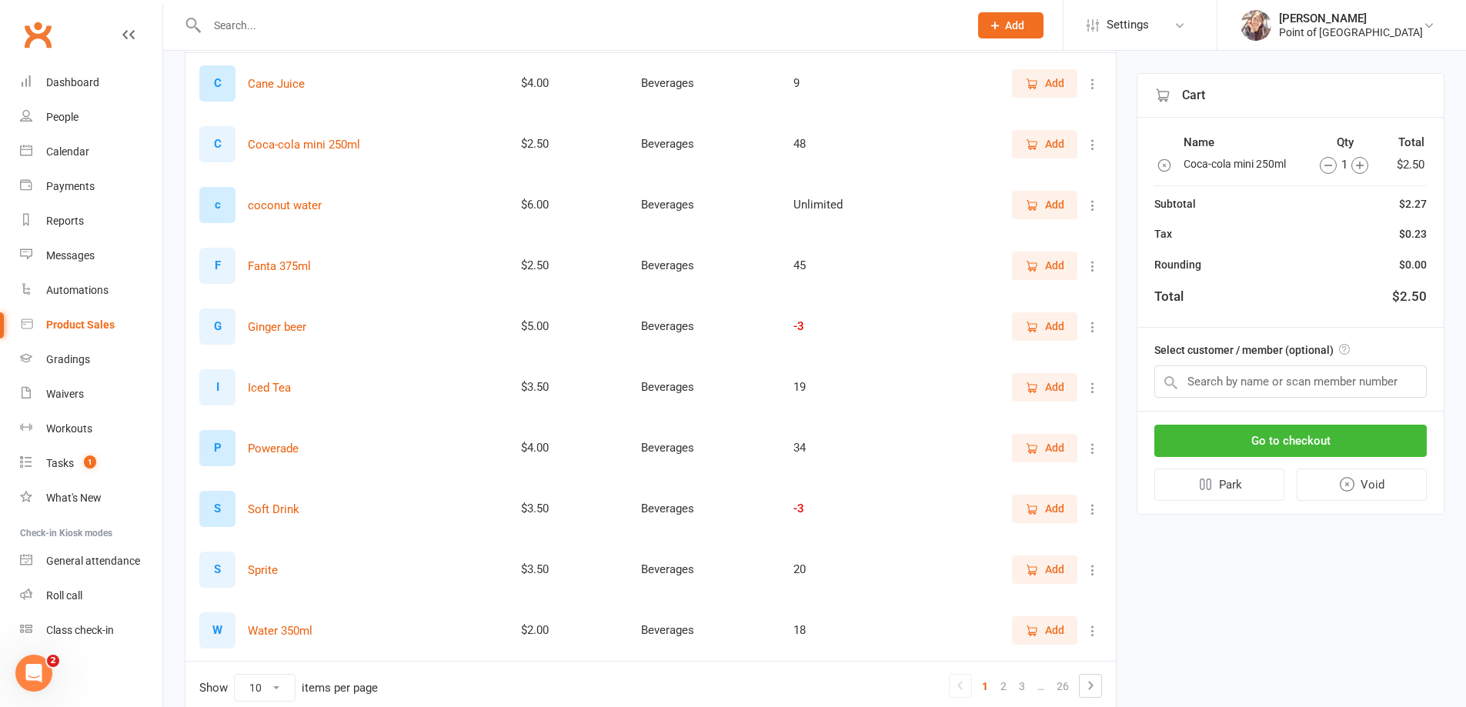
scroll to position [212, 0]
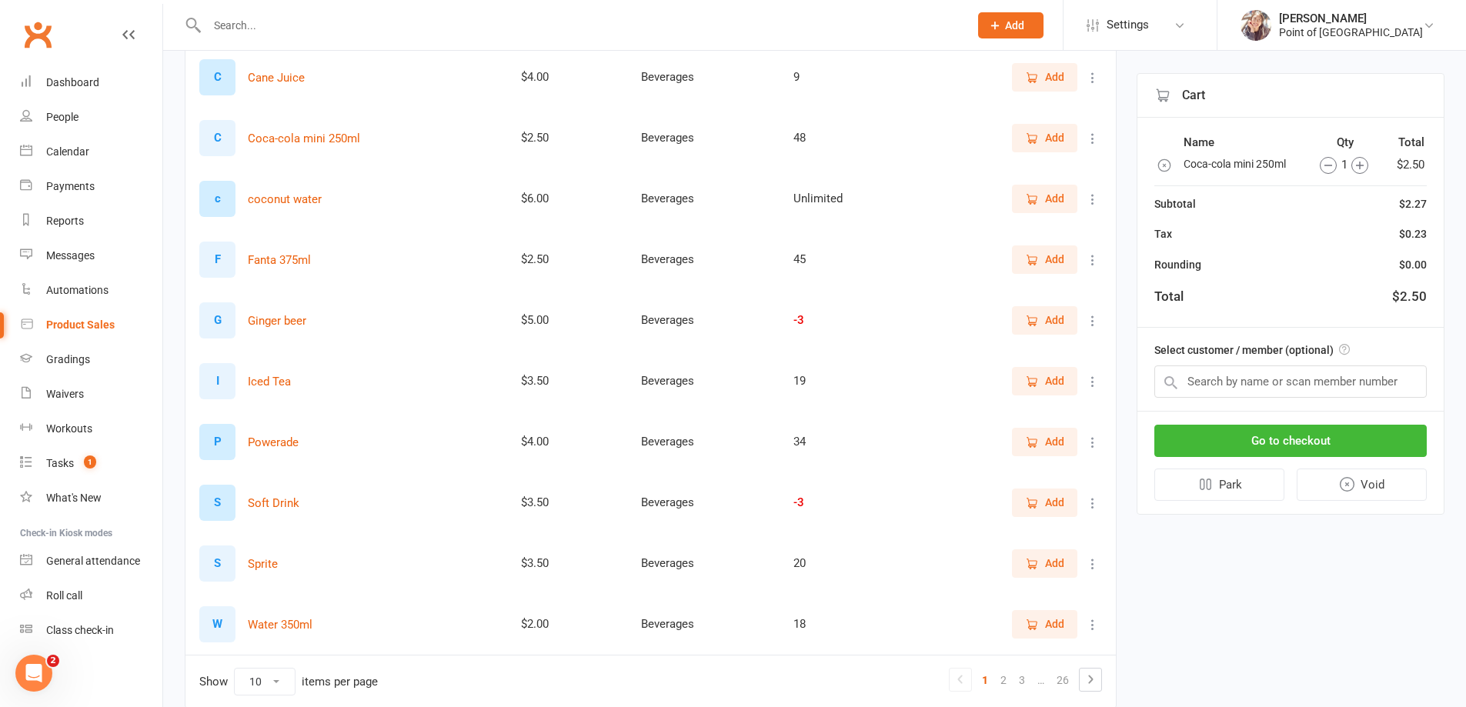
click at [1046, 566] on span "Add" at bounding box center [1054, 563] width 19 height 17
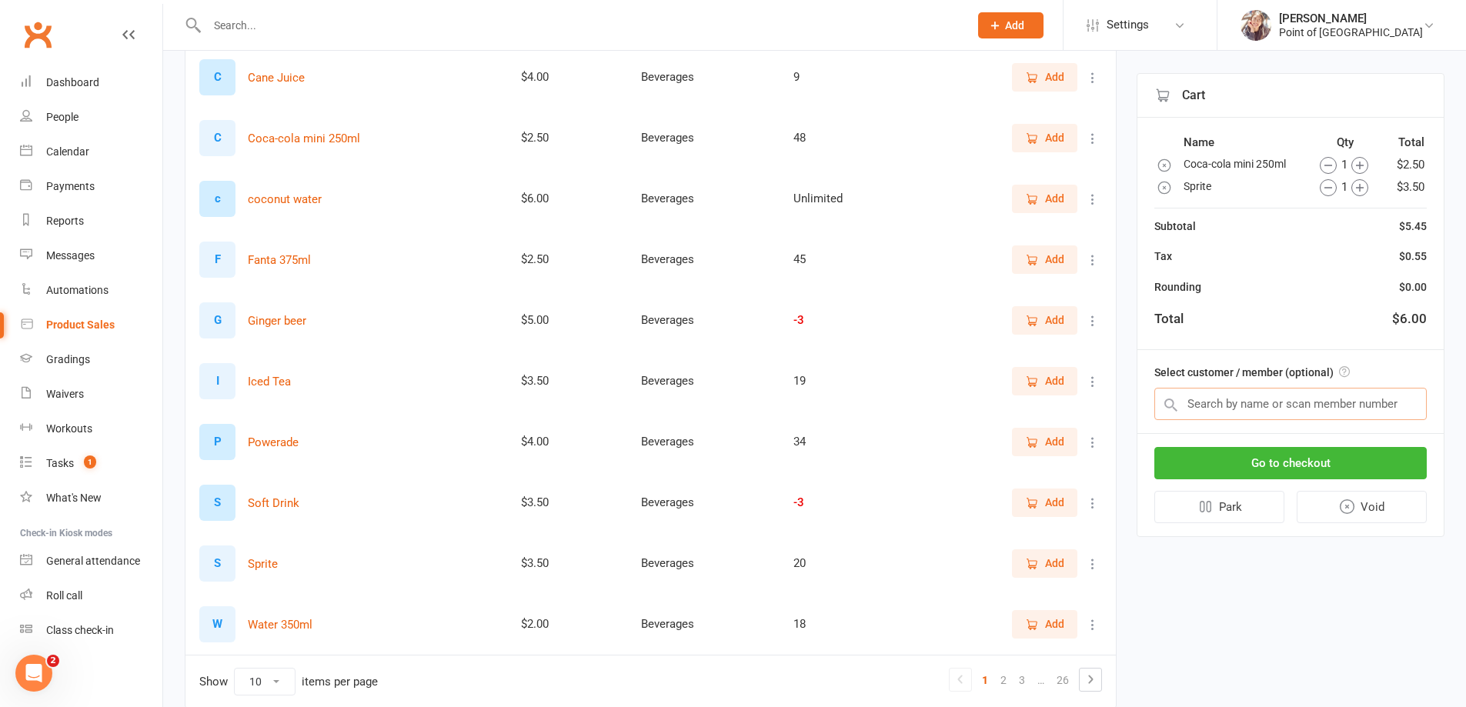
click at [1252, 409] on input "text" at bounding box center [1290, 404] width 272 height 32
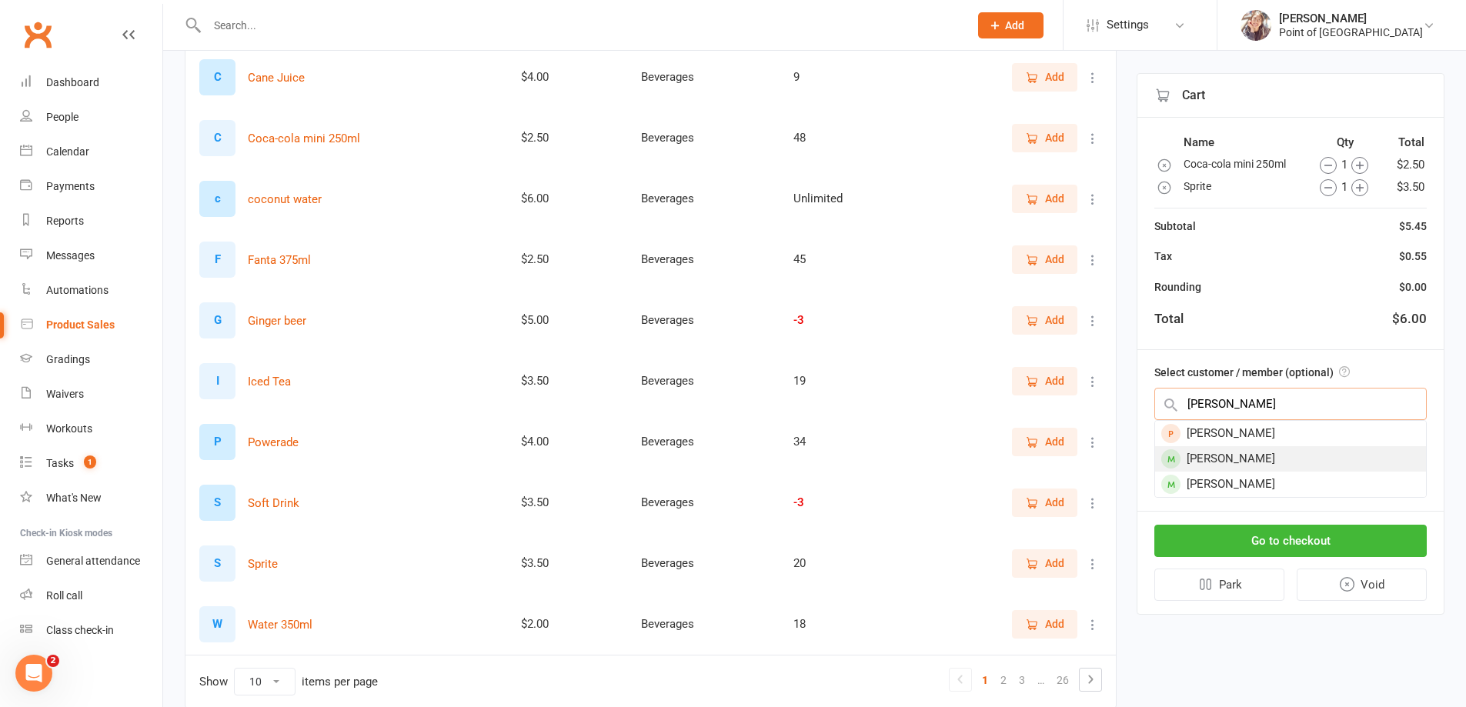
type input "tom"
click at [1246, 449] on div "[PERSON_NAME]" at bounding box center [1290, 458] width 271 height 25
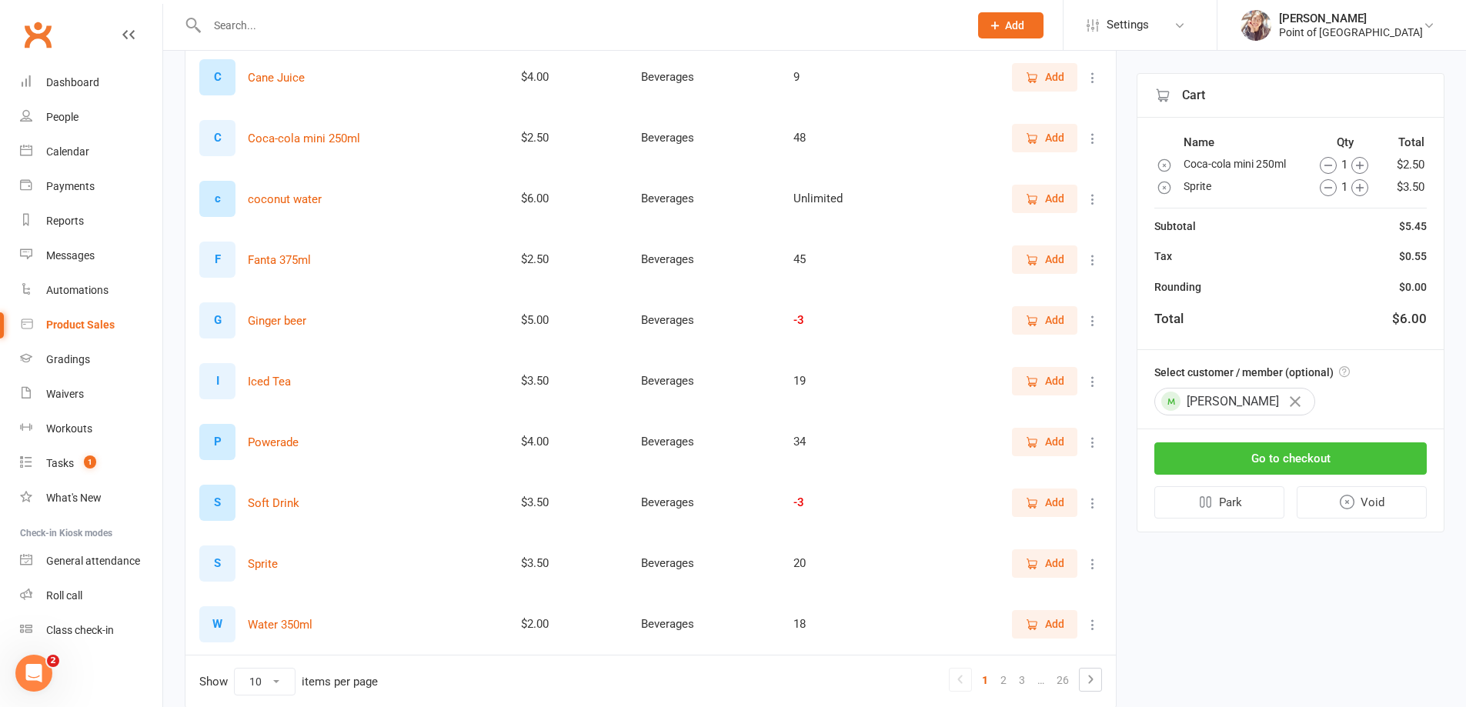
click at [1262, 460] on button "Go to checkout" at bounding box center [1290, 458] width 272 height 32
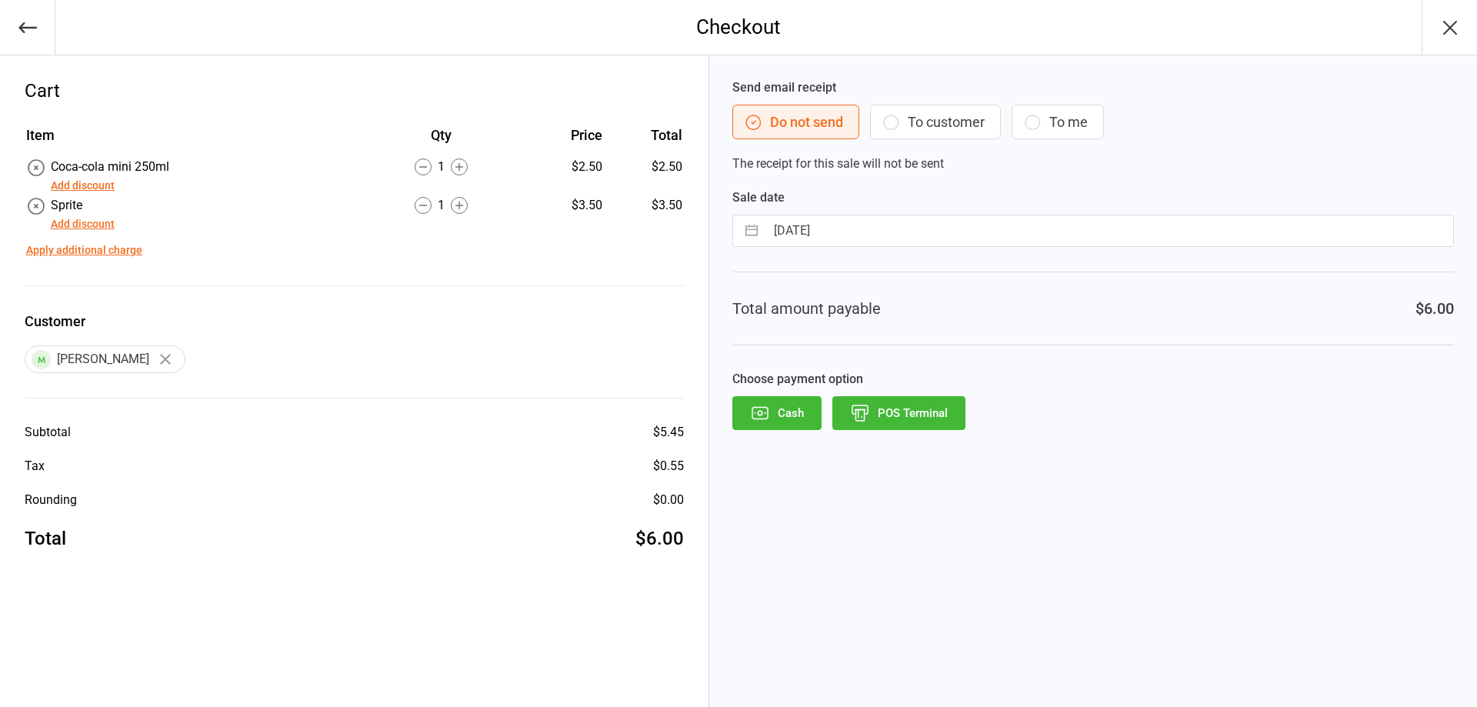
click at [104, 217] on button "Add discount" at bounding box center [83, 224] width 64 height 16
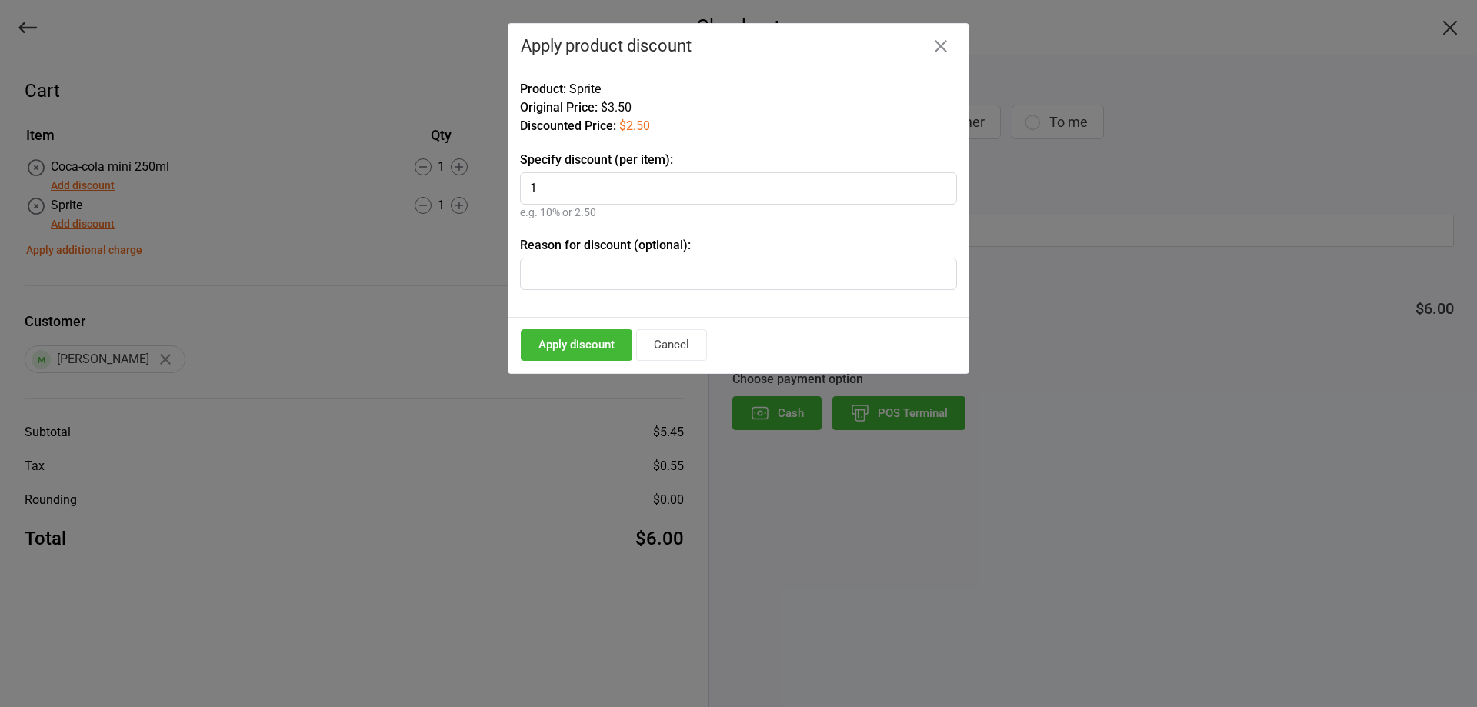
type input "1"
click at [579, 342] on button "Apply discount" at bounding box center [577, 345] width 112 height 32
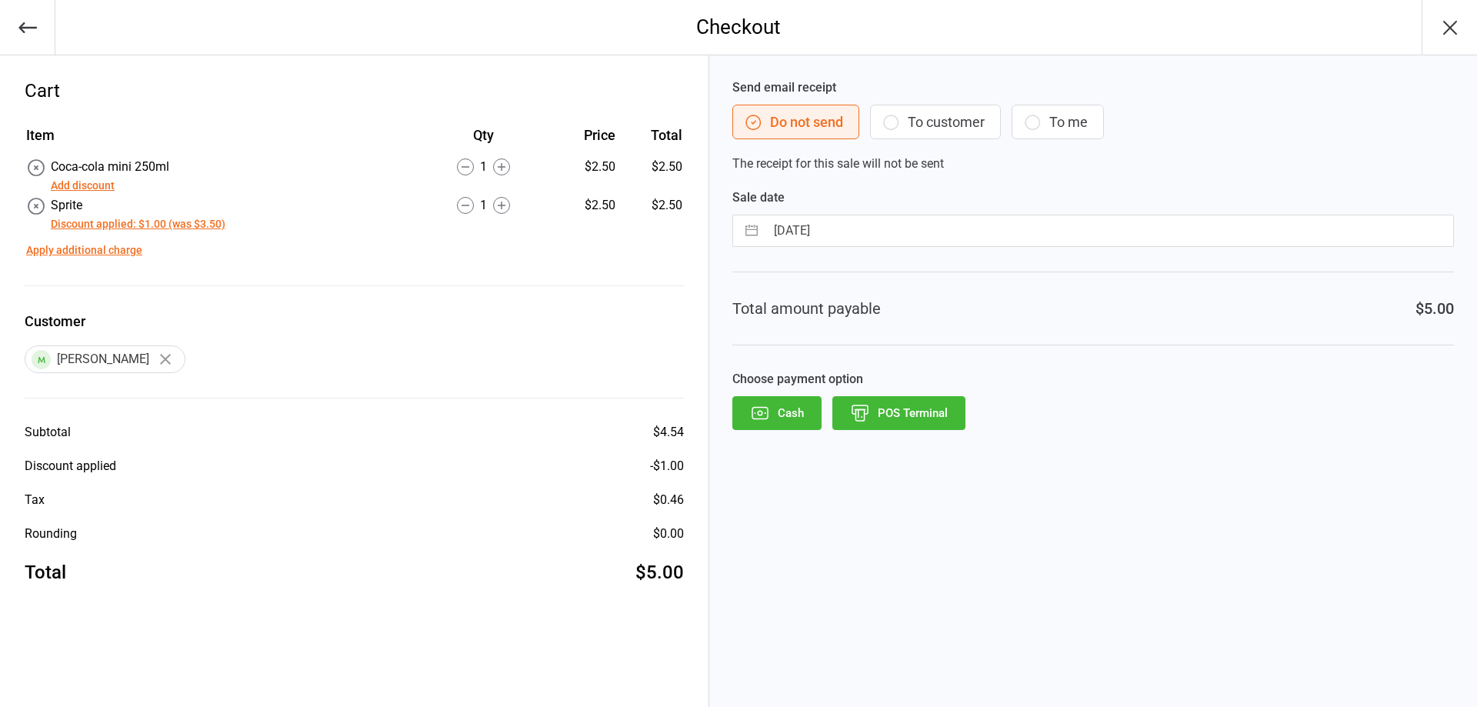
click at [816, 239] on input "[DATE]" at bounding box center [1110, 230] width 688 height 31
select select "8"
select select "2025"
select select "9"
select select "2025"
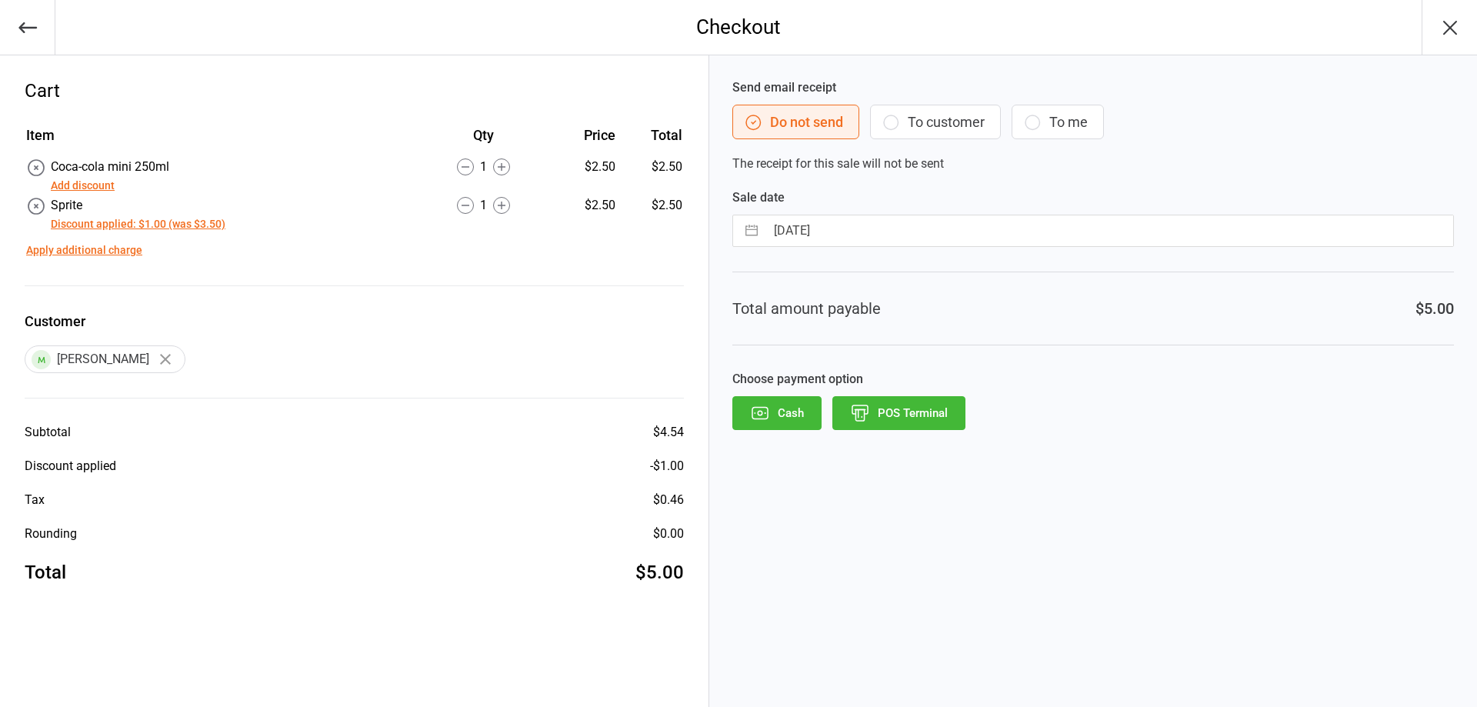
select select "10"
select select "2025"
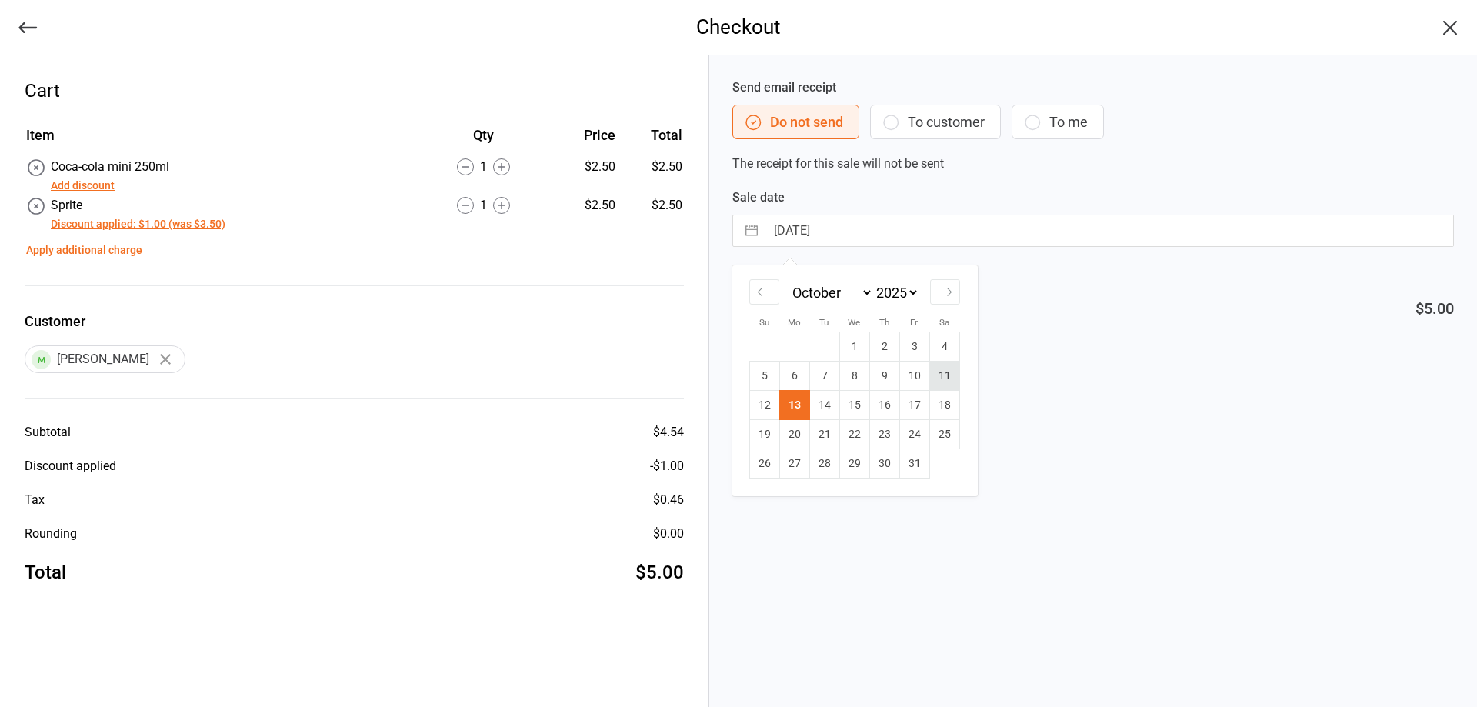
click at [956, 382] on td "11" at bounding box center [944, 376] width 30 height 29
type input "[DATE]"
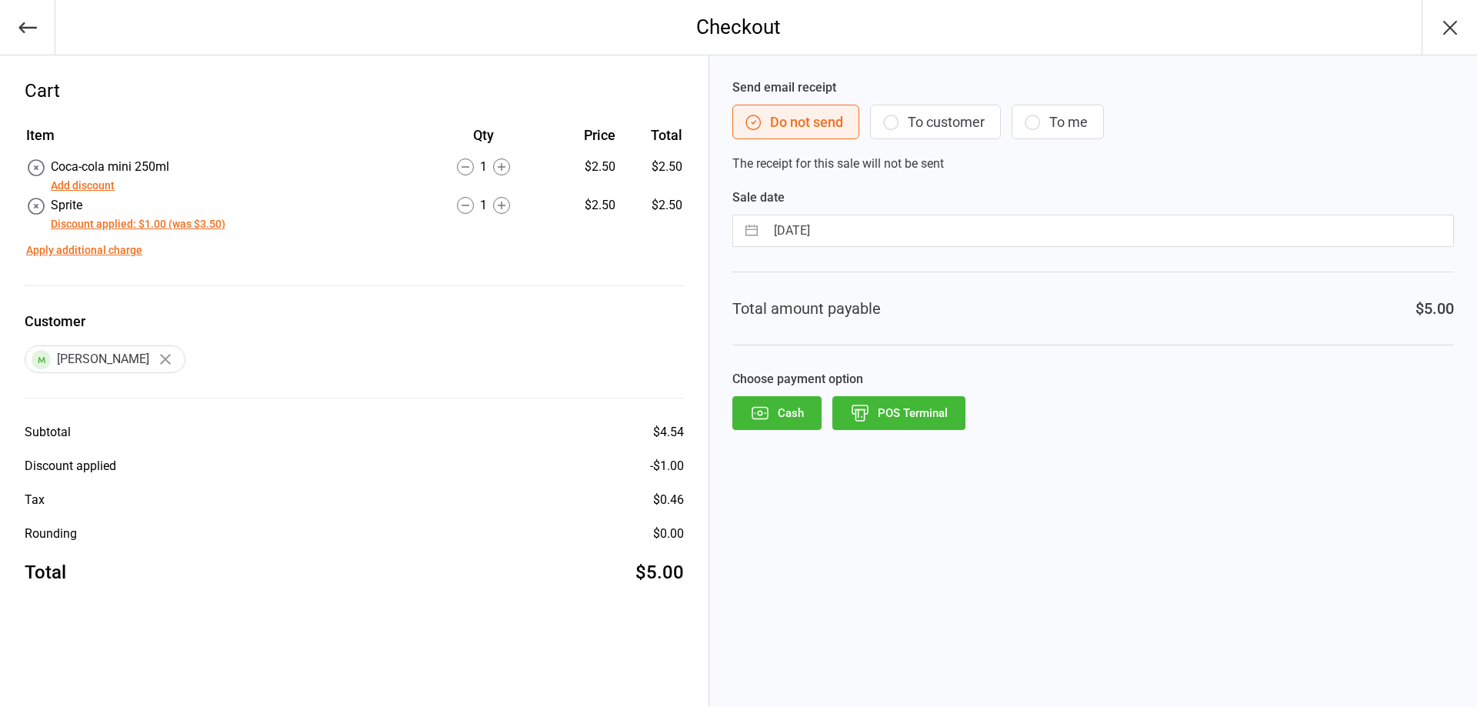
click at [925, 409] on button "POS Terminal" at bounding box center [899, 413] width 133 height 34
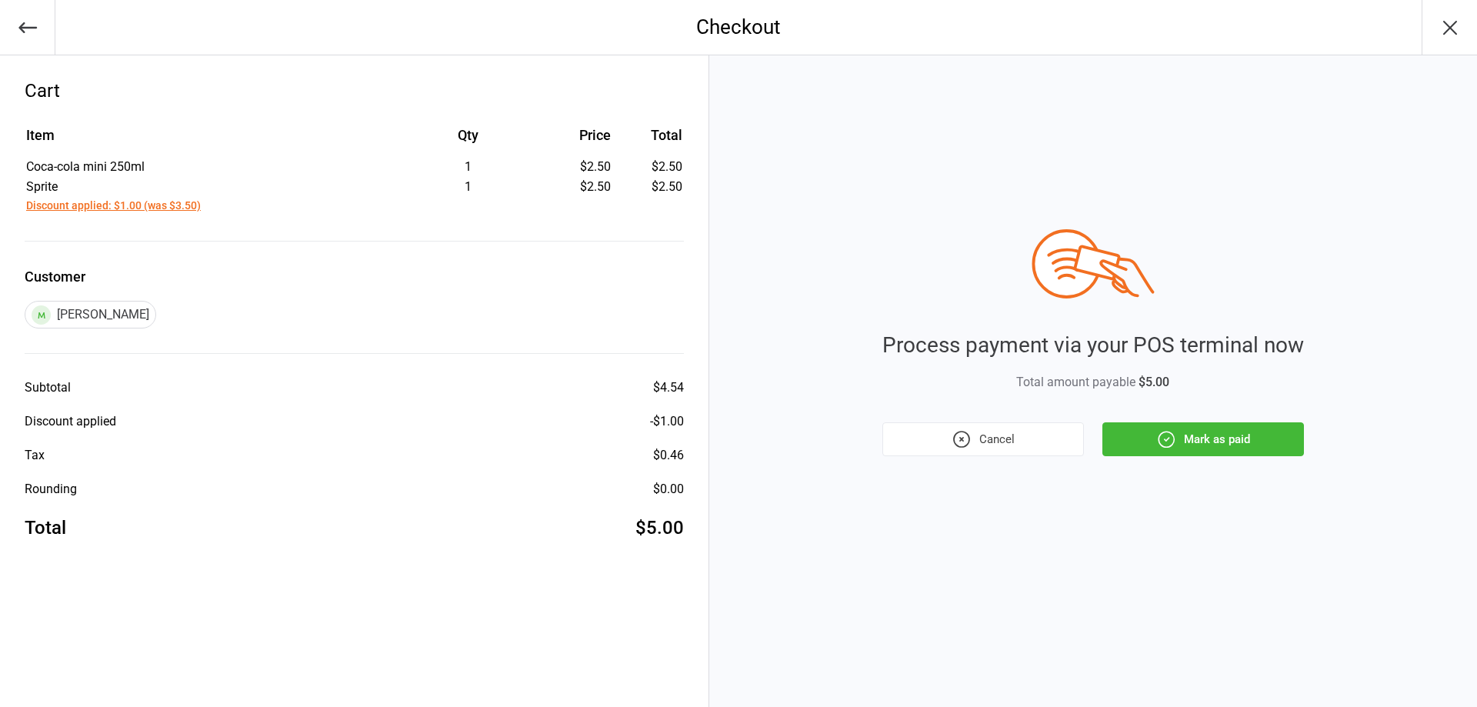
click at [1170, 430] on icon "button" at bounding box center [1166, 439] width 20 height 20
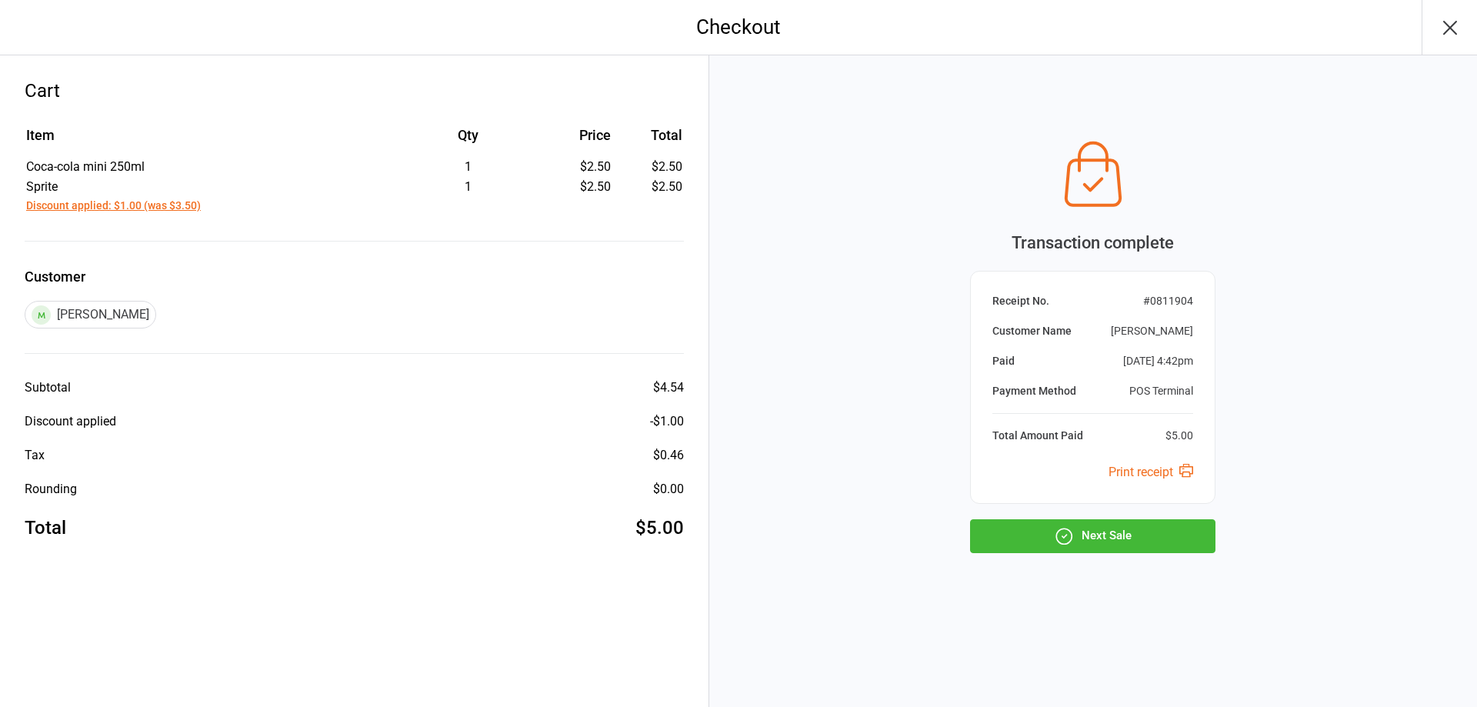
click at [1170, 539] on button "Next Sale" at bounding box center [1092, 536] width 245 height 34
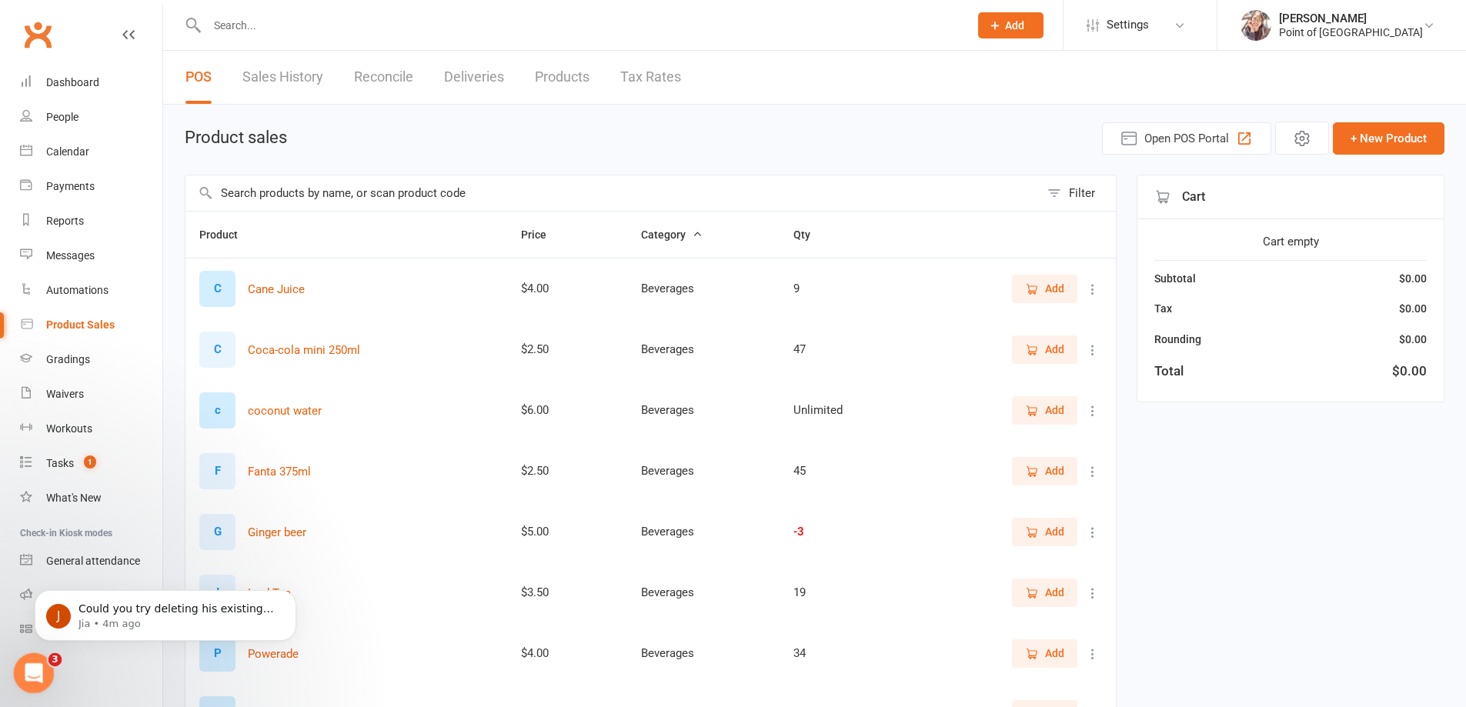
click at [50, 676] on div "Open Intercom Messenger" at bounding box center [31, 671] width 51 height 51
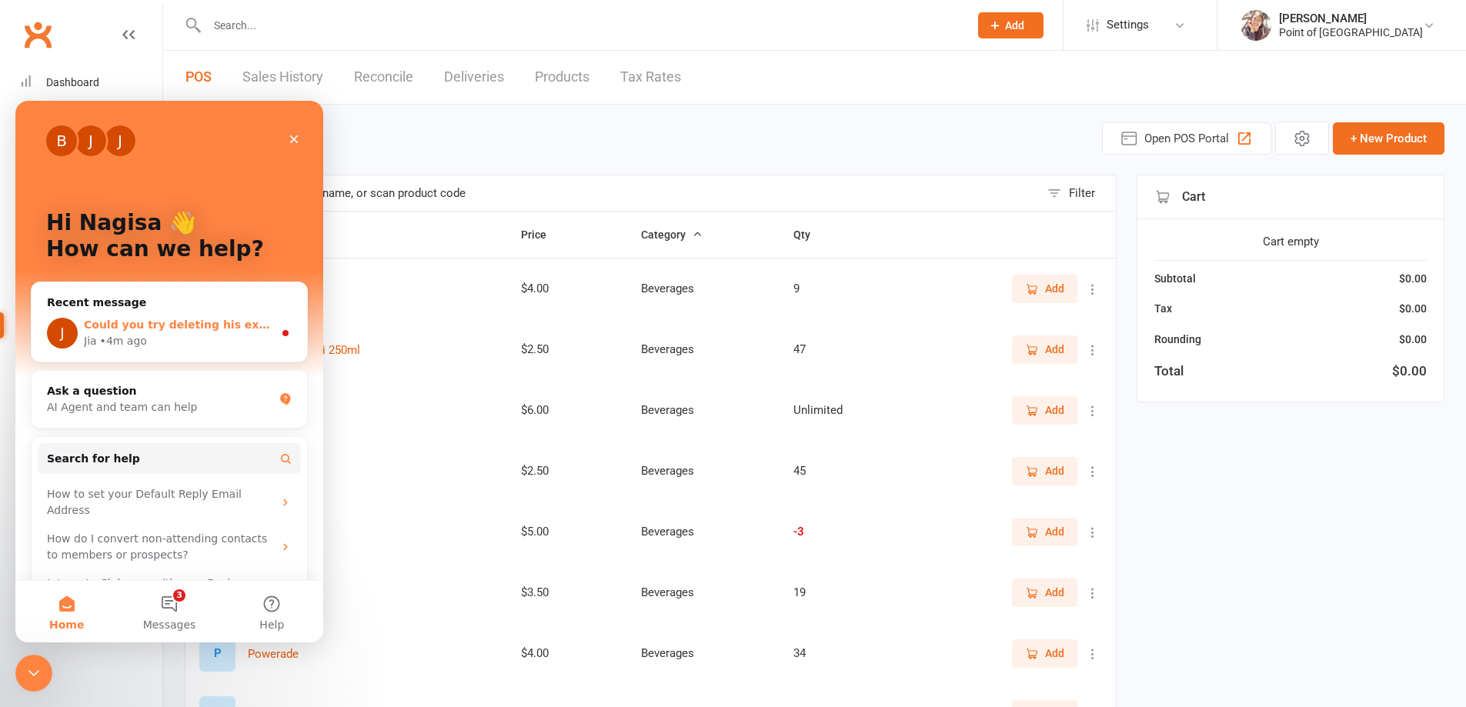
click at [145, 322] on span "Could you try deleting his existing style and the re-adding it again?" at bounding box center [290, 325] width 412 height 12
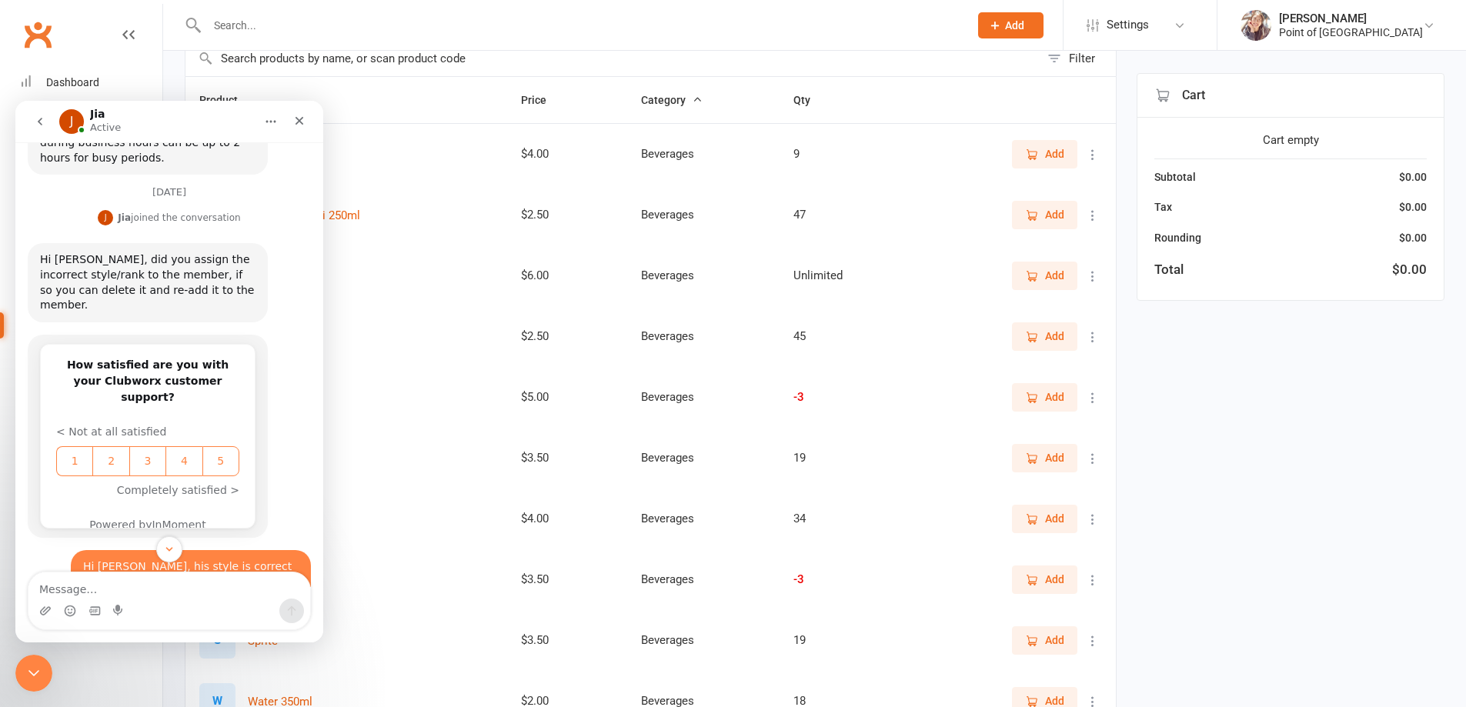
scroll to position [1099, 0]
click at [149, 586] on textarea "Message…" at bounding box center [169, 585] width 282 height 26
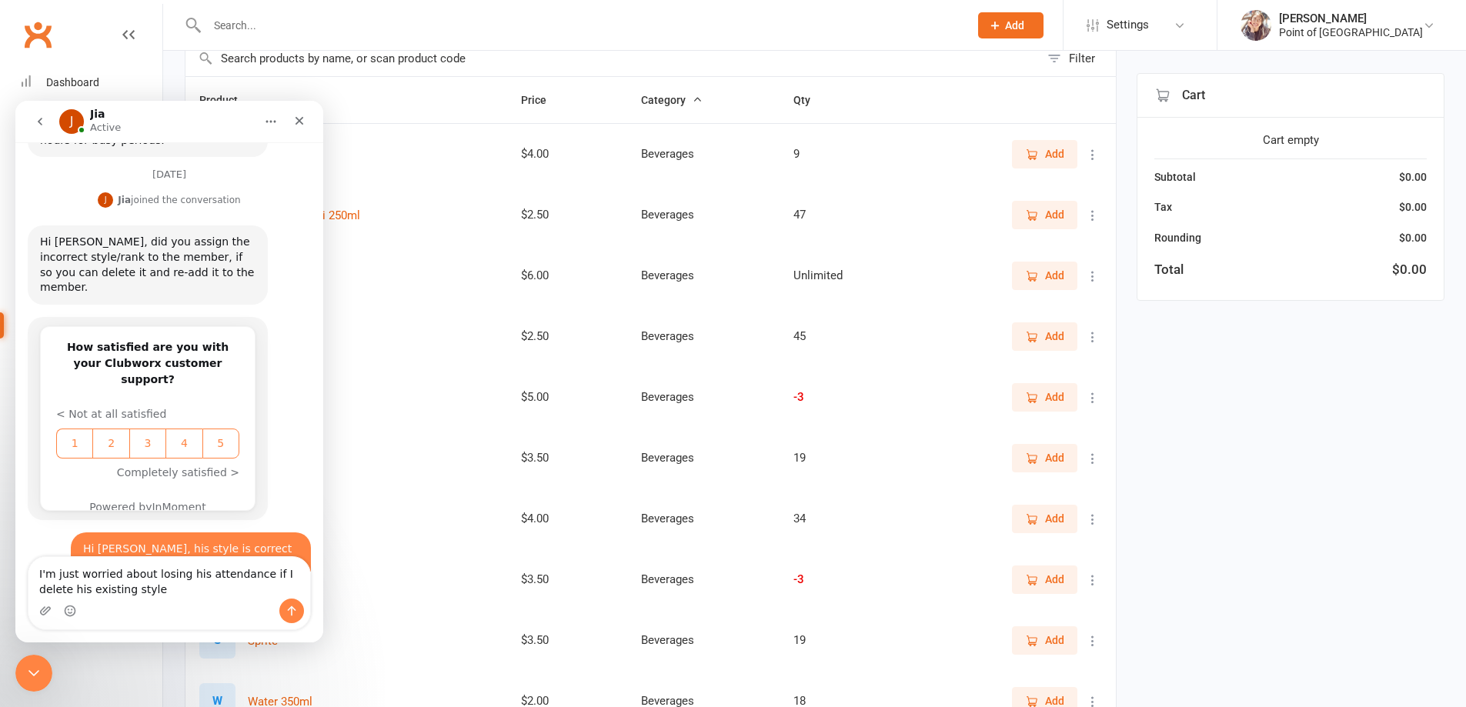
type textarea "I'm just worried about losing his attendance if I delete his existing style."
